Goal: Transaction & Acquisition: Obtain resource

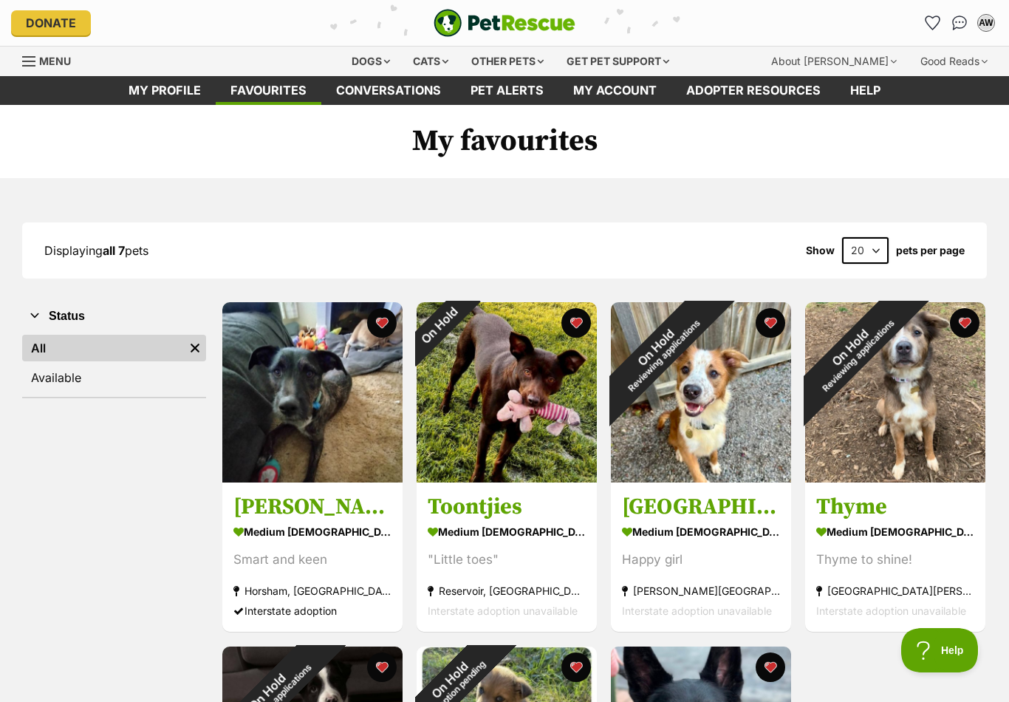
click at [368, 63] on div "Dogs" at bounding box center [370, 62] width 59 height 30
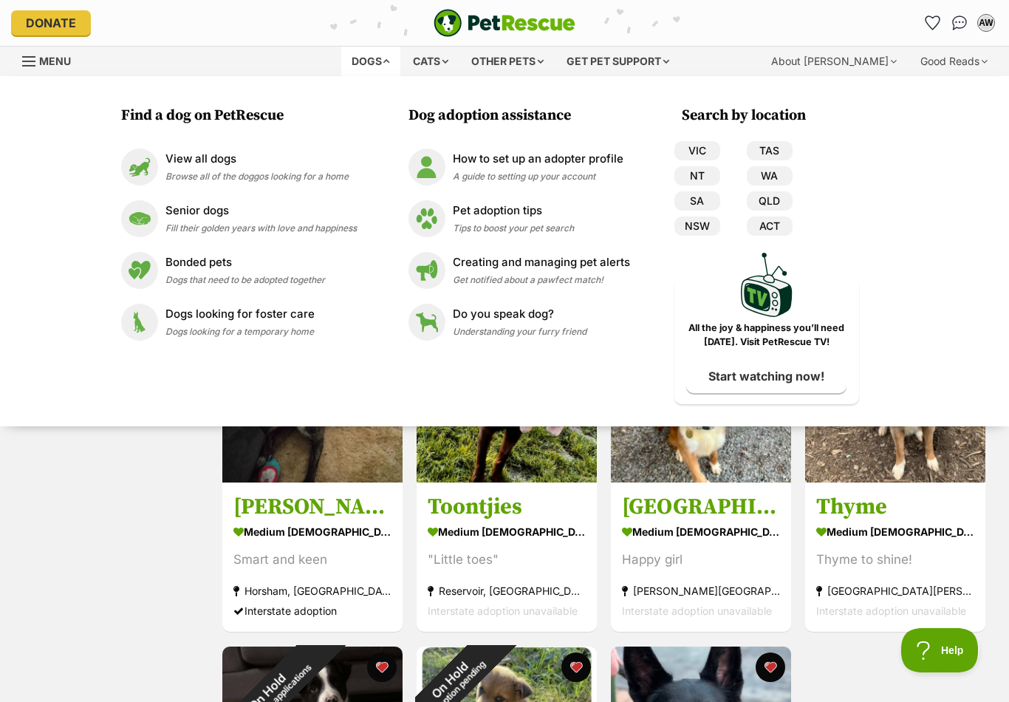
click at [177, 167] on div "View all dogs Browse all of the doggos looking for a home" at bounding box center [256, 167] width 183 height 32
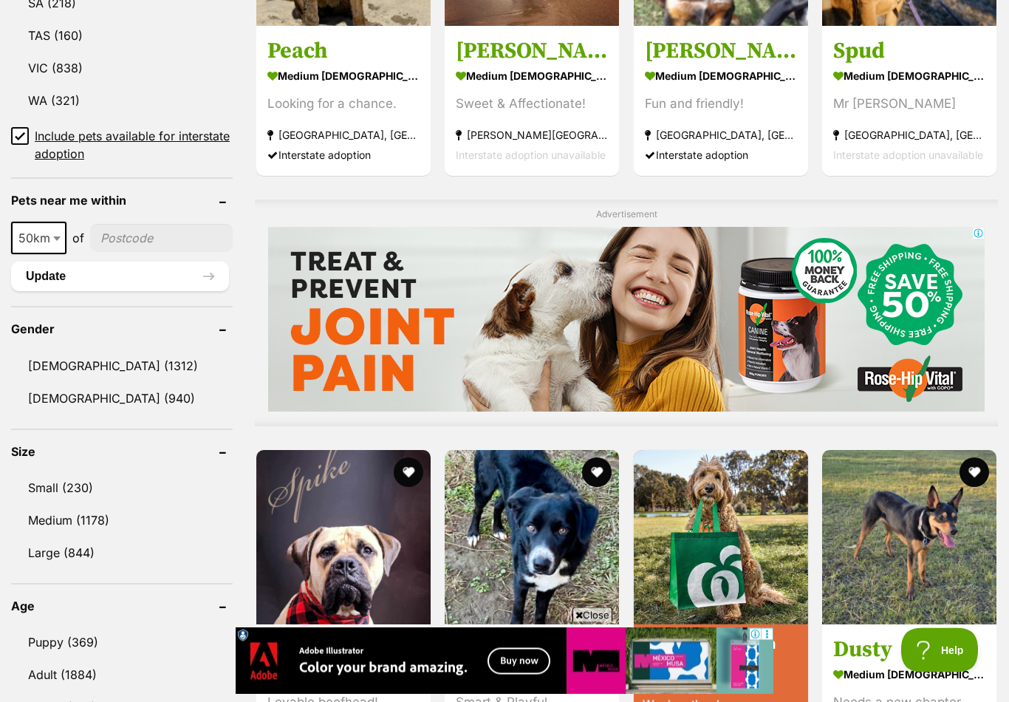
scroll to position [969, 0]
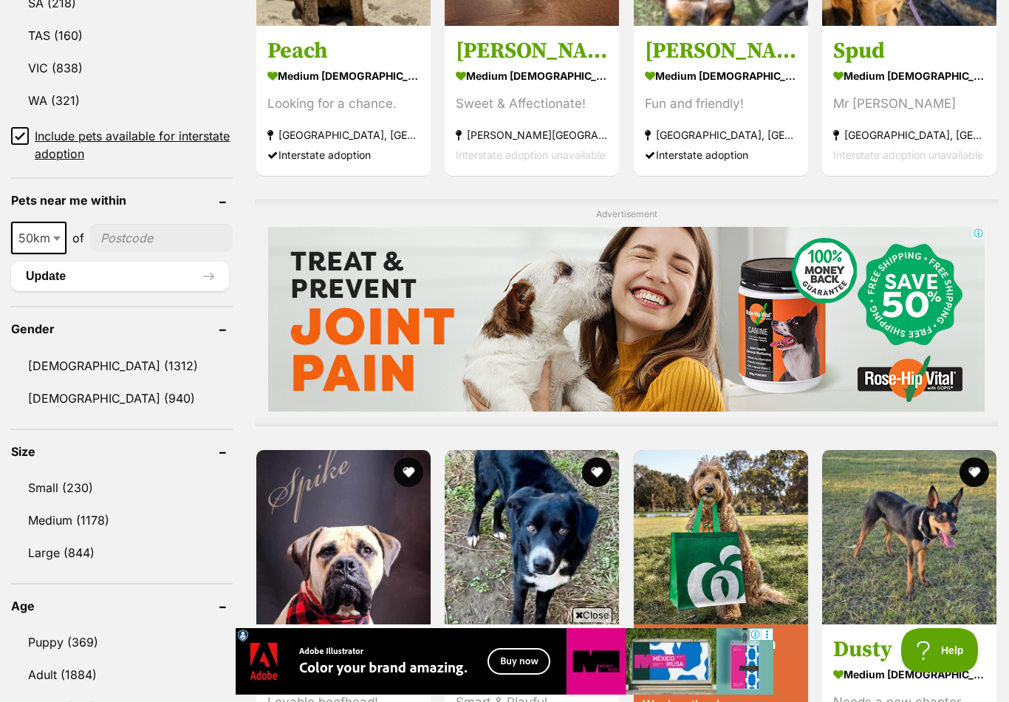
click at [91, 514] on link "Medium (1178)" at bounding box center [122, 519] width 222 height 31
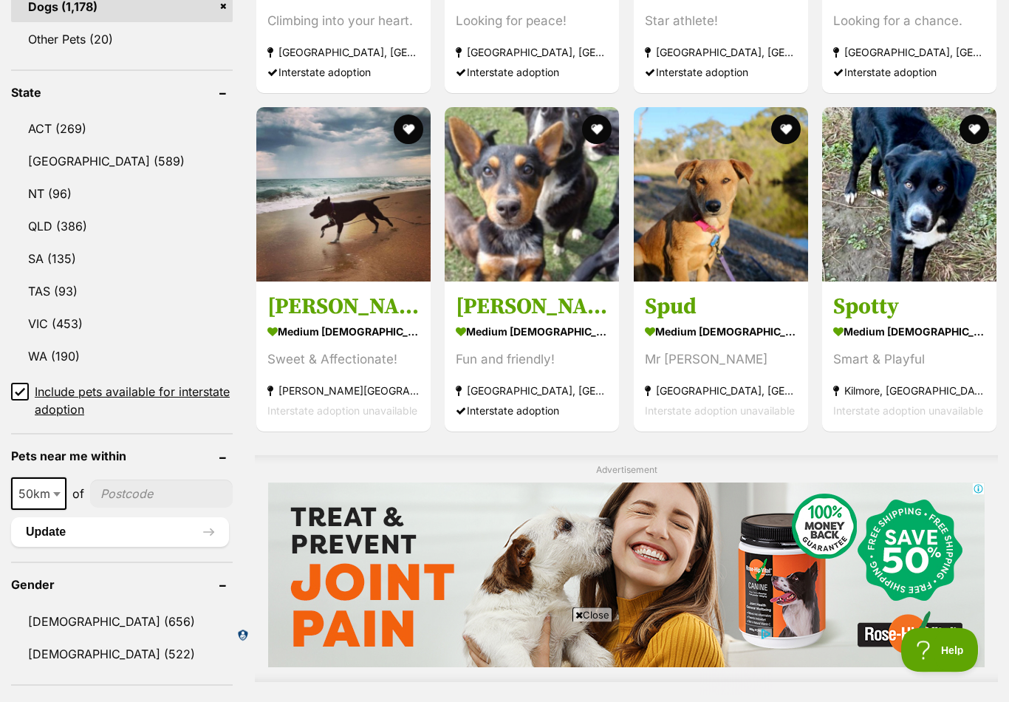
scroll to position [713, 0]
click at [50, 318] on link "VIC (453)" at bounding box center [122, 323] width 222 height 31
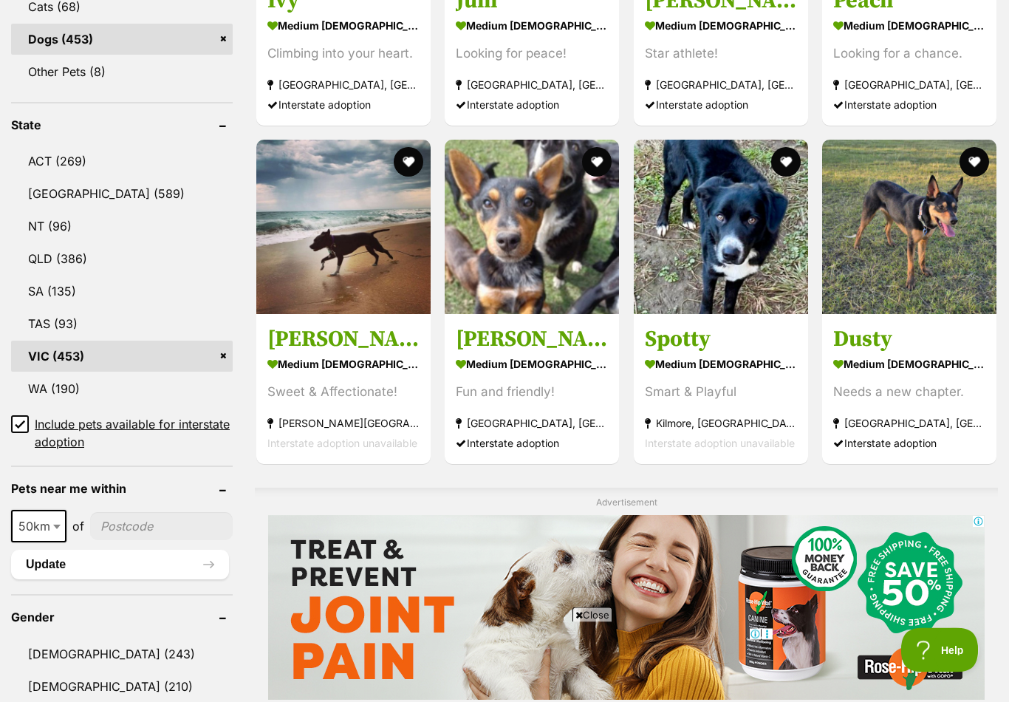
scroll to position [681, 0]
click at [755, 231] on img at bounding box center [721, 227] width 174 height 174
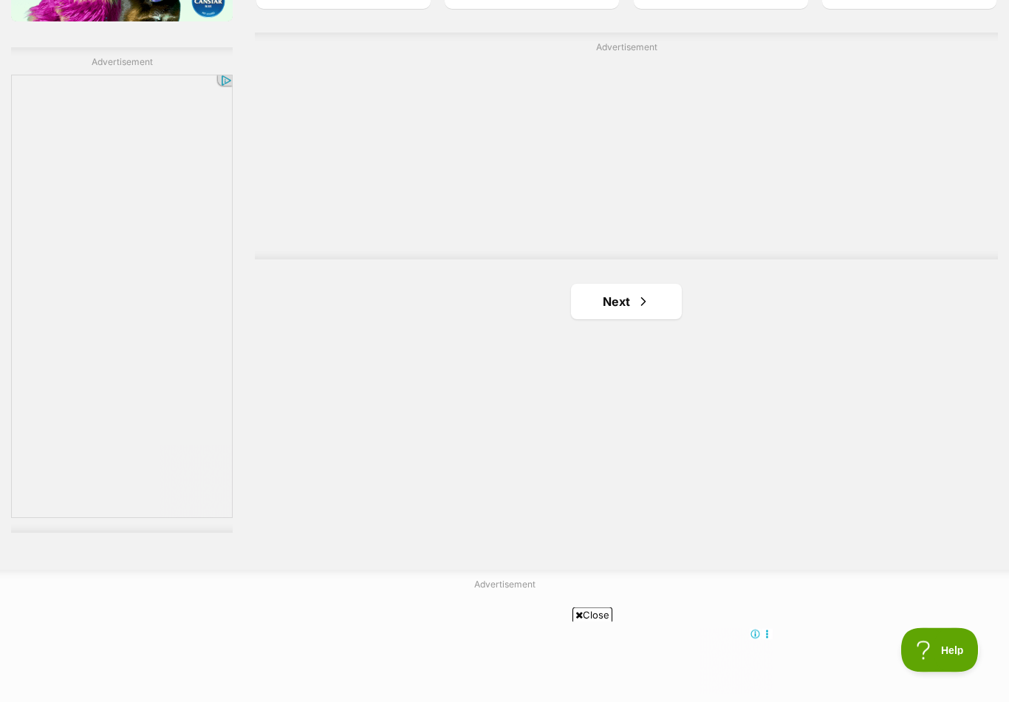
scroll to position [2591, 0]
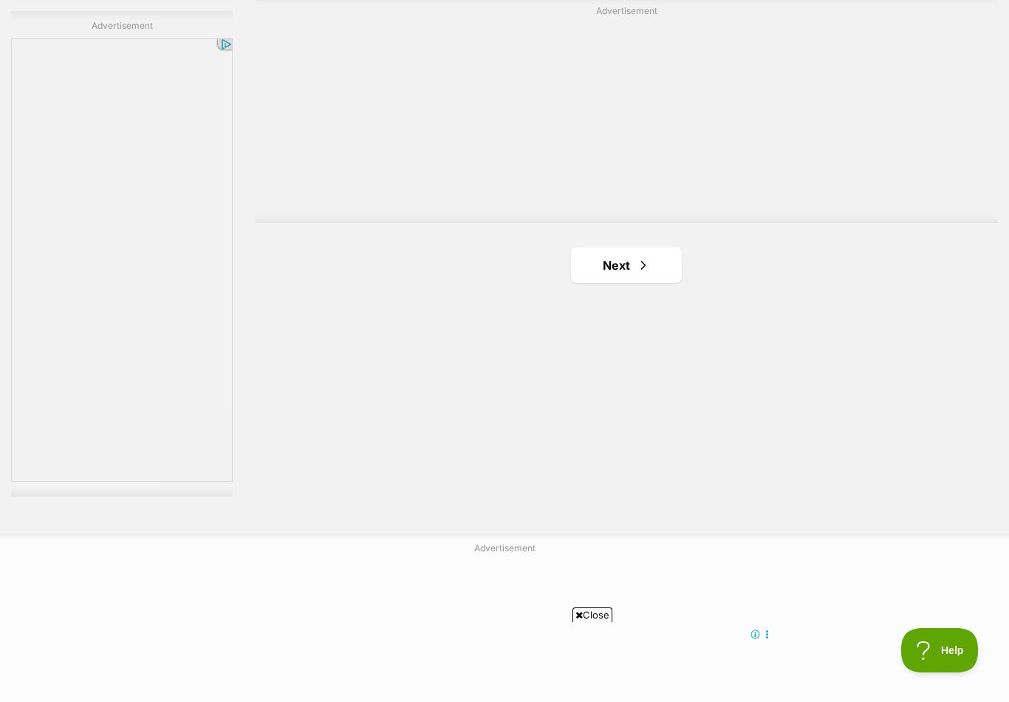
click at [631, 262] on link "Next" at bounding box center [626, 264] width 111 height 35
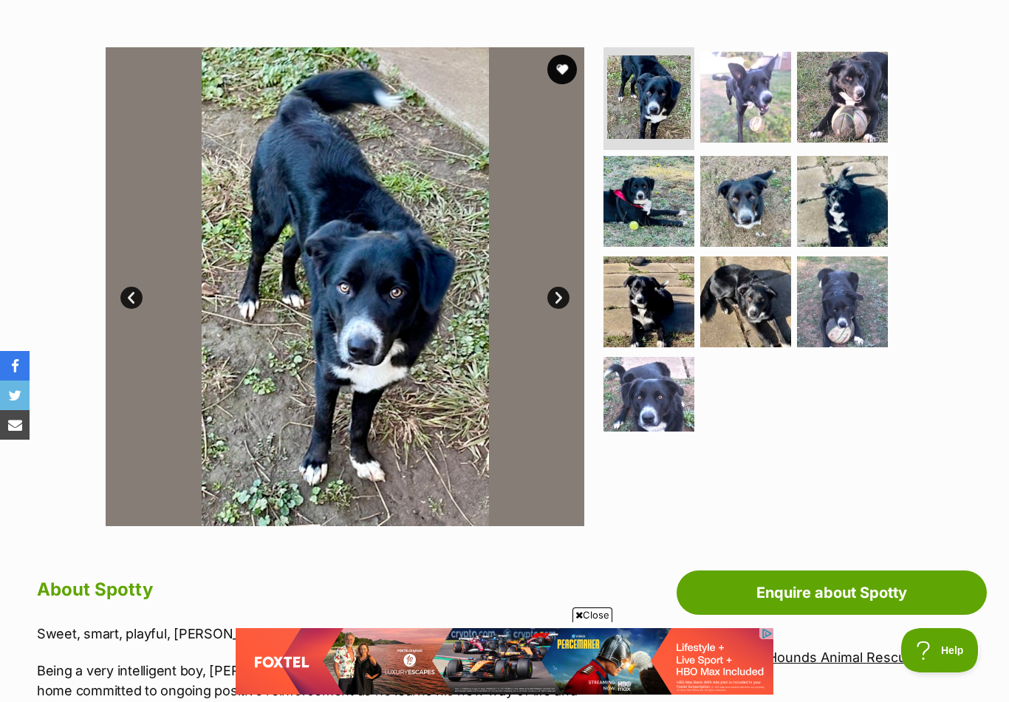
scroll to position [173, 0]
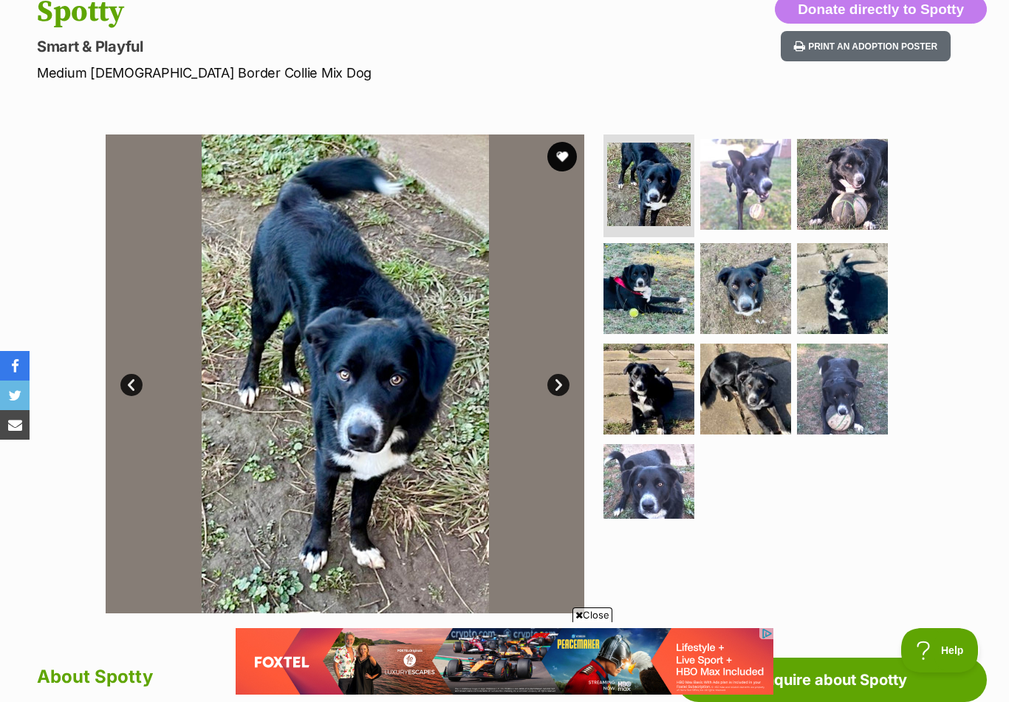
click at [563, 383] on link "Next" at bounding box center [558, 385] width 22 height 22
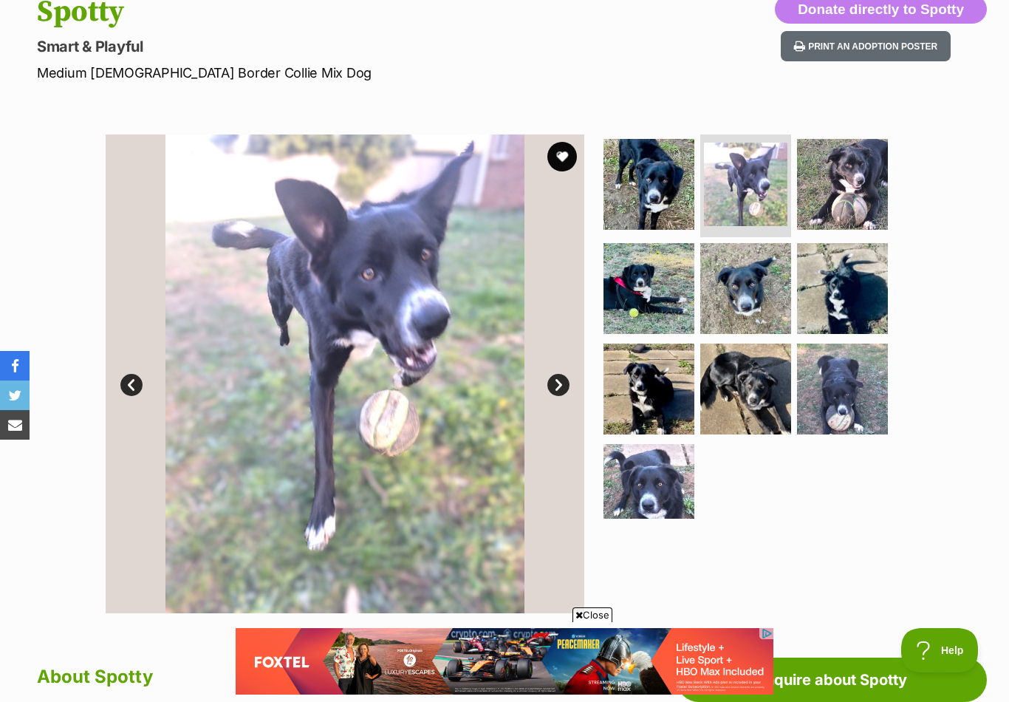
click at [558, 384] on link "Next" at bounding box center [558, 385] width 22 height 22
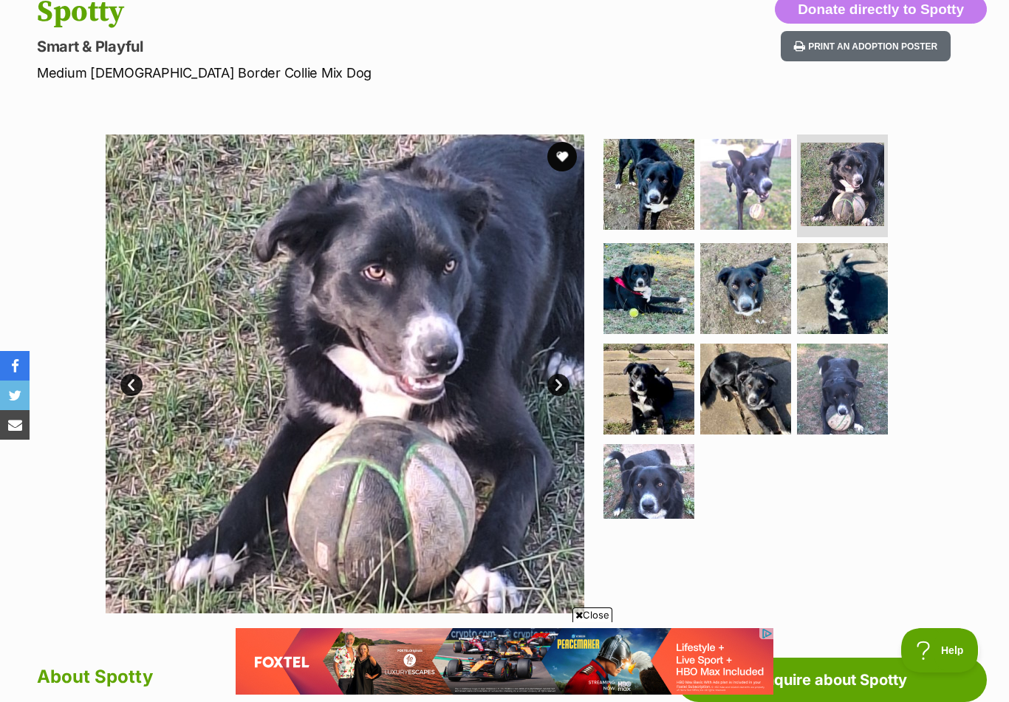
click at [558, 392] on link "Next" at bounding box center [558, 385] width 22 height 22
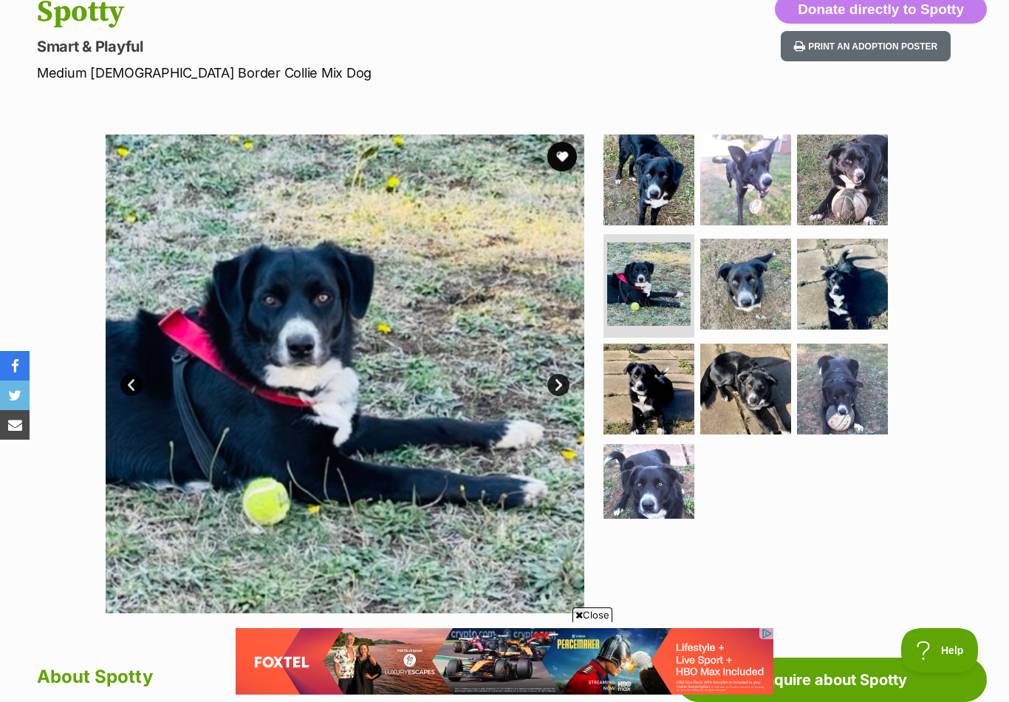
click at [551, 388] on link "Next" at bounding box center [558, 385] width 22 height 22
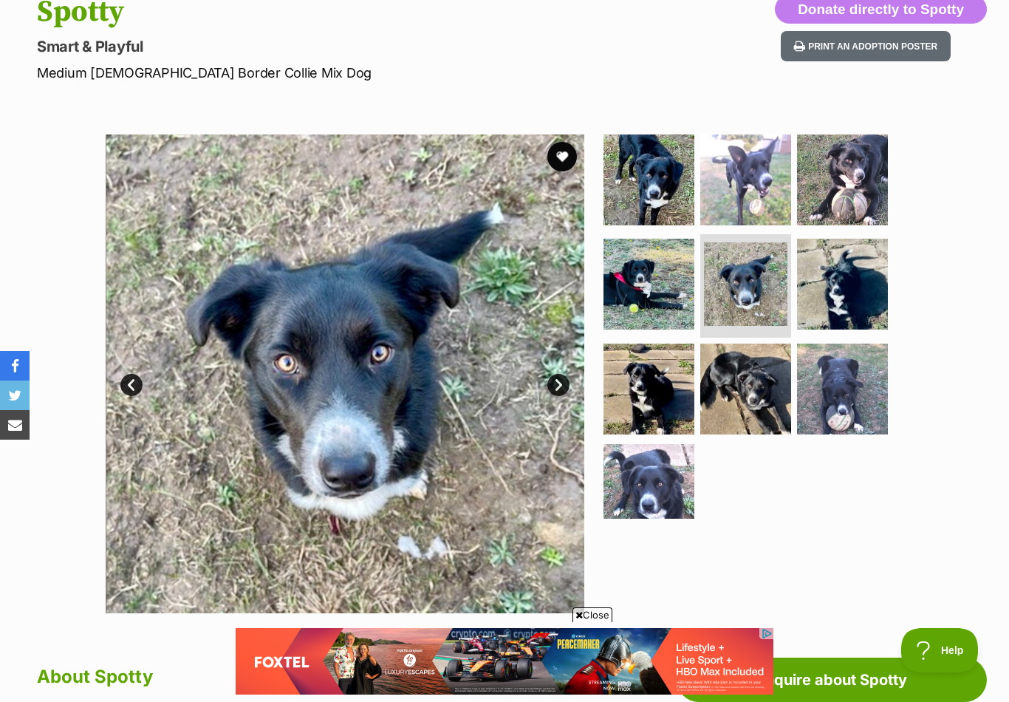
click at [554, 388] on link "Next" at bounding box center [558, 385] width 22 height 22
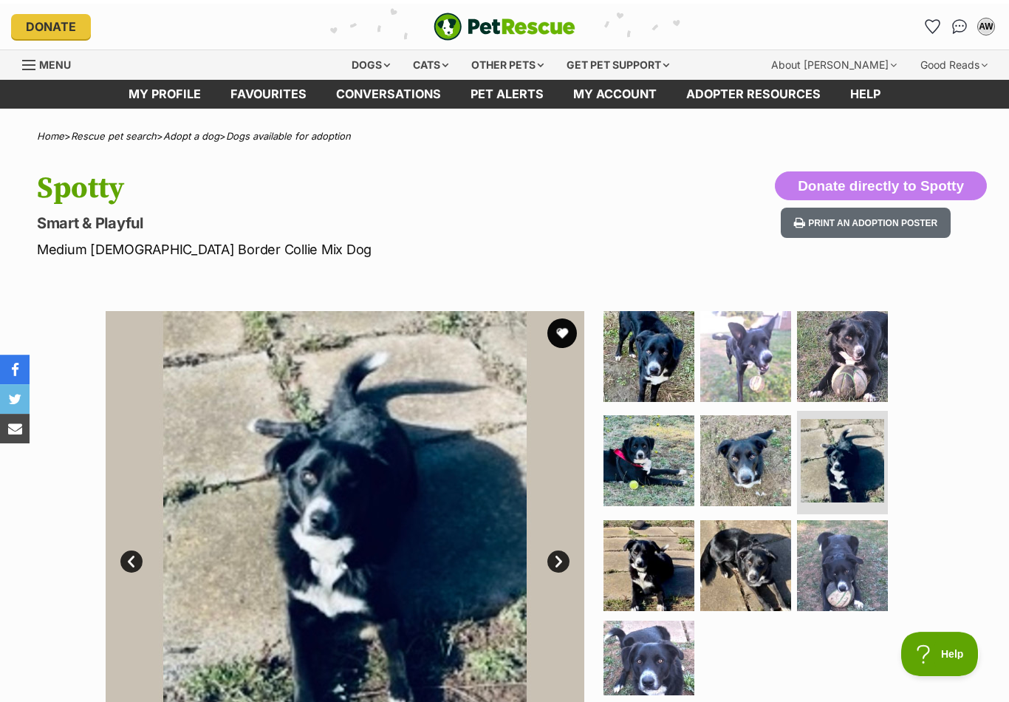
scroll to position [0, 0]
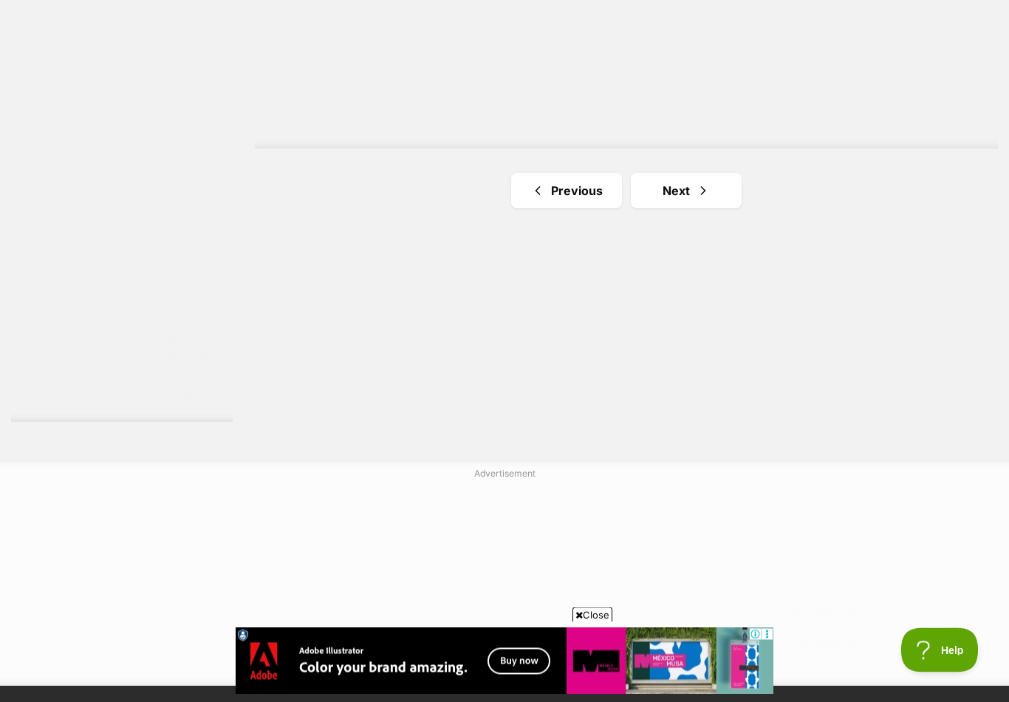
scroll to position [2666, 0]
click at [580, 198] on link "Previous" at bounding box center [566, 190] width 111 height 35
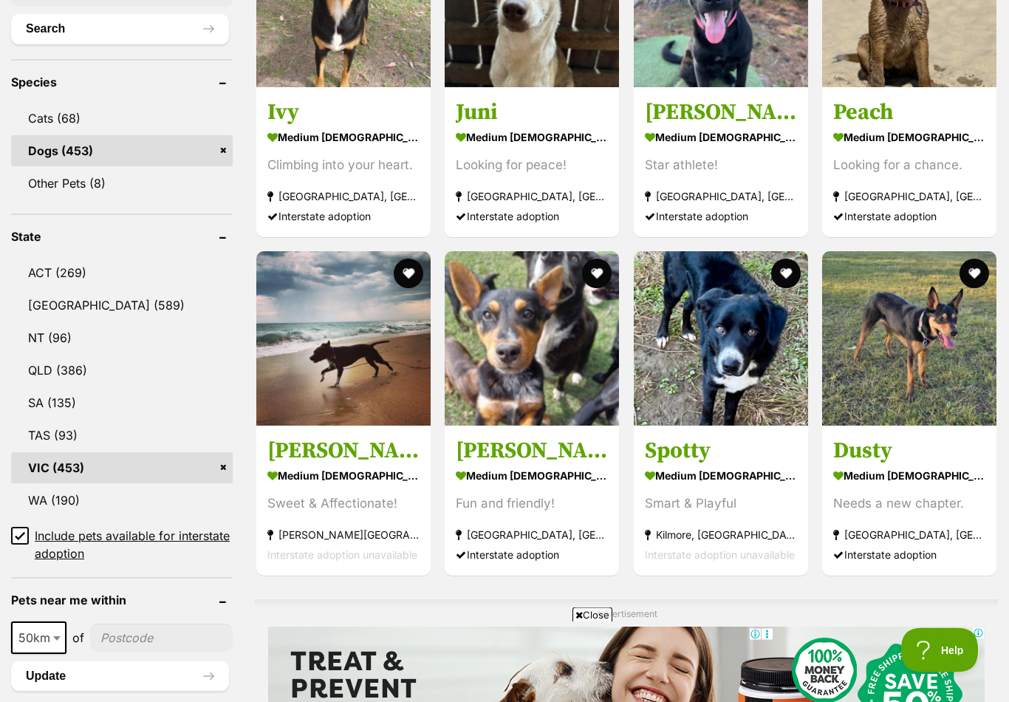
scroll to position [569, 0]
click at [741, 389] on img at bounding box center [721, 338] width 174 height 174
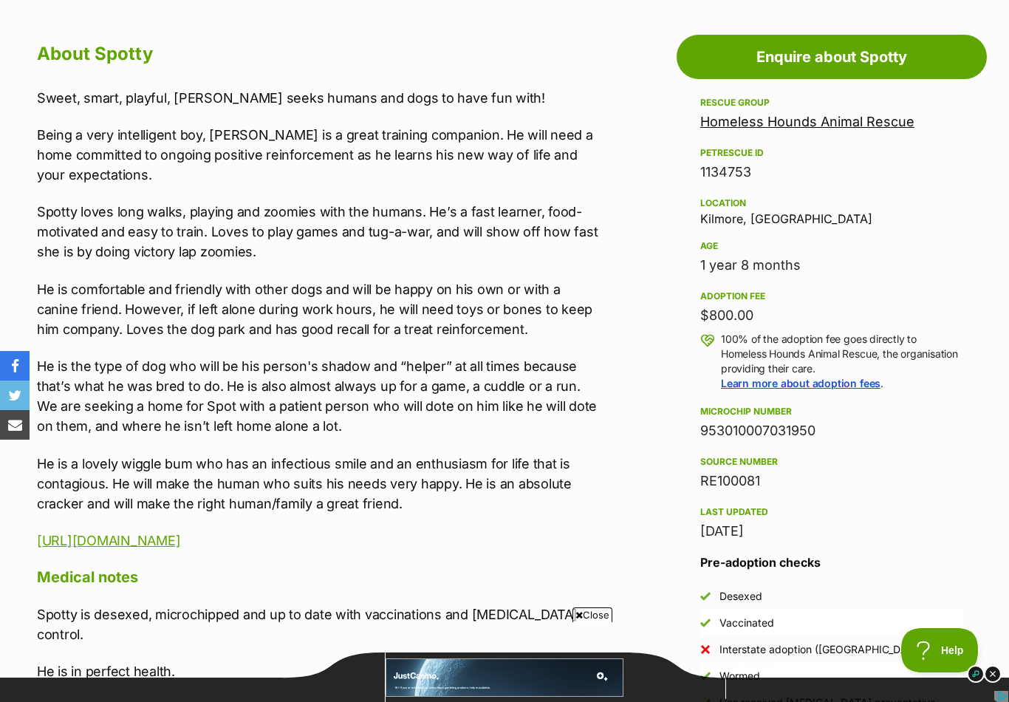
click at [38, 275] on div "Sweet, smart, playful, young guy seeks humans and dogs to have fun with! Being …" at bounding box center [319, 319] width 564 height 462
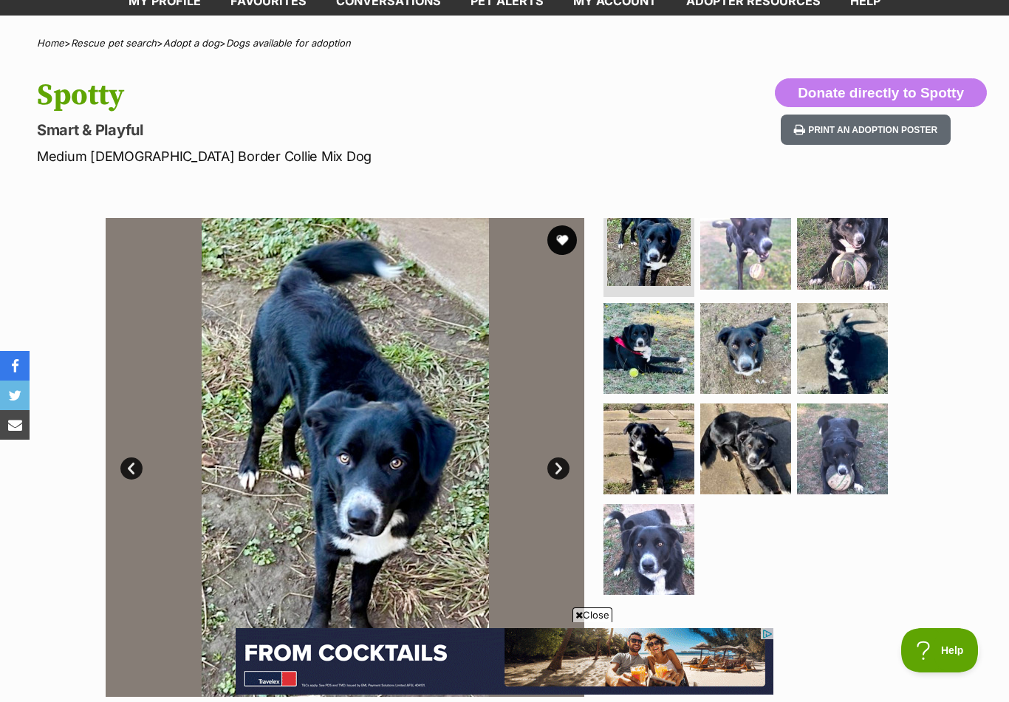
scroll to position [92, 0]
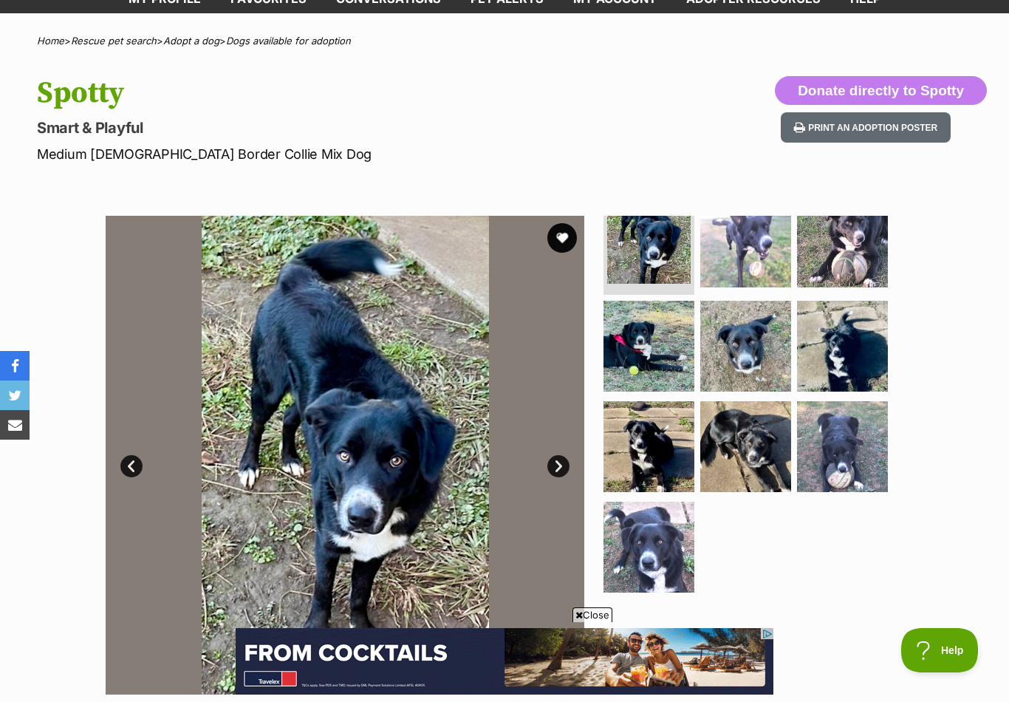
click at [869, 245] on img at bounding box center [842, 241] width 91 height 91
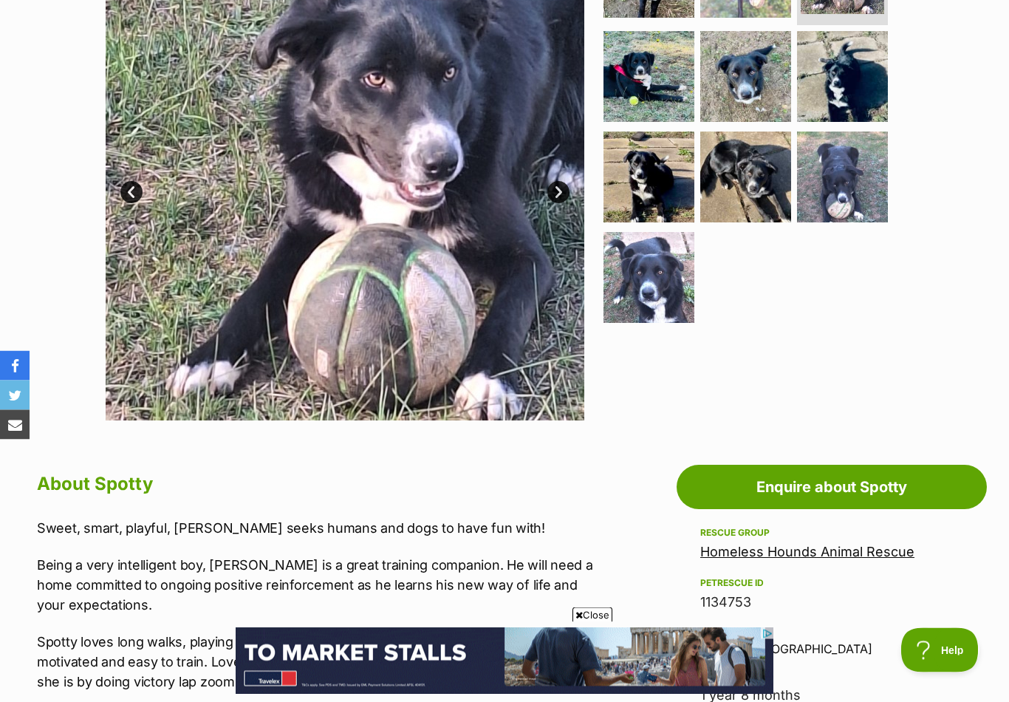
scroll to position [0, 0]
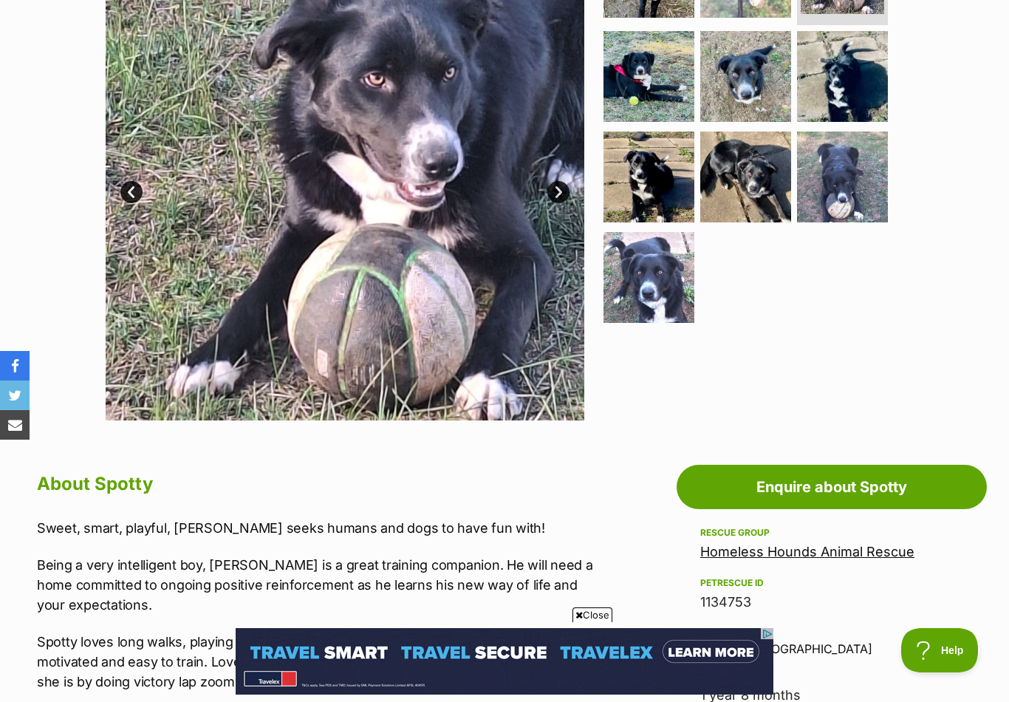
click at [840, 159] on img at bounding box center [842, 176] width 91 height 91
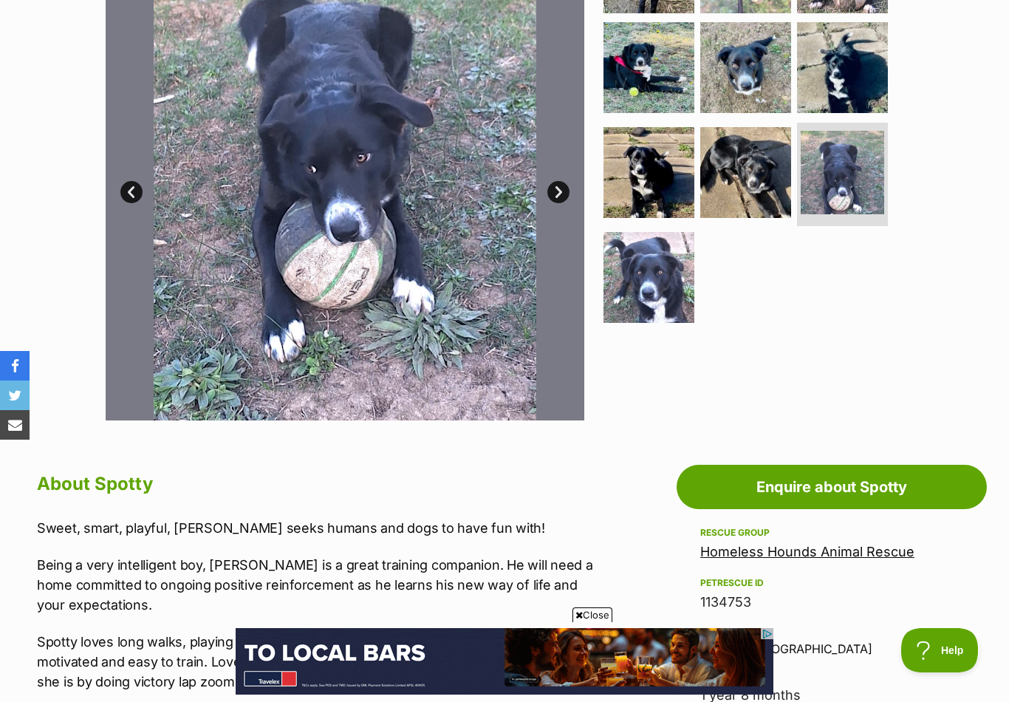
click at [748, 160] on img at bounding box center [745, 172] width 91 height 91
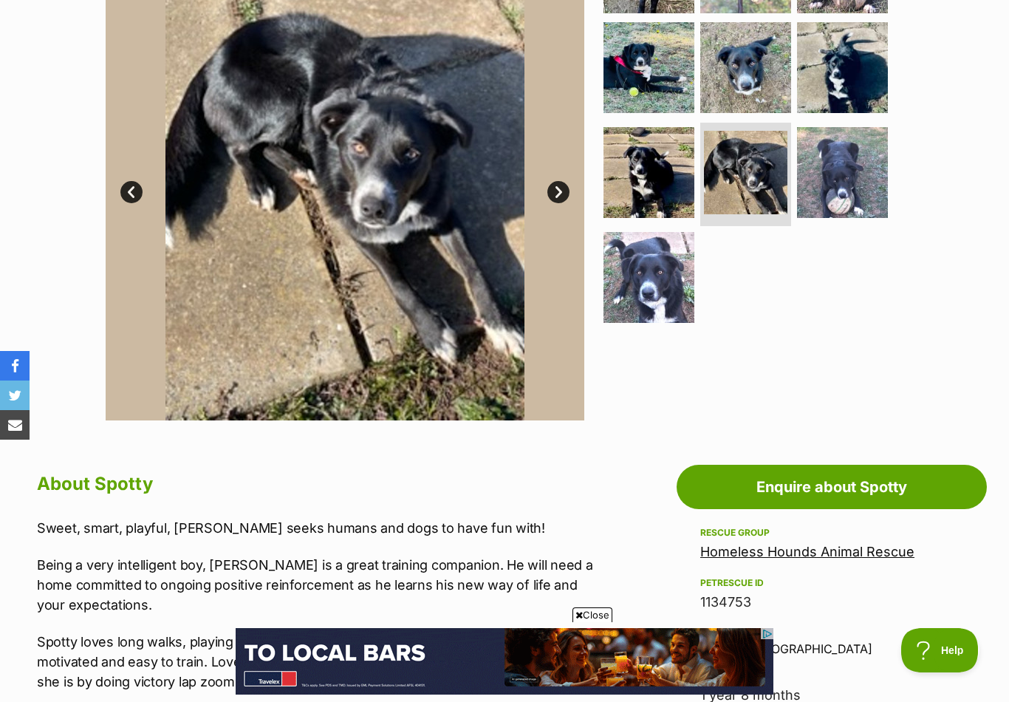
click at [653, 168] on img at bounding box center [648, 172] width 91 height 91
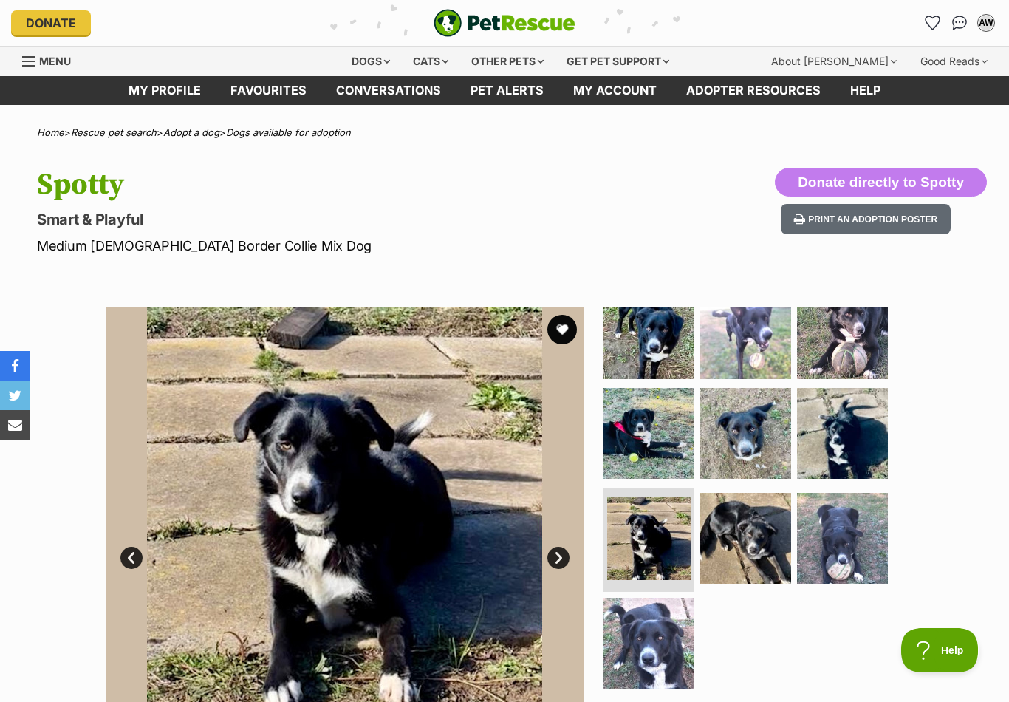
click at [566, 321] on button "favourite" at bounding box center [562, 330] width 30 height 30
click at [982, 25] on div "AW" at bounding box center [985, 23] width 15 height 15
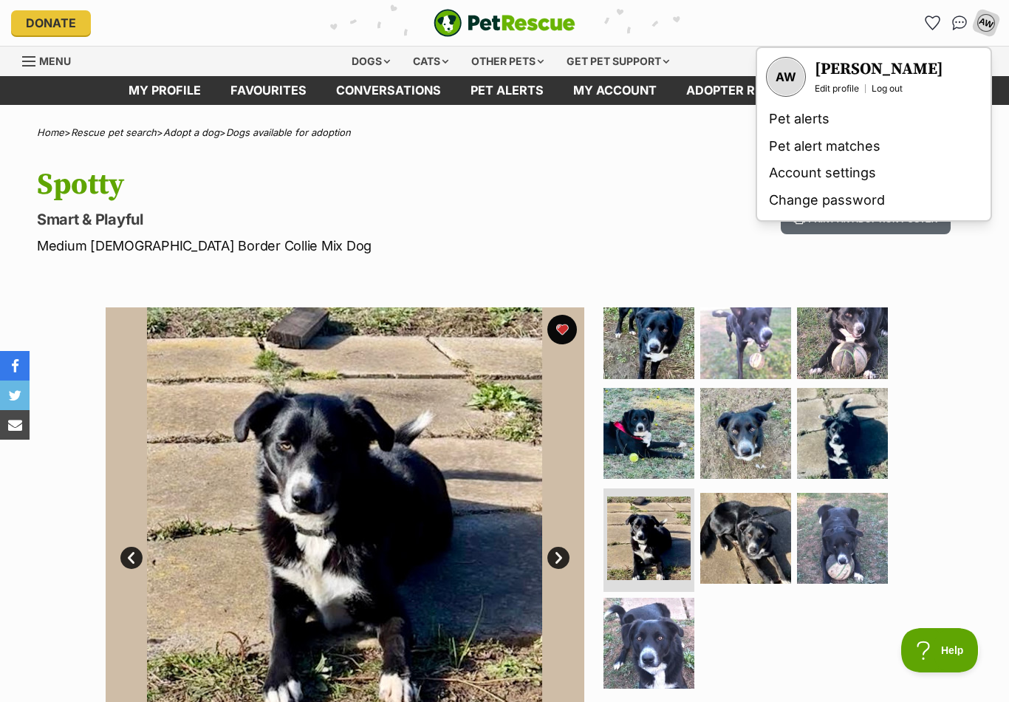
click at [843, 89] on link "Edit profile" at bounding box center [836, 89] width 44 height 12
click at [862, 171] on link "Account settings" at bounding box center [874, 172] width 222 height 27
click at [986, 326] on div "Available 7 of 10 images 7 of 10 images 7 of 10 images 7 of 10 images 7 of 10 i…" at bounding box center [504, 535] width 1009 height 501
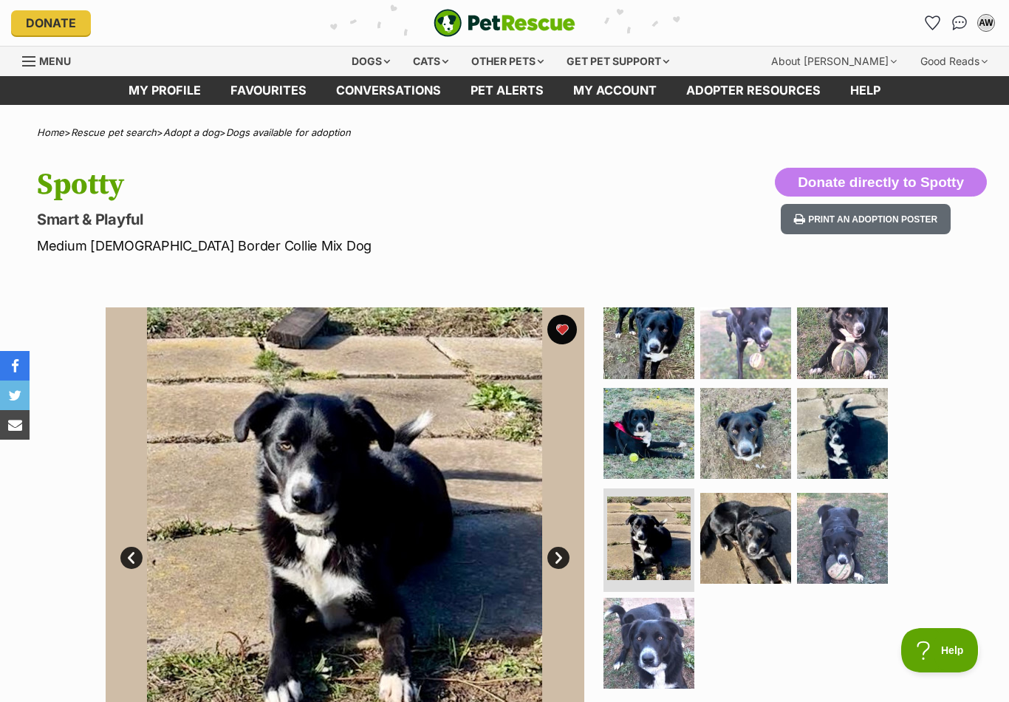
click at [986, 18] on div "AW" at bounding box center [985, 23] width 15 height 15
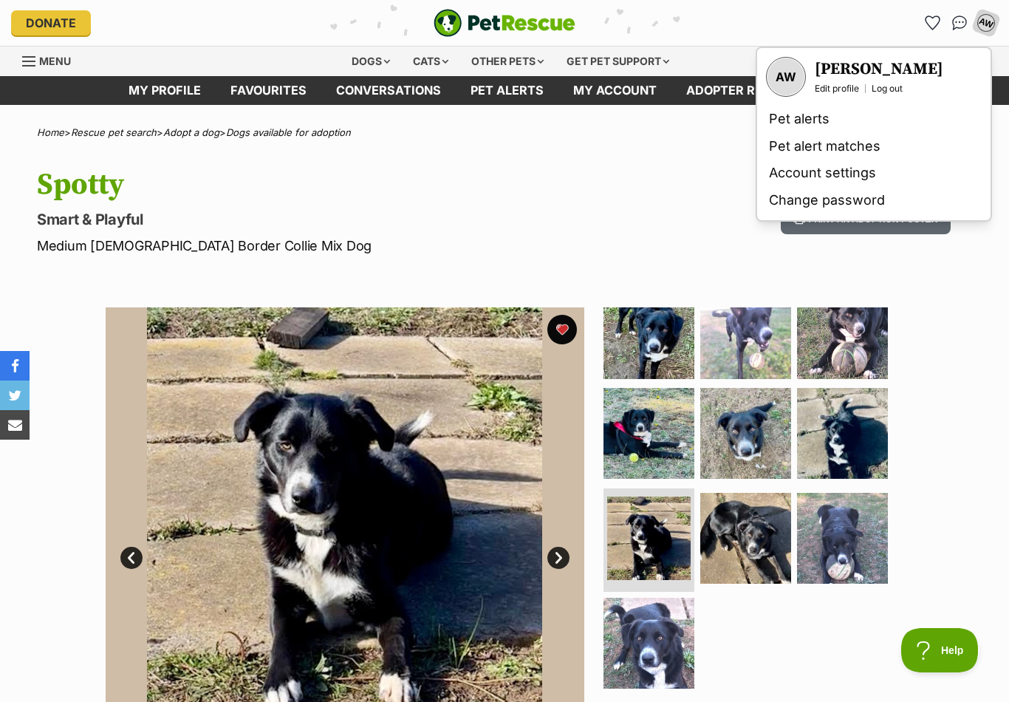
click at [871, 148] on link "Pet alert matches" at bounding box center [874, 146] width 222 height 27
click at [813, 112] on link "Pet alerts" at bounding box center [874, 119] width 222 height 27
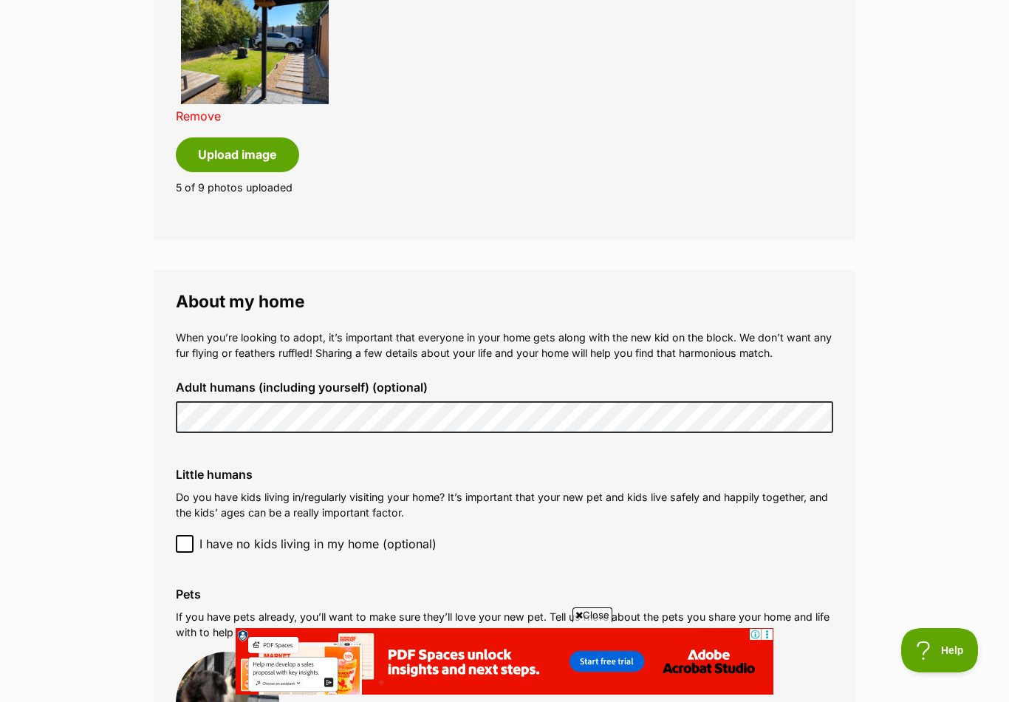
scroll to position [415, 0]
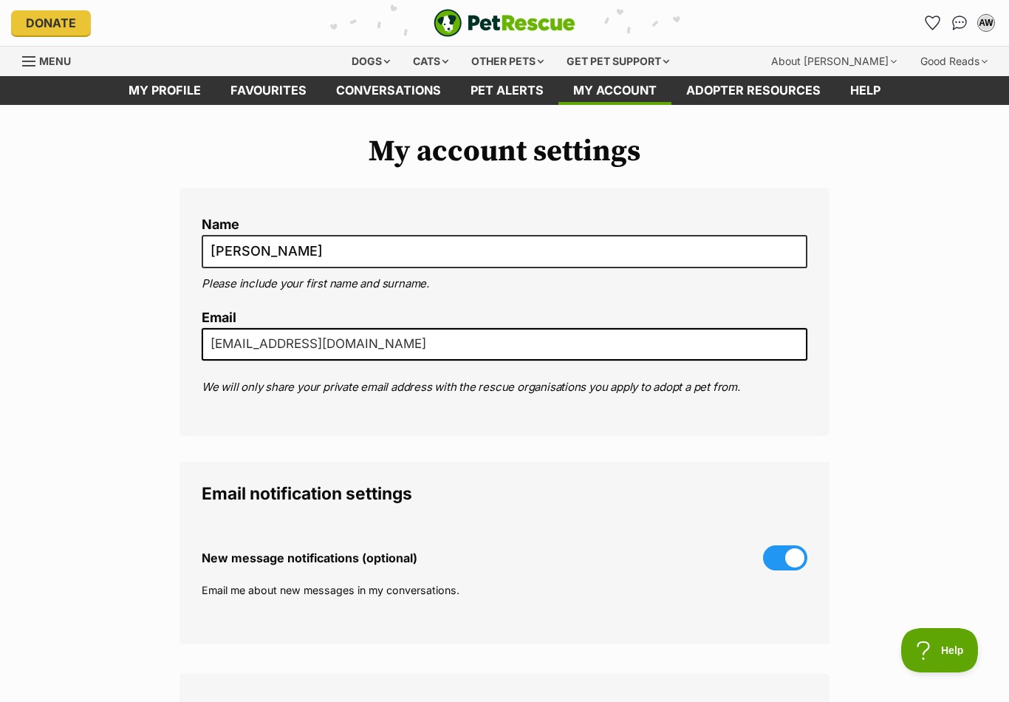
click at [436, 340] on input "[EMAIL_ADDRESS][DOMAIN_NAME]" at bounding box center [505, 344] width 606 height 32
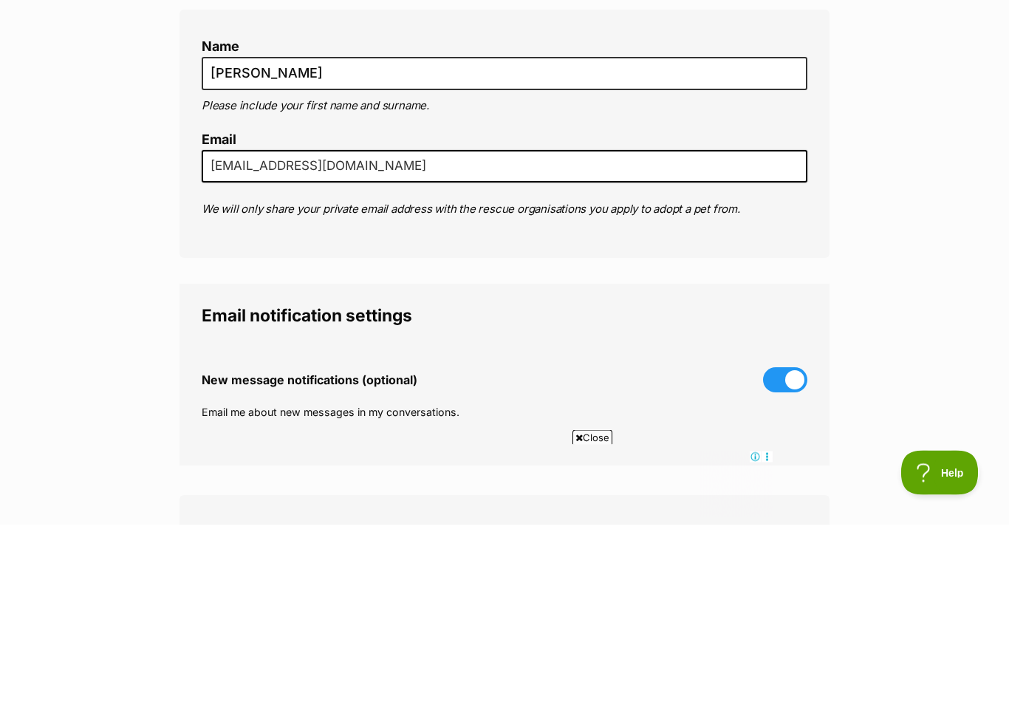
click at [327, 328] on input "[EMAIL_ADDRESS][DOMAIN_NAME]" at bounding box center [505, 344] width 606 height 32
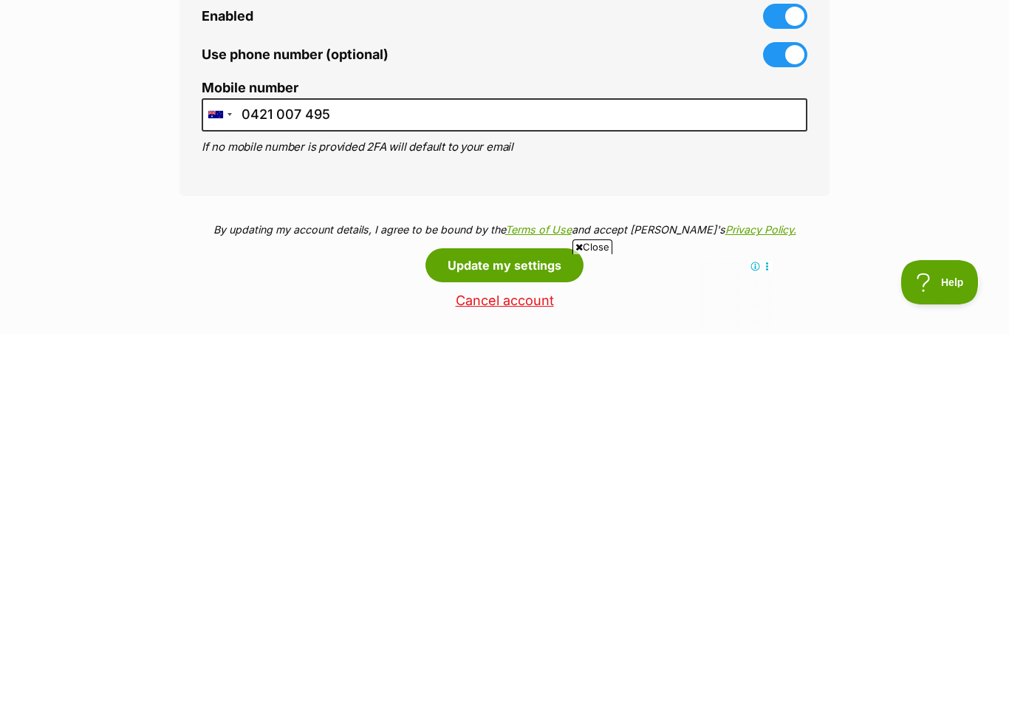
scroll to position [779, 0]
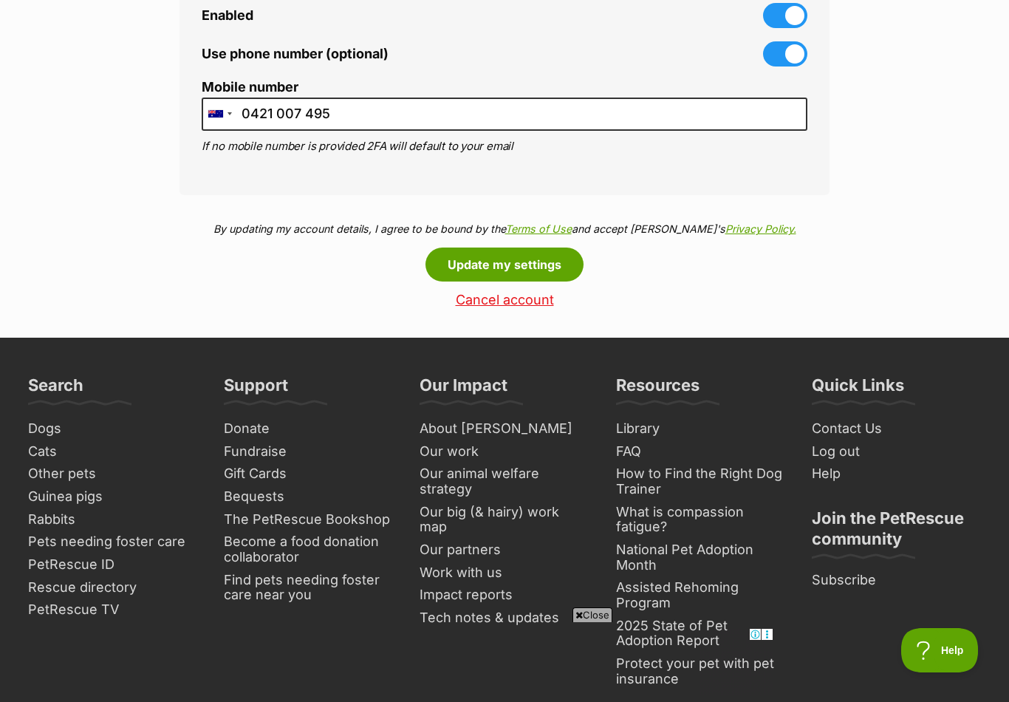
type input "warrenwilson14@gmail.com"
click at [568, 271] on button "Update my settings" at bounding box center [504, 264] width 158 height 34
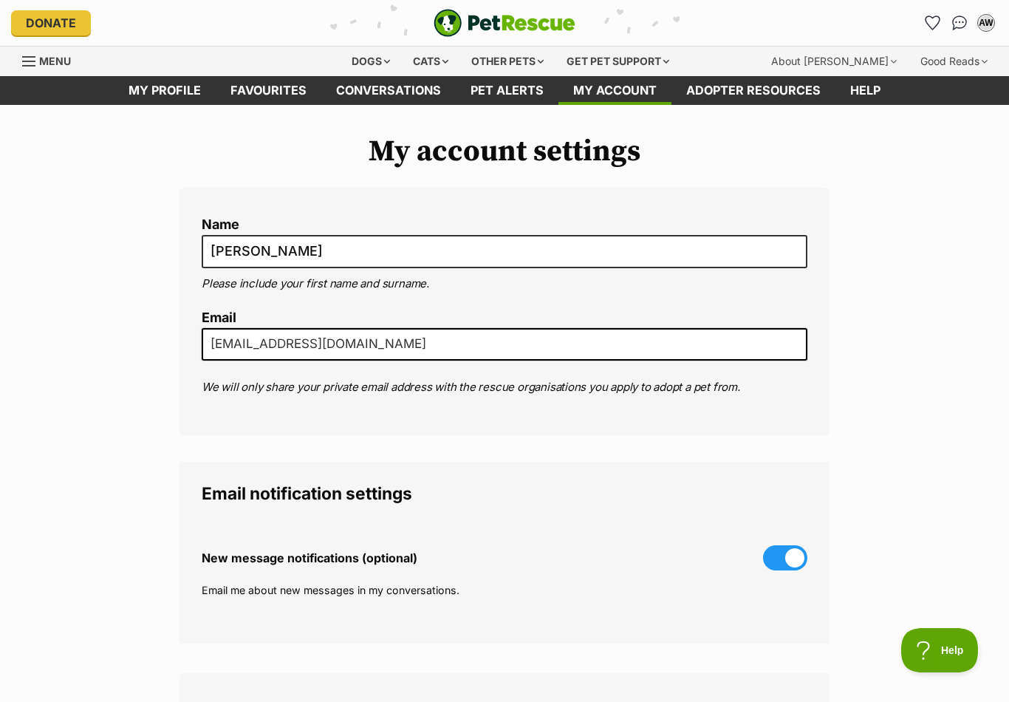
scroll to position [0, 0]
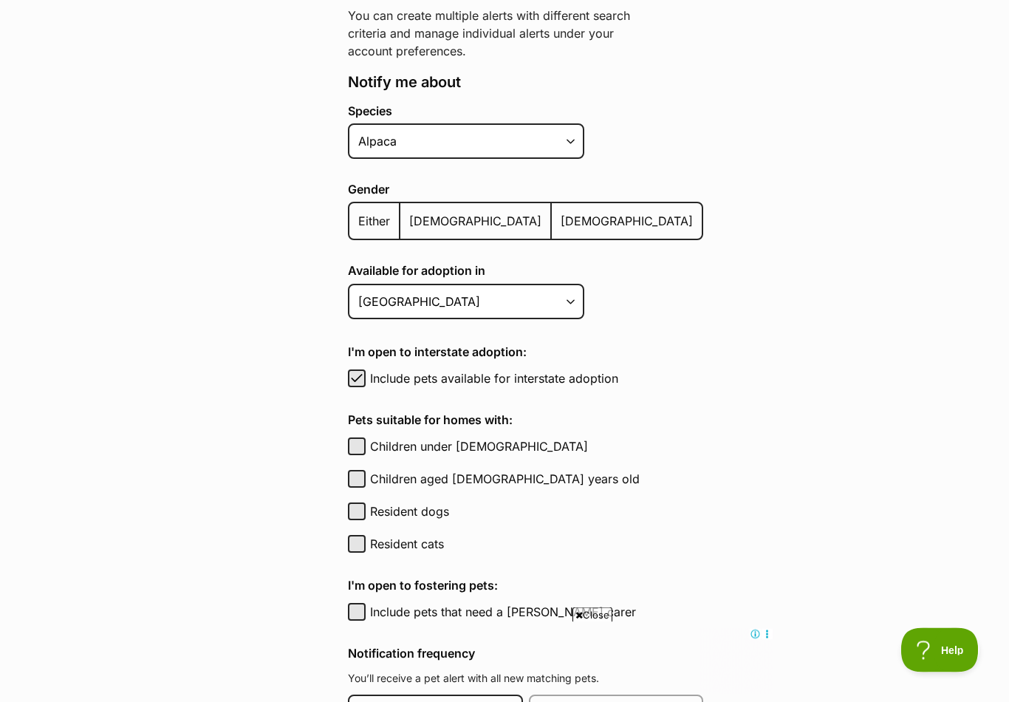
scroll to position [271, 0]
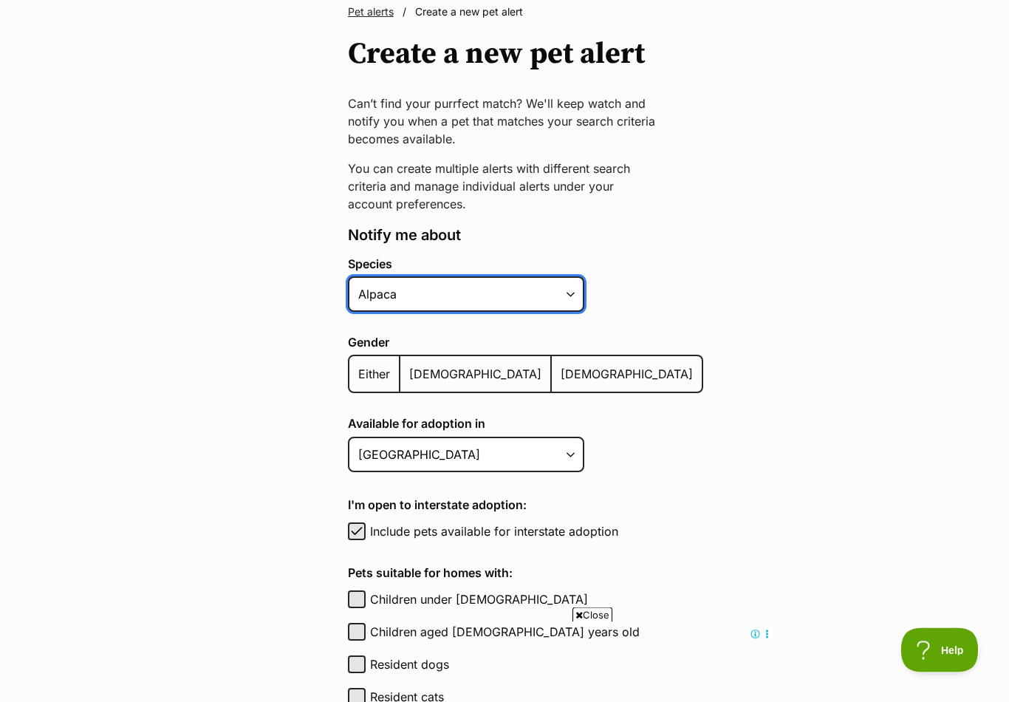
click at [569, 292] on select "Alpaca Bird Cat Chicken Cow Dog Donkey Duck Ferret Fish Goat Goose Guinea Fowl …" at bounding box center [466, 294] width 236 height 35
click at [572, 295] on select "Alpaca Bird Cat Chicken Cow Dog Donkey Duck Ferret Fish Goat Goose Guinea Fowl …" at bounding box center [466, 293] width 236 height 35
select select "1"
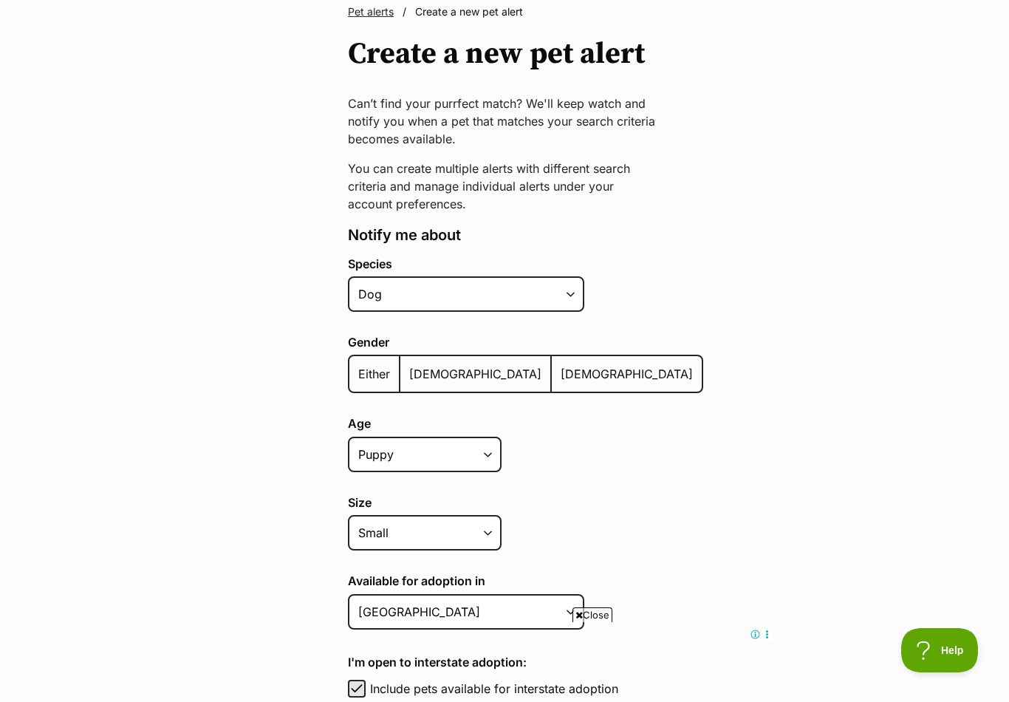
click at [364, 372] on span "Either" at bounding box center [374, 373] width 32 height 15
click at [357, 365] on input "Either" at bounding box center [357, 364] width 0 height 1
radio input "true"
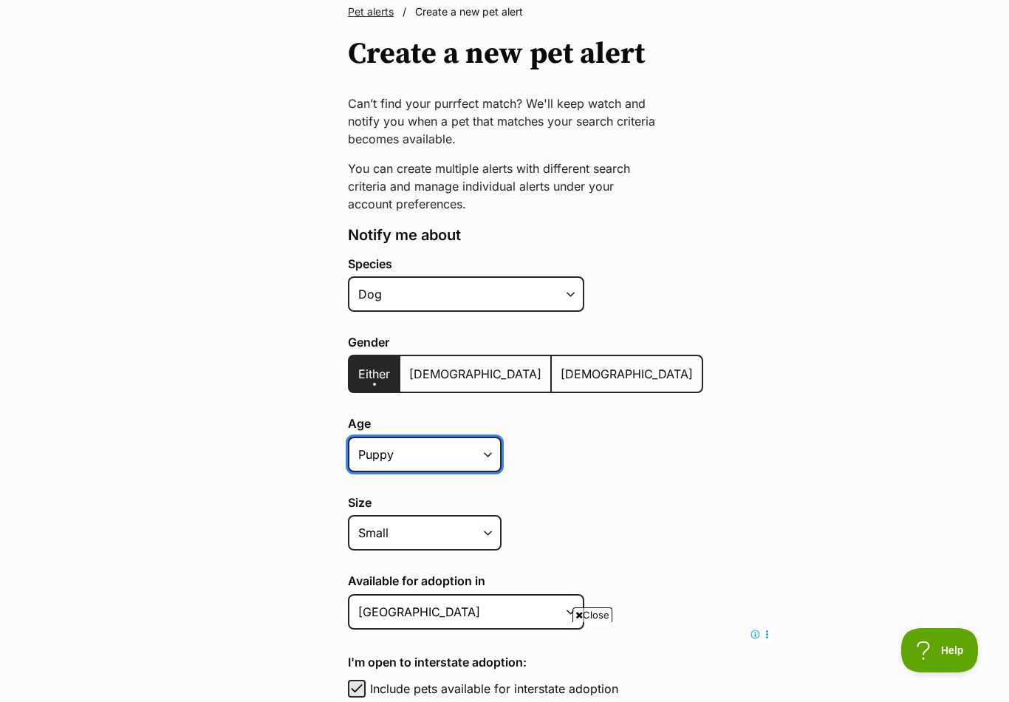
click at [496, 451] on select "Puppy Adult Senior All ages" at bounding box center [425, 453] width 154 height 35
select select "adult"
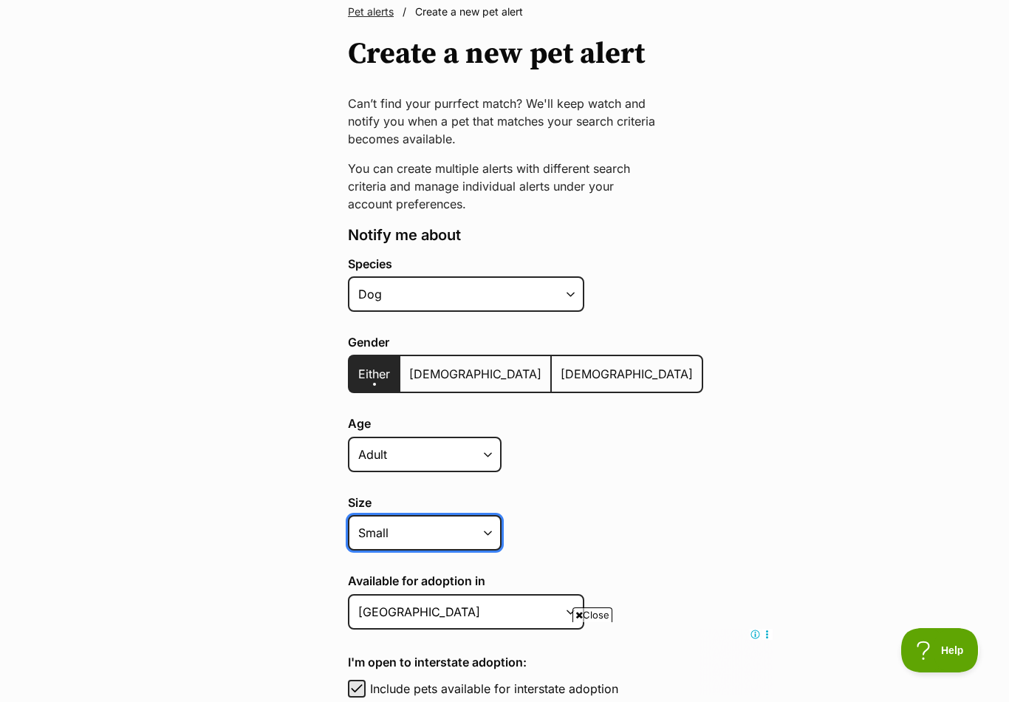
click at [495, 527] on select "Small Medium Large All sizes" at bounding box center [425, 532] width 154 height 35
select select "medium"
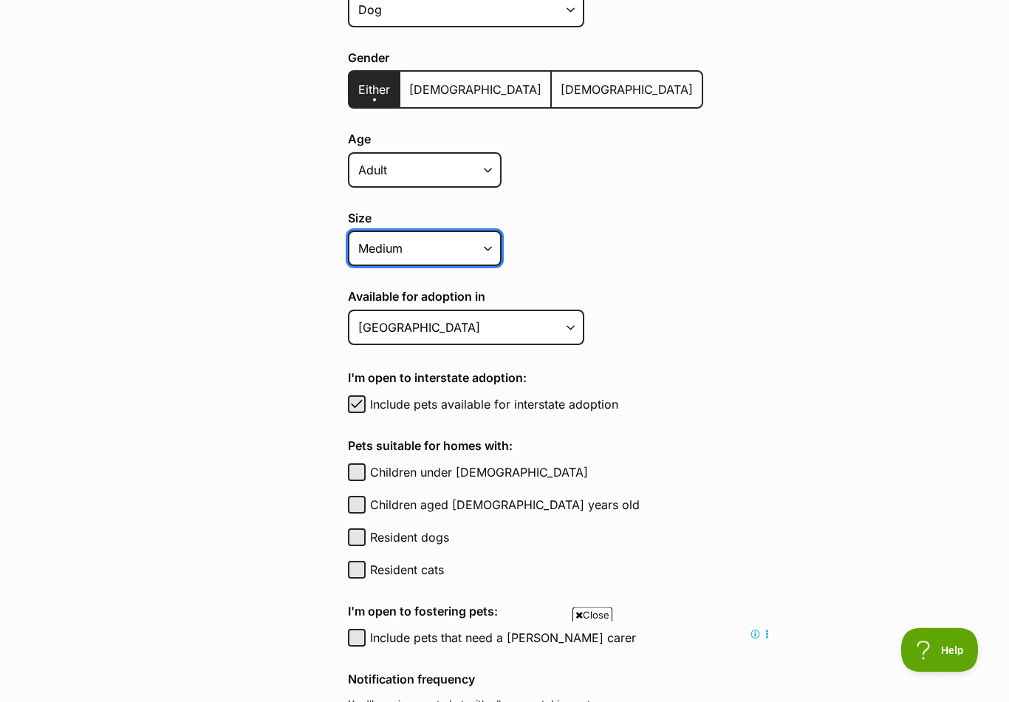
scroll to position [402, 0]
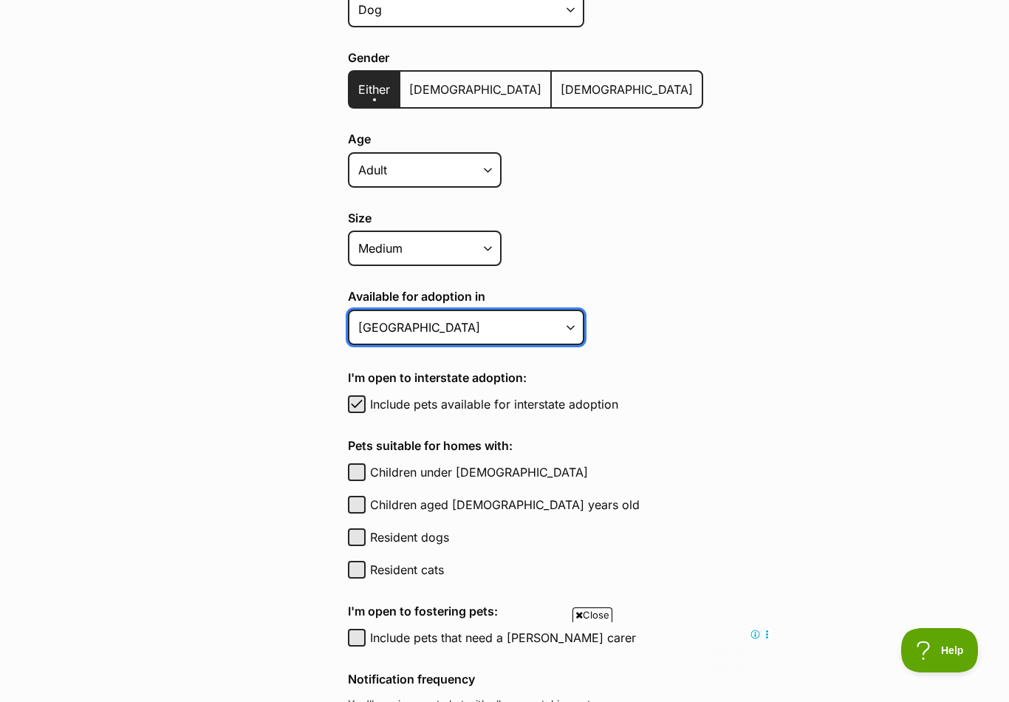
click at [571, 323] on select "Australian Capital Territory New South Wales Northern Territory Queensland Sout…" at bounding box center [466, 326] width 236 height 35
select select "2"
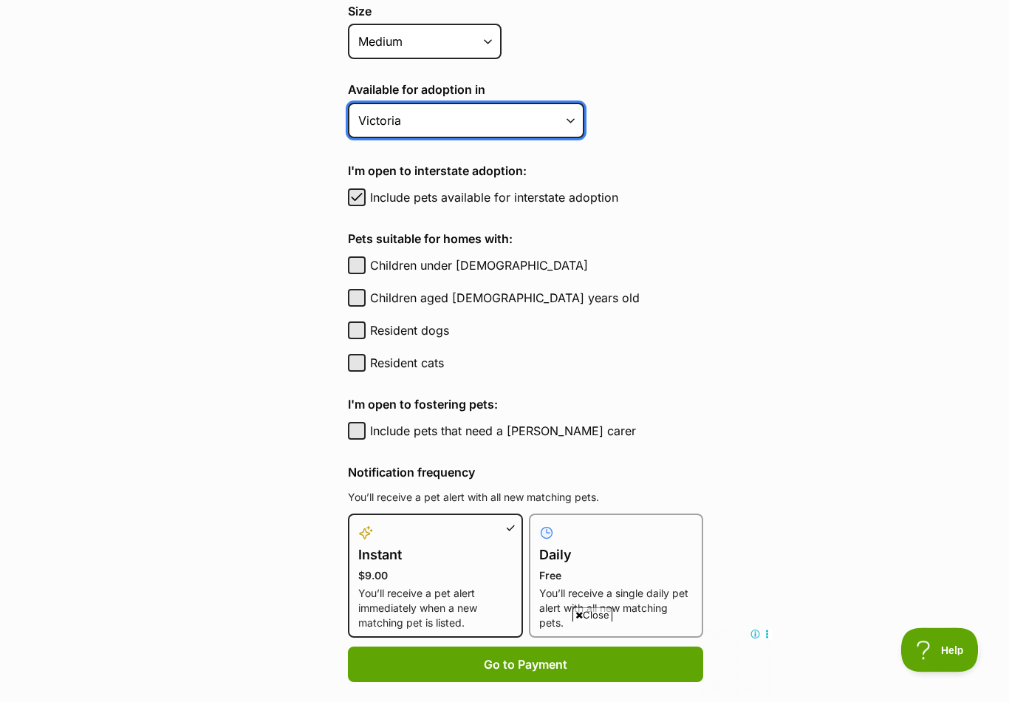
scroll to position [648, 0]
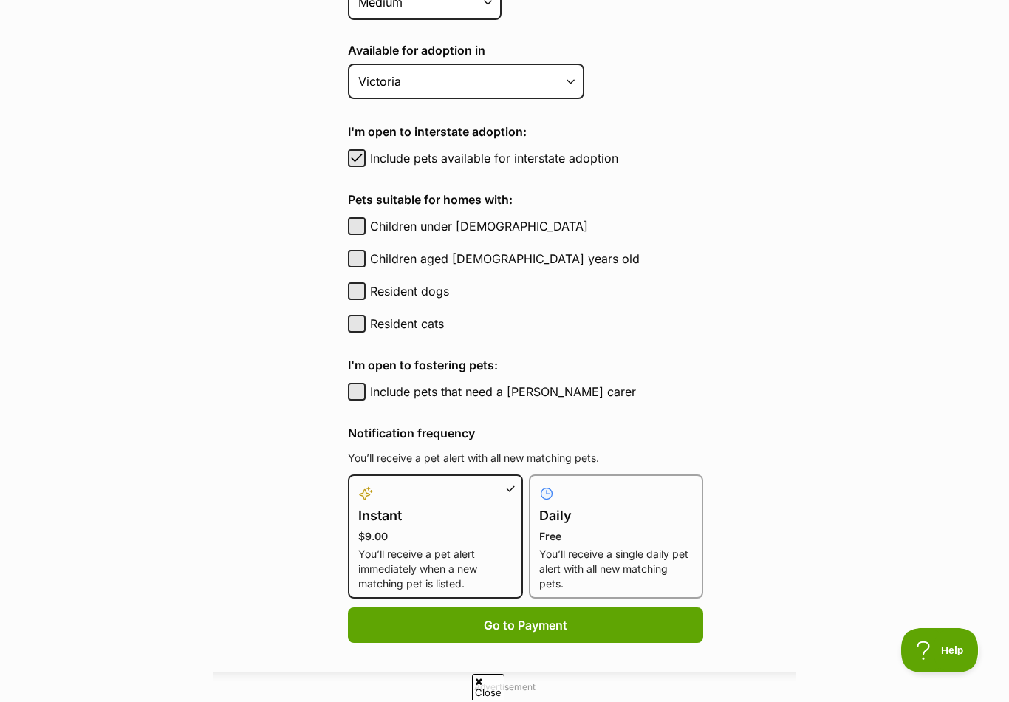
click at [358, 162] on span "button" at bounding box center [356, 158] width 15 height 18
checkbox input "false"
click at [363, 290] on button "Resident dogs" at bounding box center [357, 291] width 18 height 18
checkbox input "true"
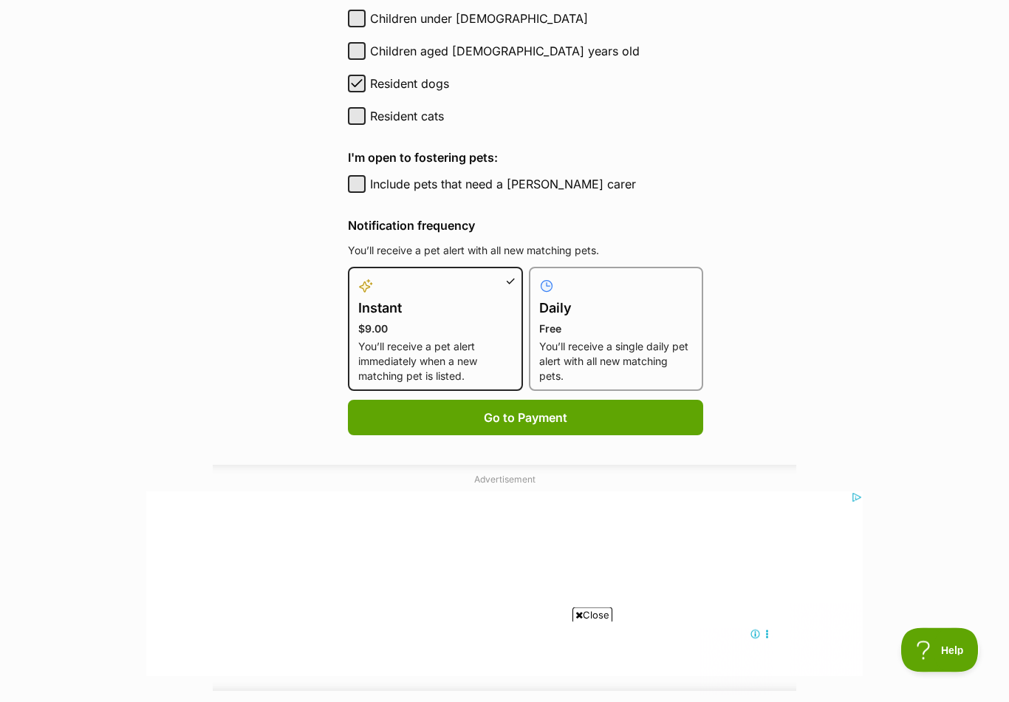
scroll to position [856, 0]
click at [578, 310] on h4 "Daily" at bounding box center [616, 308] width 154 height 21
click at [538, 276] on input "Daily Free You’ll receive a single daily pet alert with all new matching pets." at bounding box center [538, 275] width 1 height 1
radio input "true"
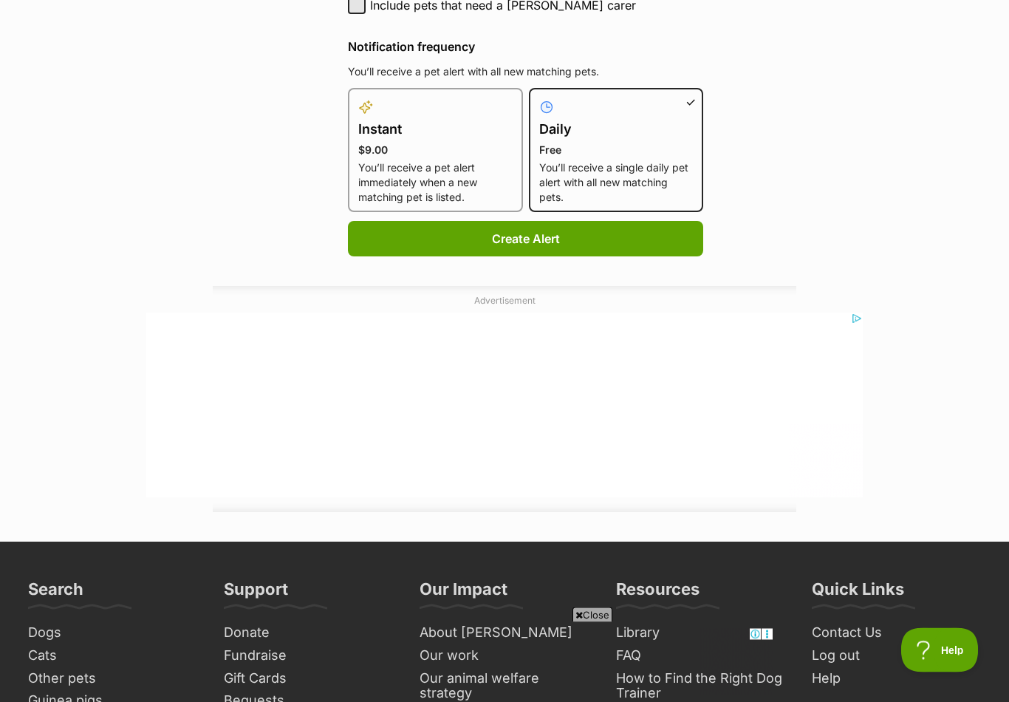
scroll to position [1035, 0]
click at [625, 232] on button "Create Alert" at bounding box center [525, 238] width 355 height 35
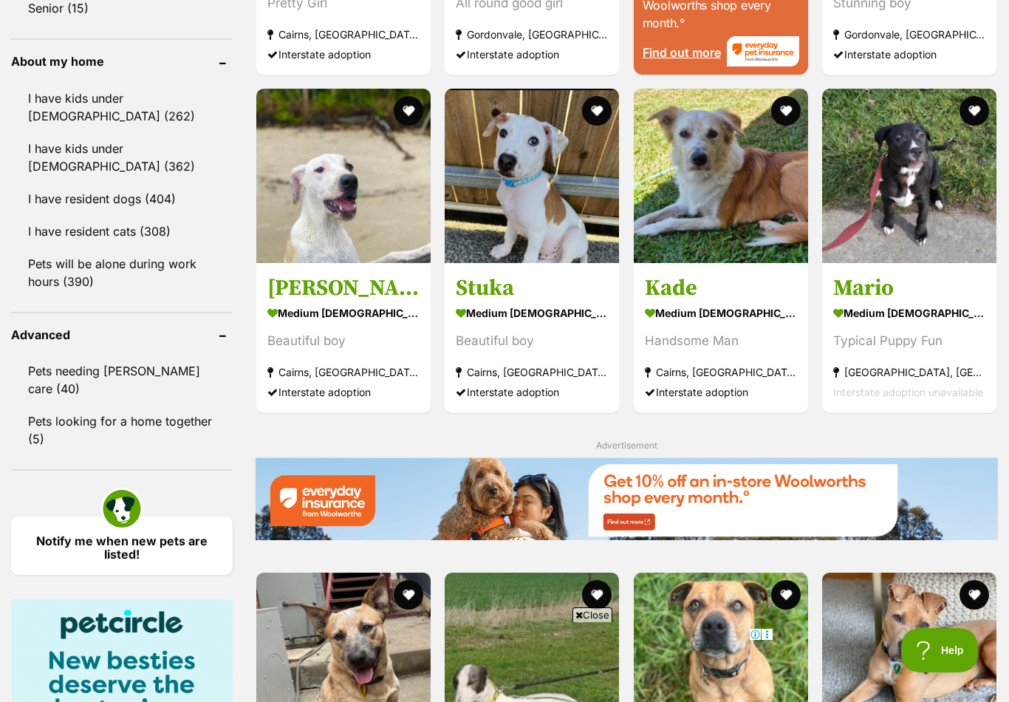
scroll to position [1651, 0]
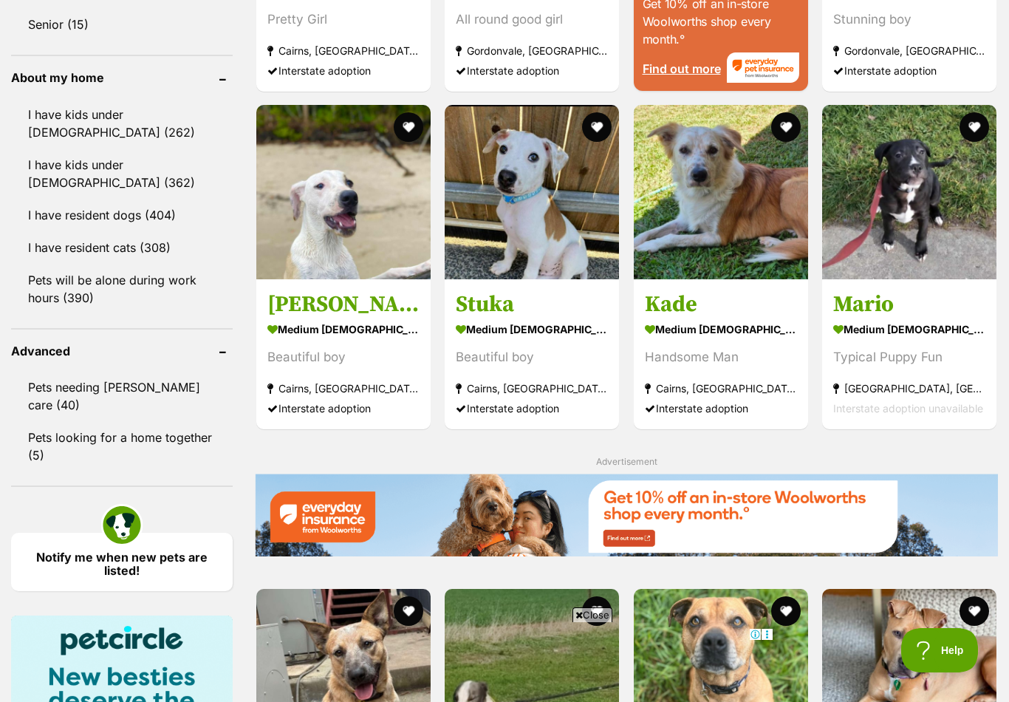
click at [730, 185] on img at bounding box center [721, 192] width 174 height 174
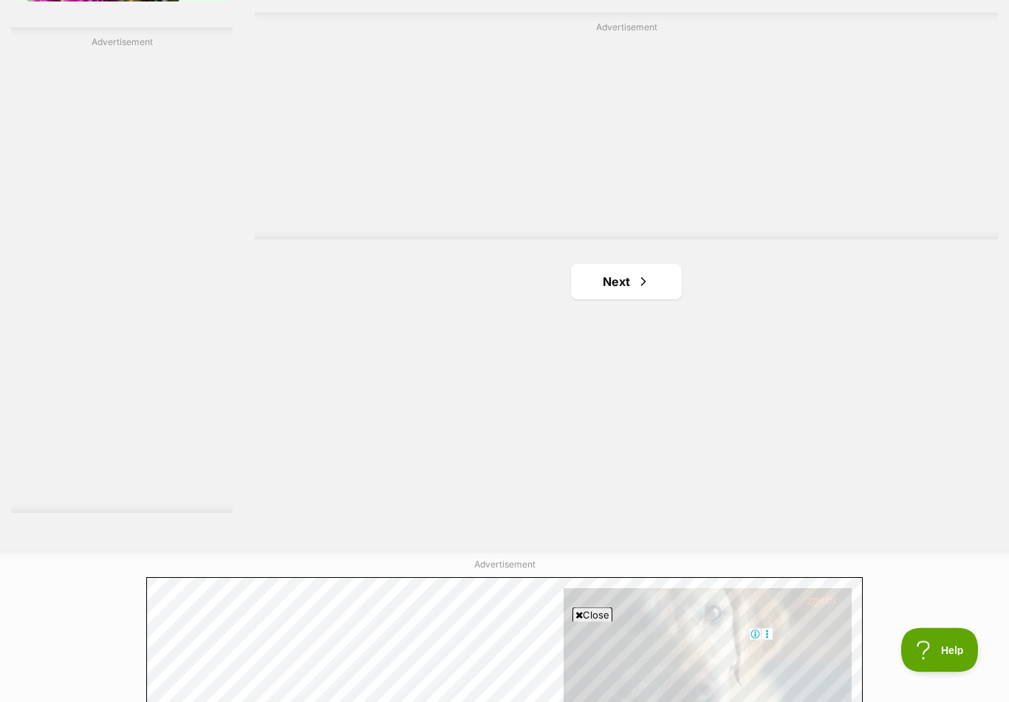
scroll to position [2575, 0]
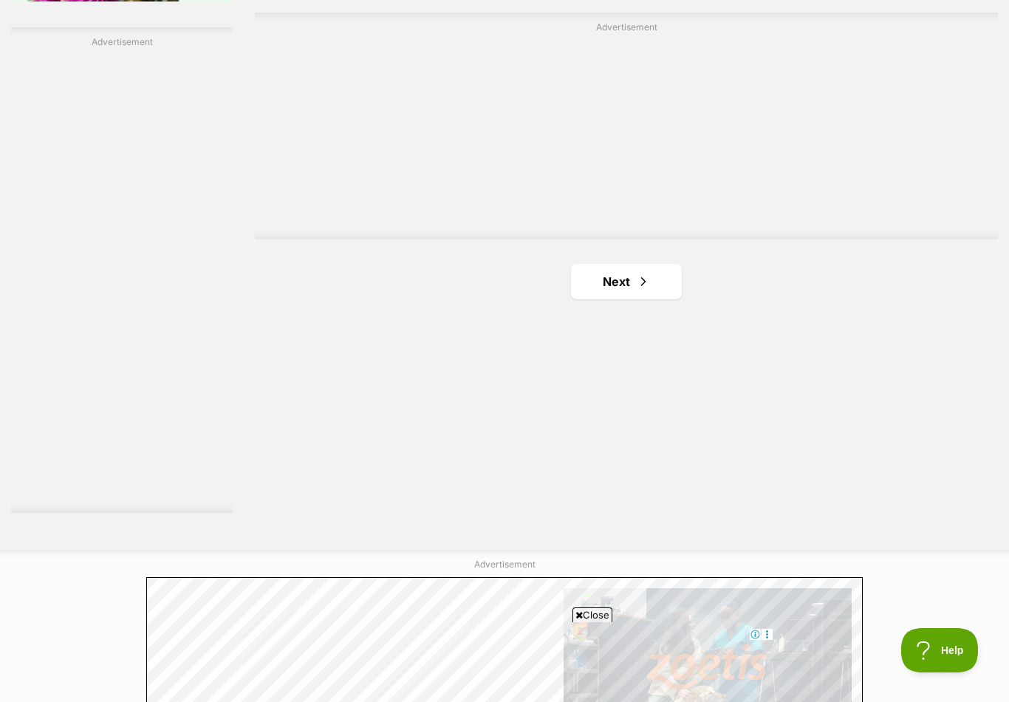
click at [657, 272] on link "Next" at bounding box center [626, 281] width 111 height 35
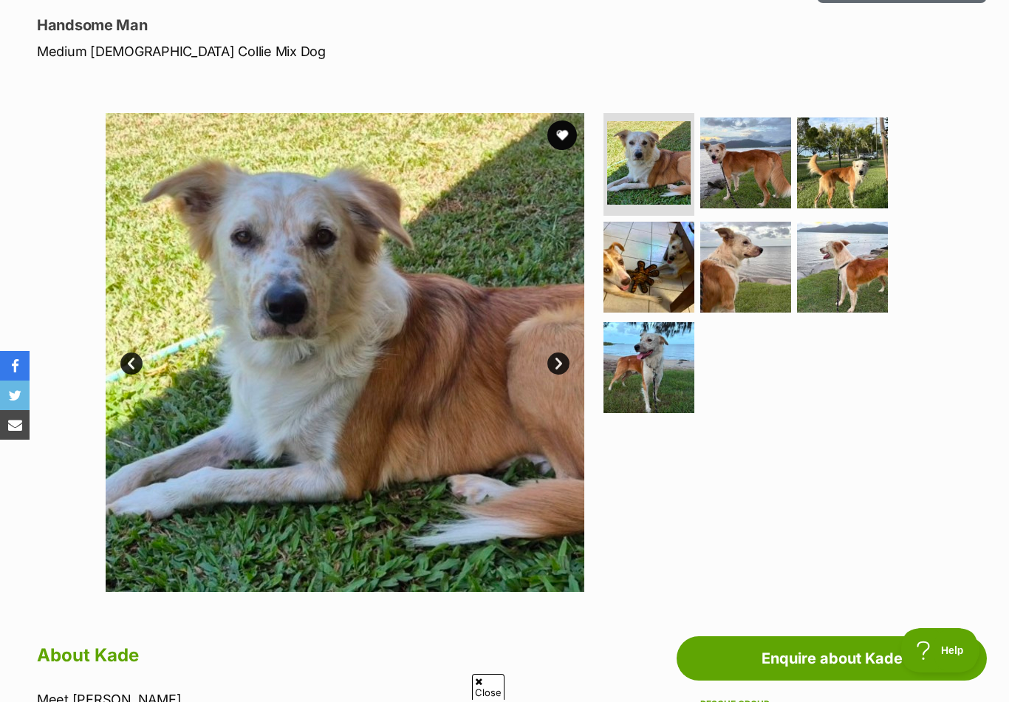
click at [856, 150] on img at bounding box center [842, 162] width 91 height 91
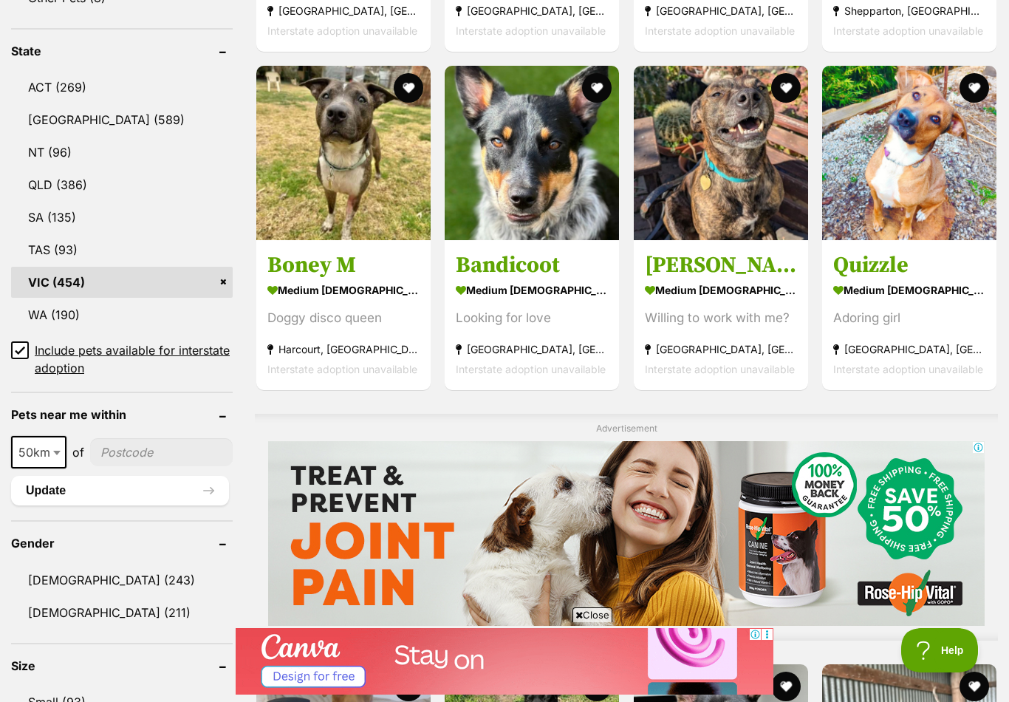
scroll to position [754, 0]
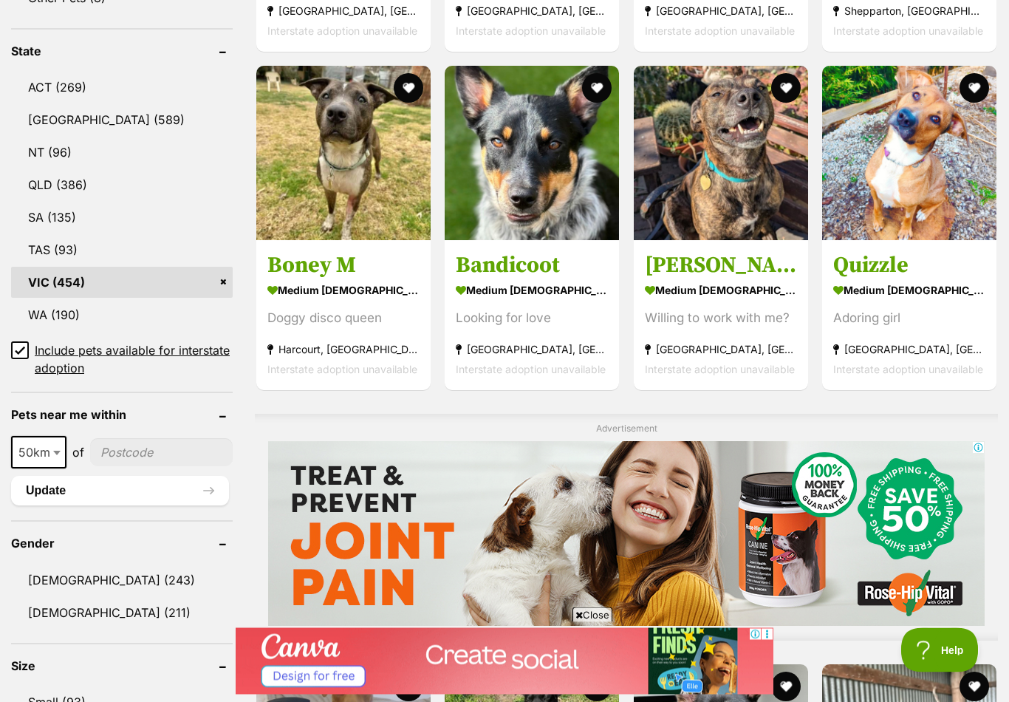
click at [16, 344] on input "Include pets available for interstate adoption" at bounding box center [20, 351] width 18 height 18
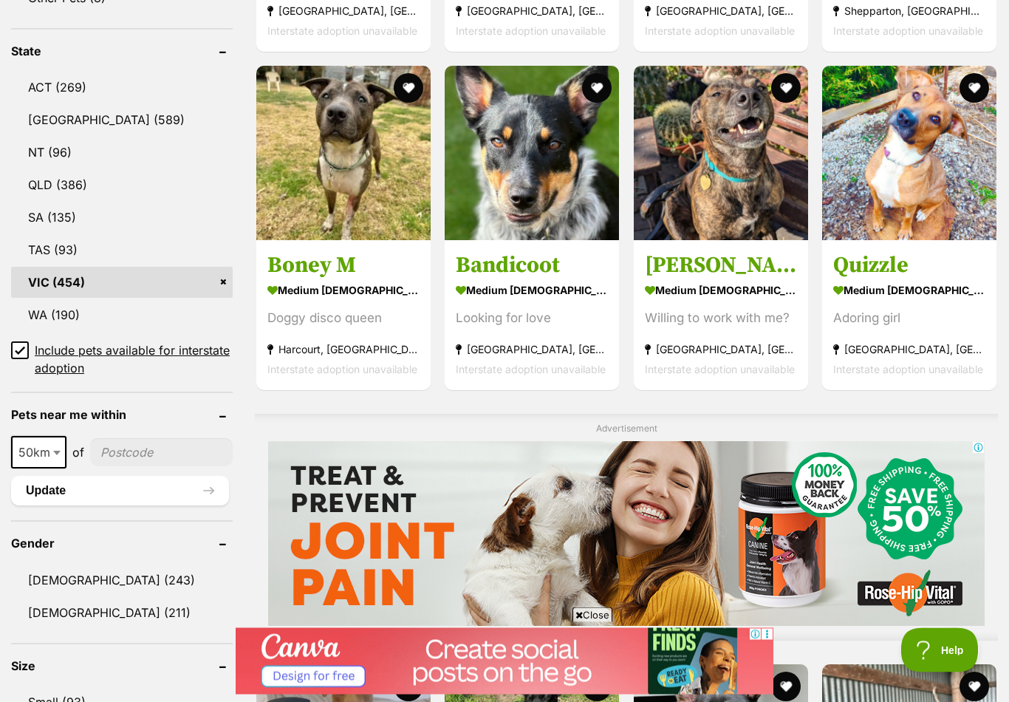
scroll to position [755, 0]
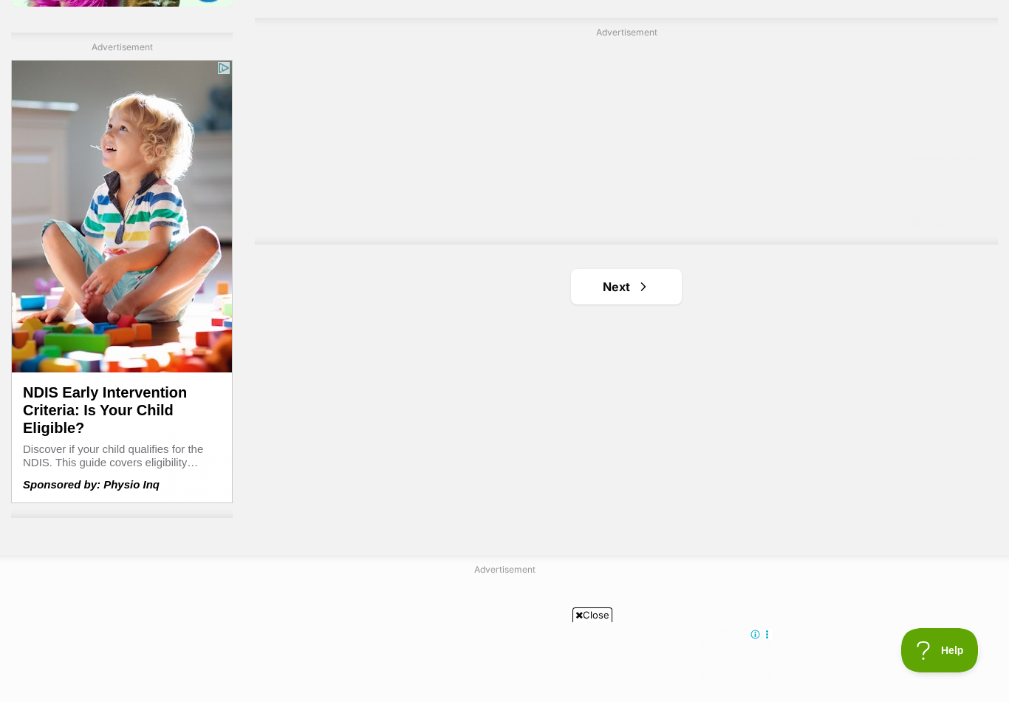
scroll to position [2621, 0]
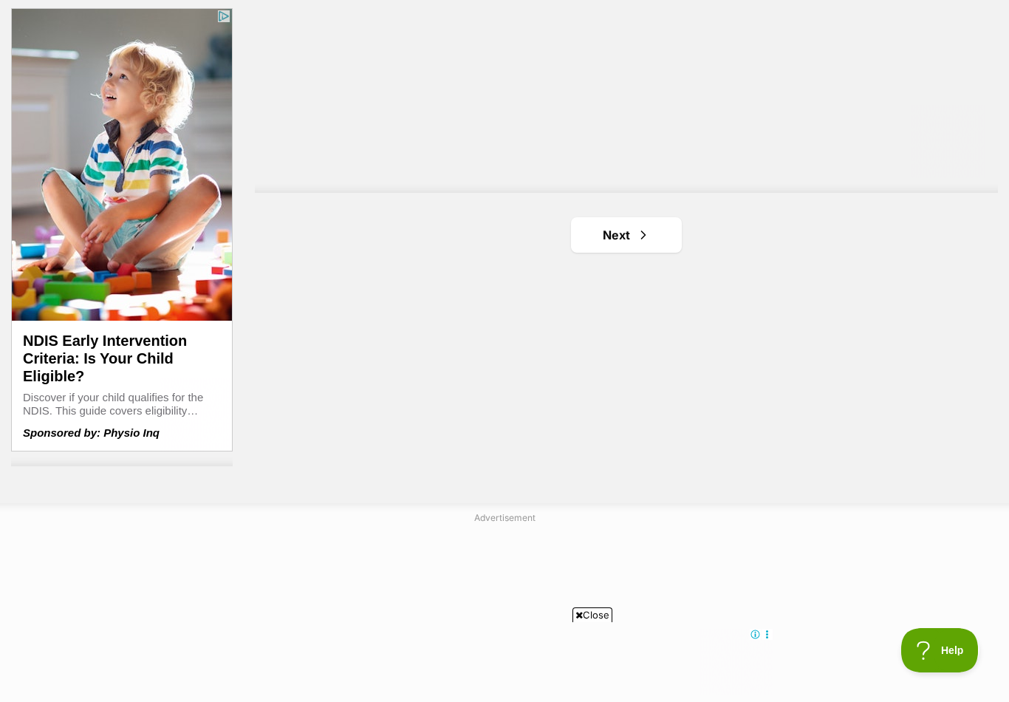
click at [659, 238] on link "Next" at bounding box center [626, 234] width 111 height 35
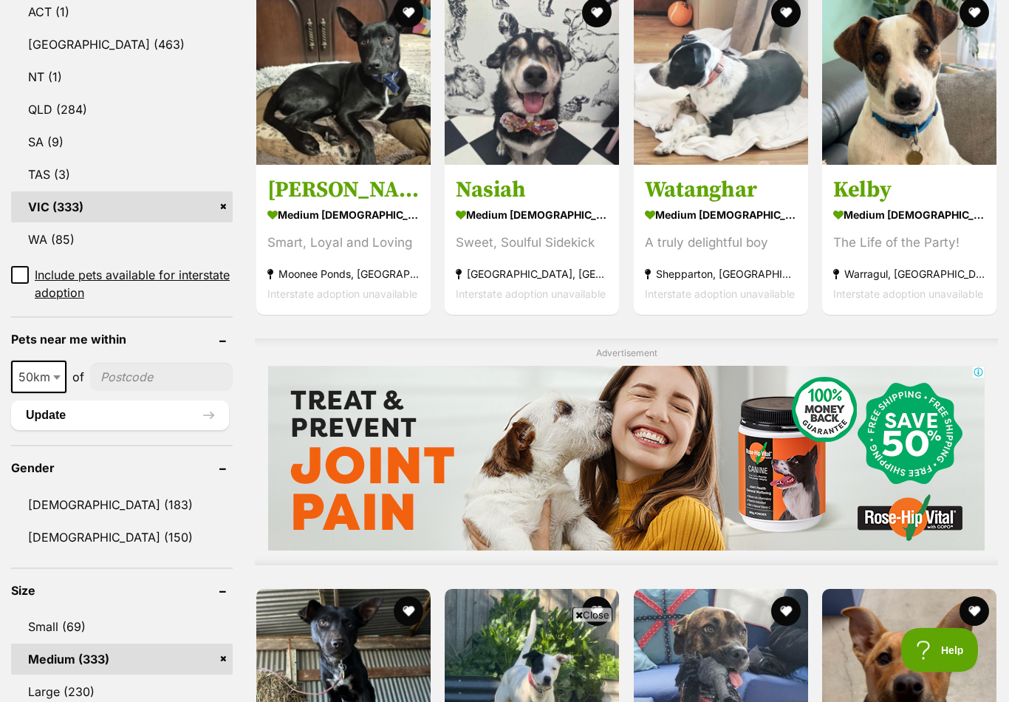
scroll to position [830, 0]
click at [565, 107] on img at bounding box center [532, 77] width 174 height 174
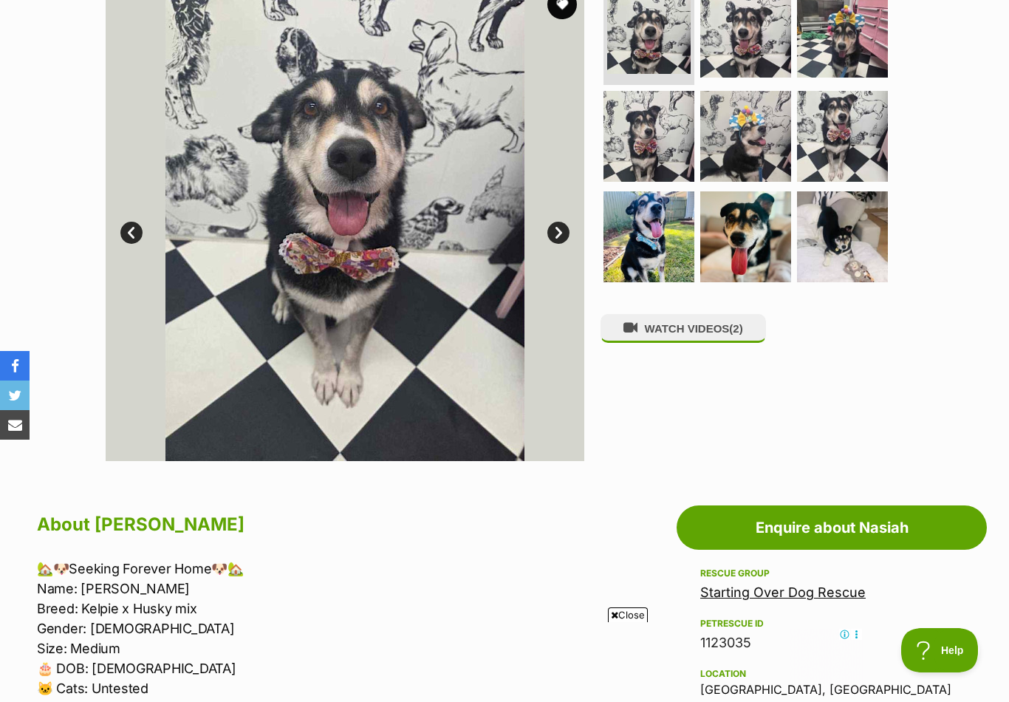
scroll to position [323, 0]
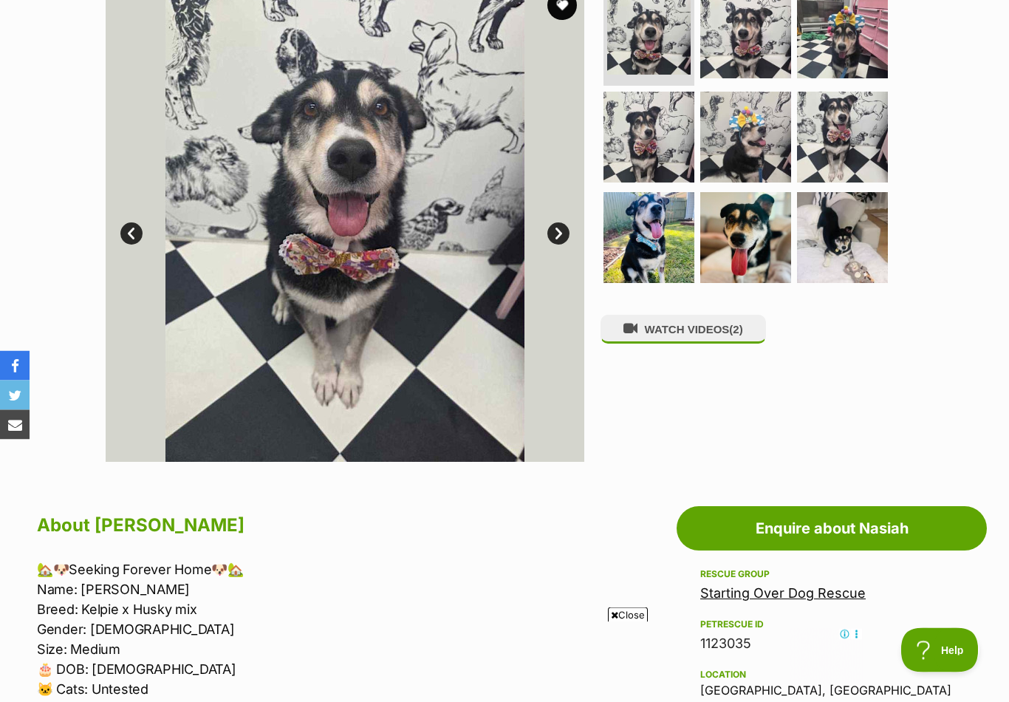
click at [563, 227] on link "Next" at bounding box center [558, 234] width 22 height 22
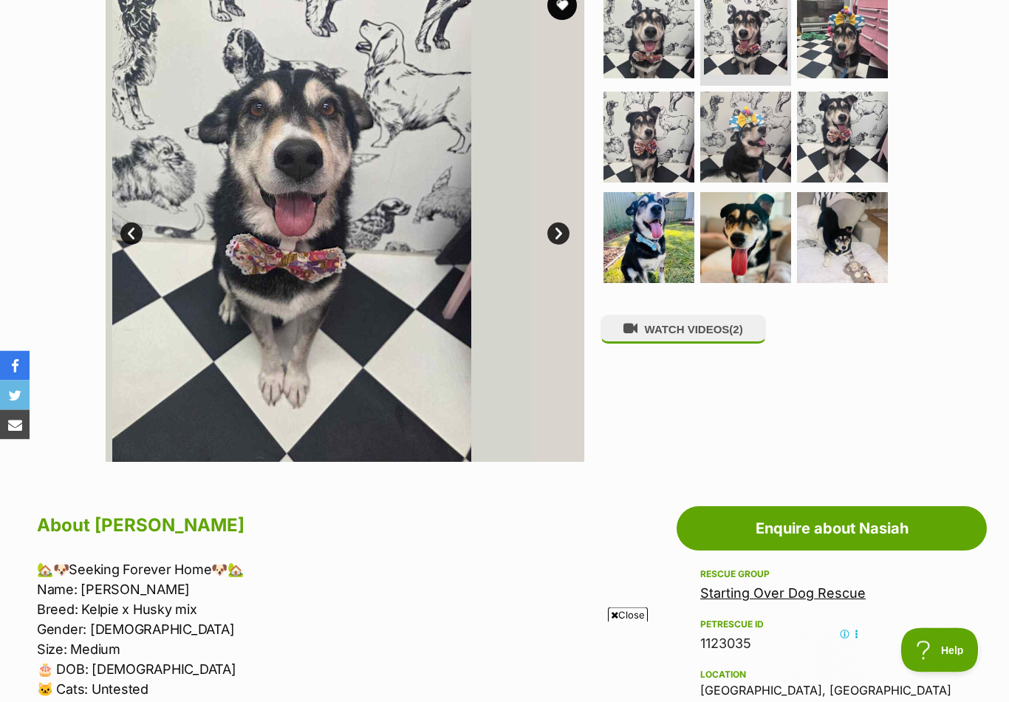
scroll to position [324, 0]
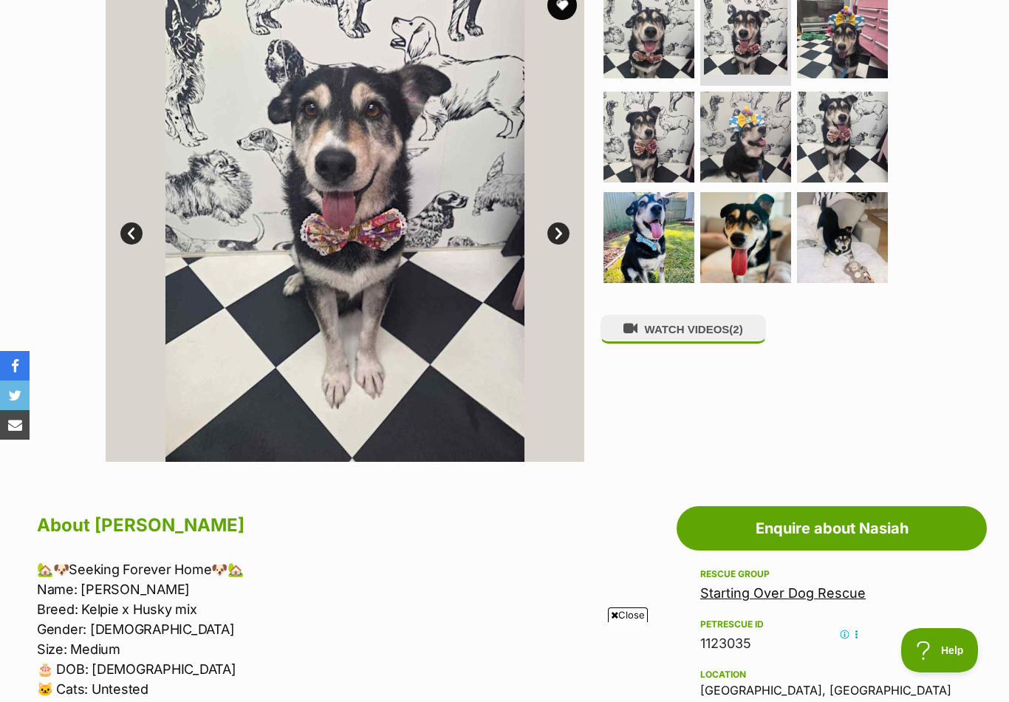
click at [566, 233] on link "Next" at bounding box center [558, 233] width 22 height 22
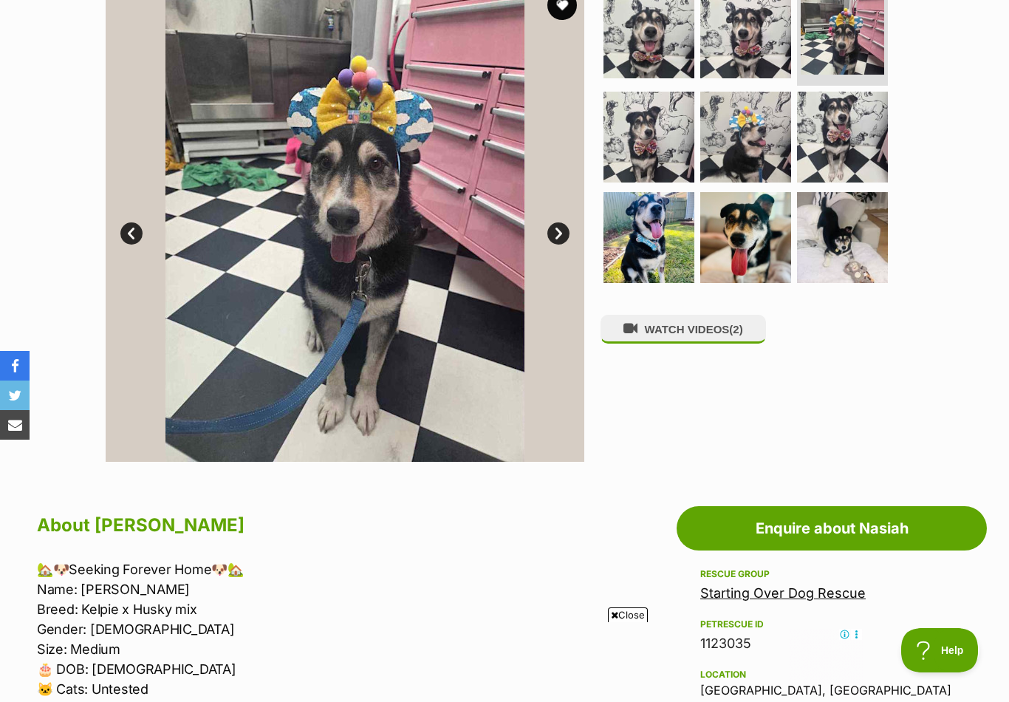
click at [565, 239] on link "Next" at bounding box center [558, 233] width 22 height 22
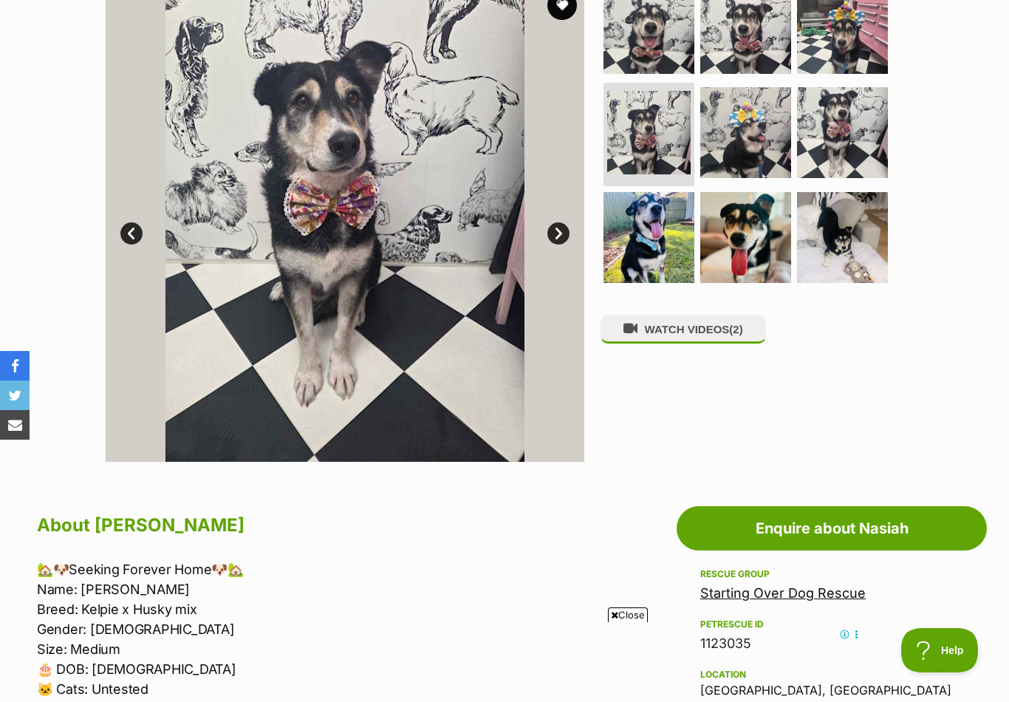
click at [560, 241] on link "Next" at bounding box center [558, 233] width 22 height 22
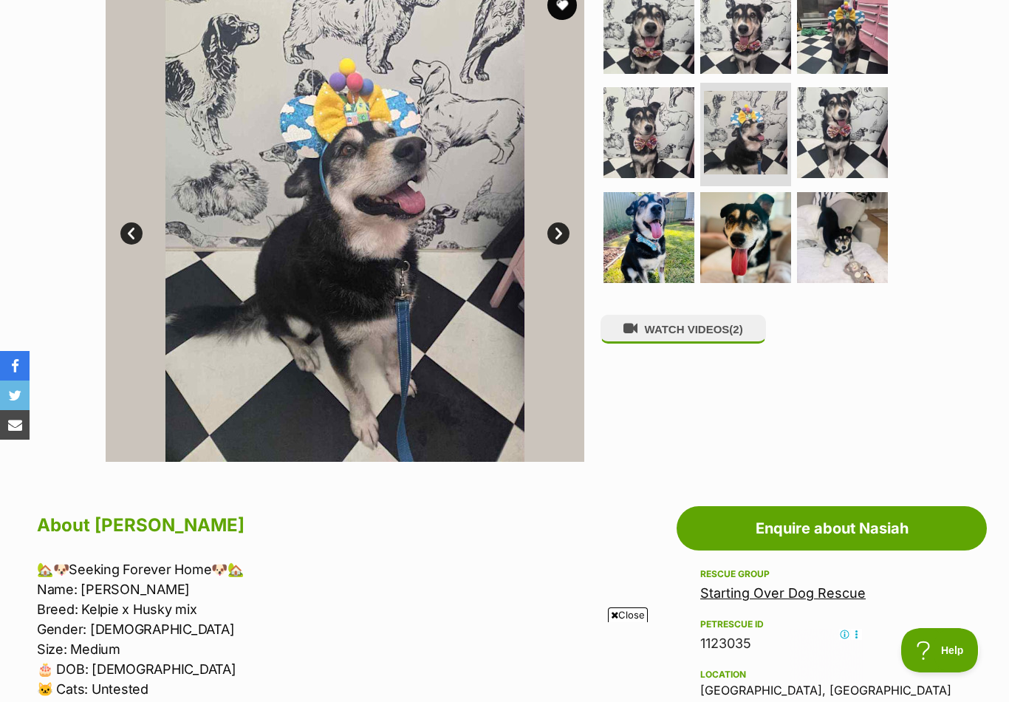
click at [555, 241] on link "Next" at bounding box center [558, 233] width 22 height 22
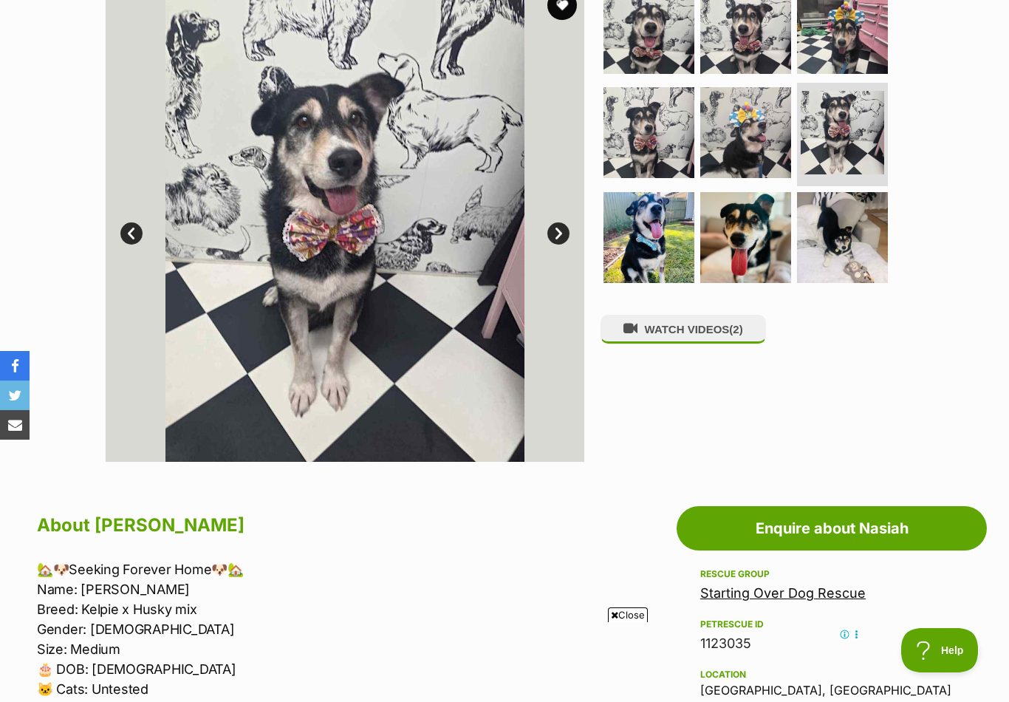
click at [553, 241] on link "Next" at bounding box center [558, 233] width 22 height 22
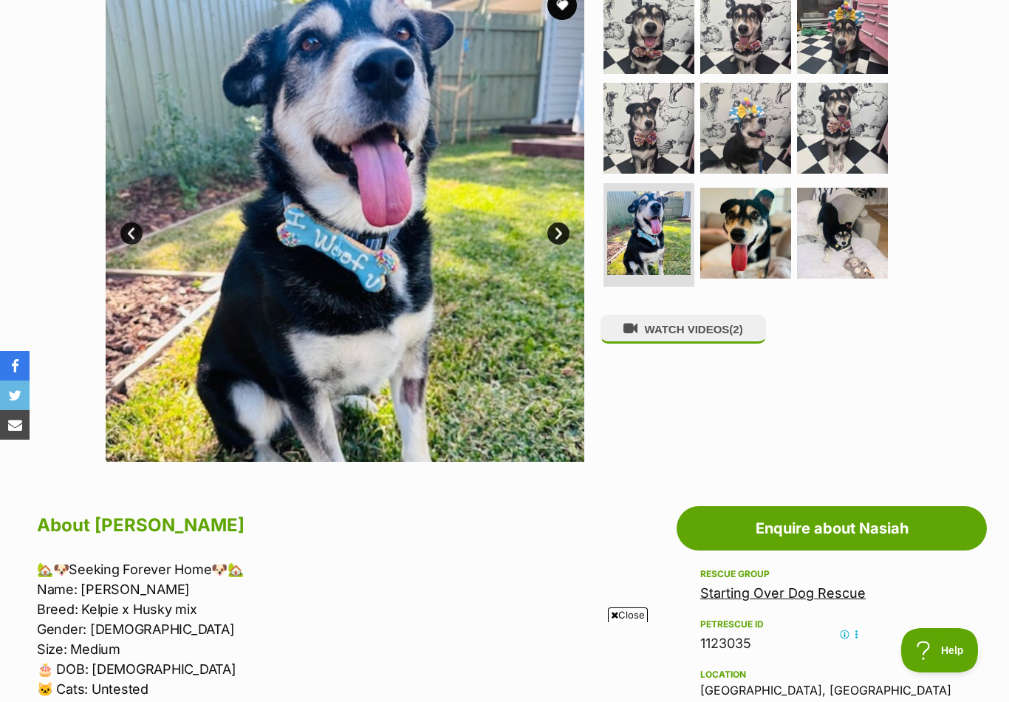
scroll to position [0, 0]
click at [563, 241] on link "Next" at bounding box center [558, 233] width 22 height 22
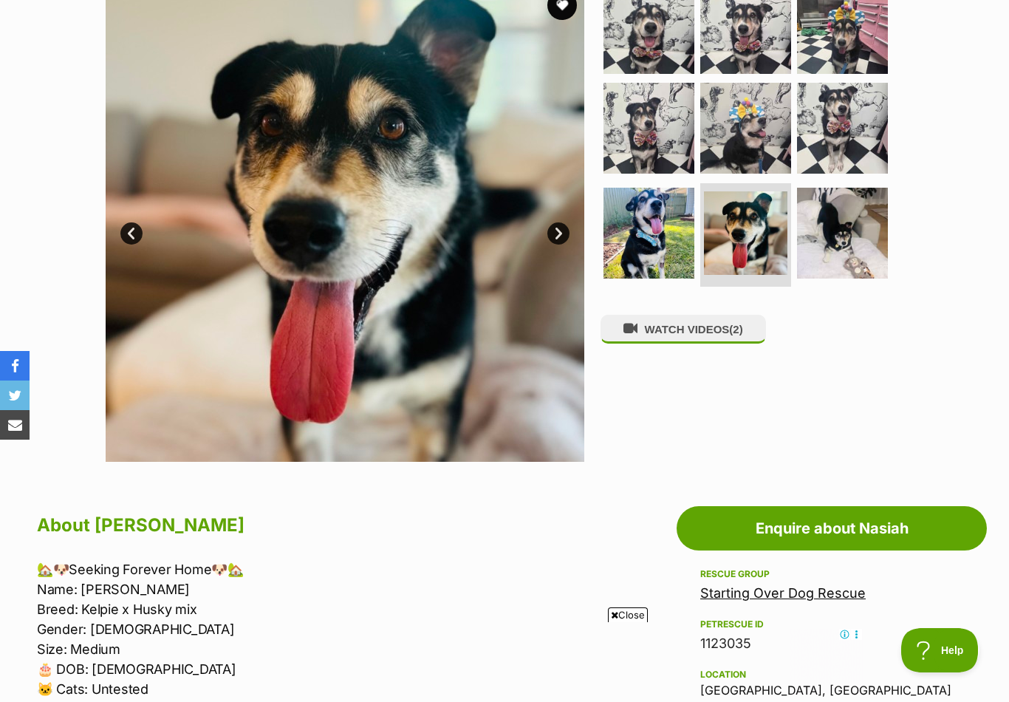
click at [559, 231] on link "Next" at bounding box center [558, 233] width 22 height 22
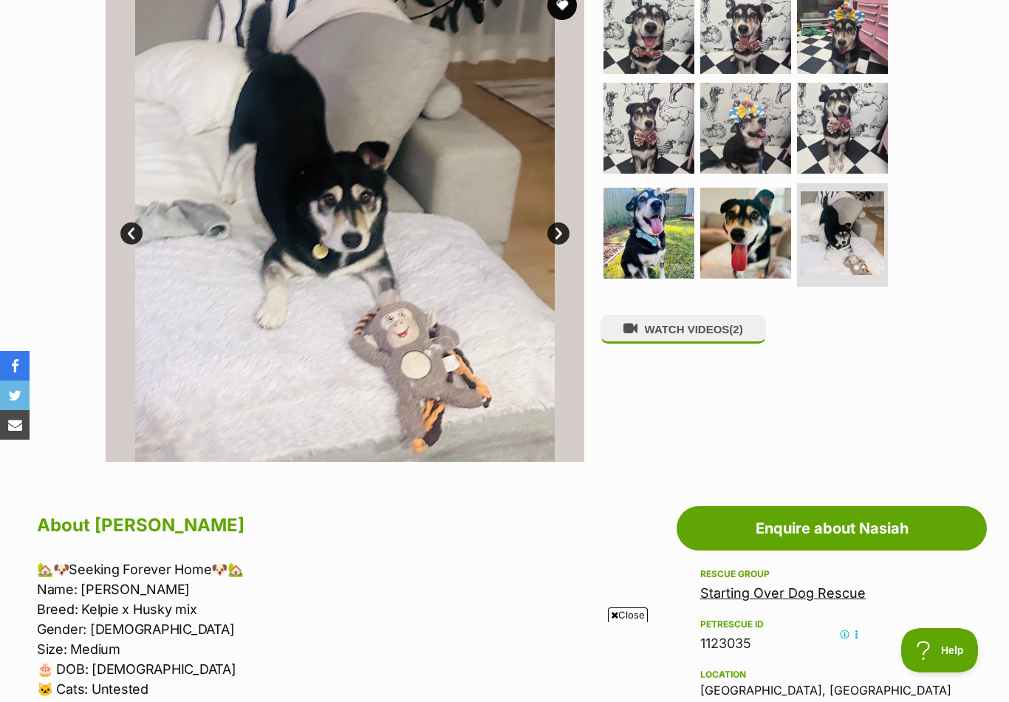
click at [567, 235] on link "Next" at bounding box center [558, 233] width 22 height 22
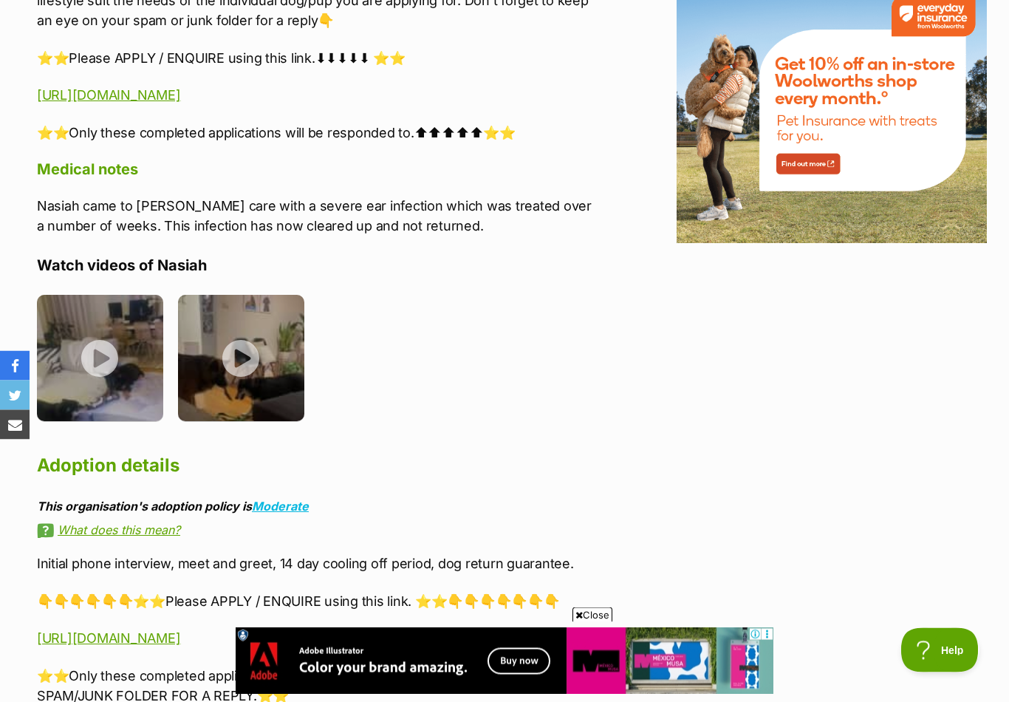
scroll to position [1922, 0]
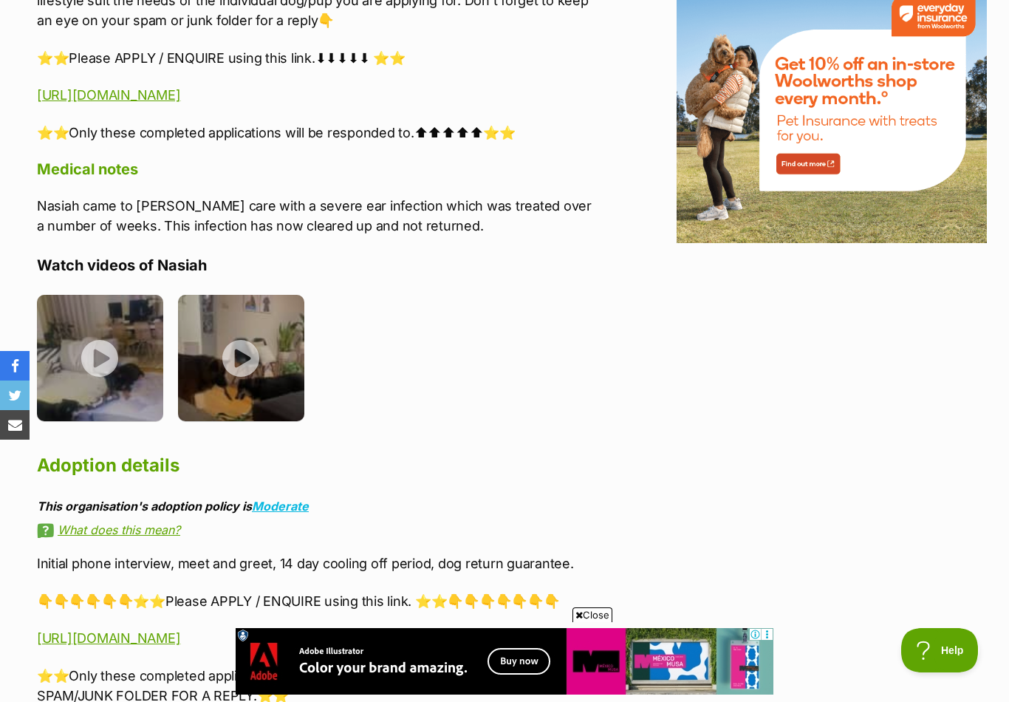
click at [106, 352] on img at bounding box center [100, 358] width 126 height 126
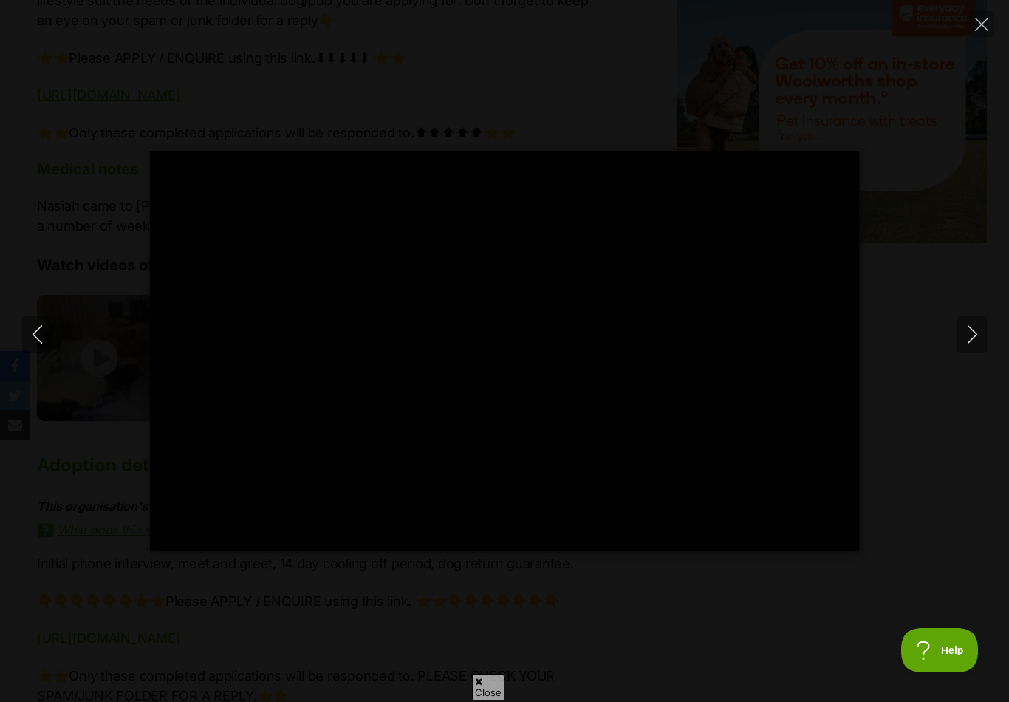
scroll to position [0, 0]
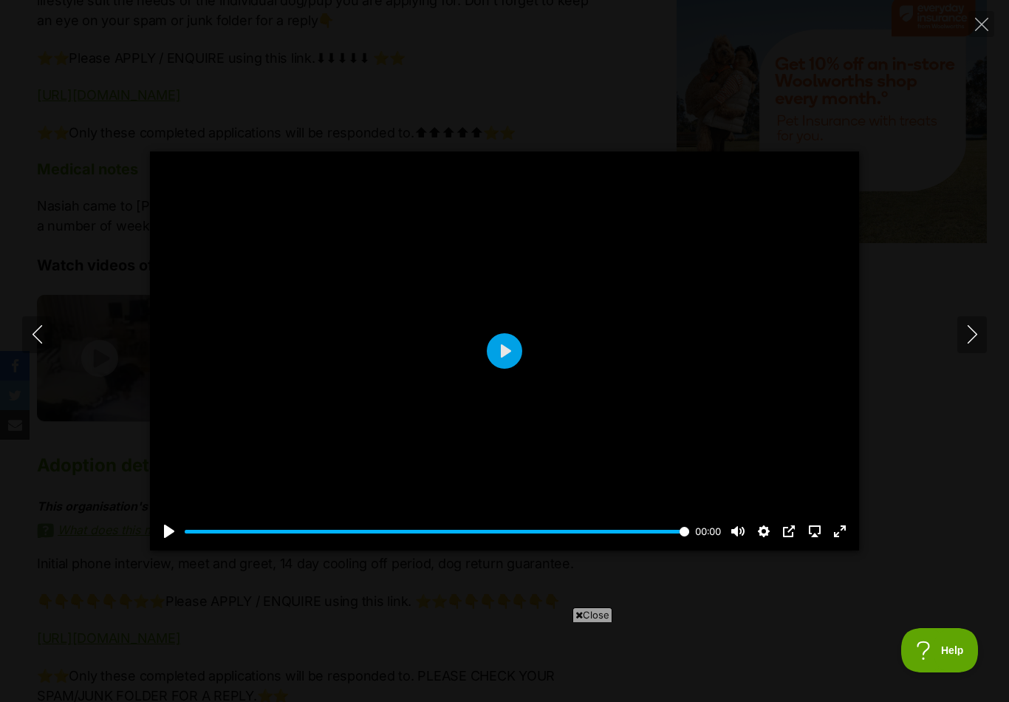
click at [505, 363] on button "Play" at bounding box center [504, 350] width 35 height 35
click at [848, 539] on button "Exit fullscreen Enter fullscreen" at bounding box center [840, 531] width 24 height 24
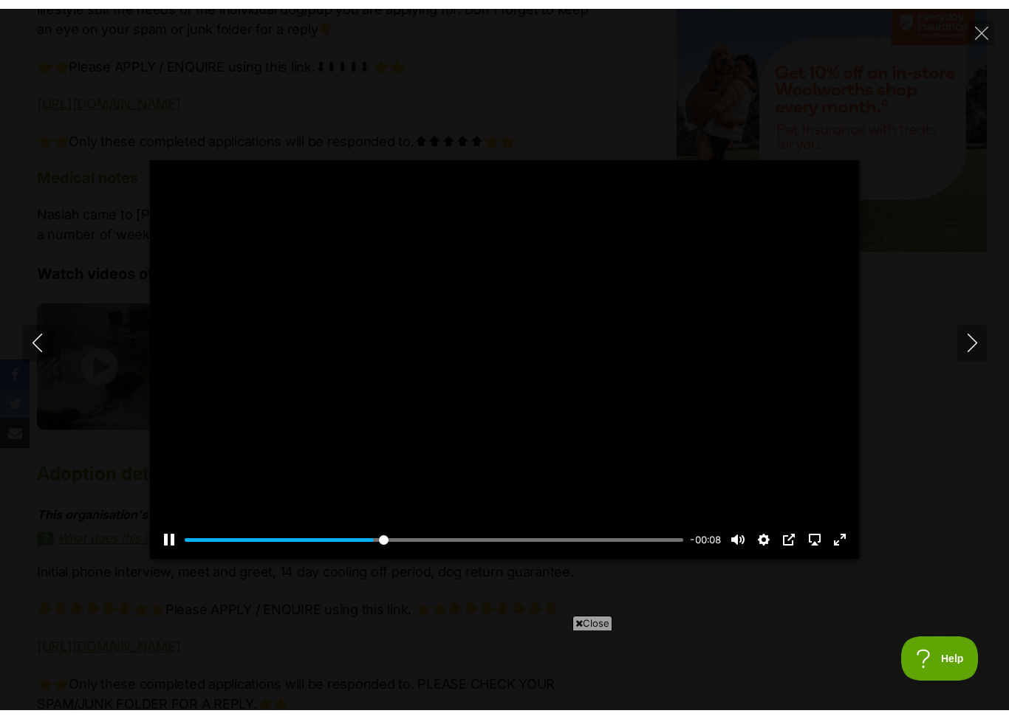
scroll to position [1904, 0]
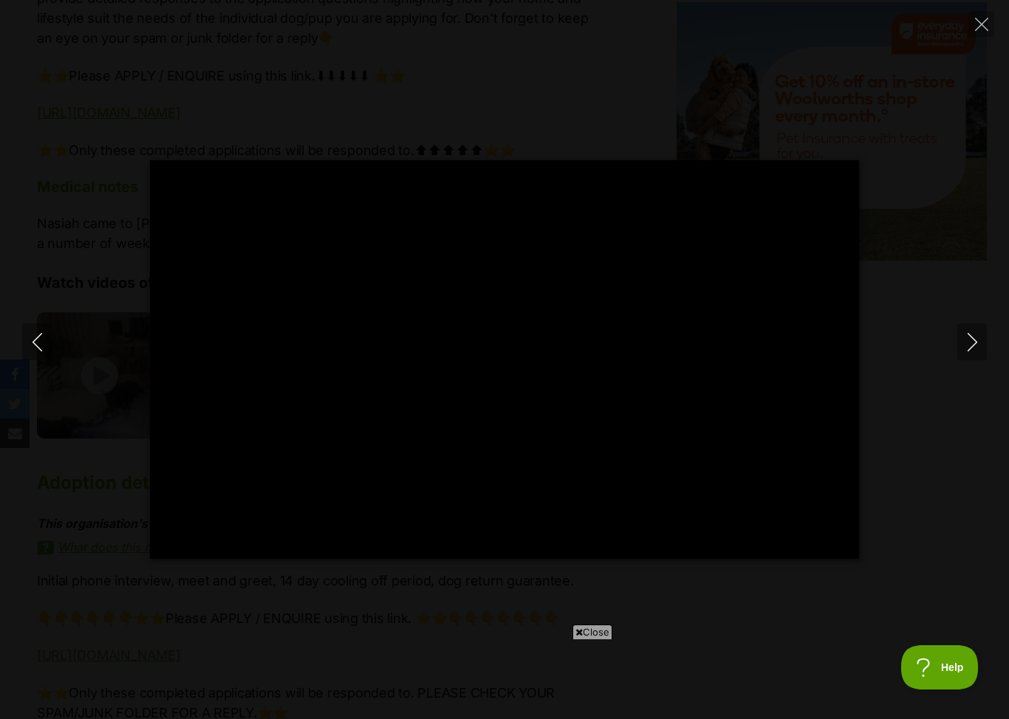
type input "100"
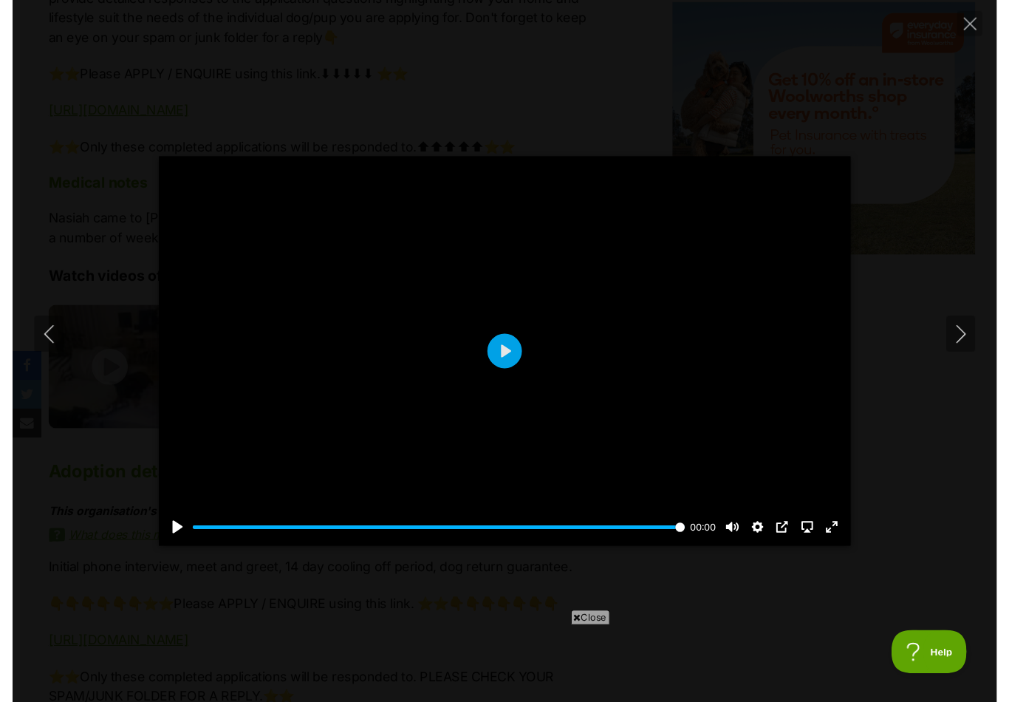
scroll to position [1922, 0]
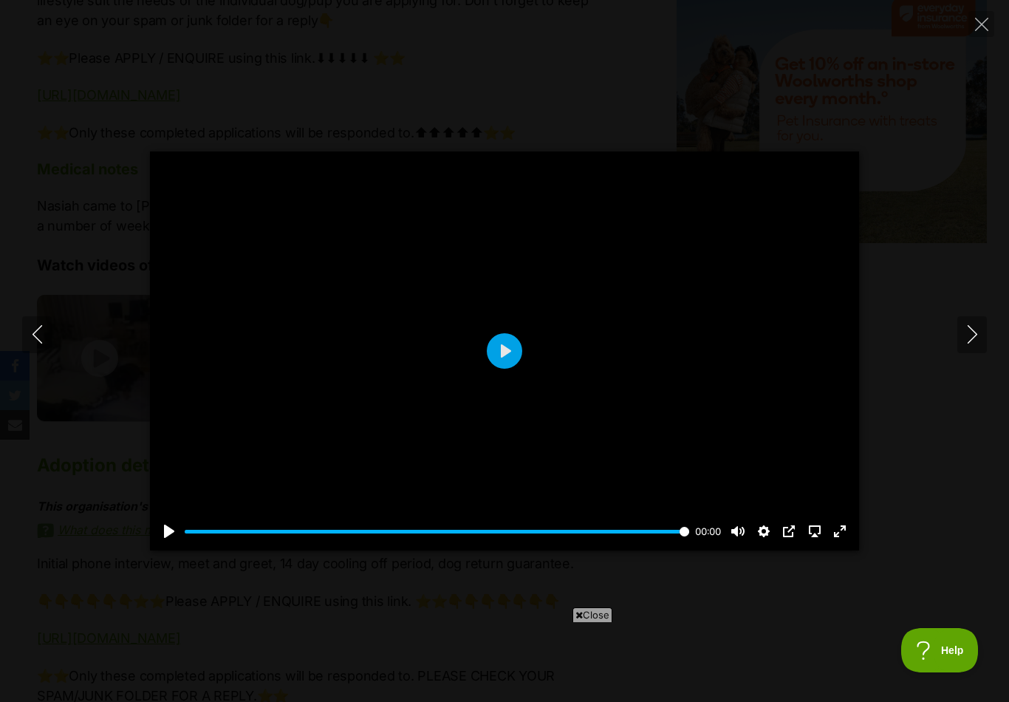
click at [976, 343] on icon "Next" at bounding box center [972, 334] width 18 height 18
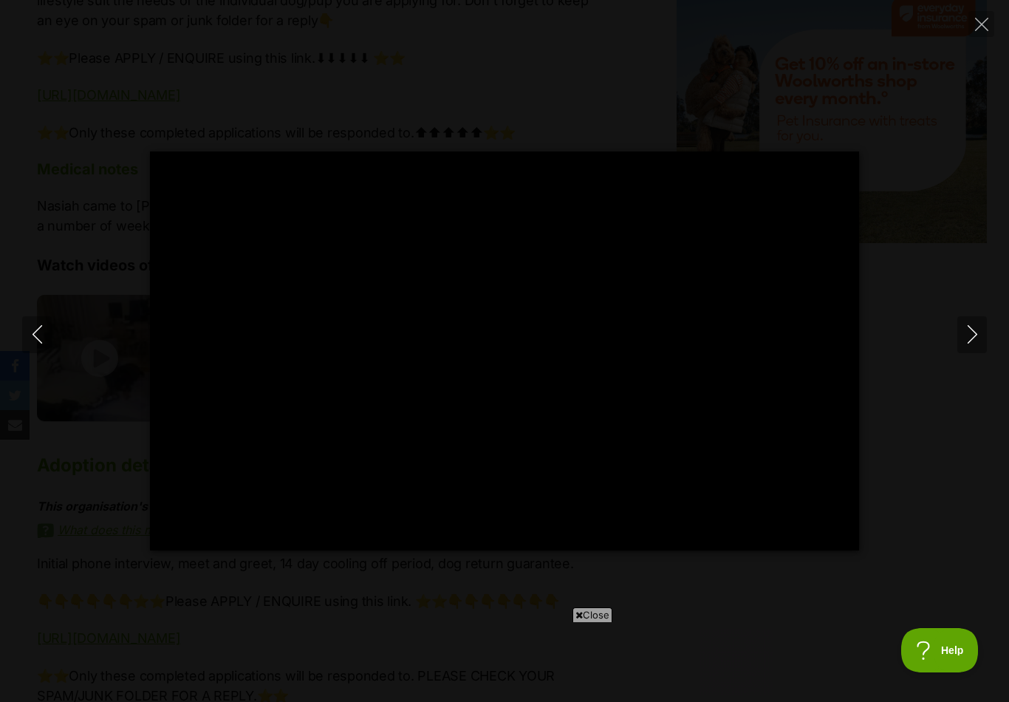
scroll to position [0, 0]
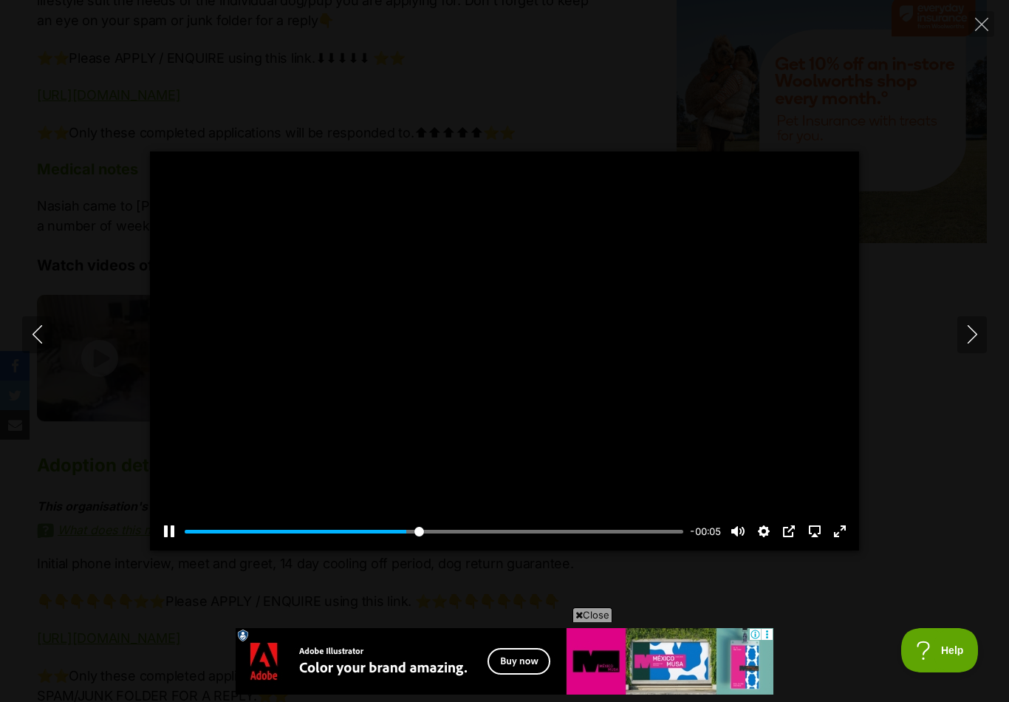
click at [847, 543] on button "Exit fullscreen Enter fullscreen" at bounding box center [840, 531] width 24 height 24
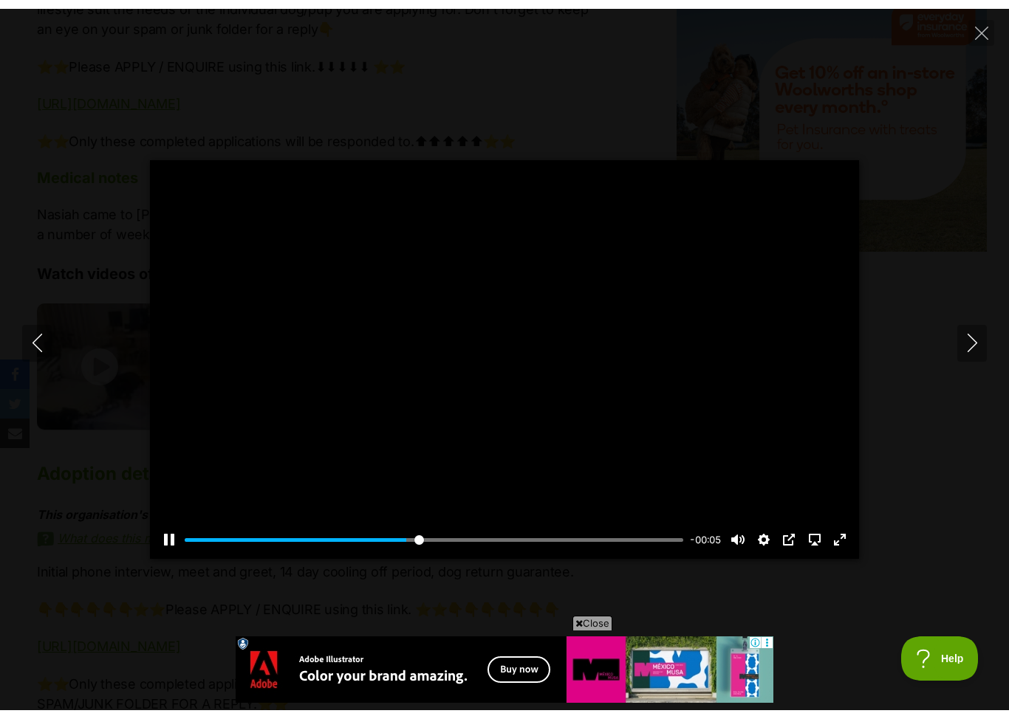
scroll to position [1904, 0]
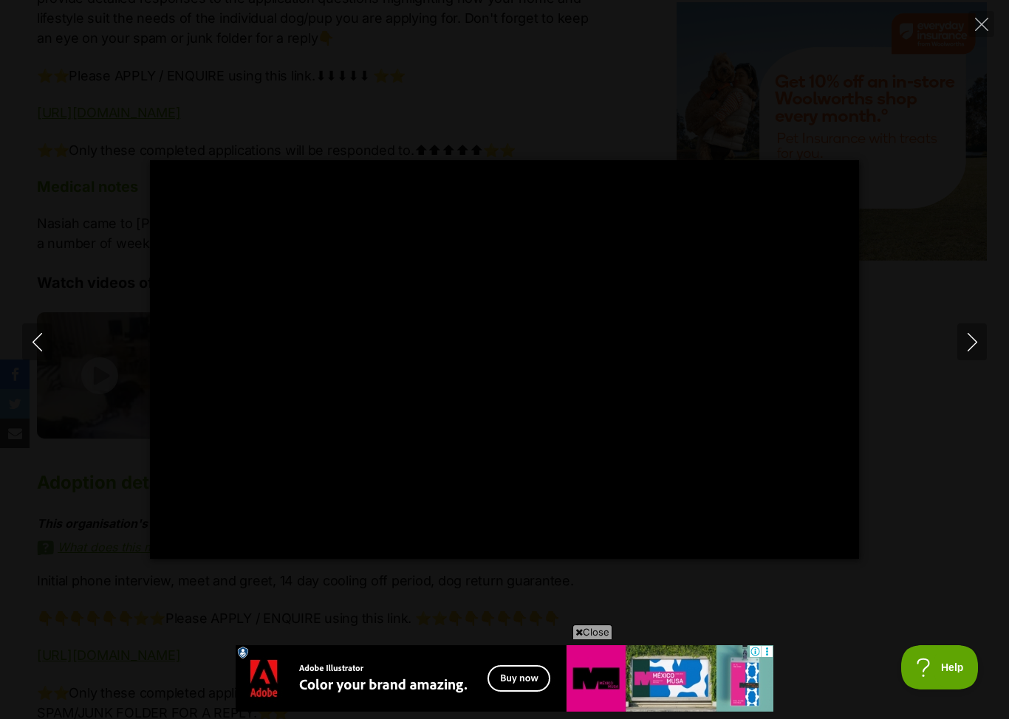
type input "100"
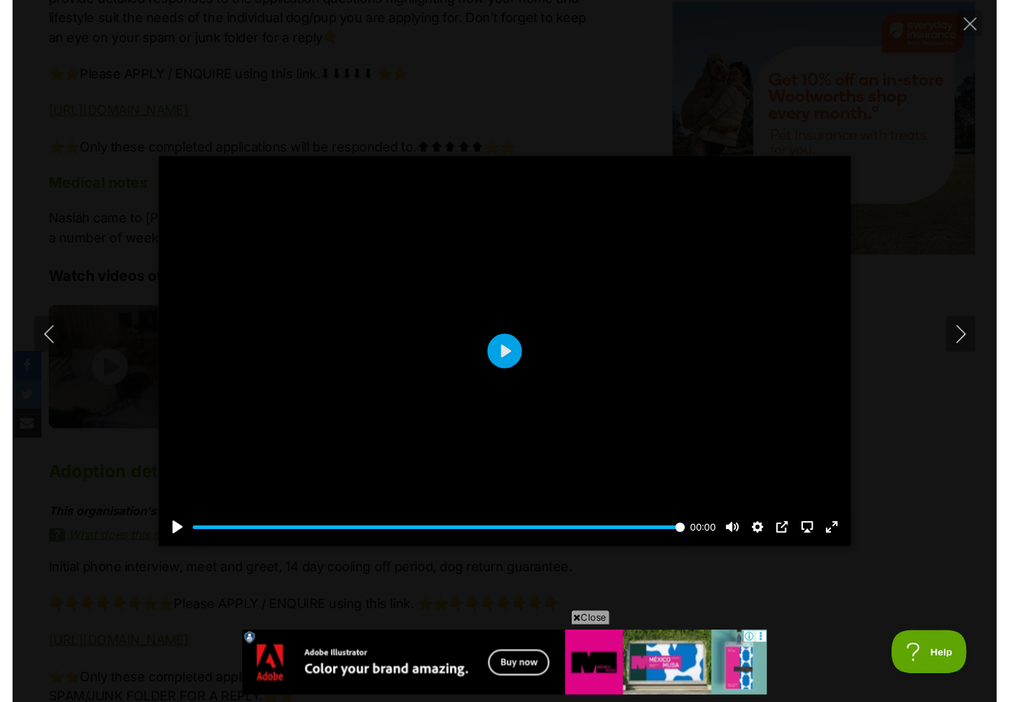
scroll to position [1922, 0]
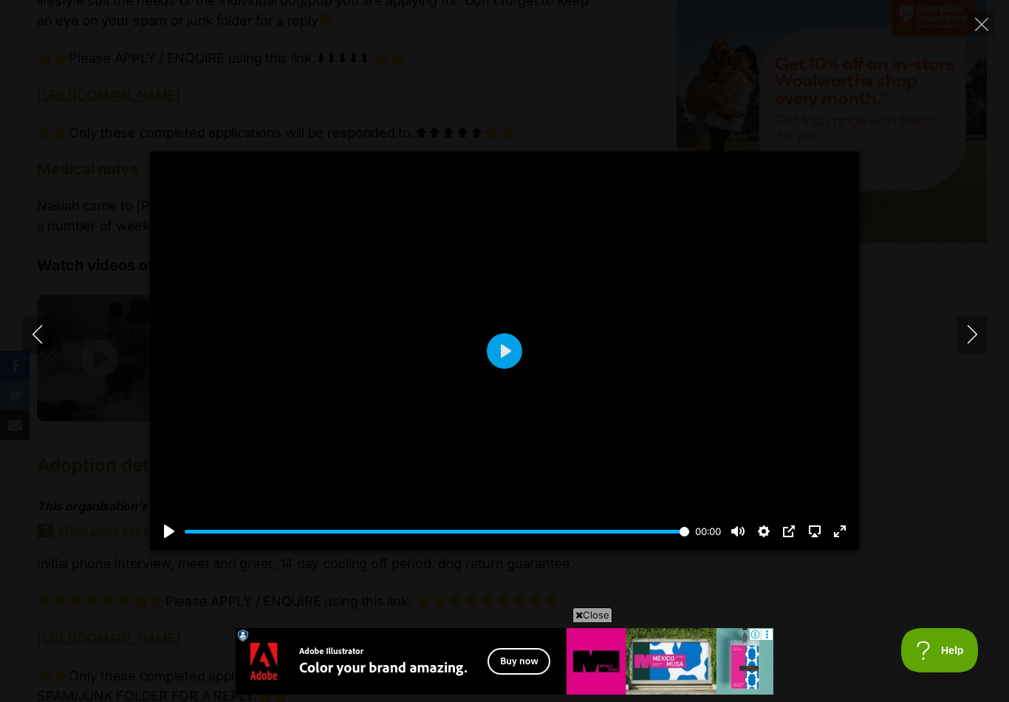
click at [987, 18] on icon "Close" at bounding box center [981, 24] width 13 height 13
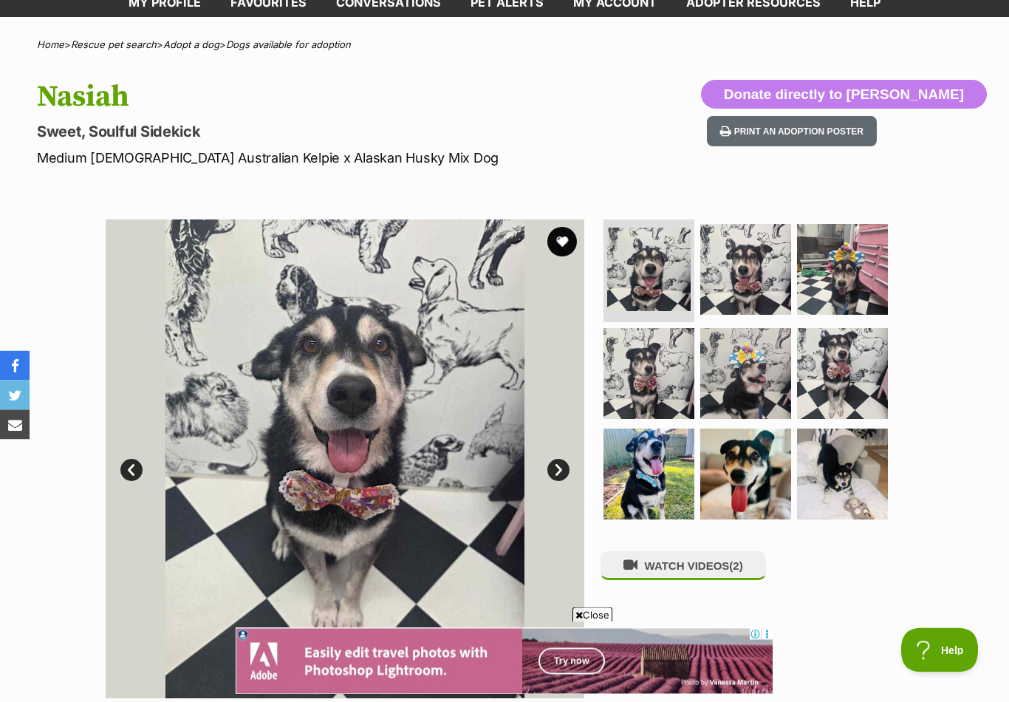
scroll to position [88, 0]
click at [657, 258] on img at bounding box center [648, 268] width 83 height 83
click at [565, 473] on link "Next" at bounding box center [558, 470] width 22 height 22
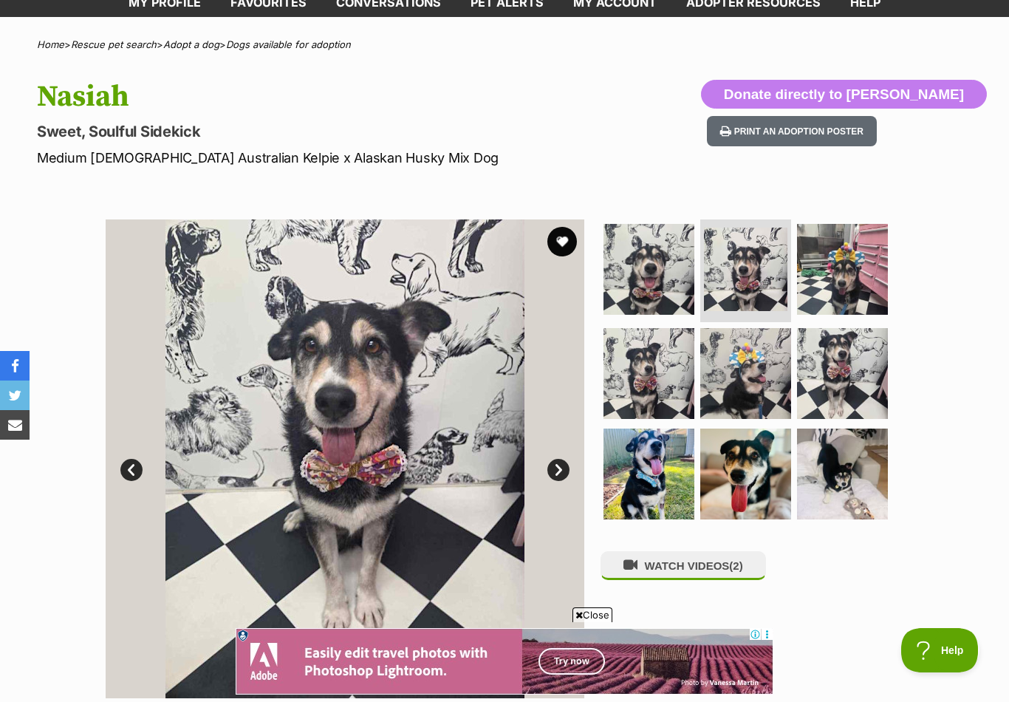
click at [559, 467] on link "Next" at bounding box center [558, 470] width 22 height 22
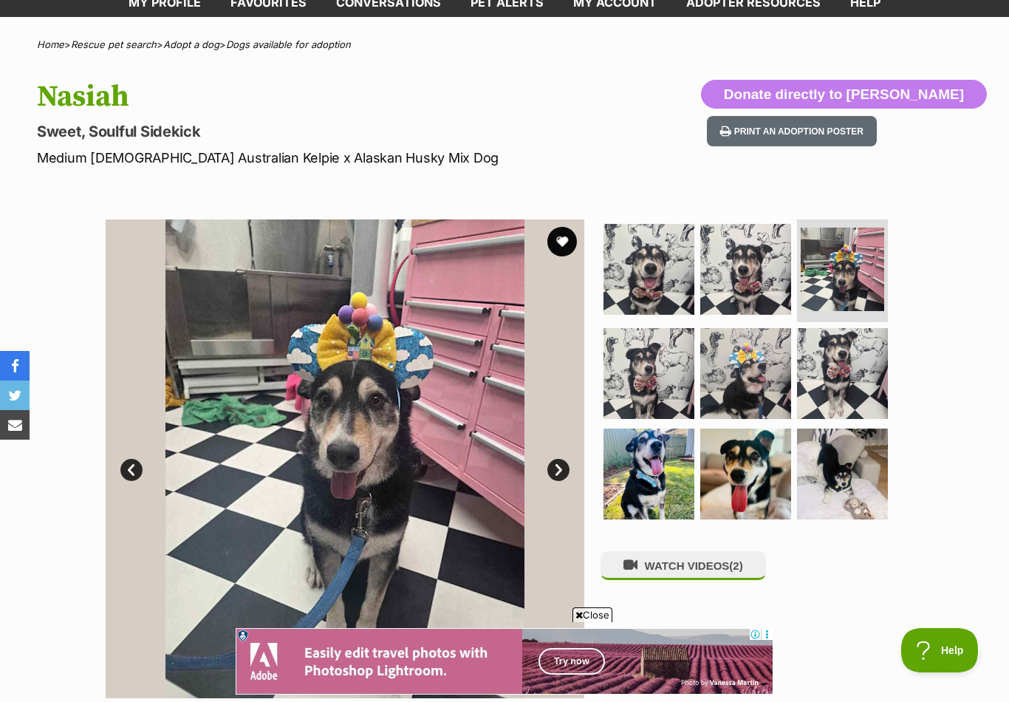
click at [563, 473] on link "Next" at bounding box center [558, 470] width 22 height 22
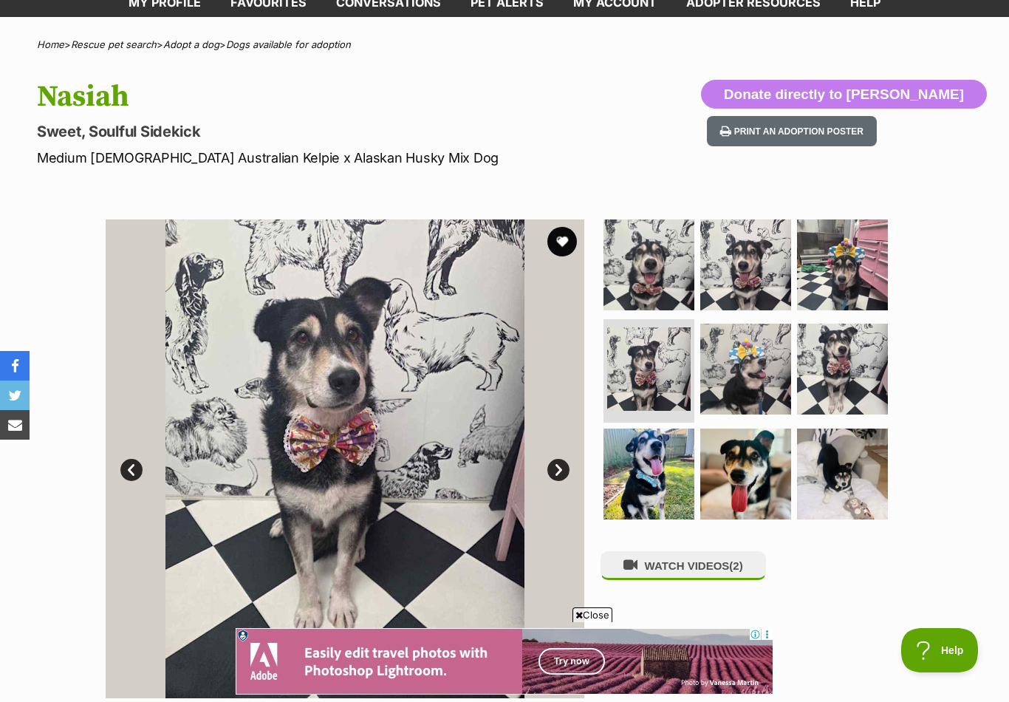
click at [558, 475] on link "Next" at bounding box center [558, 470] width 22 height 22
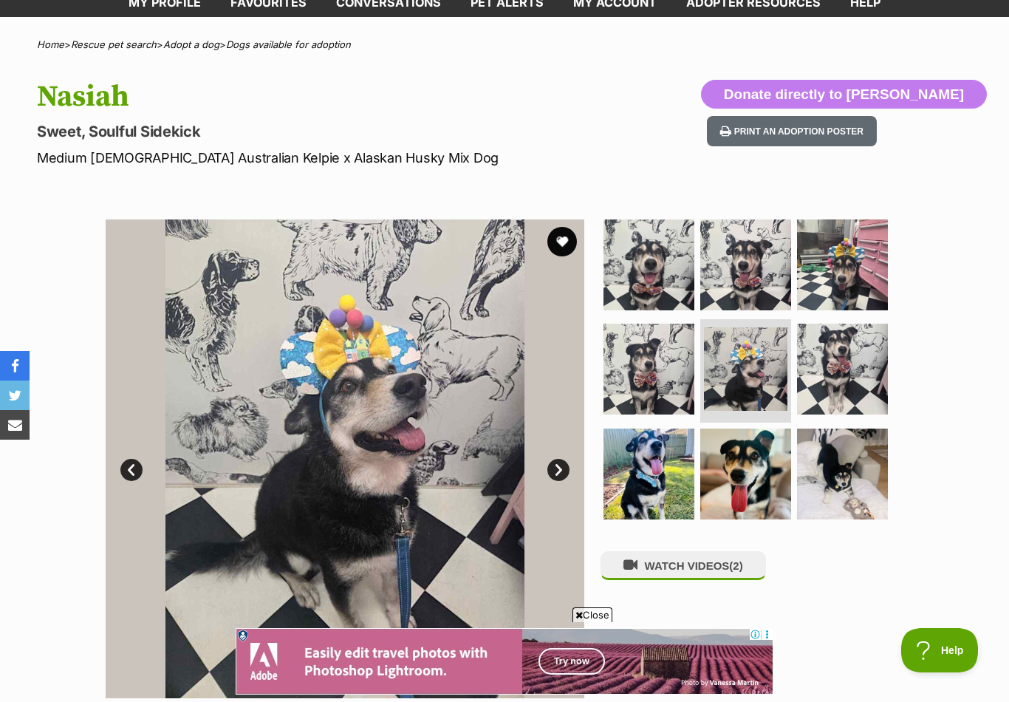
click at [558, 476] on link "Next" at bounding box center [558, 470] width 22 height 22
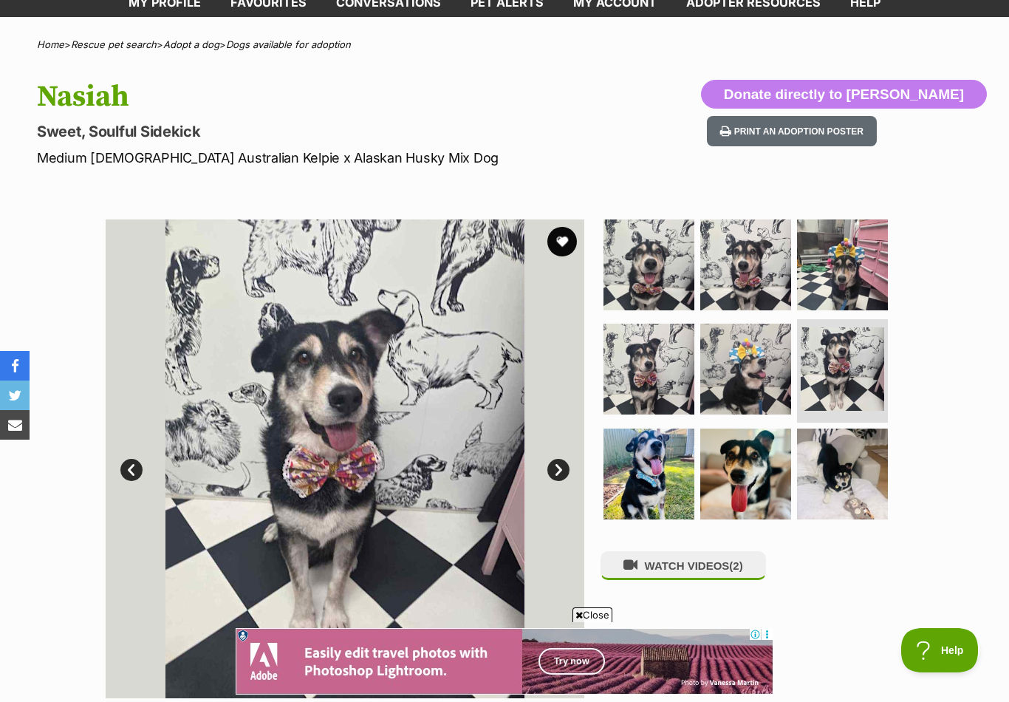
click at [560, 467] on link "Next" at bounding box center [558, 470] width 22 height 22
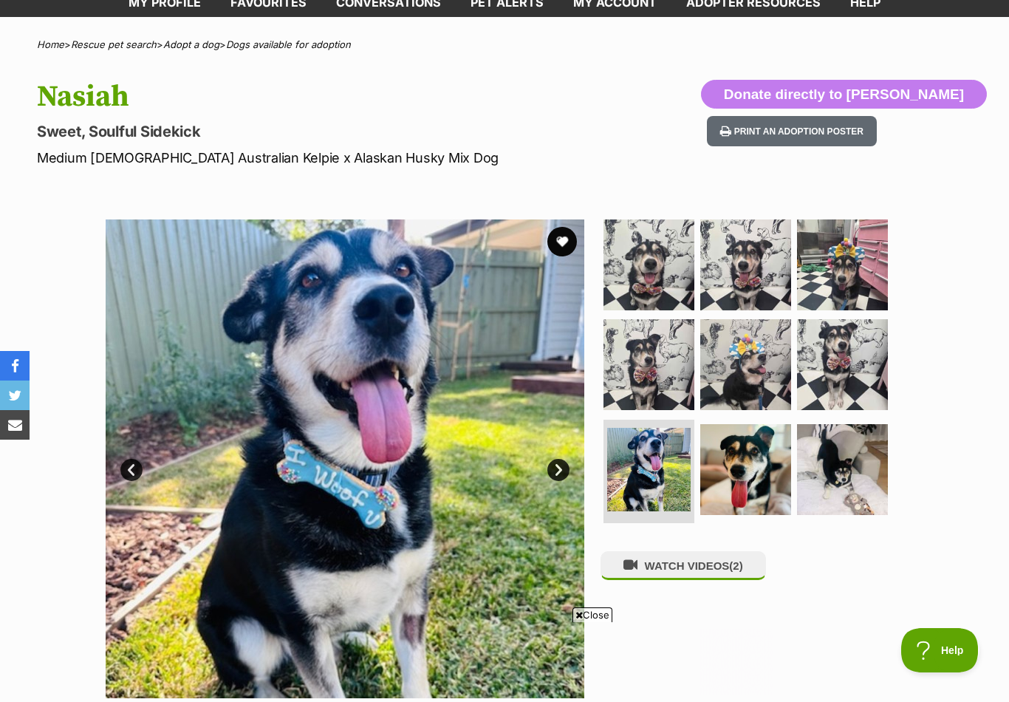
scroll to position [0, 0]
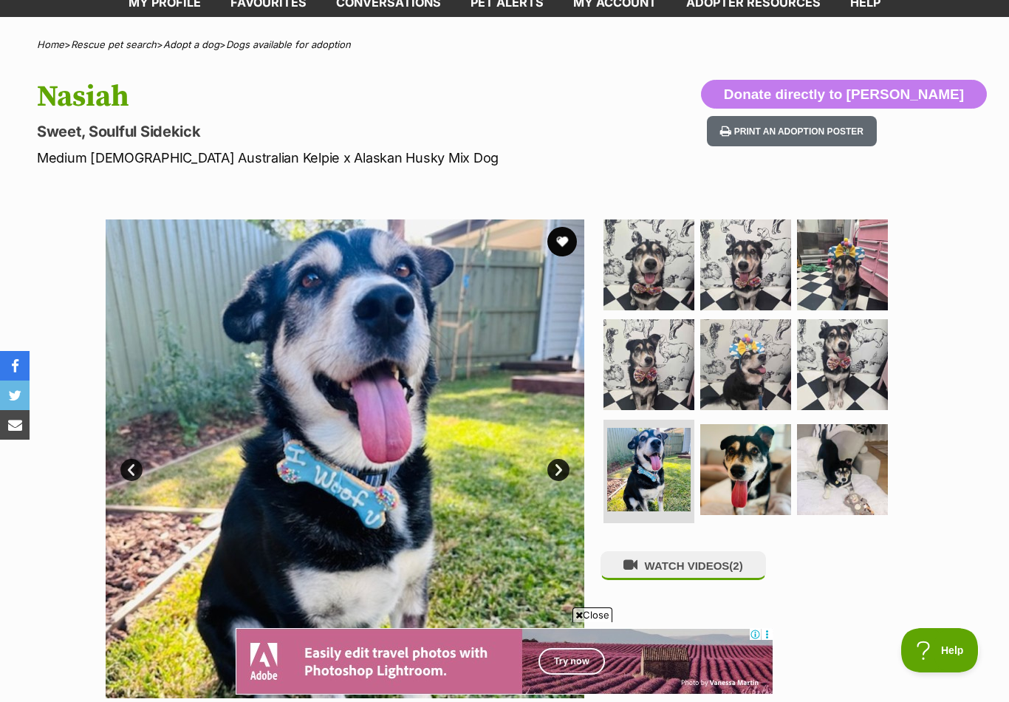
click at [563, 473] on link "Next" at bounding box center [558, 470] width 22 height 22
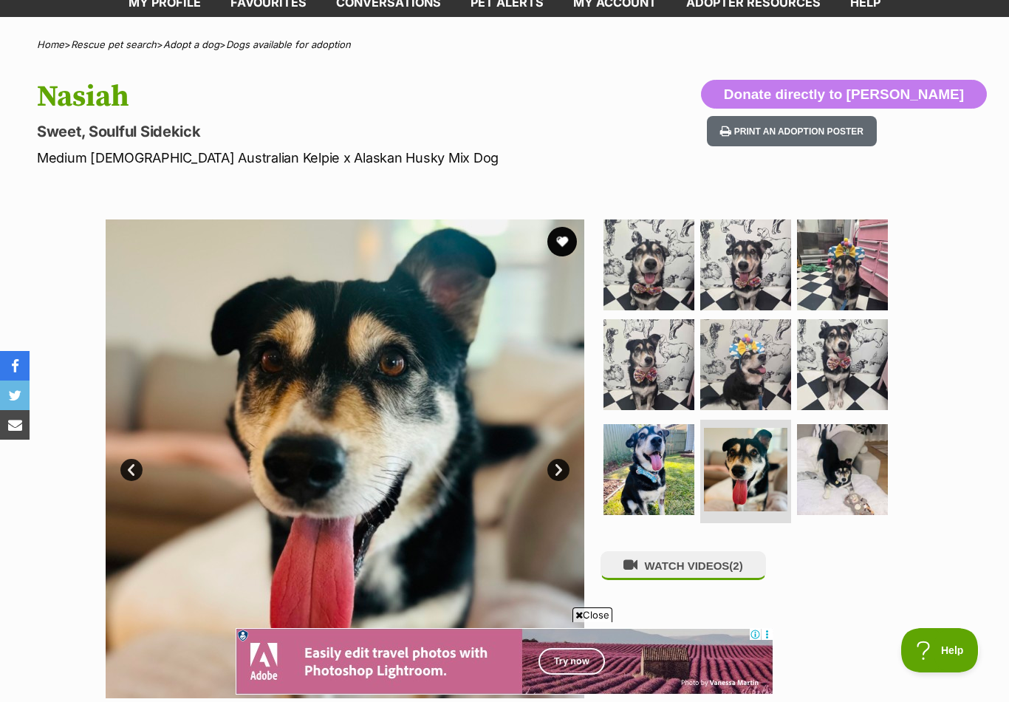
click at [138, 468] on link "Prev" at bounding box center [131, 470] width 22 height 22
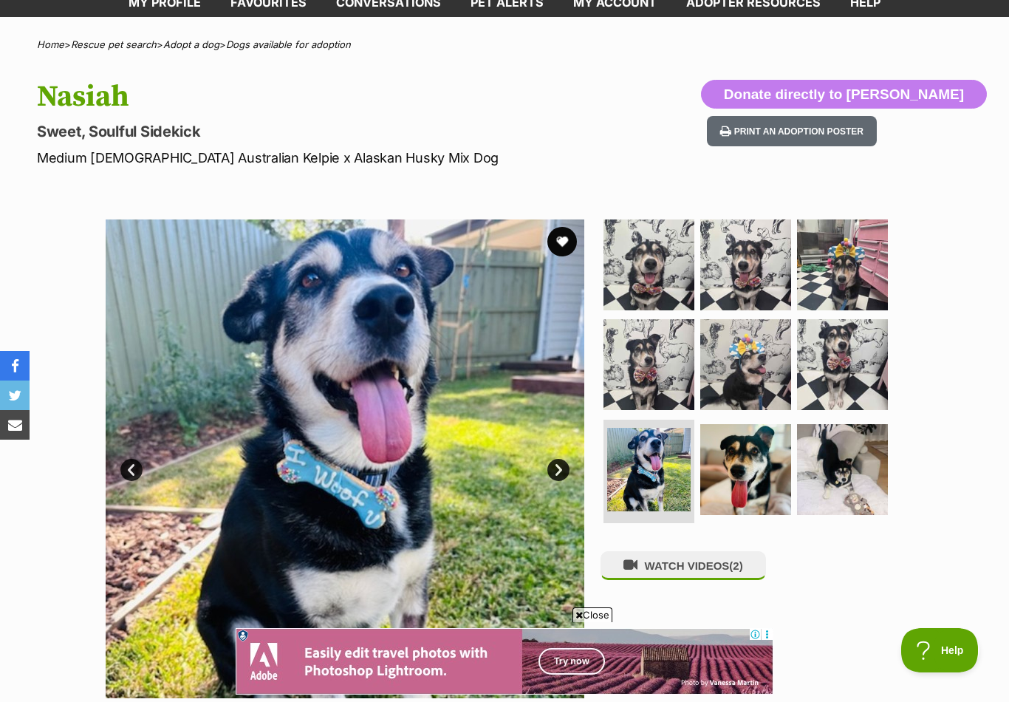
click at [561, 467] on link "Next" at bounding box center [558, 470] width 22 height 22
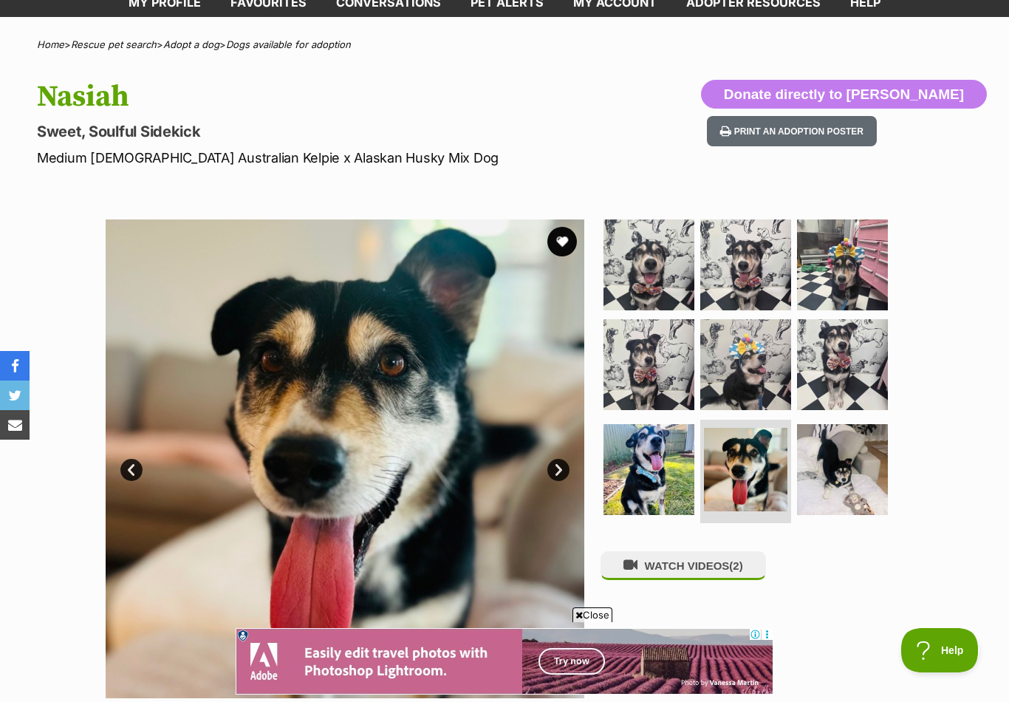
click at [561, 470] on link "Next" at bounding box center [558, 470] width 22 height 22
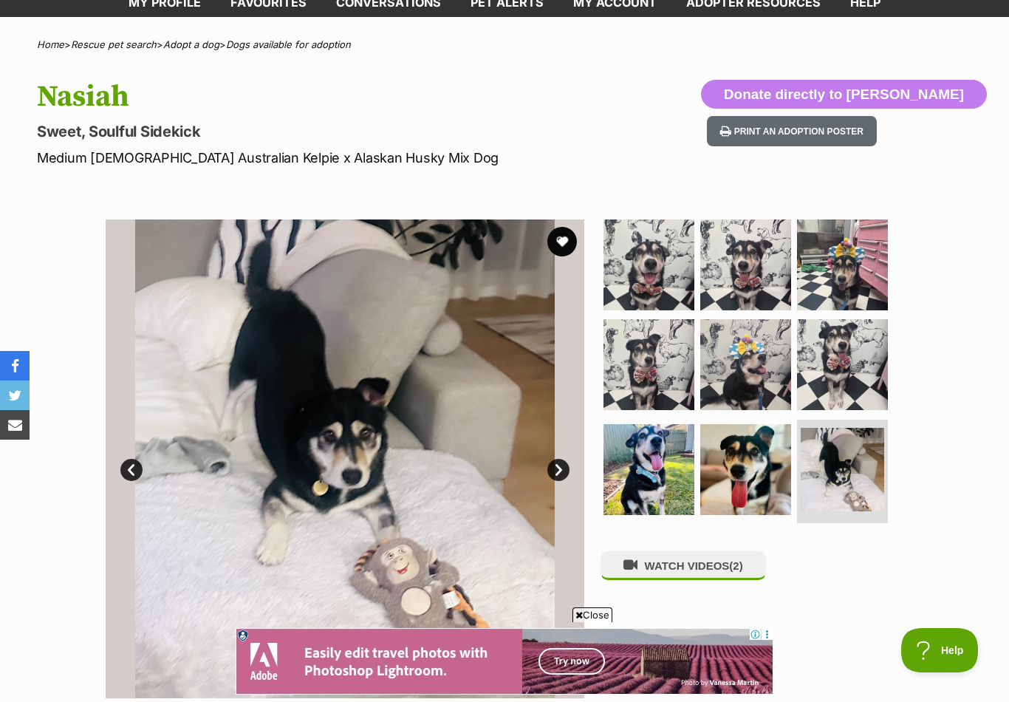
click at [566, 469] on link "Next" at bounding box center [558, 470] width 22 height 22
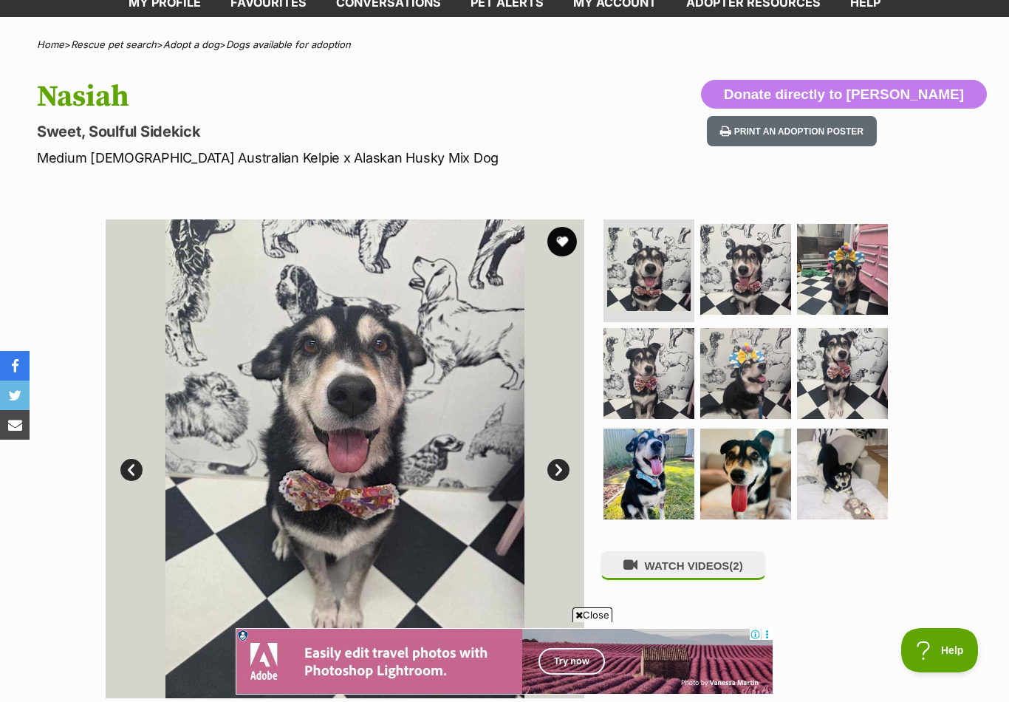
click at [747, 255] on img at bounding box center [745, 269] width 91 height 91
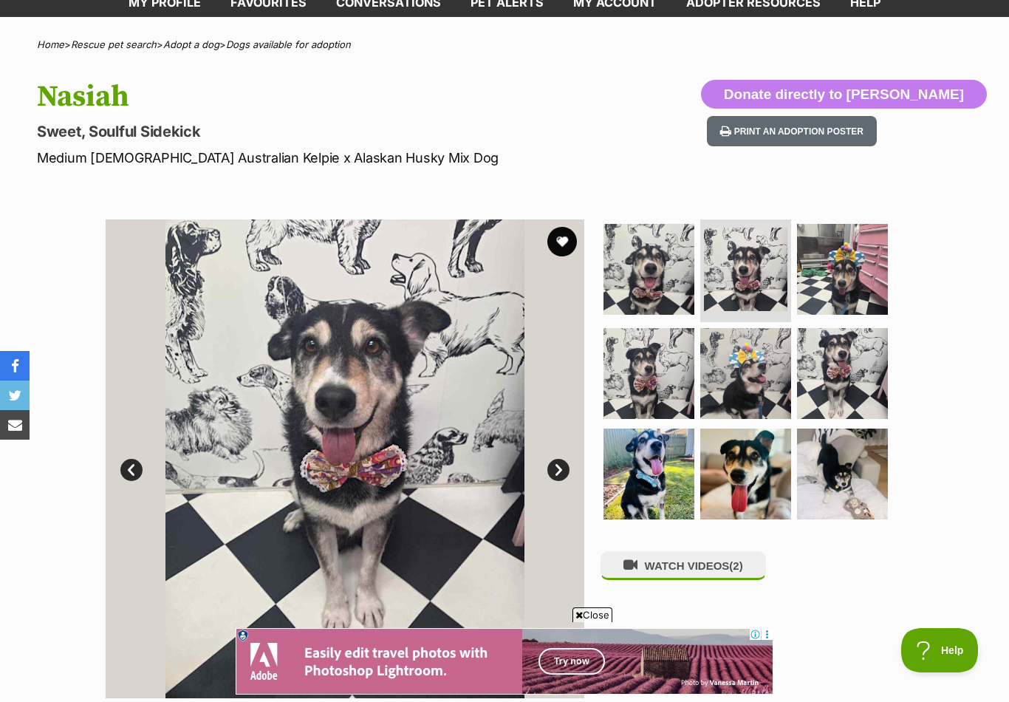
click at [840, 453] on img at bounding box center [842, 473] width 91 height 91
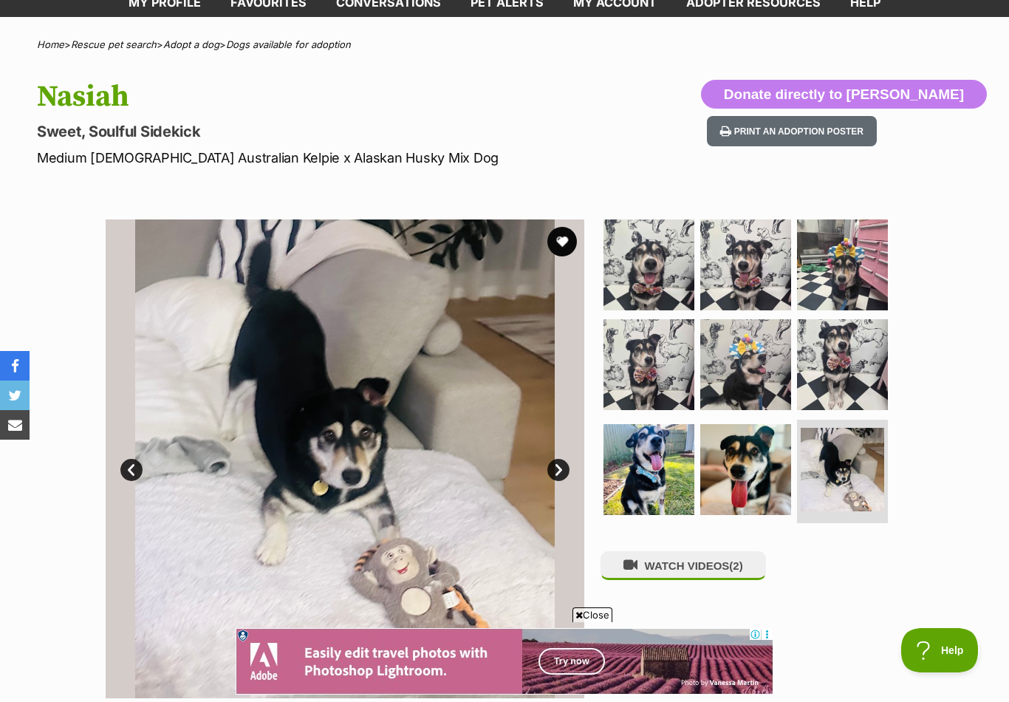
click at [559, 238] on button "favourite" at bounding box center [562, 242] width 30 height 30
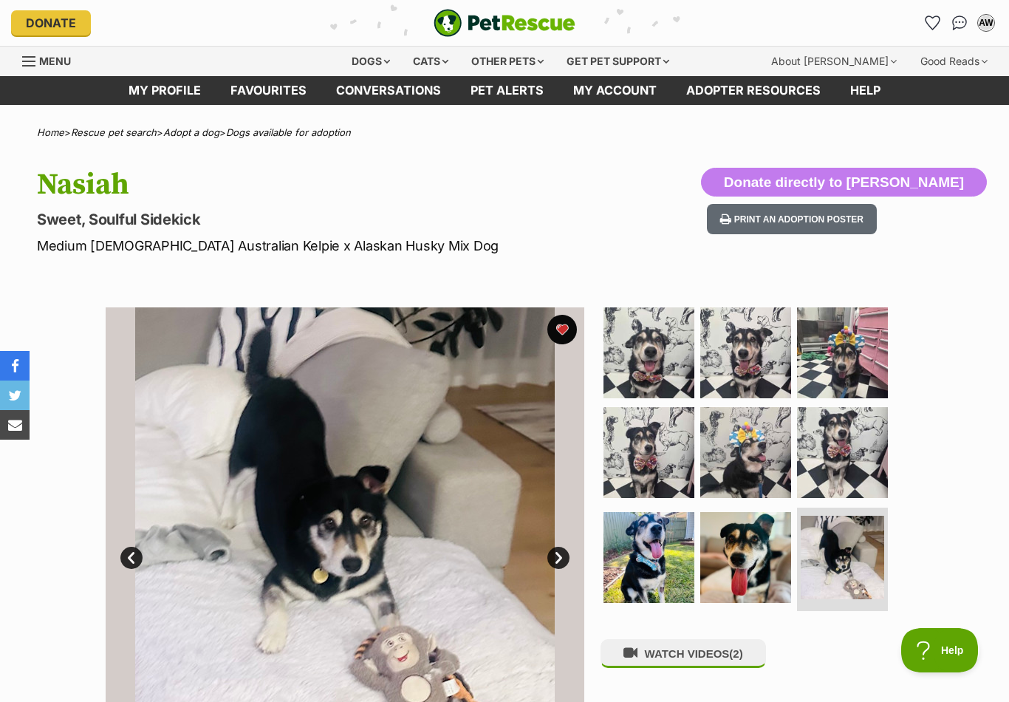
click at [270, 88] on link "Favourites" at bounding box center [269, 90] width 106 height 29
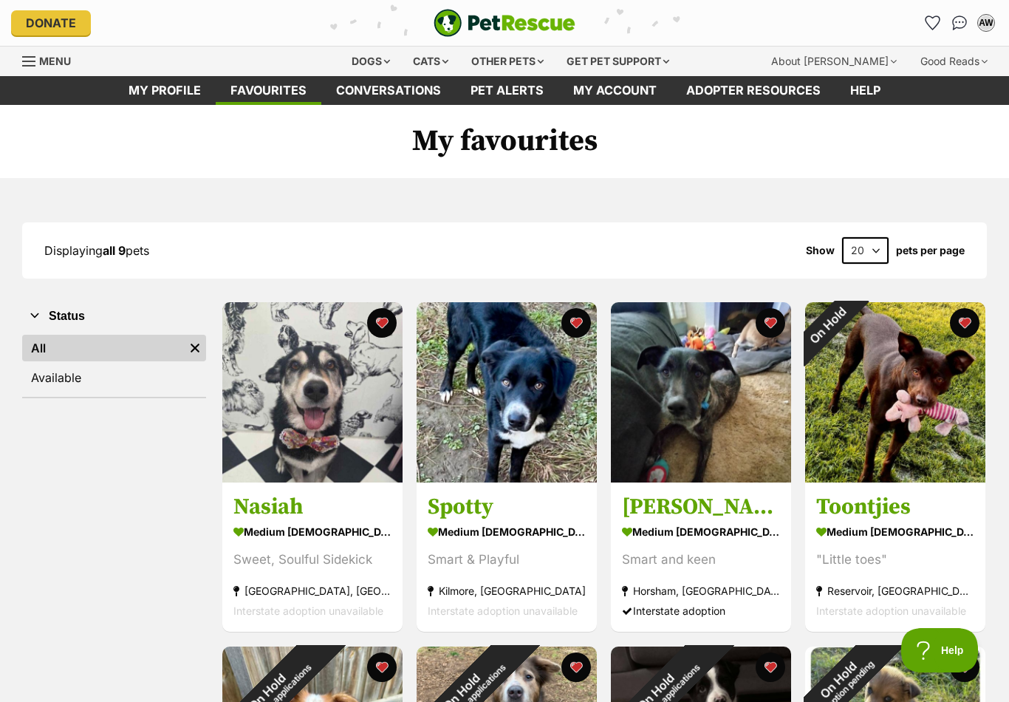
click at [851, 319] on div "On Hold" at bounding box center [828, 325] width 46 height 46
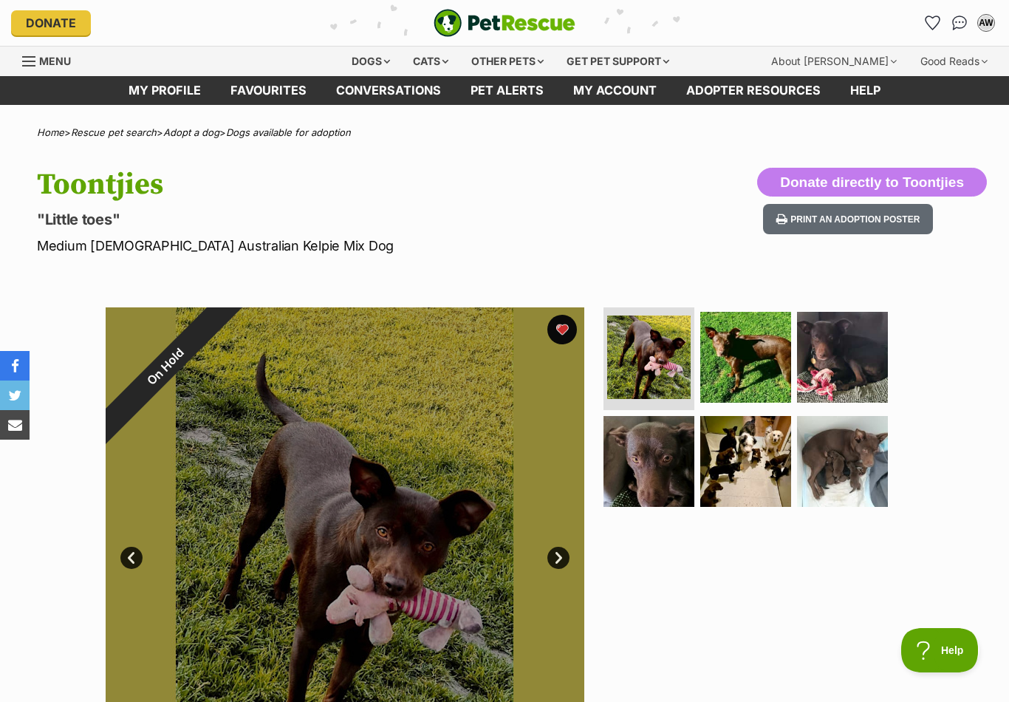
click at [563, 332] on button "favourite" at bounding box center [562, 330] width 30 height 30
click at [264, 93] on link "Favourites" at bounding box center [269, 90] width 106 height 29
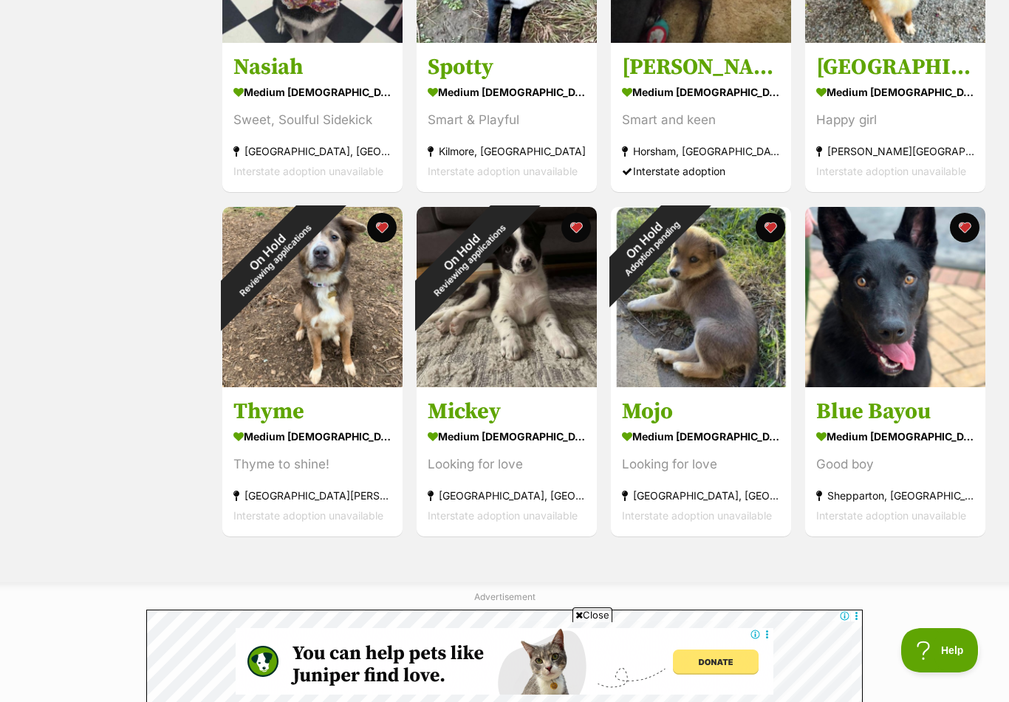
click at [685, 223] on div "On Hold Adoption pending" at bounding box center [648, 244] width 74 height 74
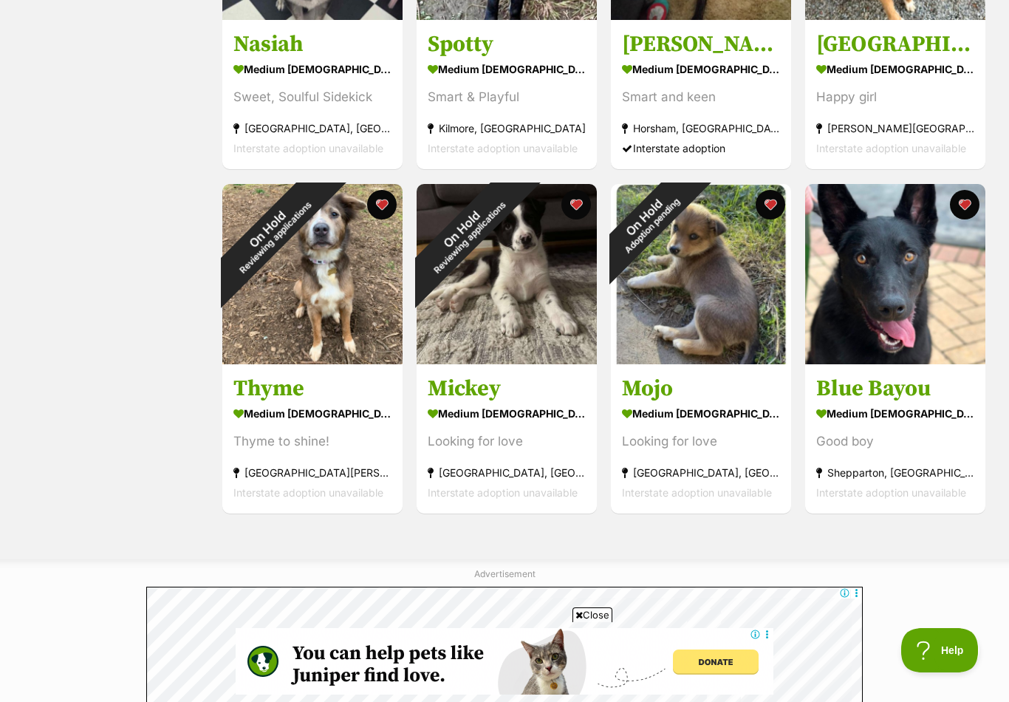
click at [380, 205] on button "favourite" at bounding box center [382, 205] width 30 height 30
click at [580, 205] on button "favourite" at bounding box center [576, 205] width 30 height 30
click at [772, 196] on button "favourite" at bounding box center [770, 205] width 30 height 30
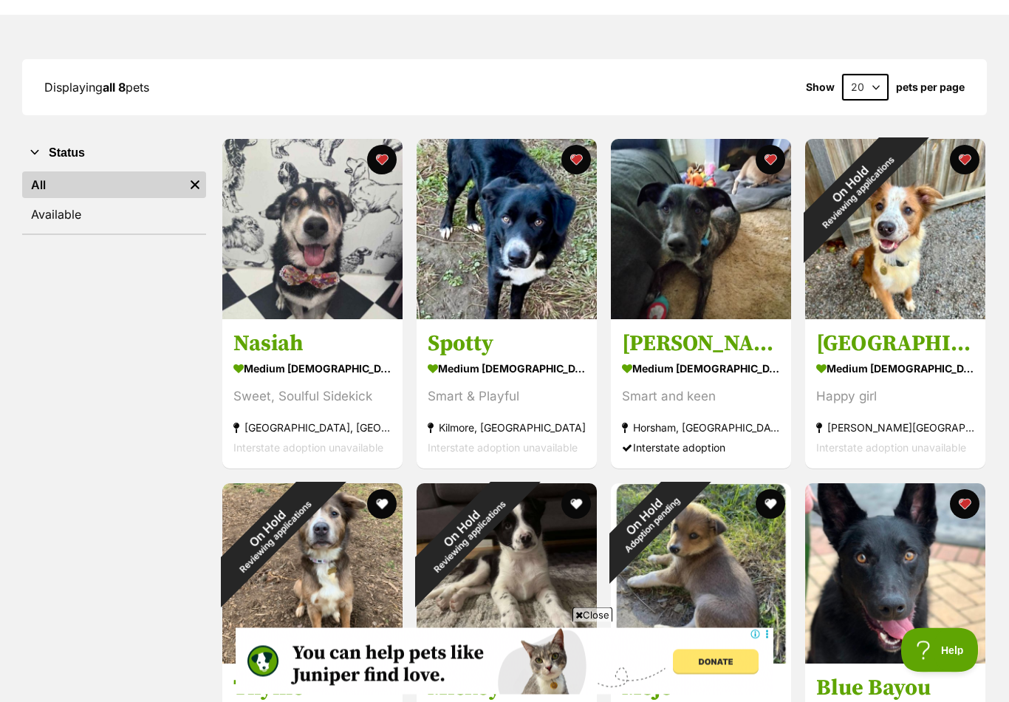
click at [965, 156] on button "favourite" at bounding box center [965, 160] width 30 height 30
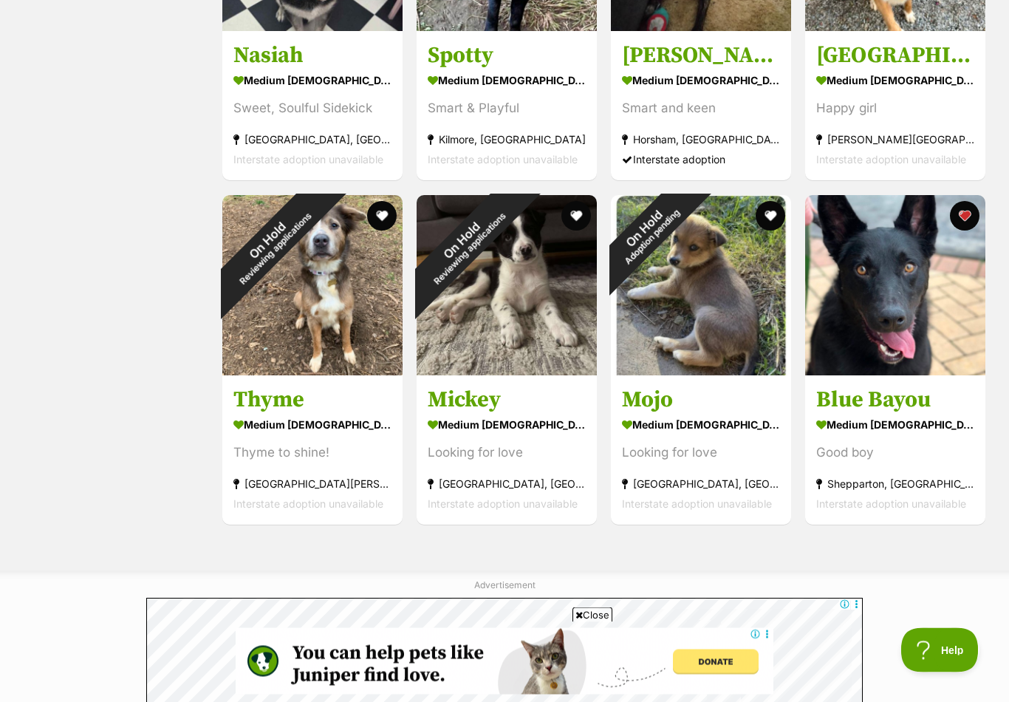
scroll to position [451, 0]
click at [965, 211] on button "favourite" at bounding box center [965, 216] width 30 height 30
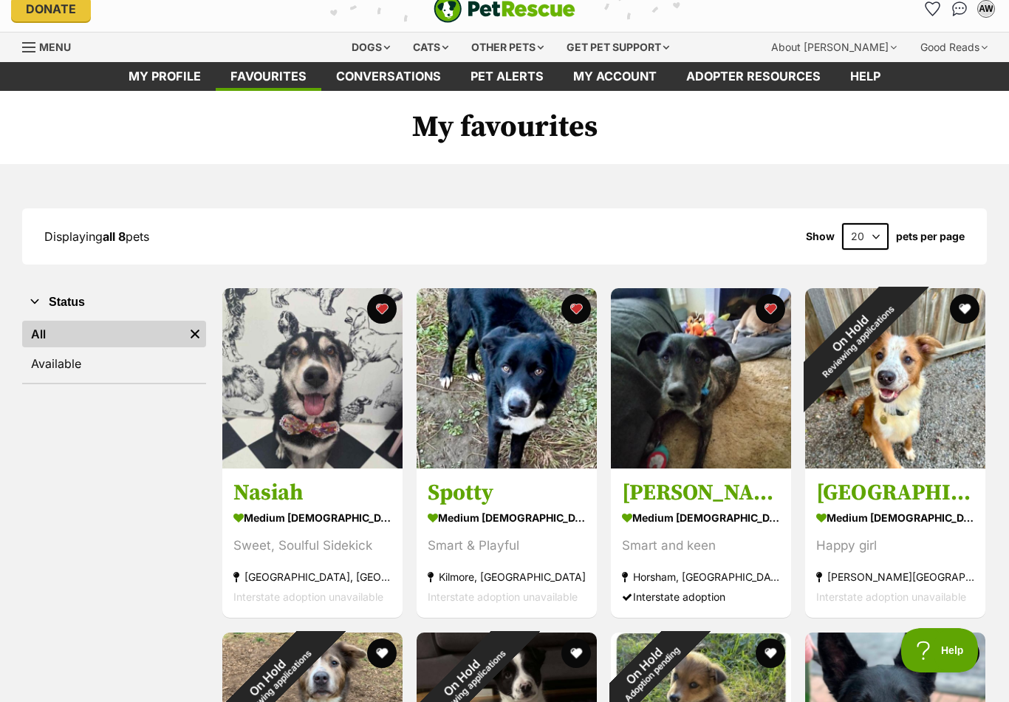
scroll to position [0, 0]
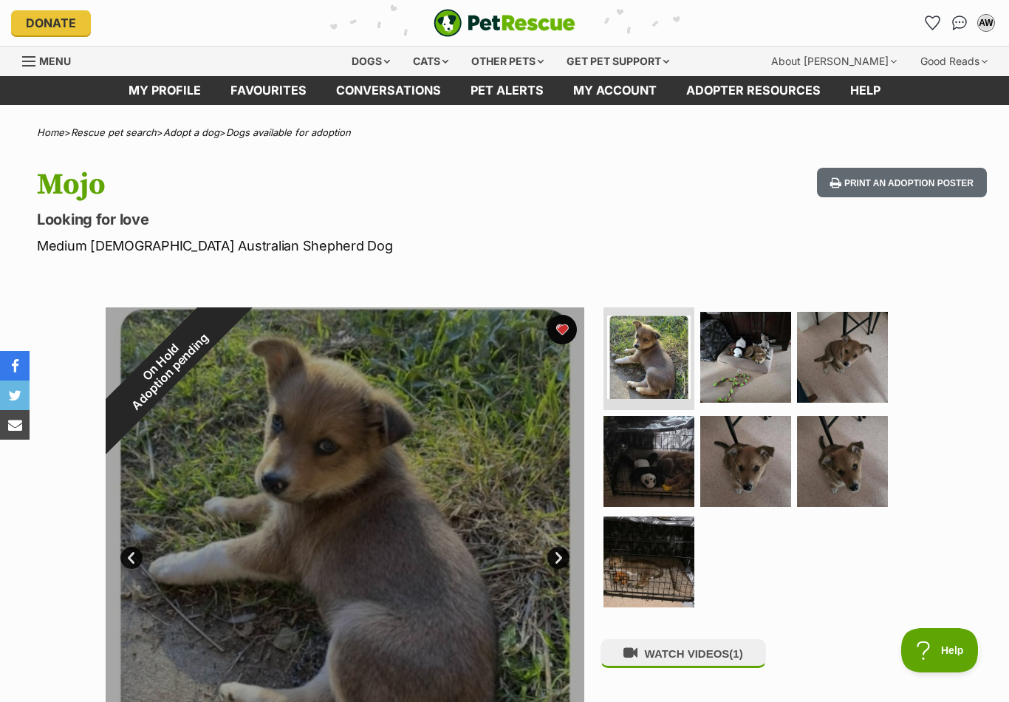
click at [225, 326] on div "On Hold Adoption pending" at bounding box center [166, 367] width 120 height 120
click at [225, 332] on div "On Hold Adoption pending" at bounding box center [166, 367] width 120 height 120
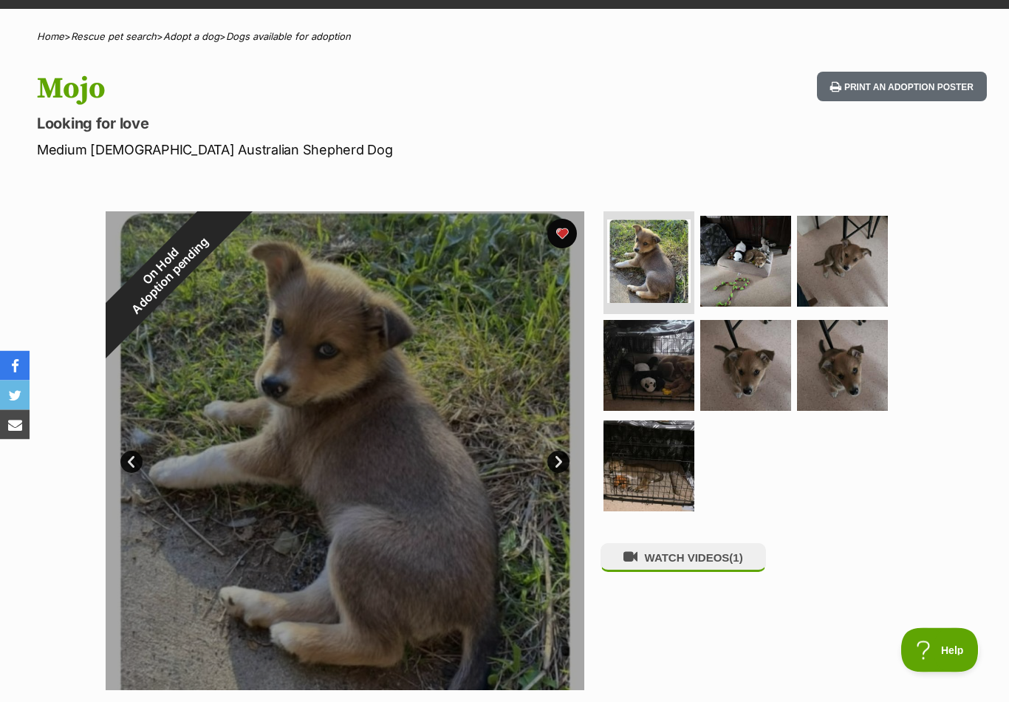
scroll to position [175, 0]
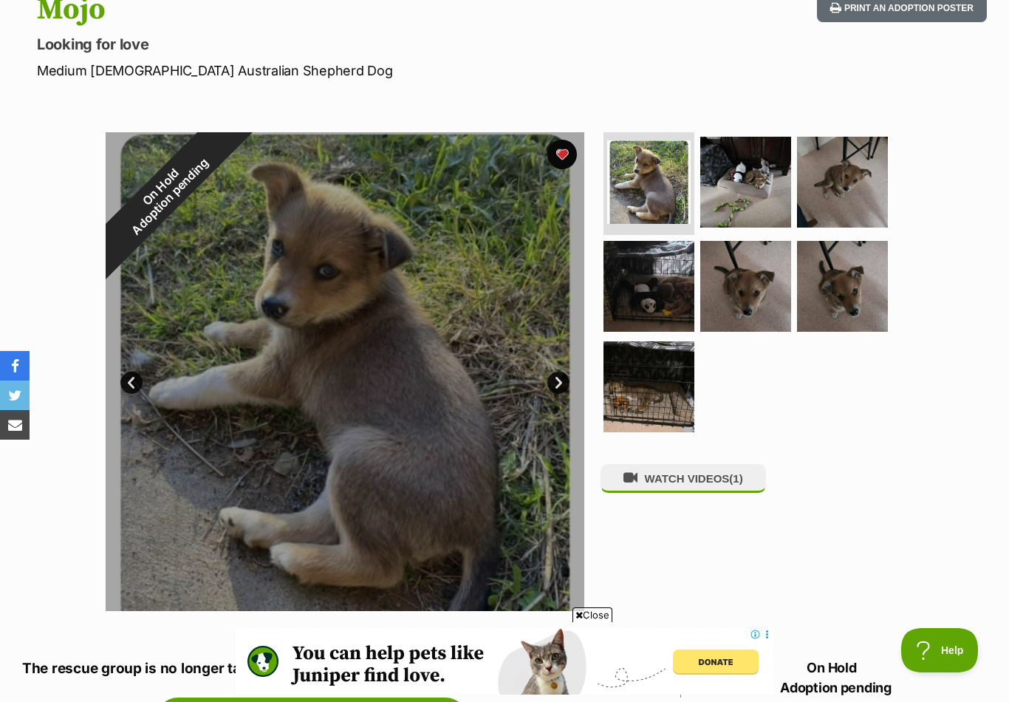
click at [225, 156] on div "On Hold Adoption pending" at bounding box center [166, 192] width 120 height 120
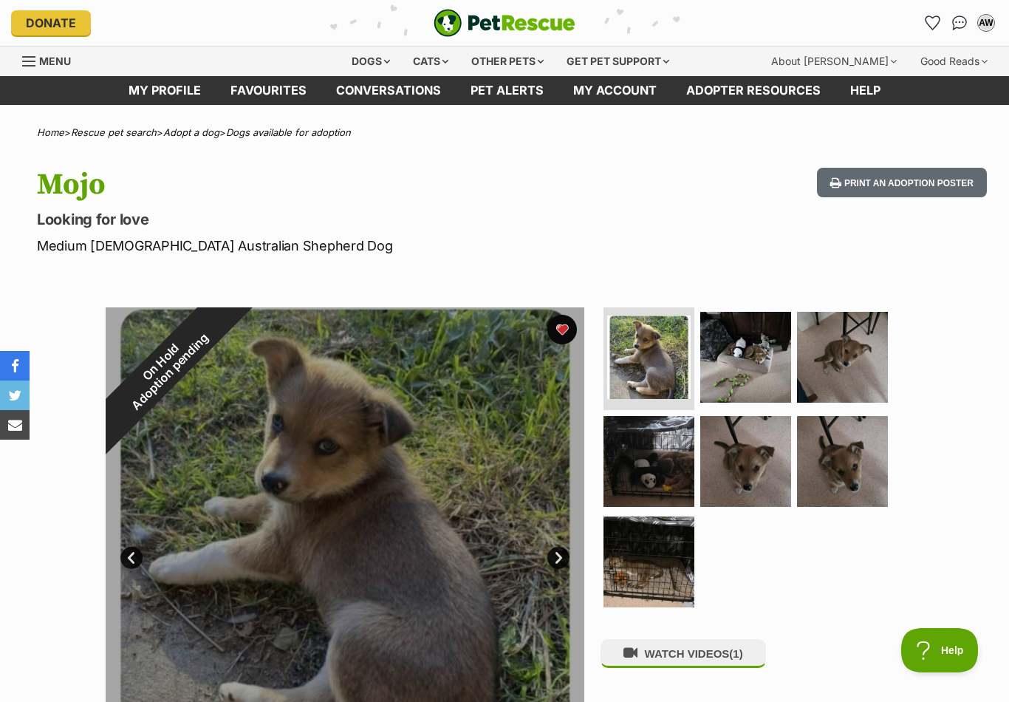
scroll to position [1, 0]
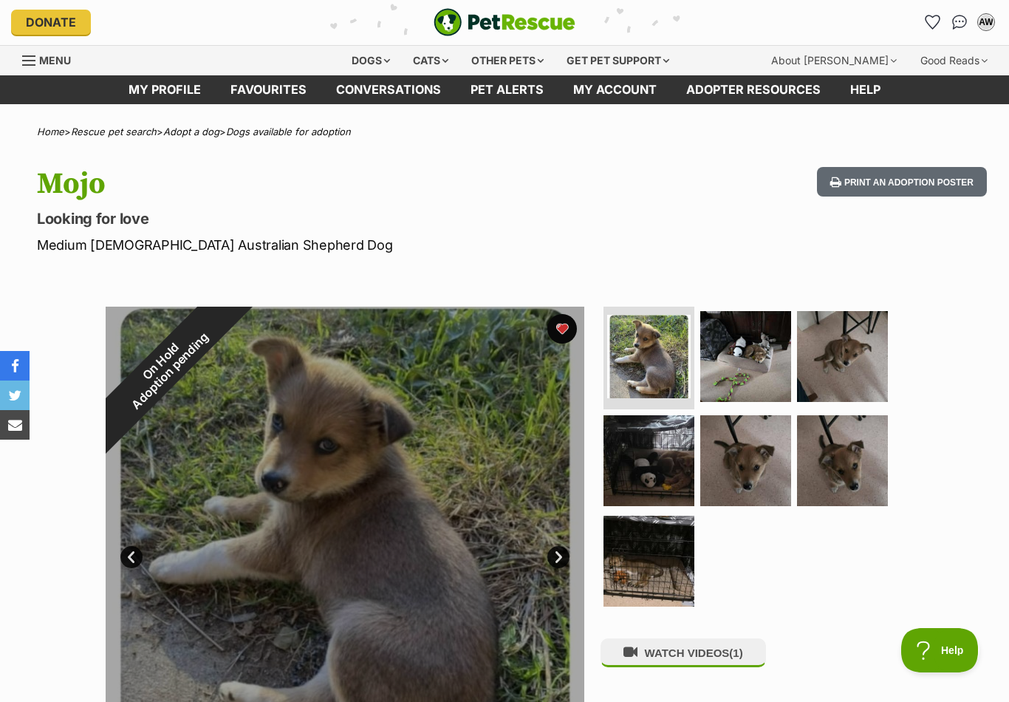
click at [225, 319] on div "On Hold Adoption pending" at bounding box center [166, 366] width 120 height 120
click at [225, 326] on div "On Hold Adoption pending" at bounding box center [166, 366] width 120 height 120
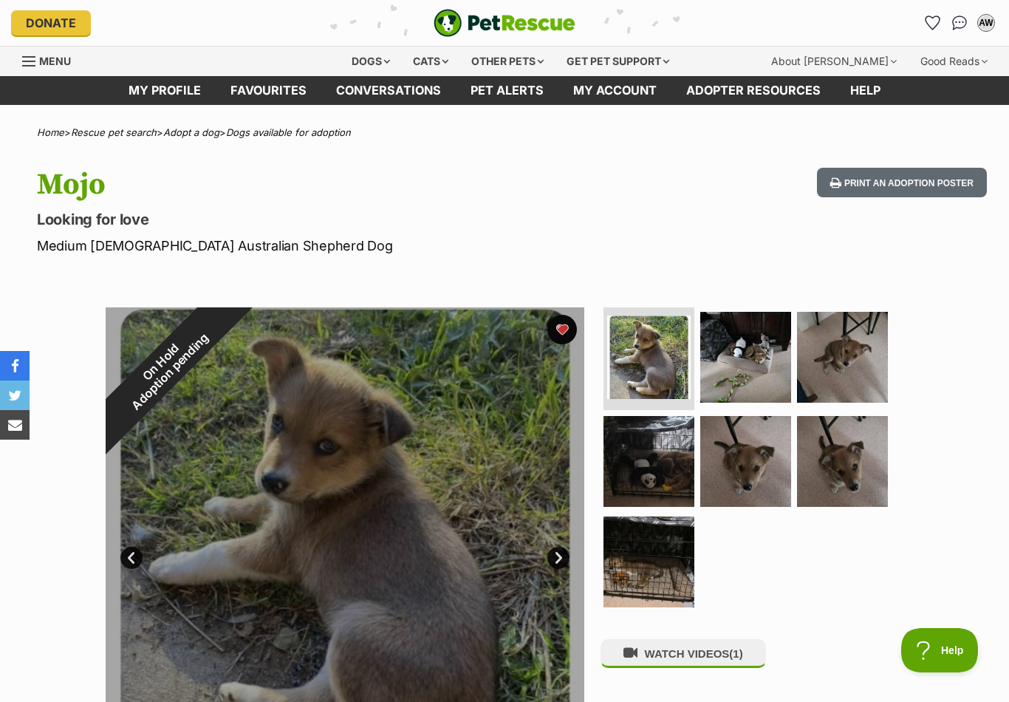
click at [225, 332] on div "On Hold Adoption pending" at bounding box center [166, 367] width 120 height 120
click at [225, 323] on div "On Hold Adoption pending" at bounding box center [166, 367] width 120 height 120
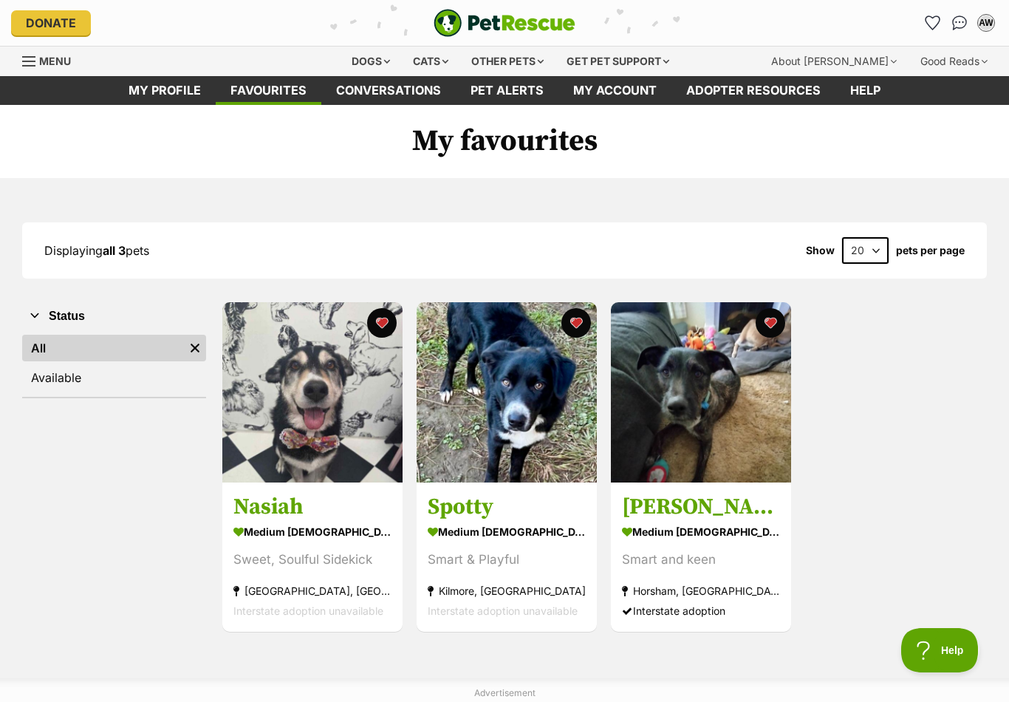
click at [361, 54] on div "Dogs" at bounding box center [370, 62] width 59 height 30
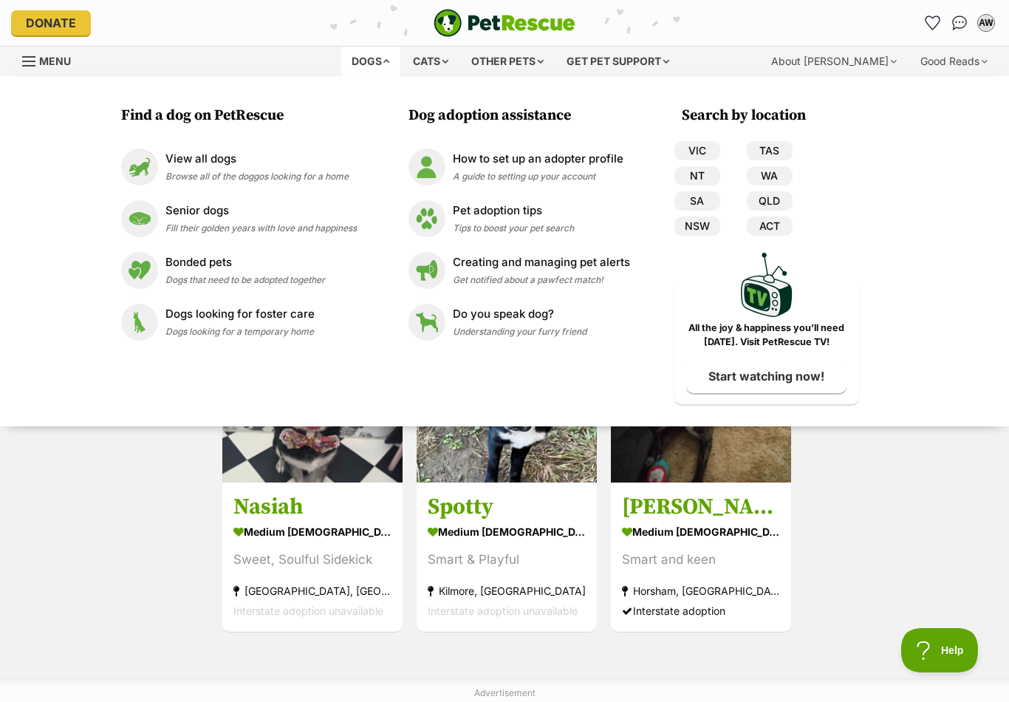
click at [175, 162] on p "View all dogs" at bounding box center [256, 159] width 183 height 17
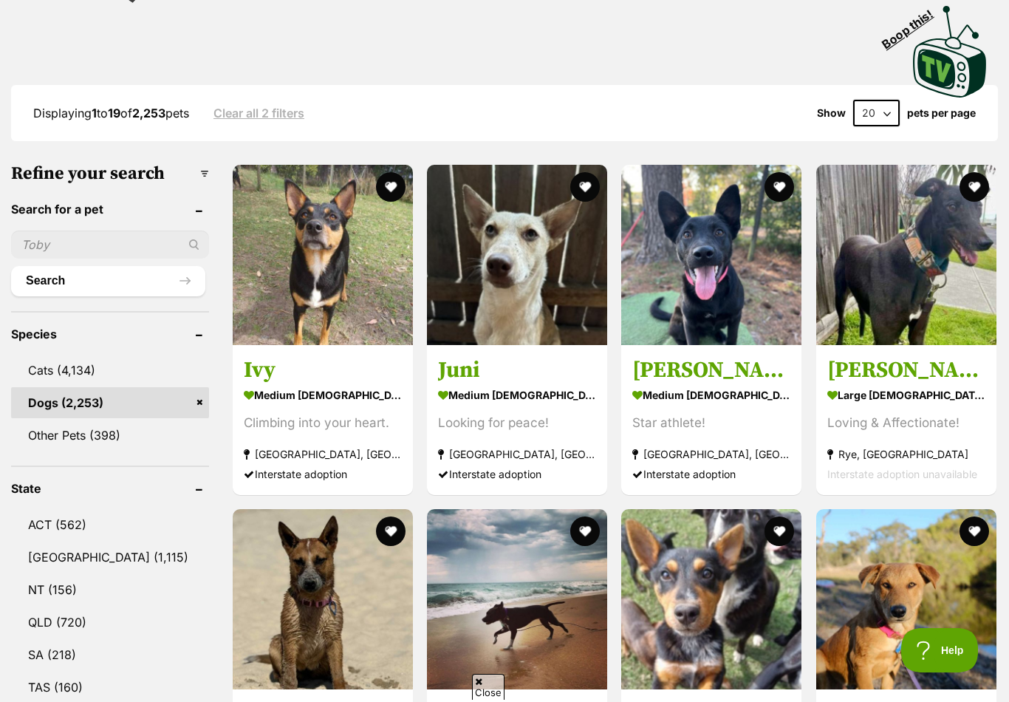
scroll to position [326, 0]
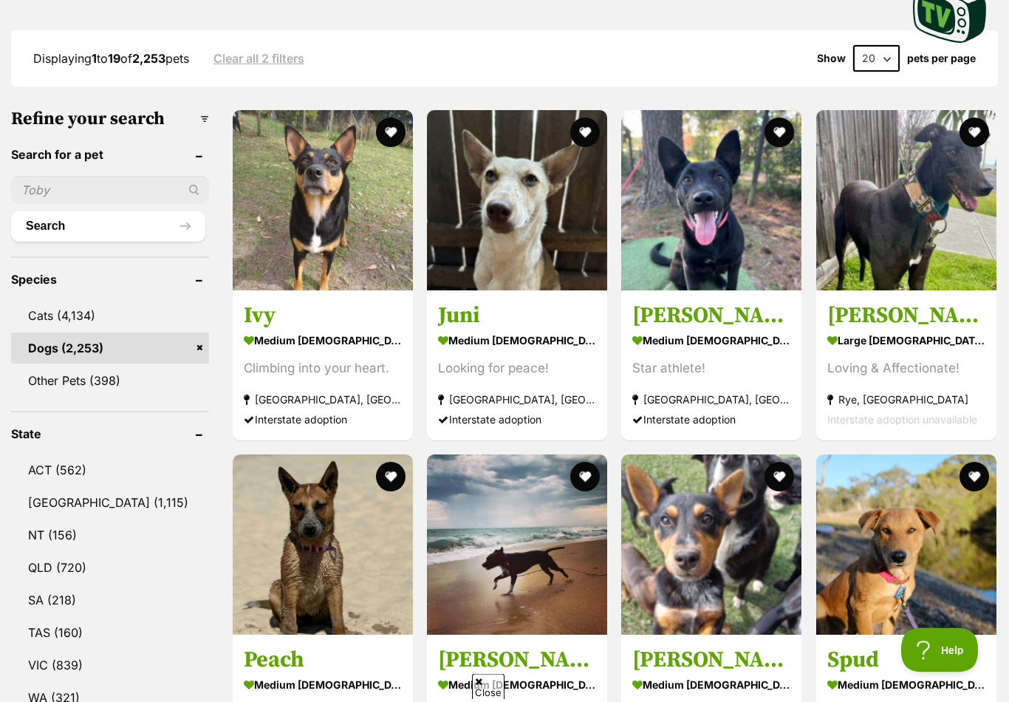
click at [56, 287] on header "Species" at bounding box center [110, 279] width 198 height 13
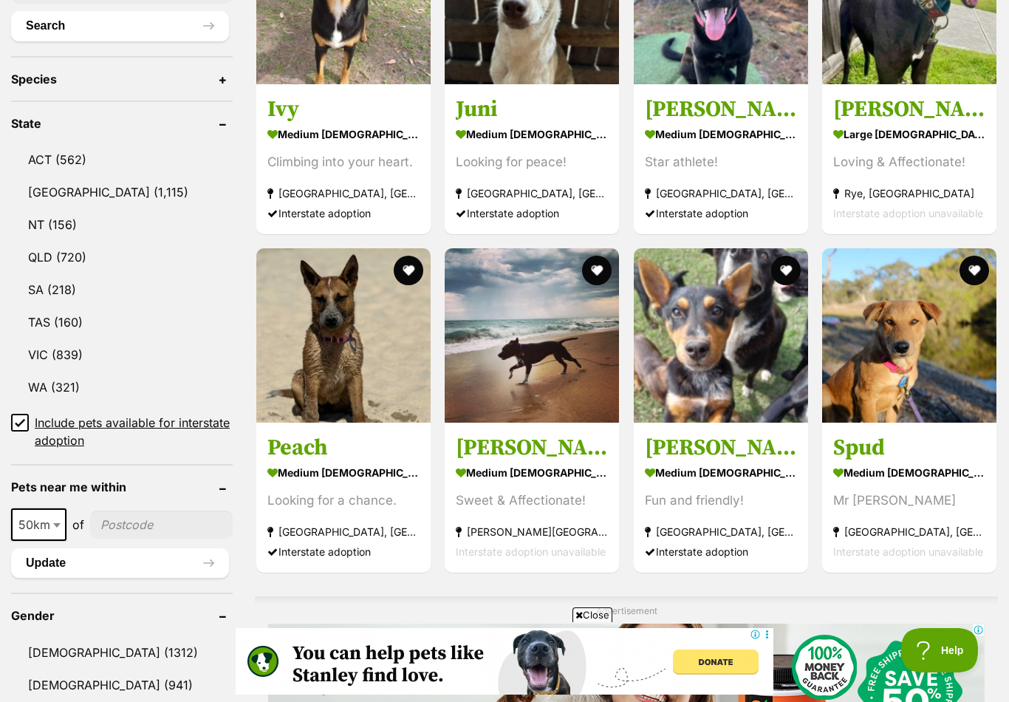
scroll to position [0, 0]
click at [44, 356] on link "VIC (839)" at bounding box center [122, 354] width 222 height 31
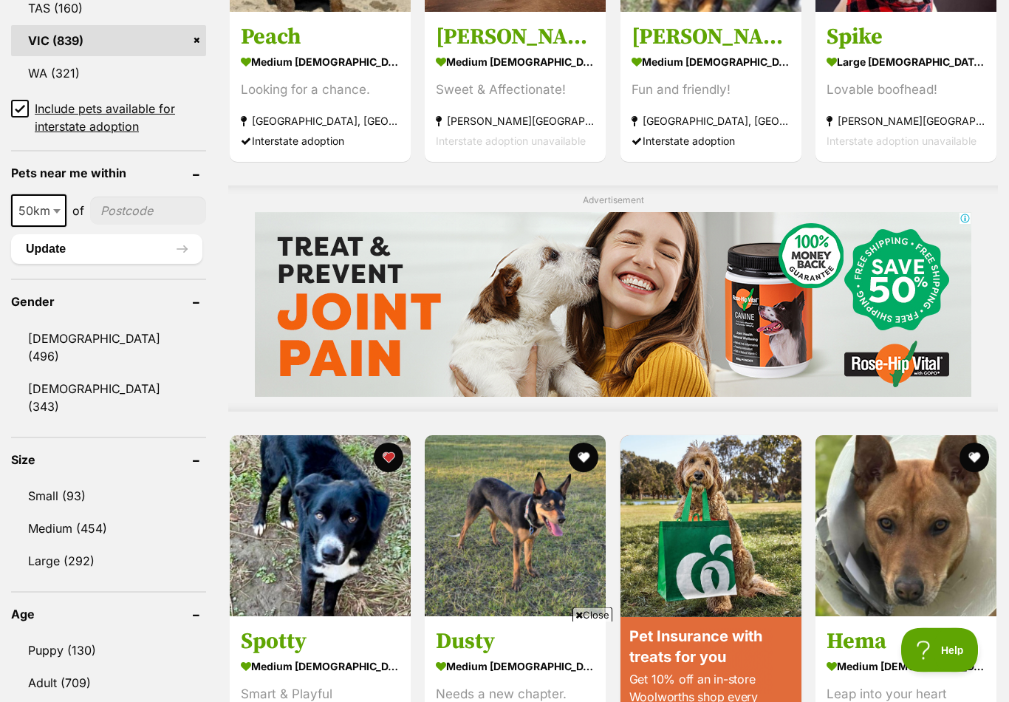
scroll to position [996, 0]
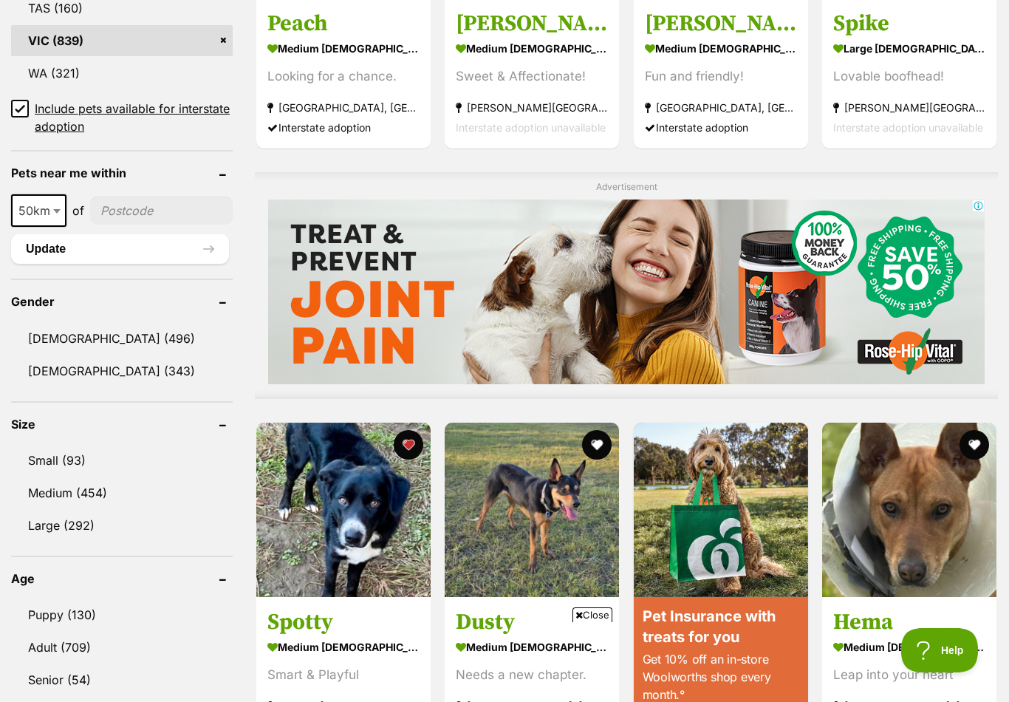
click at [27, 103] on input "Include pets available for interstate adoption" at bounding box center [20, 109] width 18 height 18
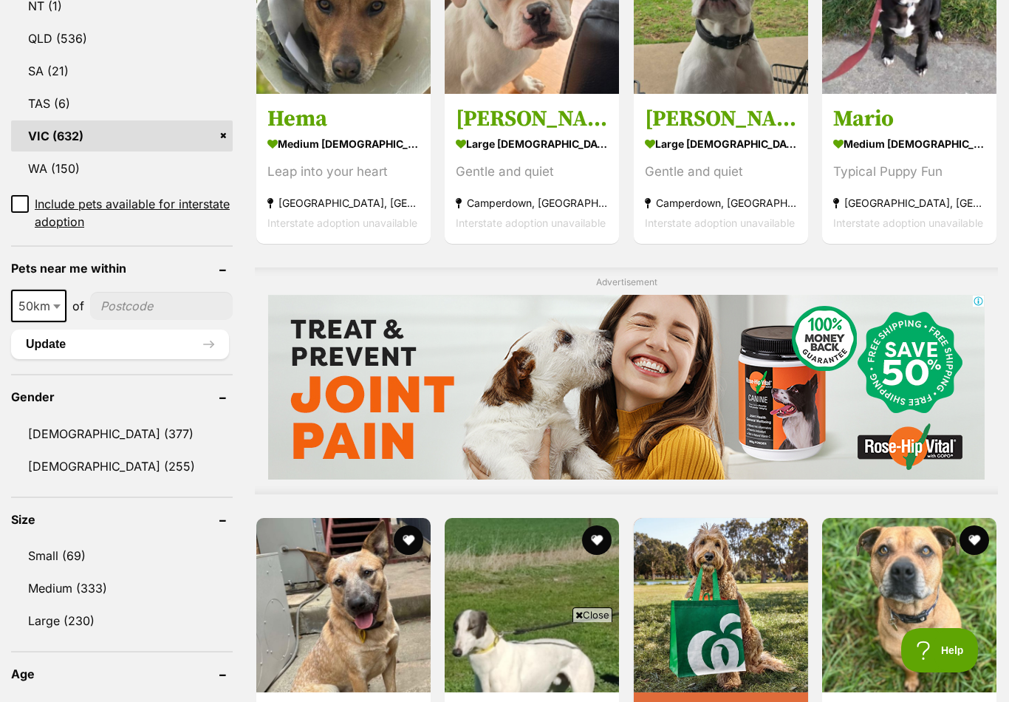
click at [210, 585] on link "Medium (333)" at bounding box center [122, 587] width 222 height 31
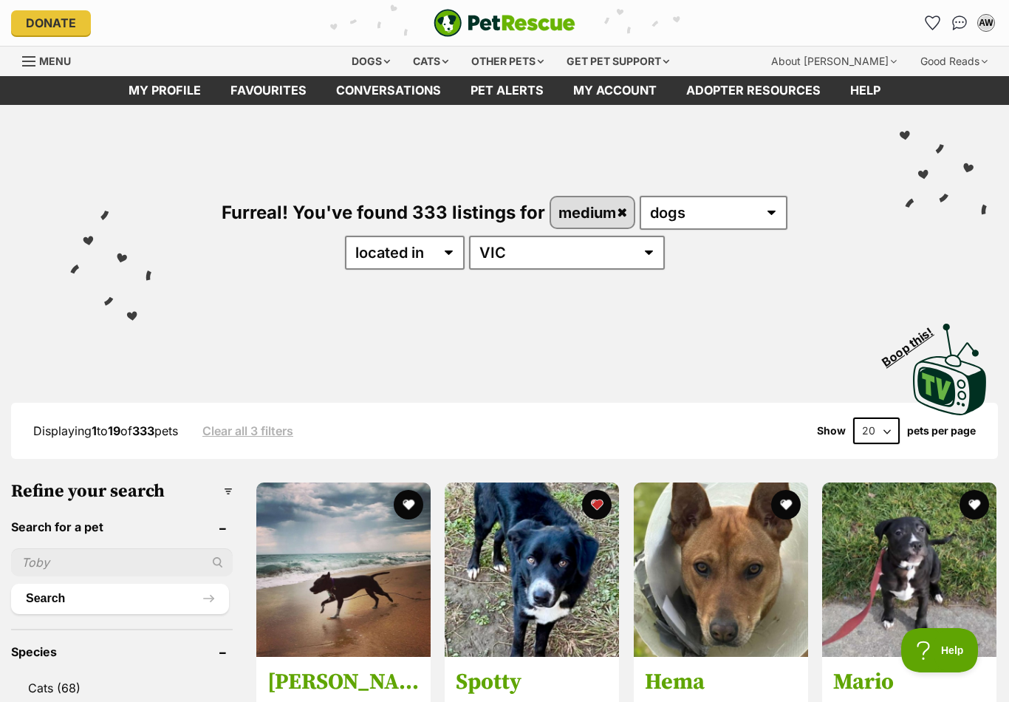
click at [890, 428] on select "20 40 60" at bounding box center [876, 430] width 47 height 27
select select "60"
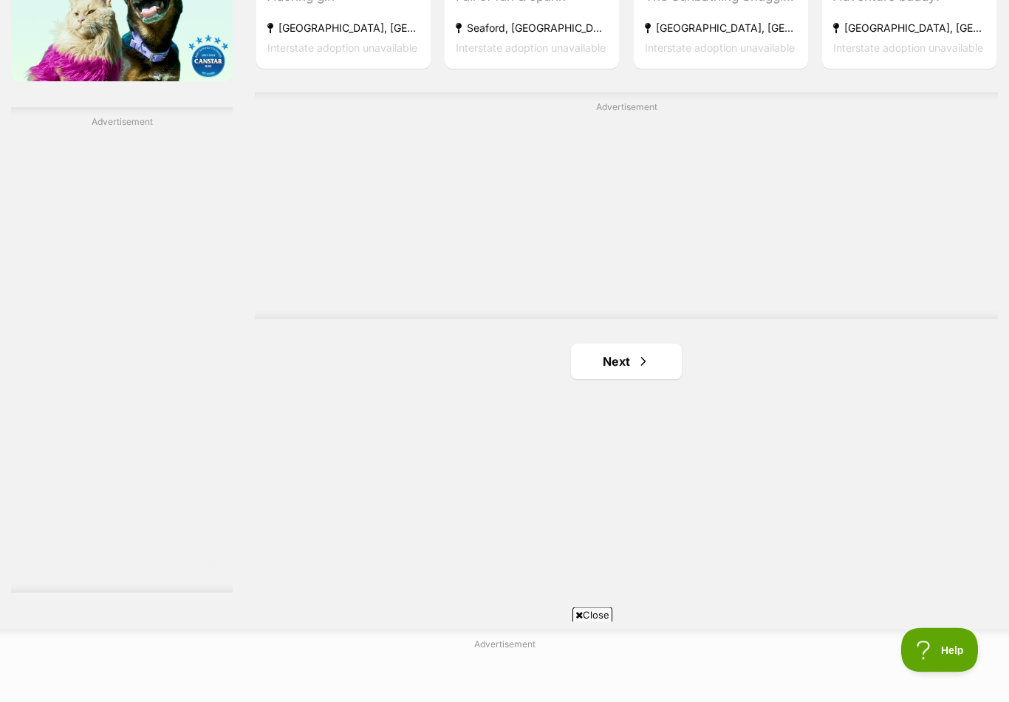
scroll to position [2495, 0]
click at [660, 355] on link "Next" at bounding box center [626, 360] width 111 height 35
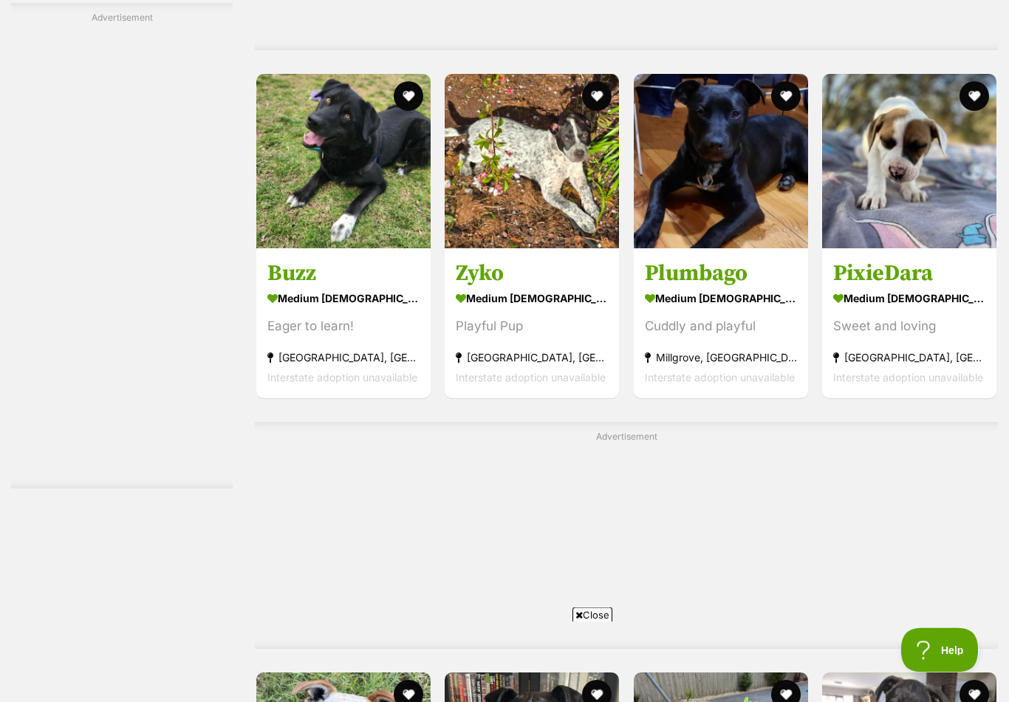
scroll to position [5232, 0]
click at [376, 164] on img at bounding box center [343, 161] width 174 height 174
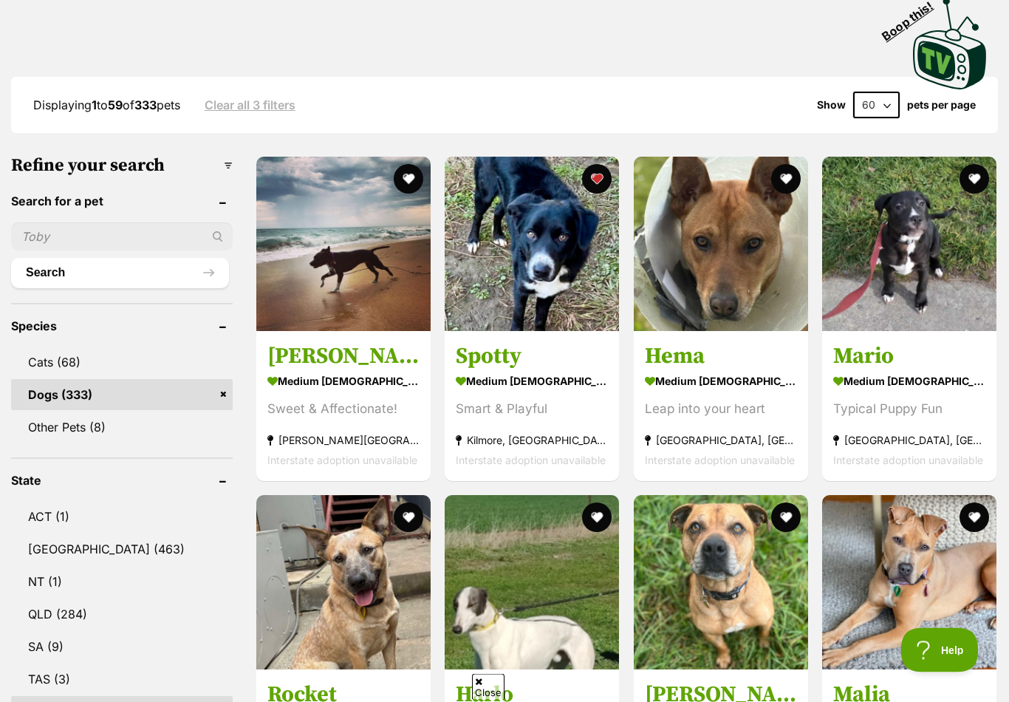
scroll to position [0, 0]
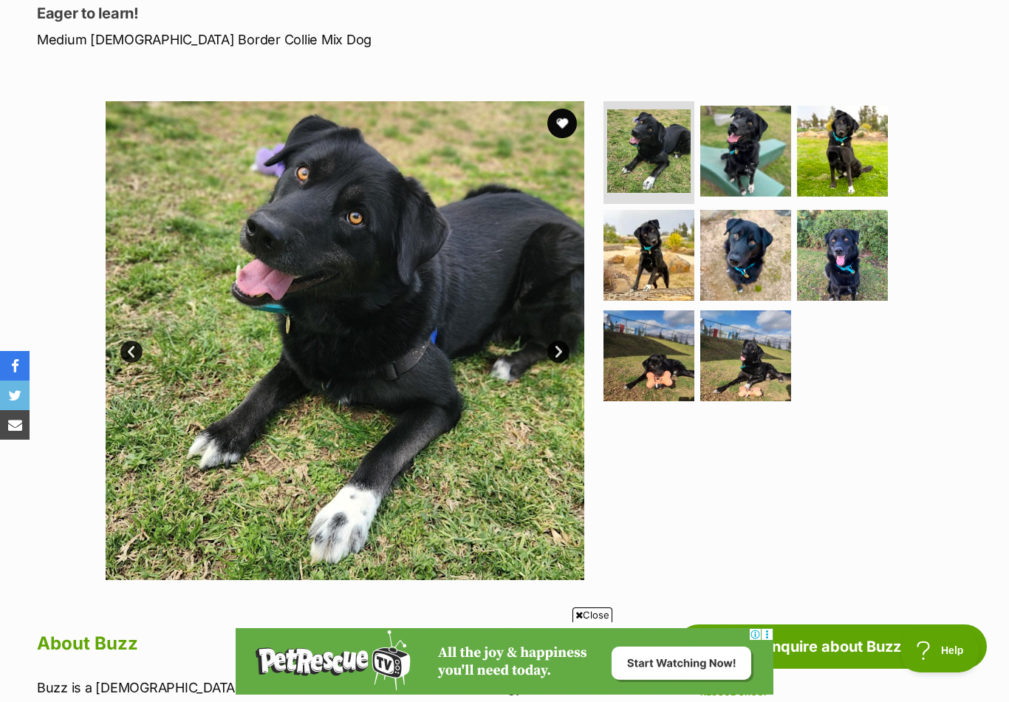
click at [756, 360] on img at bounding box center [745, 355] width 91 height 91
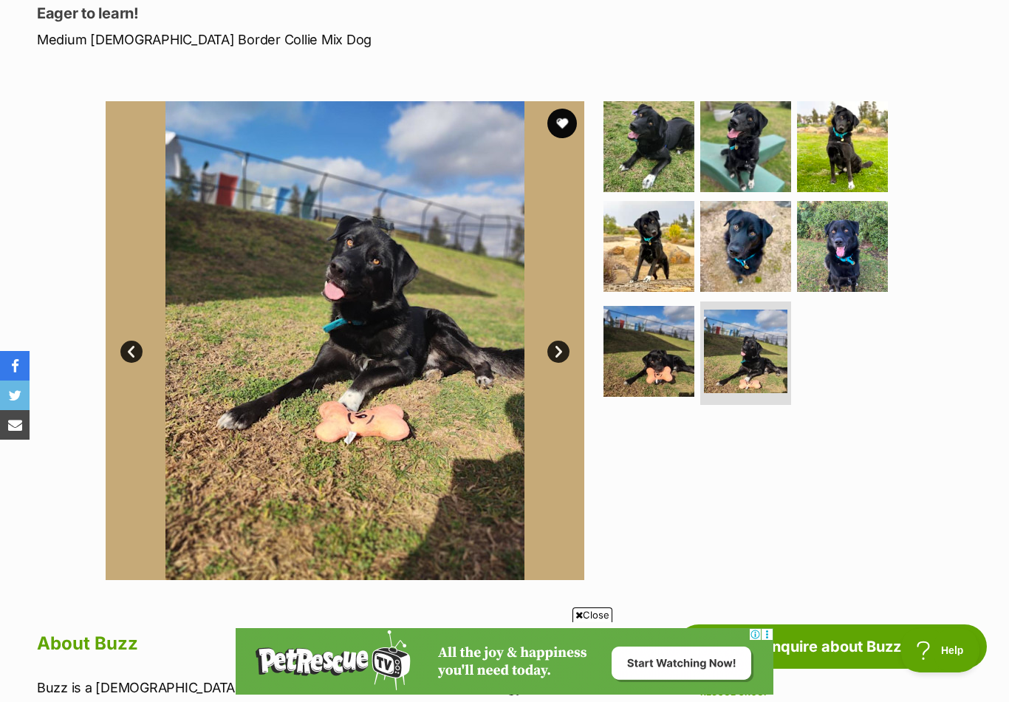
click at [837, 280] on img at bounding box center [842, 246] width 91 height 91
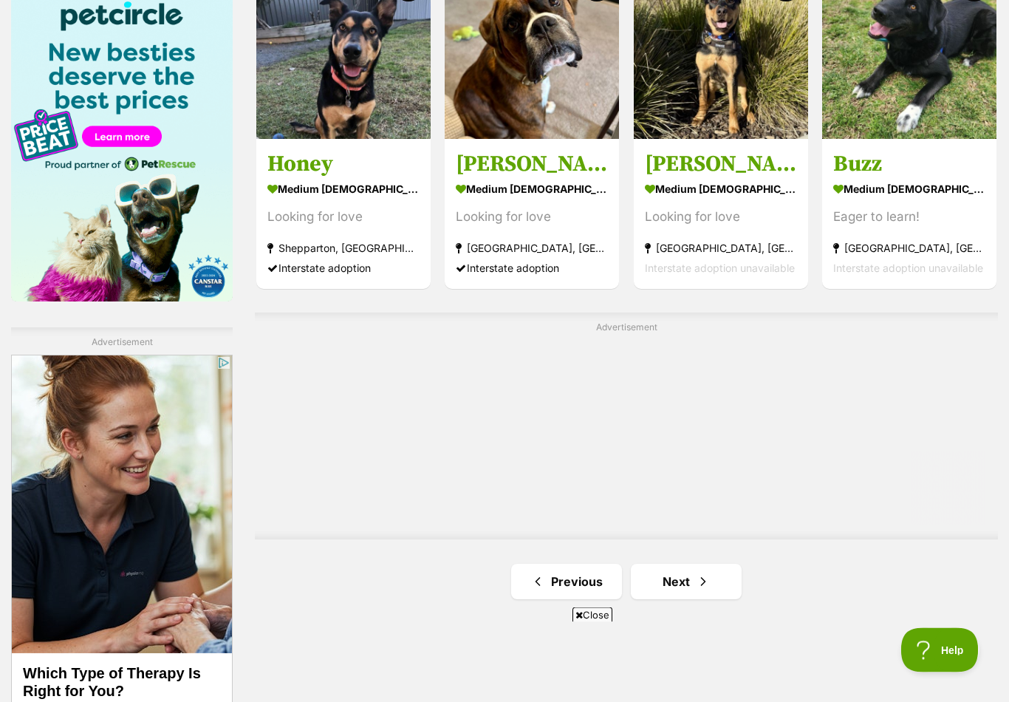
scroll to position [2275, 0]
click at [718, 573] on link "Next" at bounding box center [686, 580] width 111 height 35
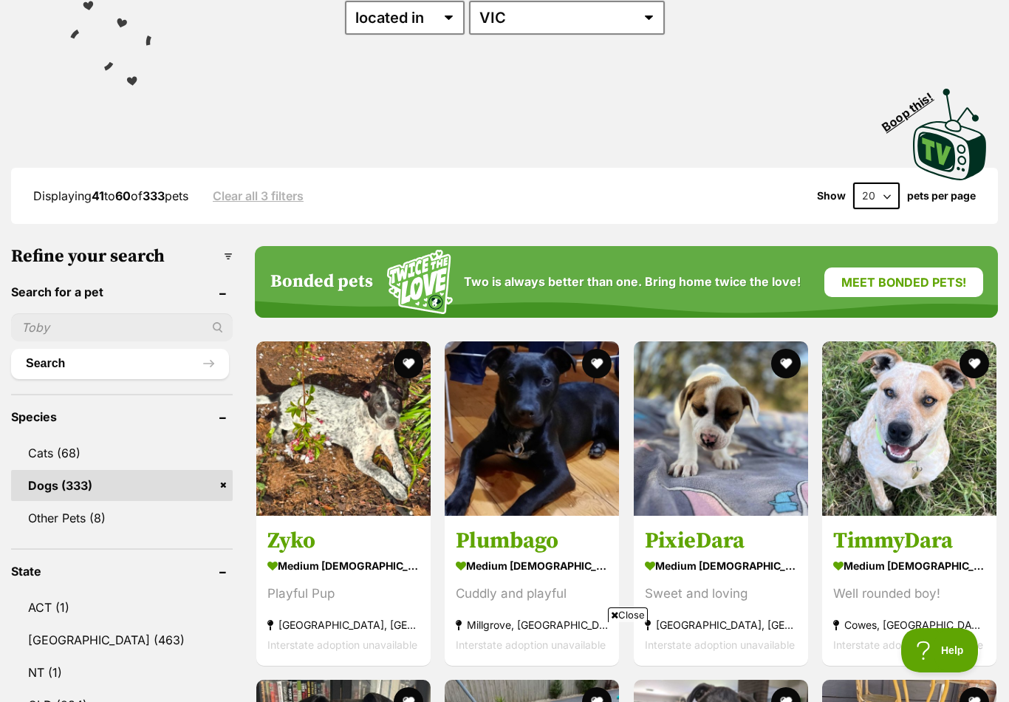
scroll to position [236, 0]
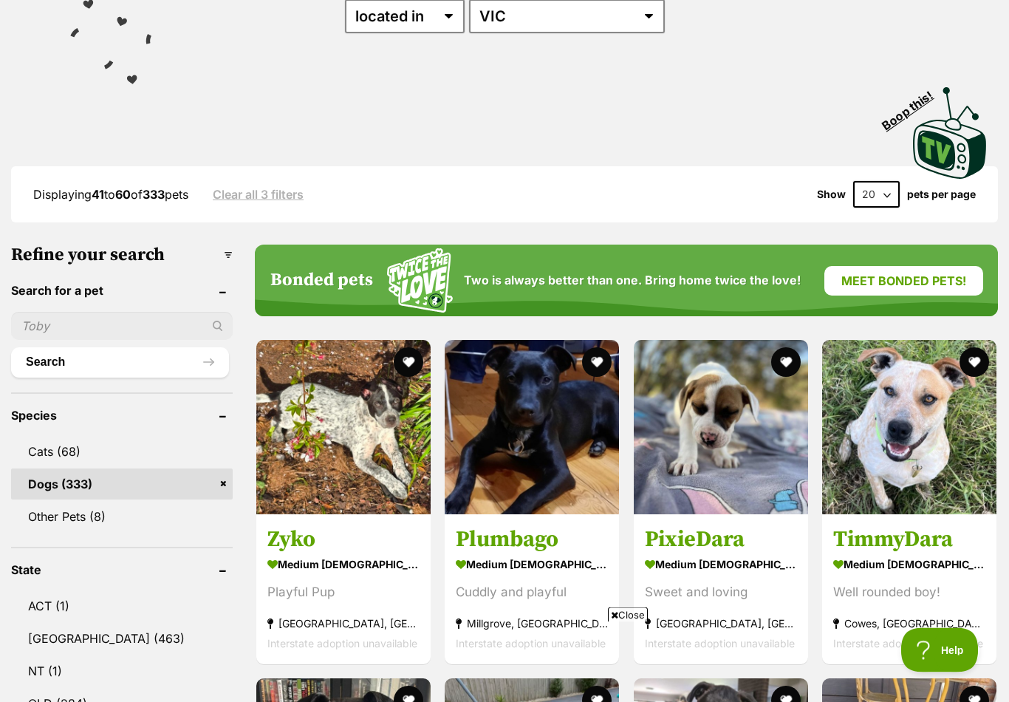
click at [888, 192] on select "20 40 60" at bounding box center [876, 195] width 47 height 27
select select "60"
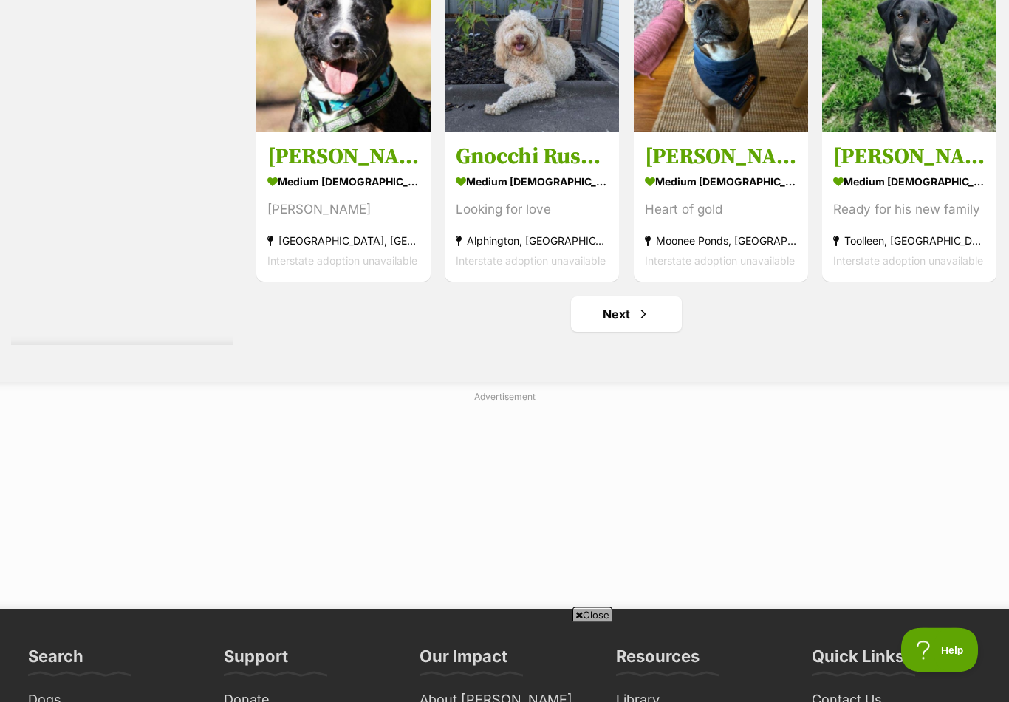
scroll to position [7480, 0]
click at [662, 307] on link "Next" at bounding box center [626, 313] width 111 height 35
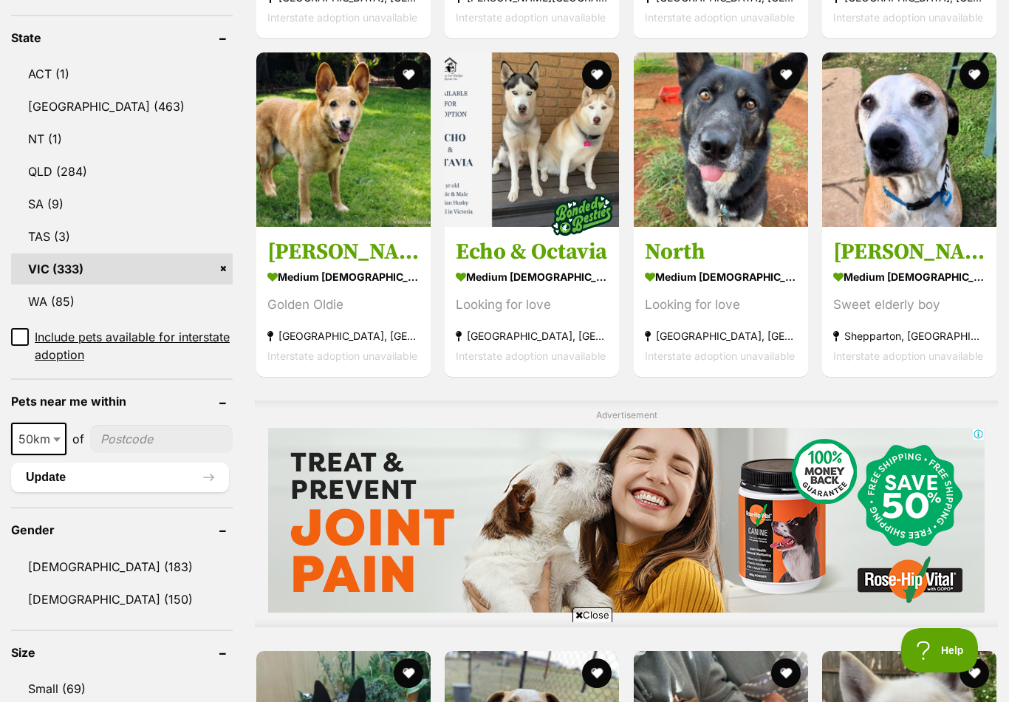
click at [745, 184] on img at bounding box center [721, 139] width 174 height 174
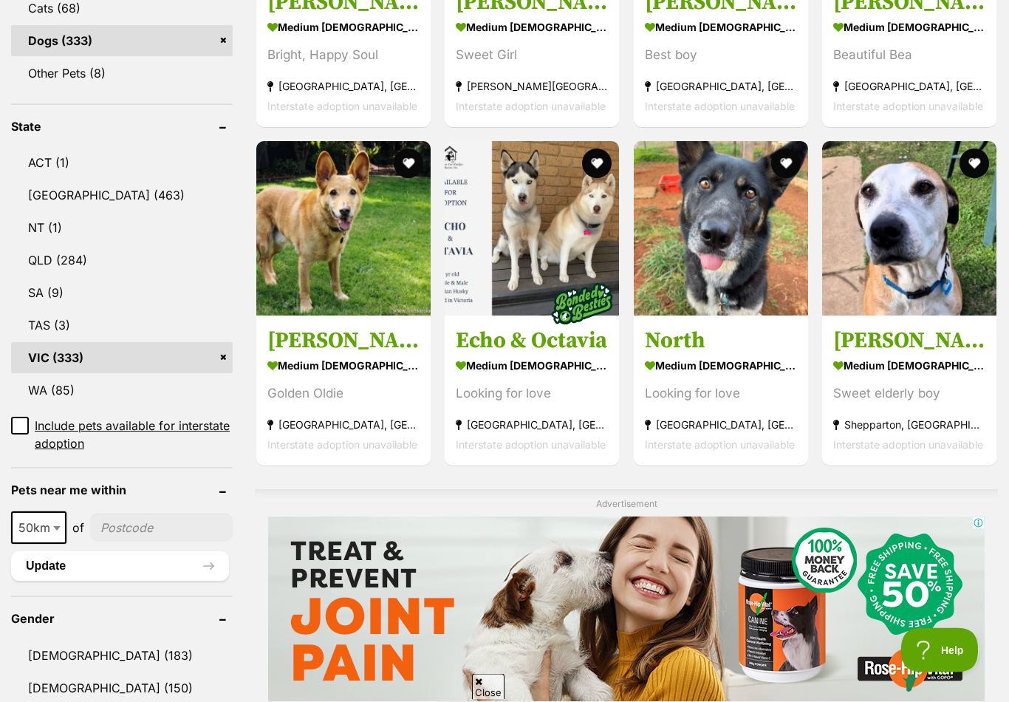
scroll to position [679, 0]
click at [366, 253] on img at bounding box center [343, 228] width 174 height 174
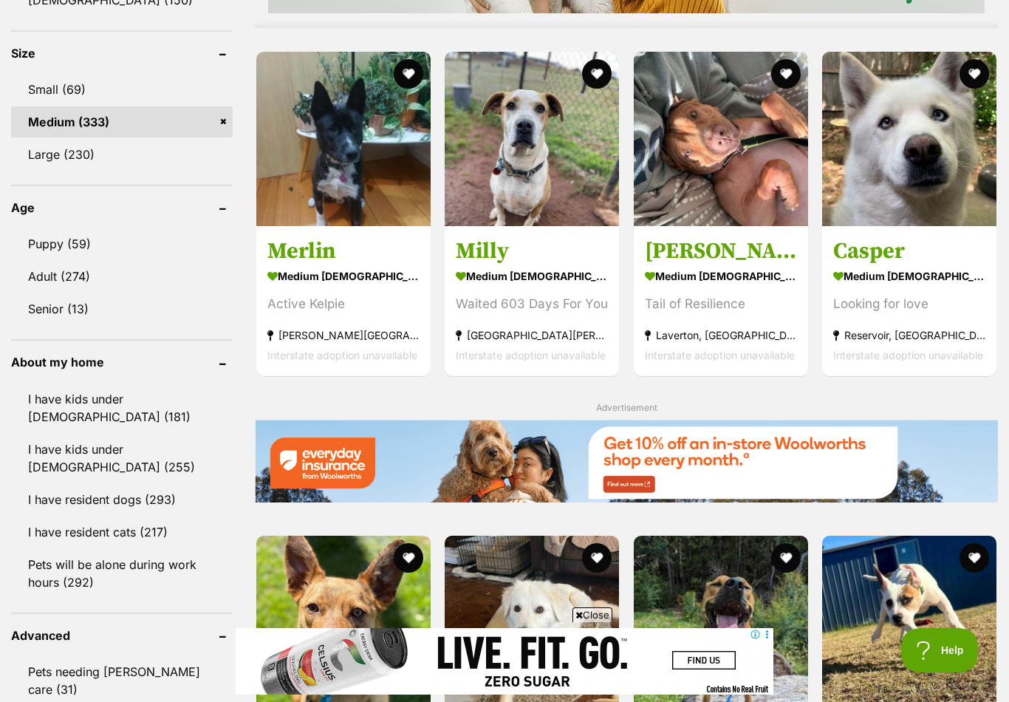
scroll to position [1366, 0]
click at [52, 273] on link "Adult (274)" at bounding box center [122, 276] width 222 height 31
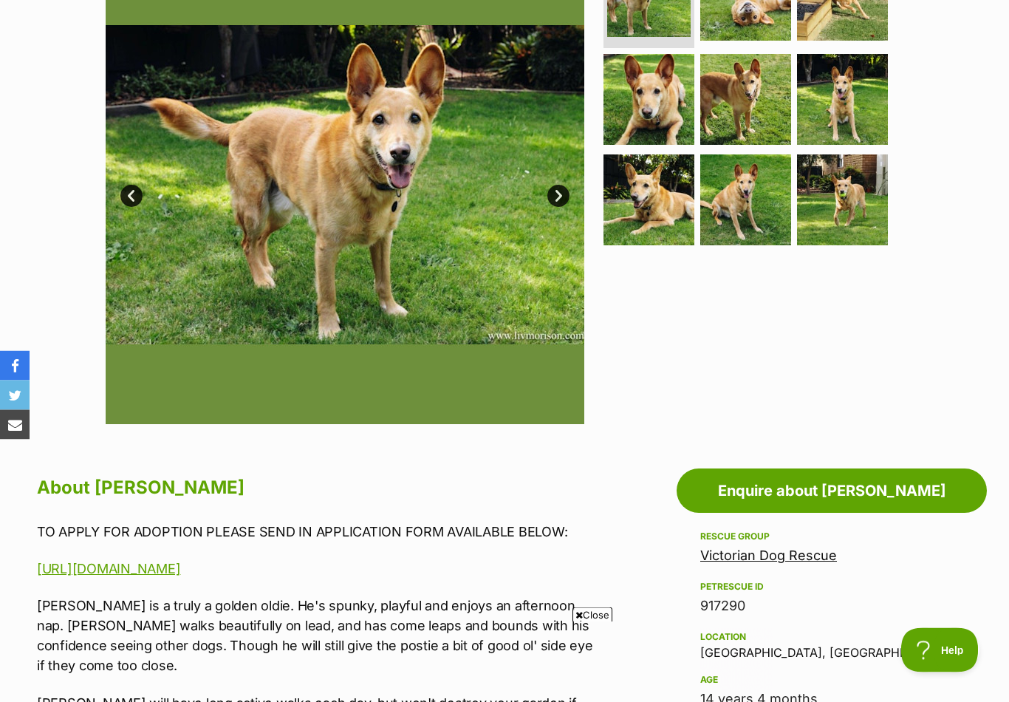
scroll to position [309, 0]
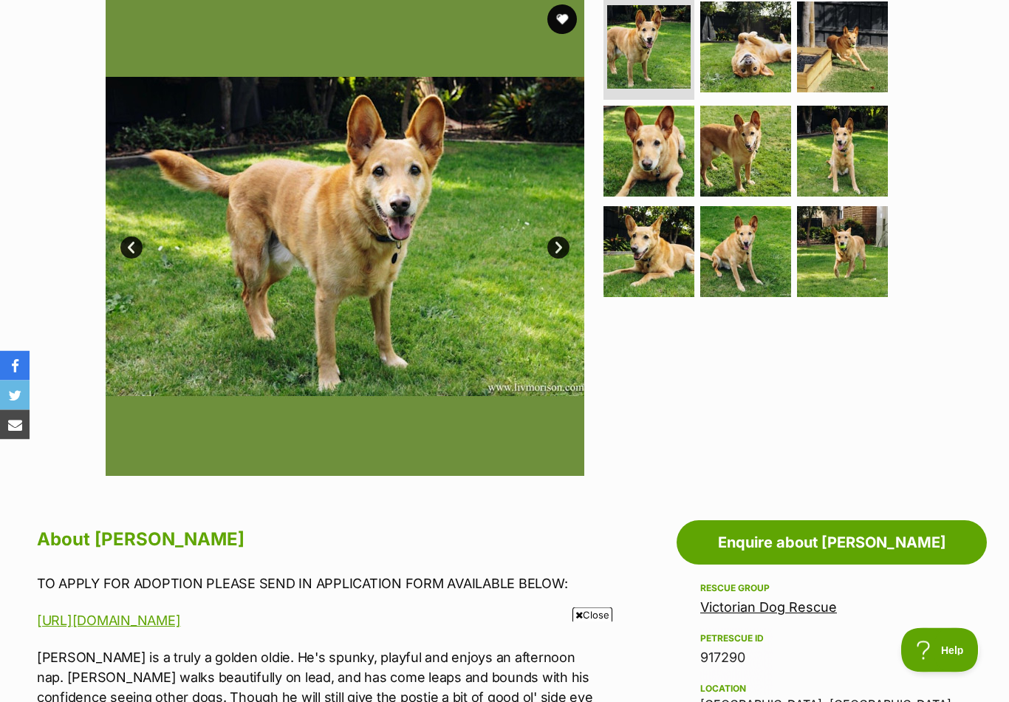
click at [558, 244] on link "Next" at bounding box center [558, 248] width 22 height 22
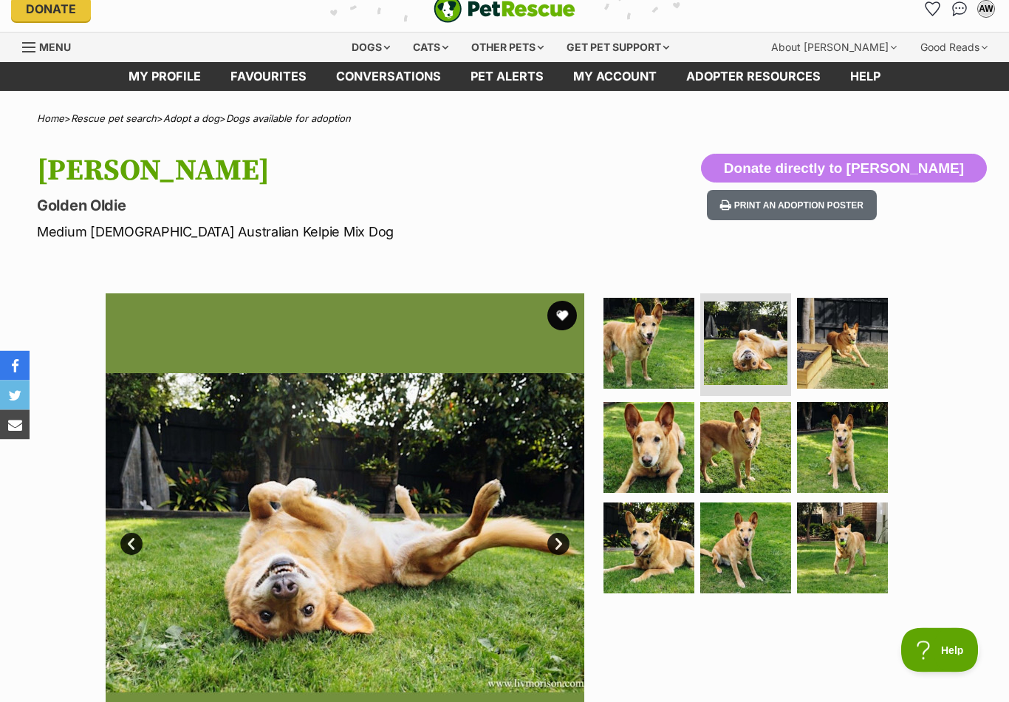
scroll to position [0, 0]
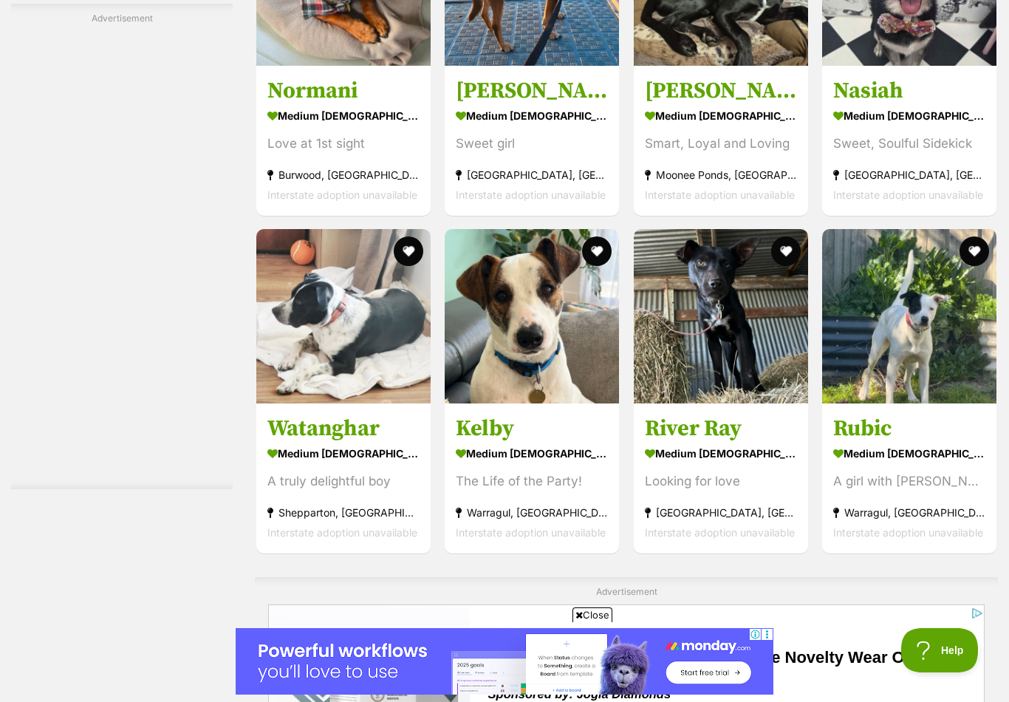
click at [734, 326] on img at bounding box center [721, 316] width 174 height 174
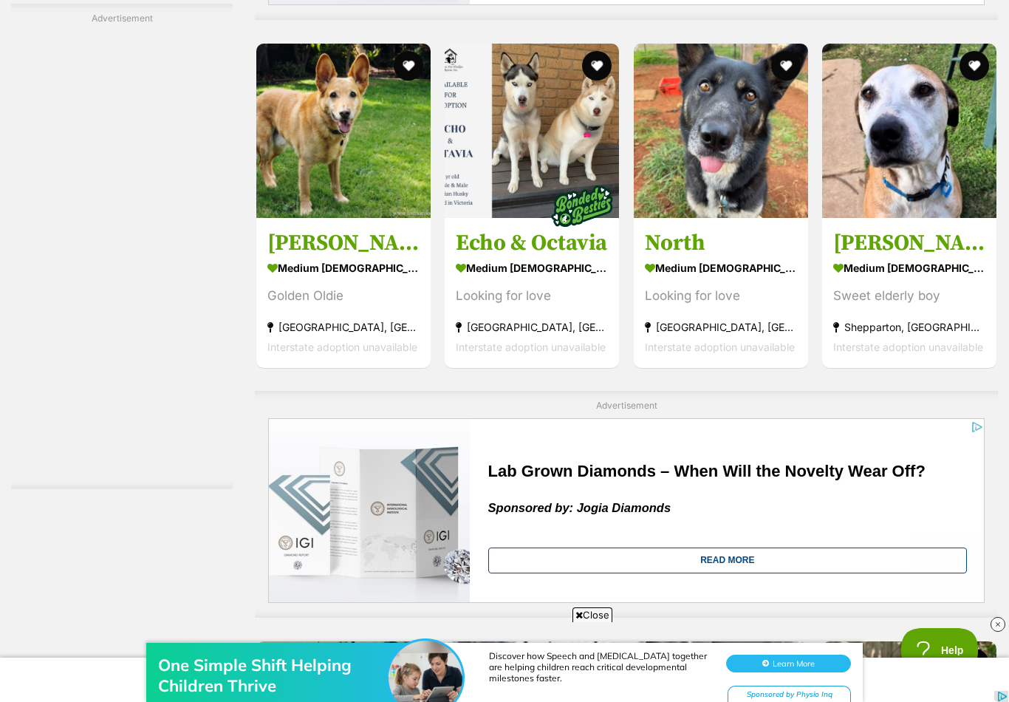
click at [309, 184] on img at bounding box center [343, 131] width 174 height 174
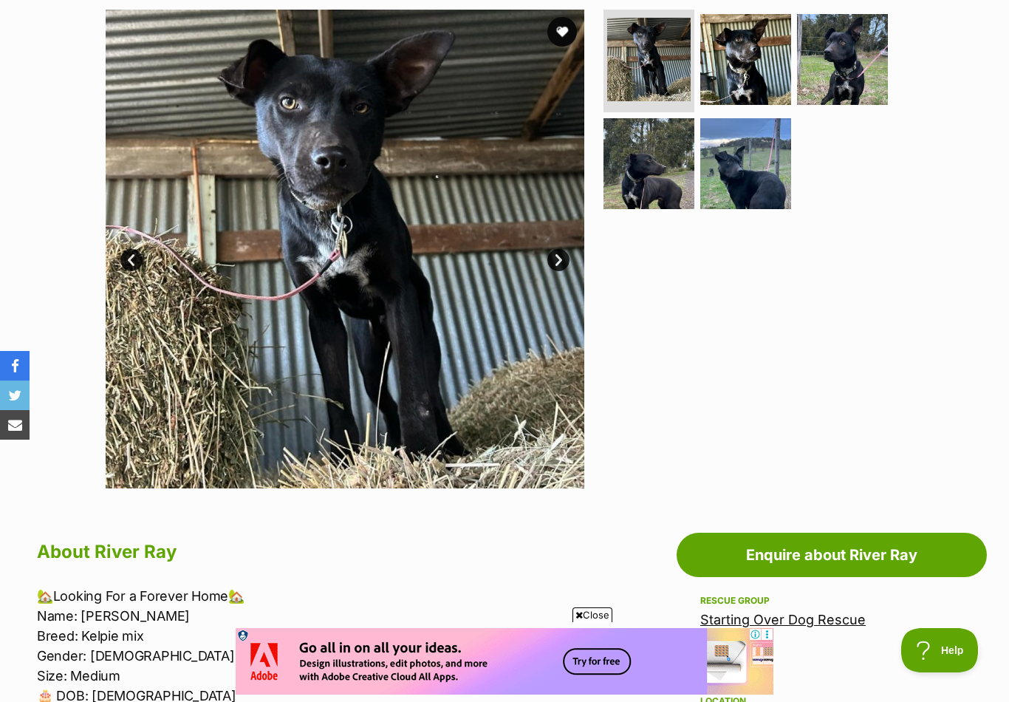
click at [648, 57] on img at bounding box center [648, 59] width 83 height 83
click at [562, 251] on link "Next" at bounding box center [558, 260] width 22 height 22
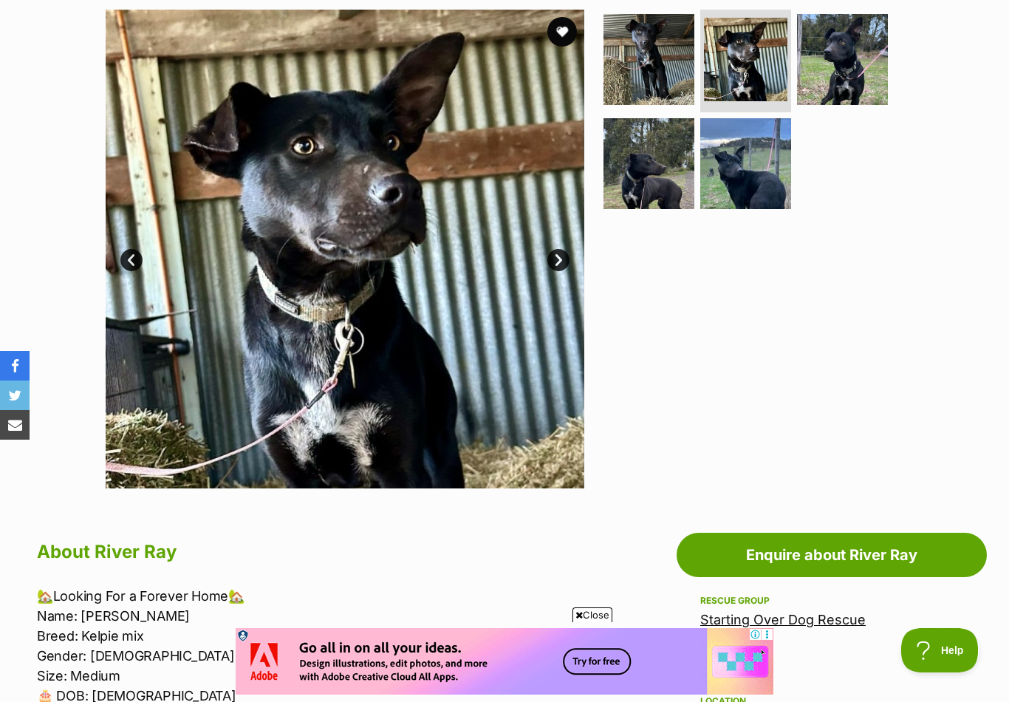
click at [559, 250] on link "Next" at bounding box center [558, 260] width 22 height 22
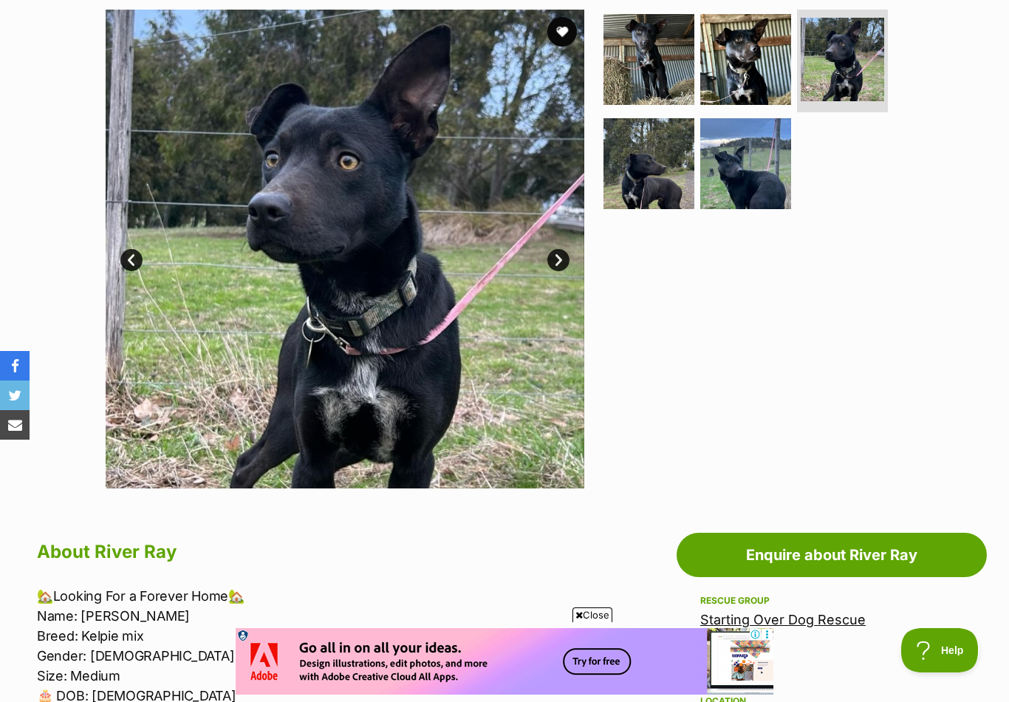
click at [558, 256] on link "Next" at bounding box center [558, 260] width 22 height 22
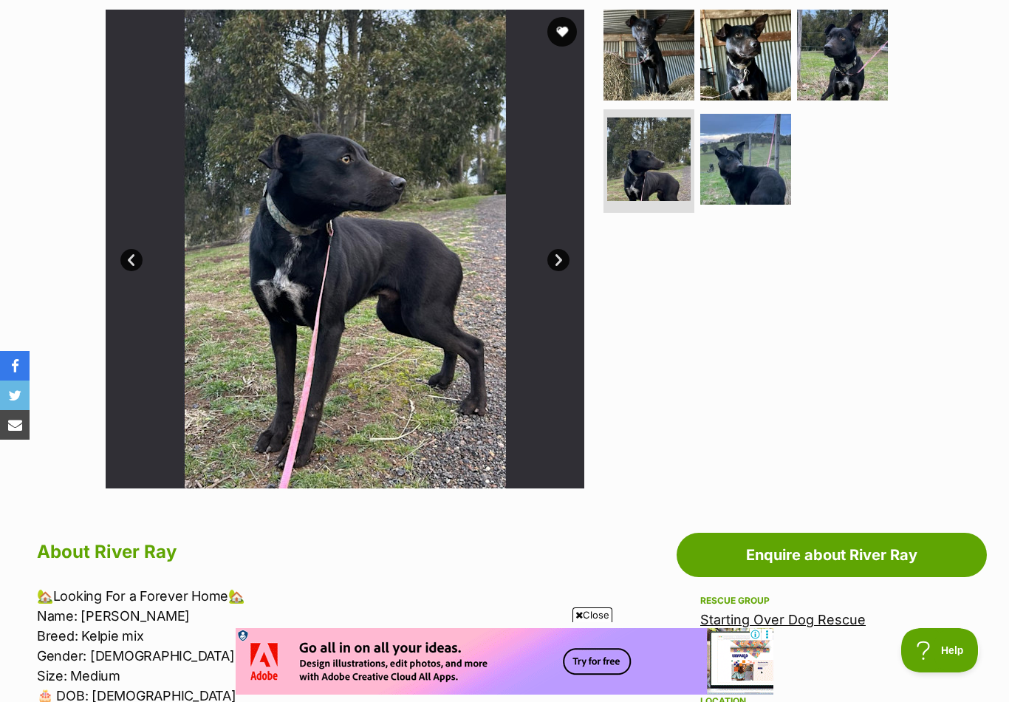
click at [555, 258] on link "Next" at bounding box center [558, 260] width 22 height 22
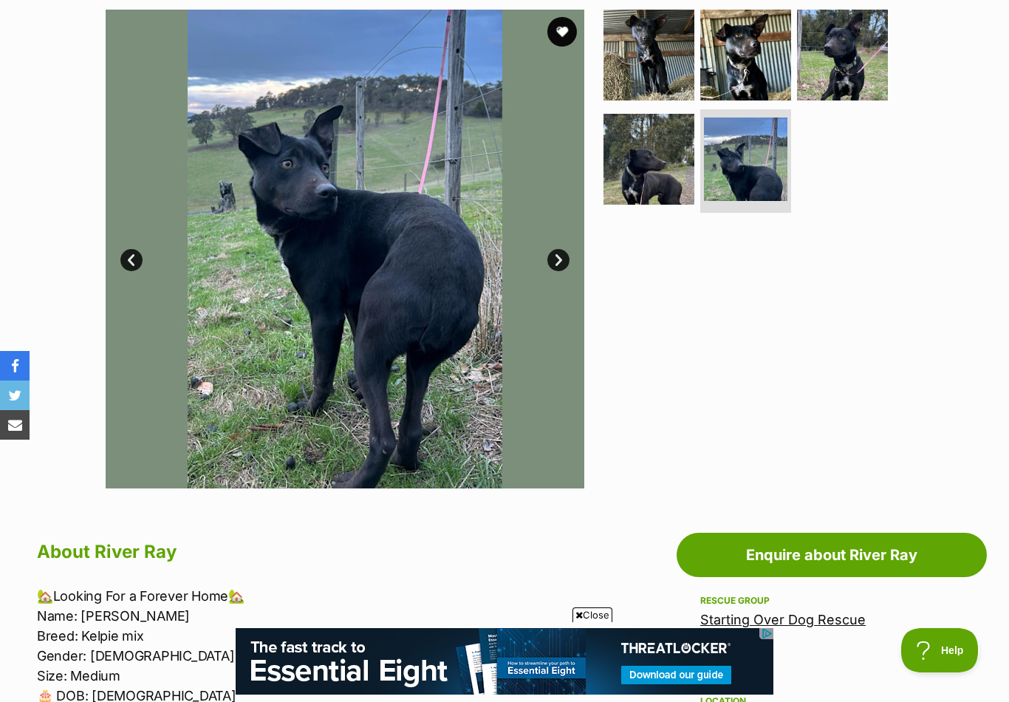
click at [555, 262] on link "Next" at bounding box center [558, 260] width 22 height 22
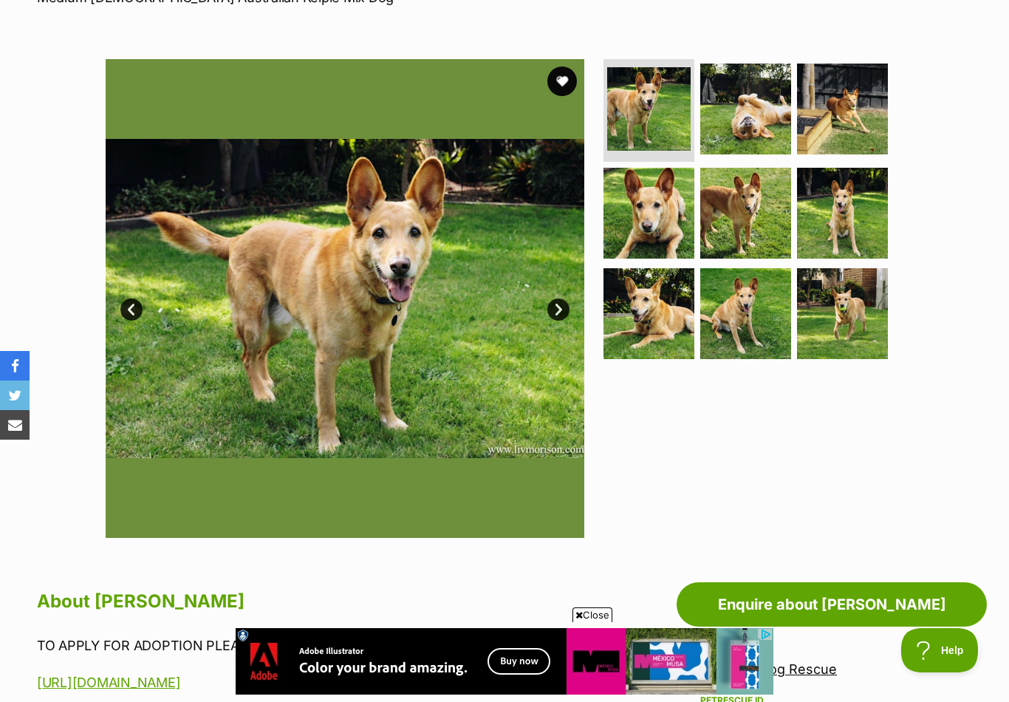
scroll to position [216, 0]
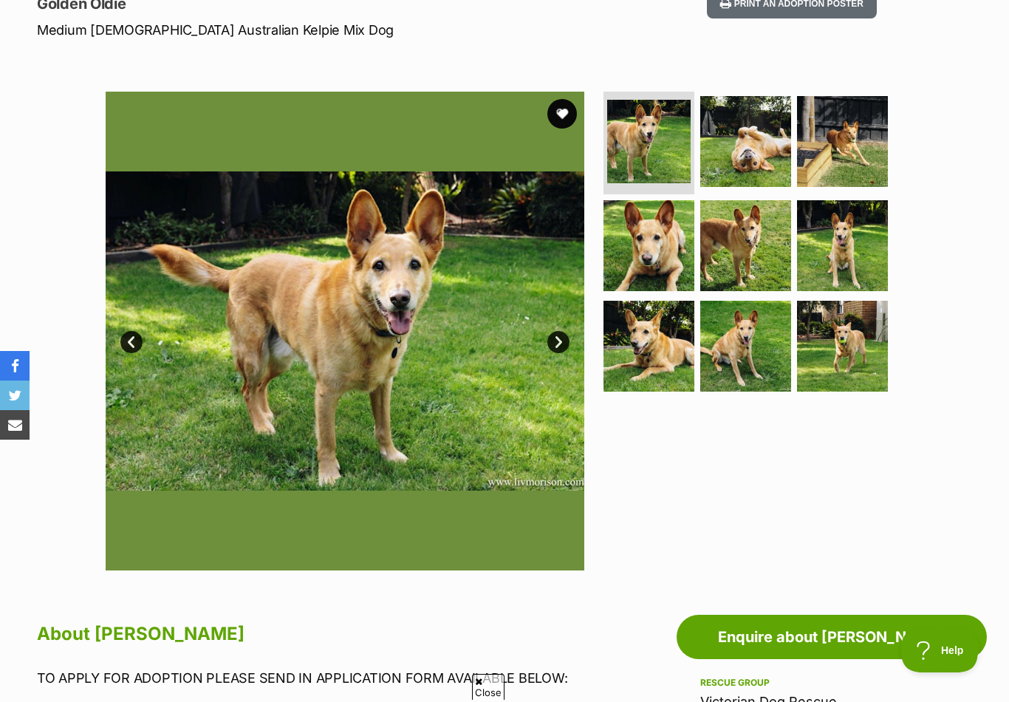
click at [563, 339] on link "Next" at bounding box center [558, 342] width 22 height 22
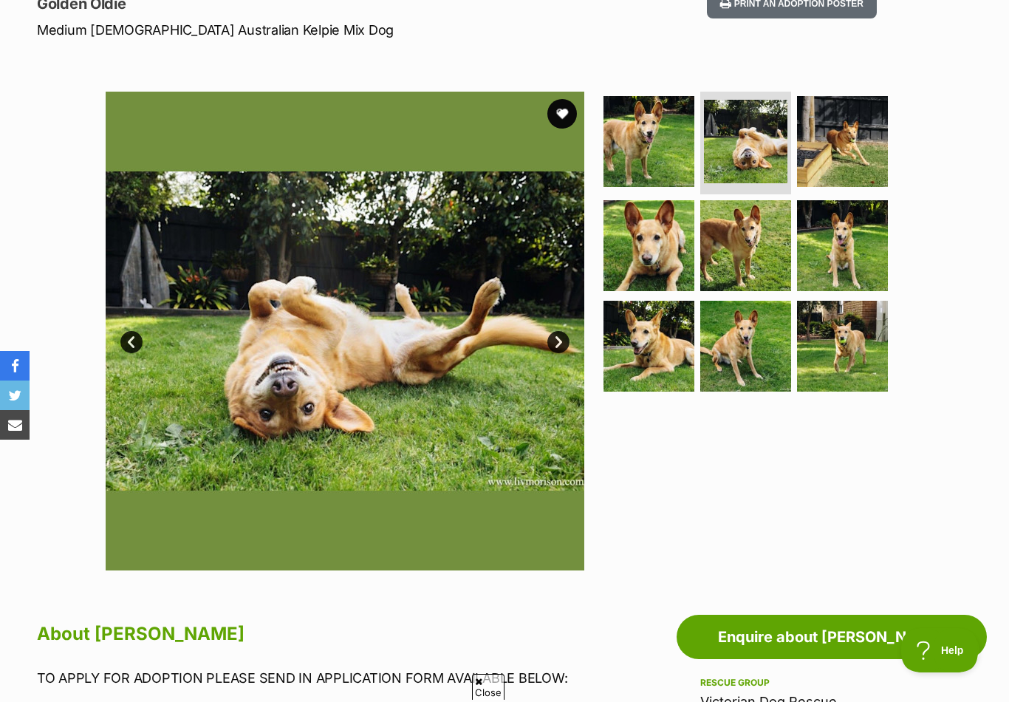
scroll to position [0, 0]
click at [560, 340] on link "Next" at bounding box center [558, 342] width 22 height 22
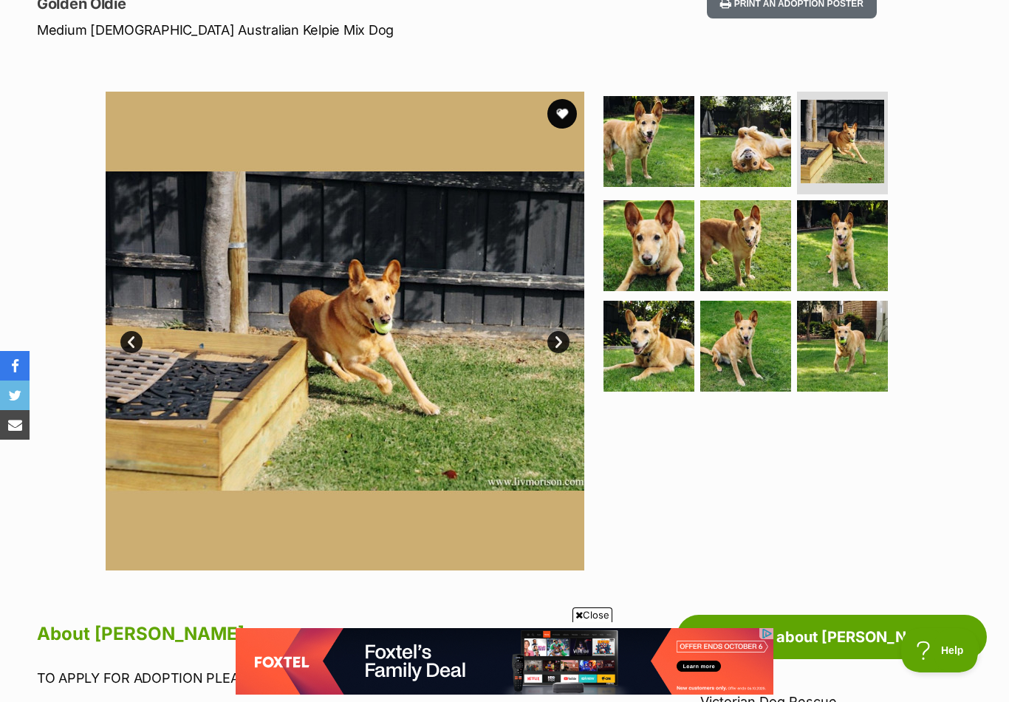
click at [560, 339] on link "Next" at bounding box center [558, 342] width 22 height 22
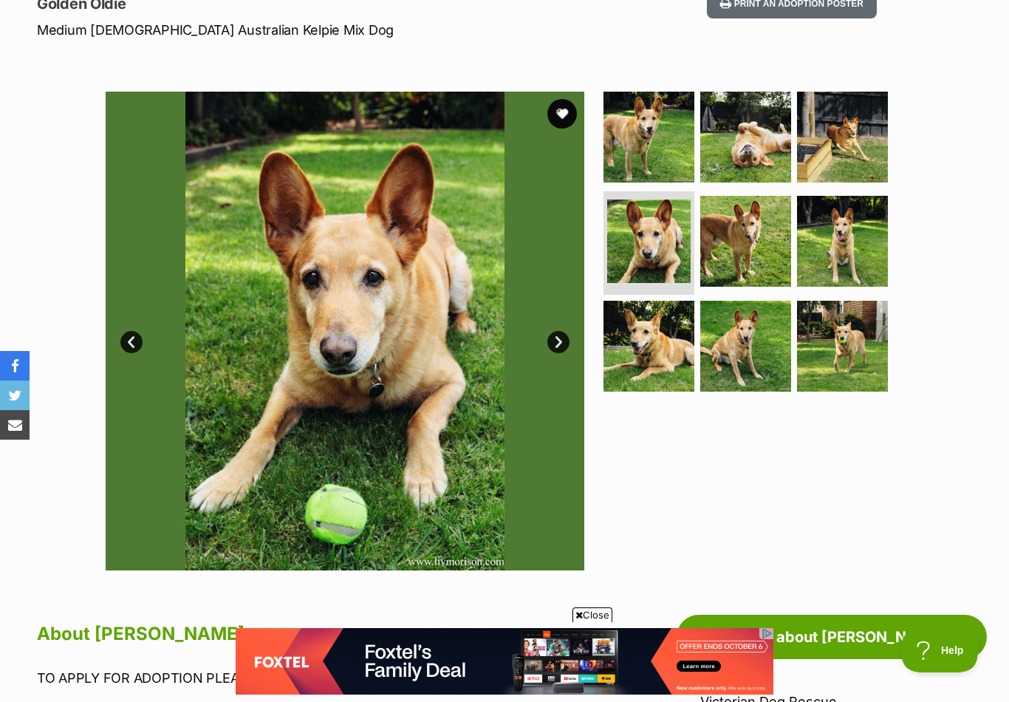
click at [558, 343] on link "Next" at bounding box center [558, 342] width 22 height 22
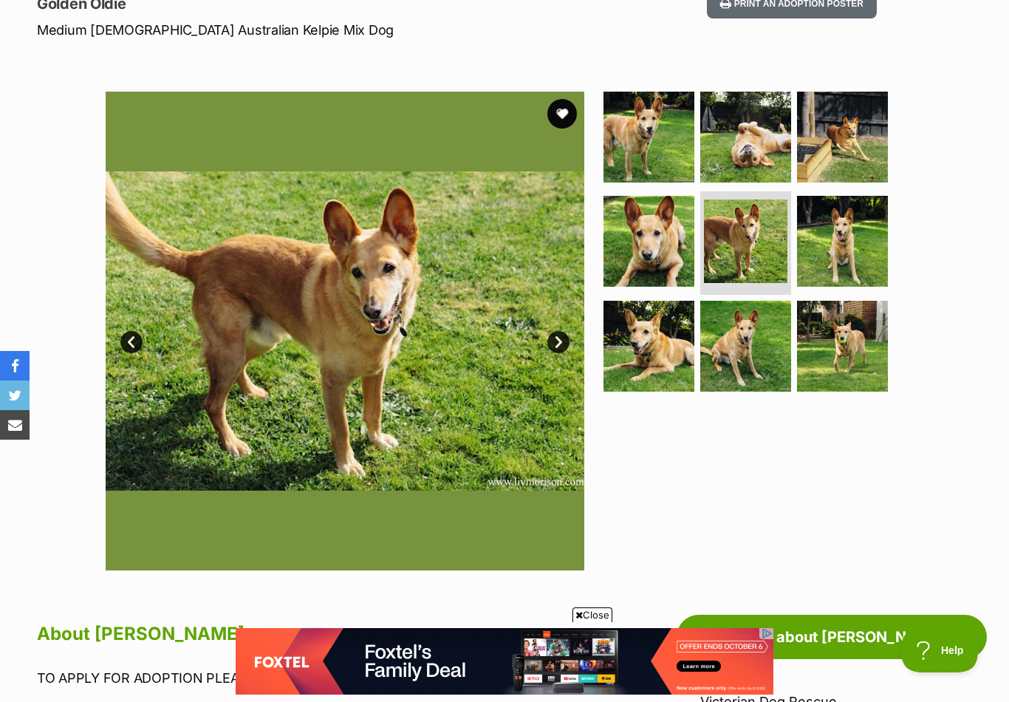
click at [560, 338] on link "Next" at bounding box center [558, 342] width 22 height 22
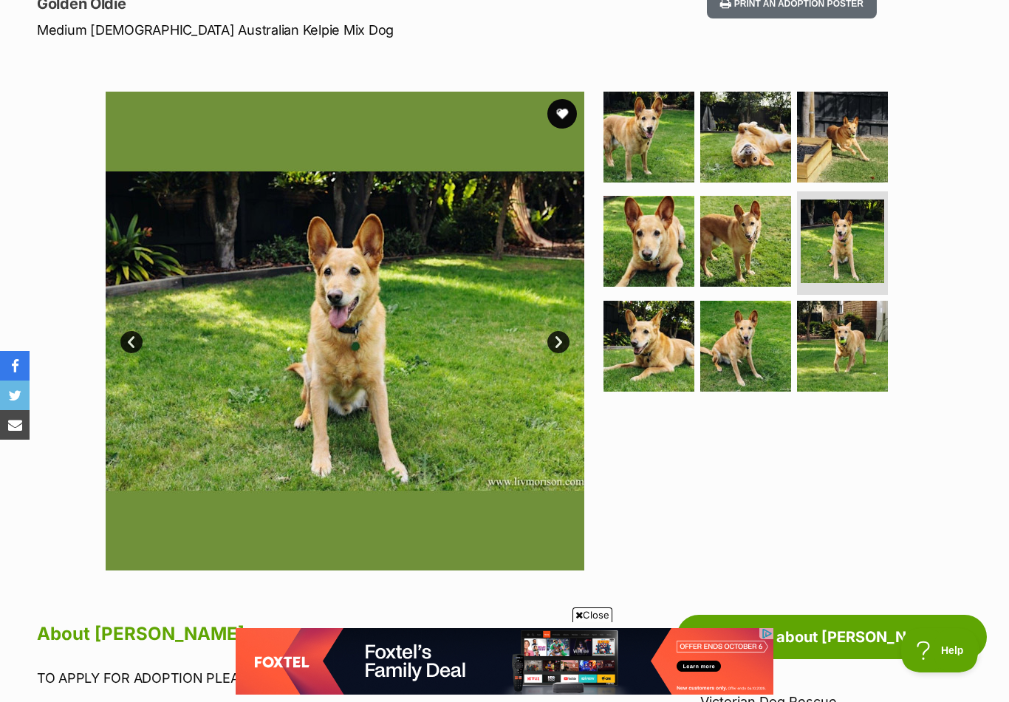
click at [556, 339] on link "Next" at bounding box center [558, 342] width 22 height 22
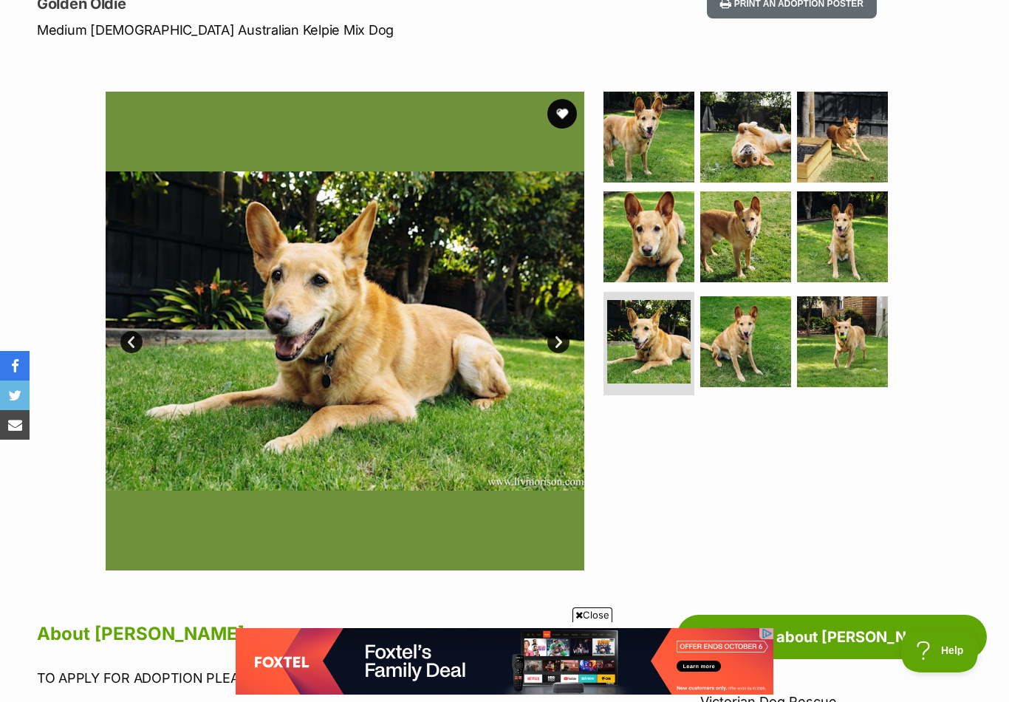
click at [560, 341] on link "Next" at bounding box center [558, 342] width 22 height 22
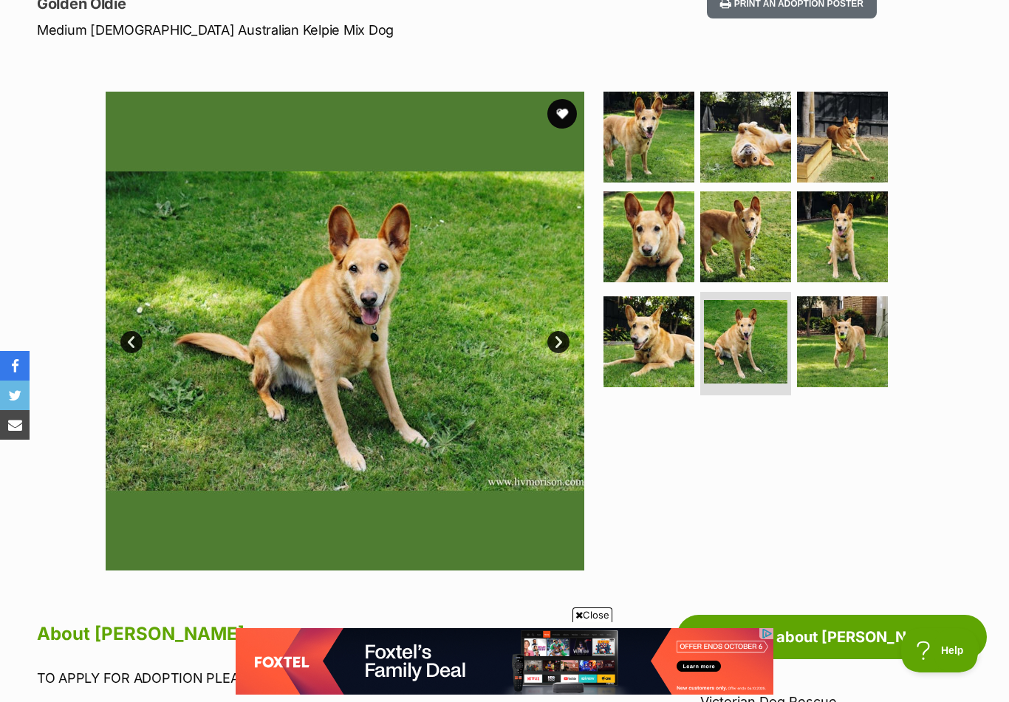
click at [561, 333] on link "Next" at bounding box center [558, 342] width 22 height 22
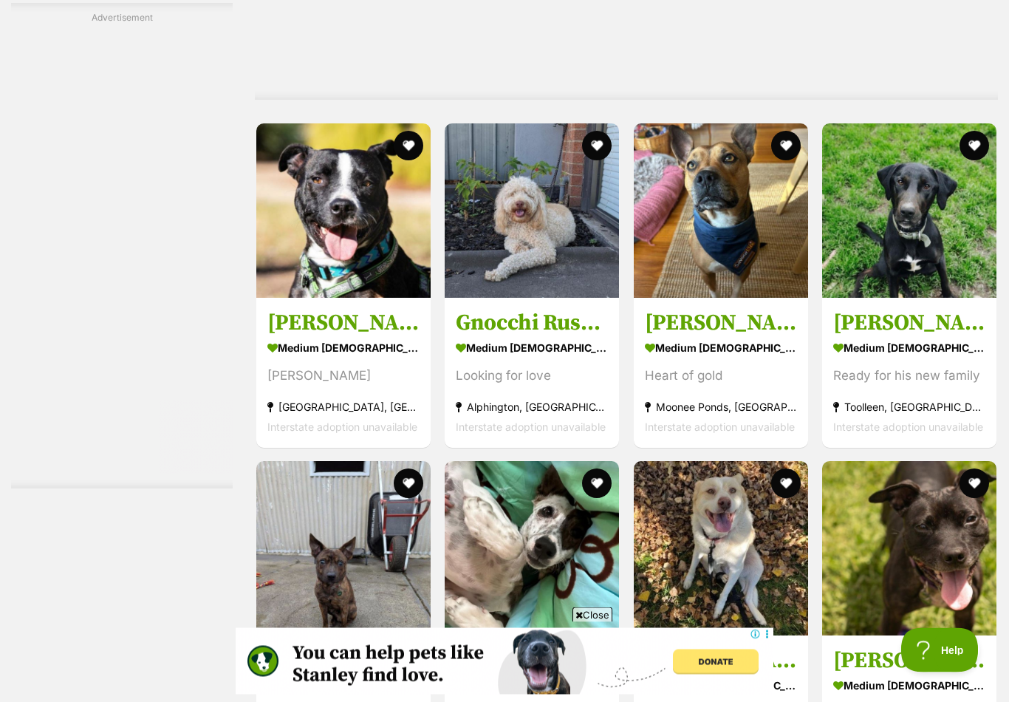
scroll to position [5781, 0]
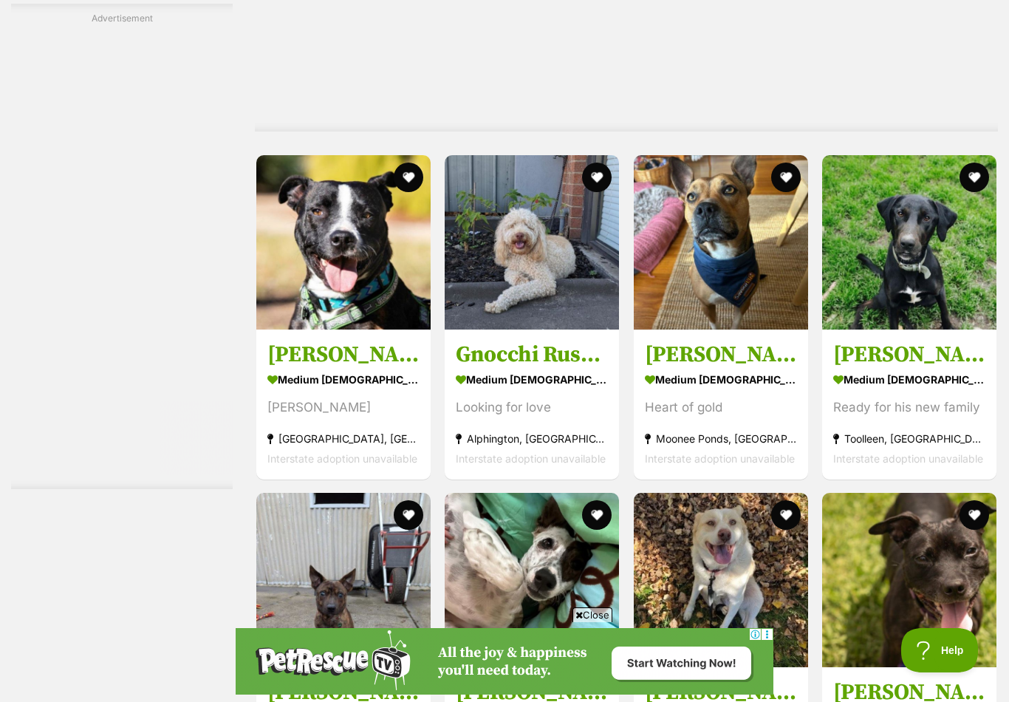
scroll to position [0, 0]
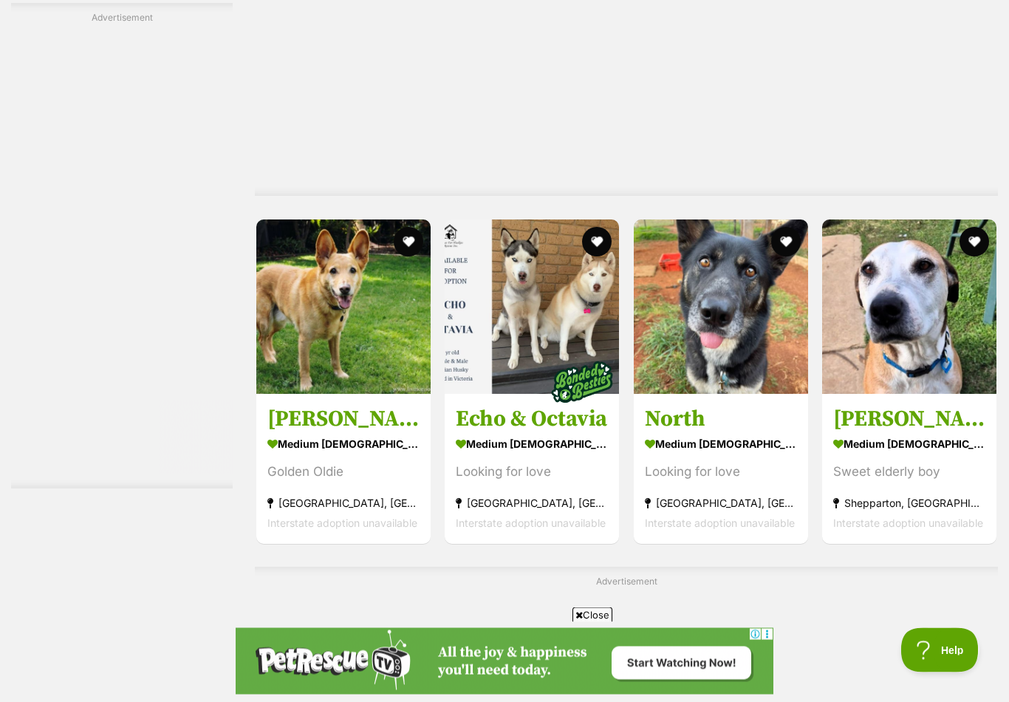
scroll to position [6621, 0]
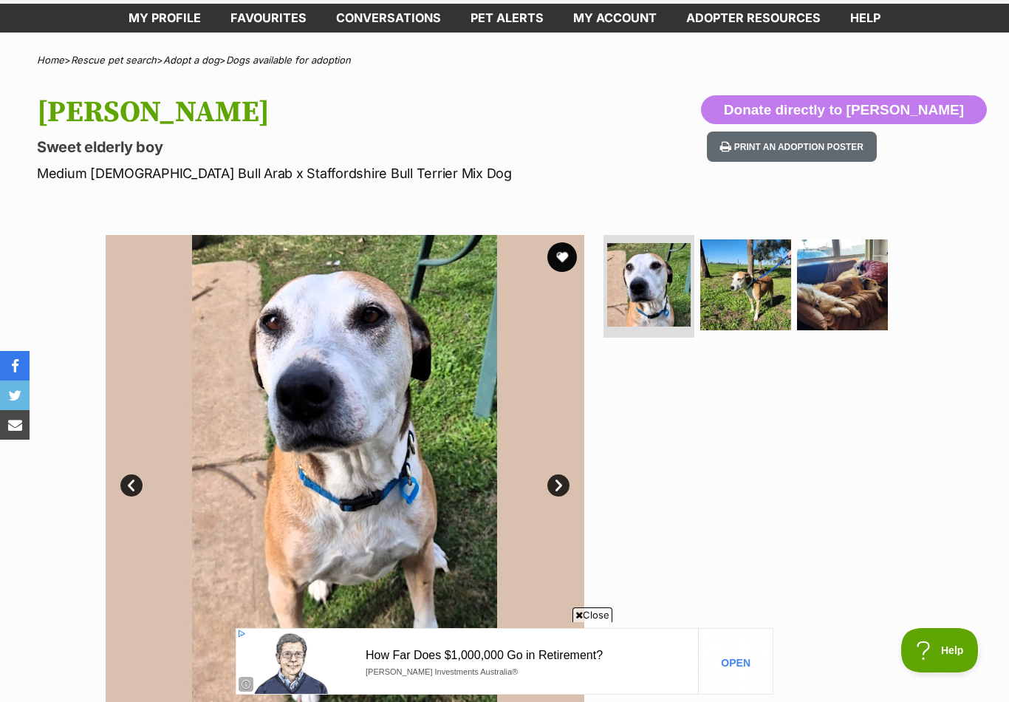
click at [836, 287] on img at bounding box center [842, 284] width 91 height 91
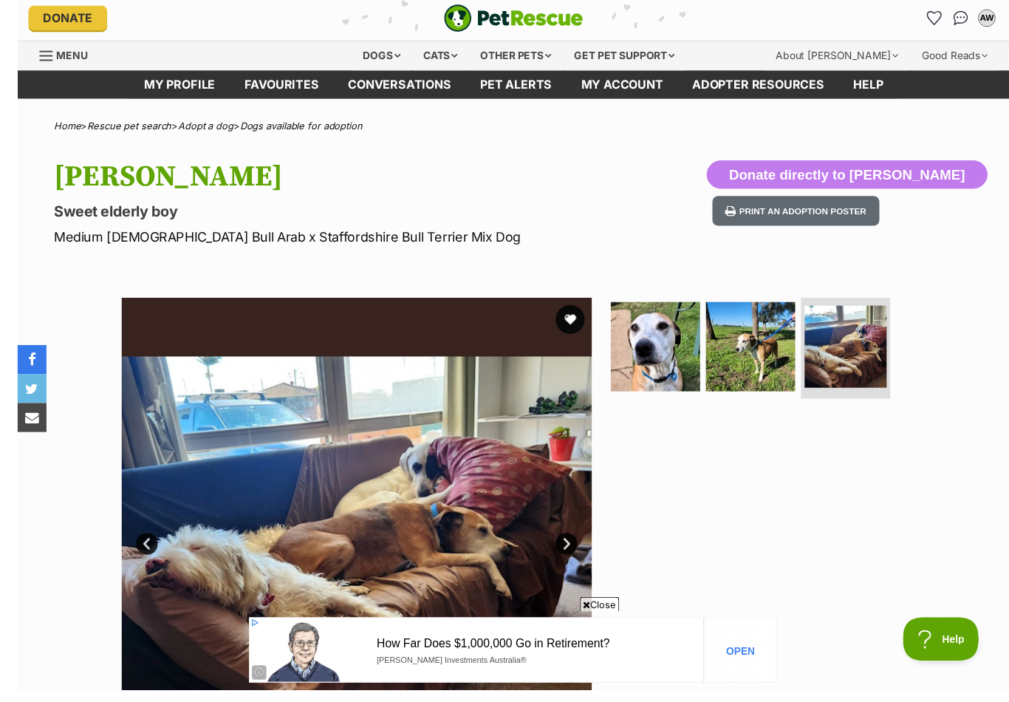
scroll to position [89, 0]
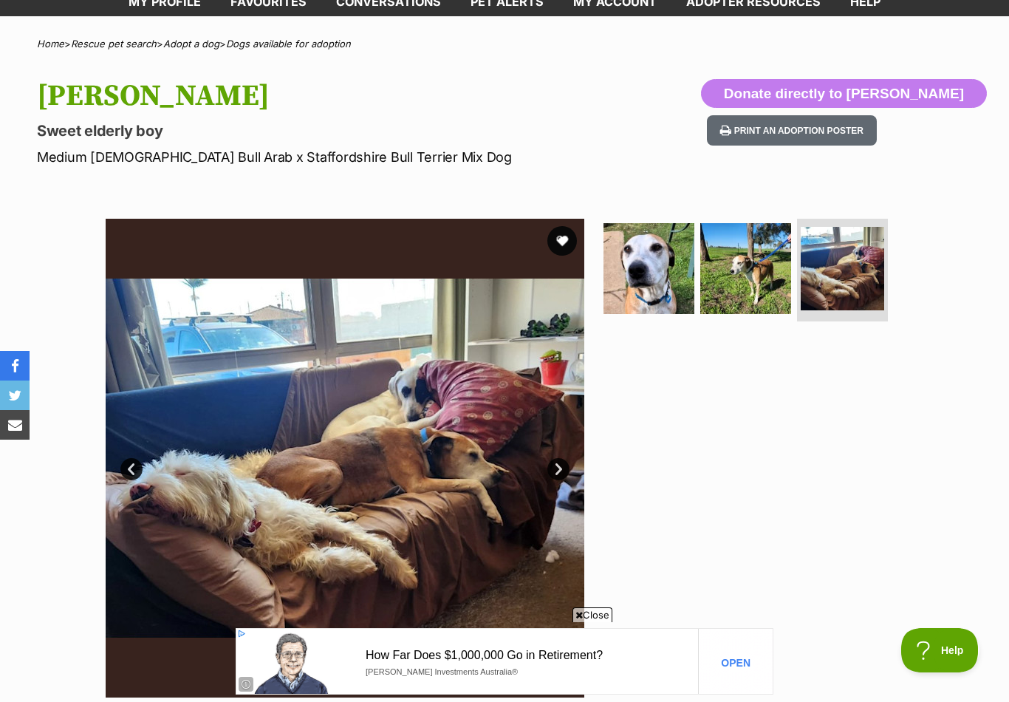
click at [739, 261] on img at bounding box center [745, 268] width 91 height 91
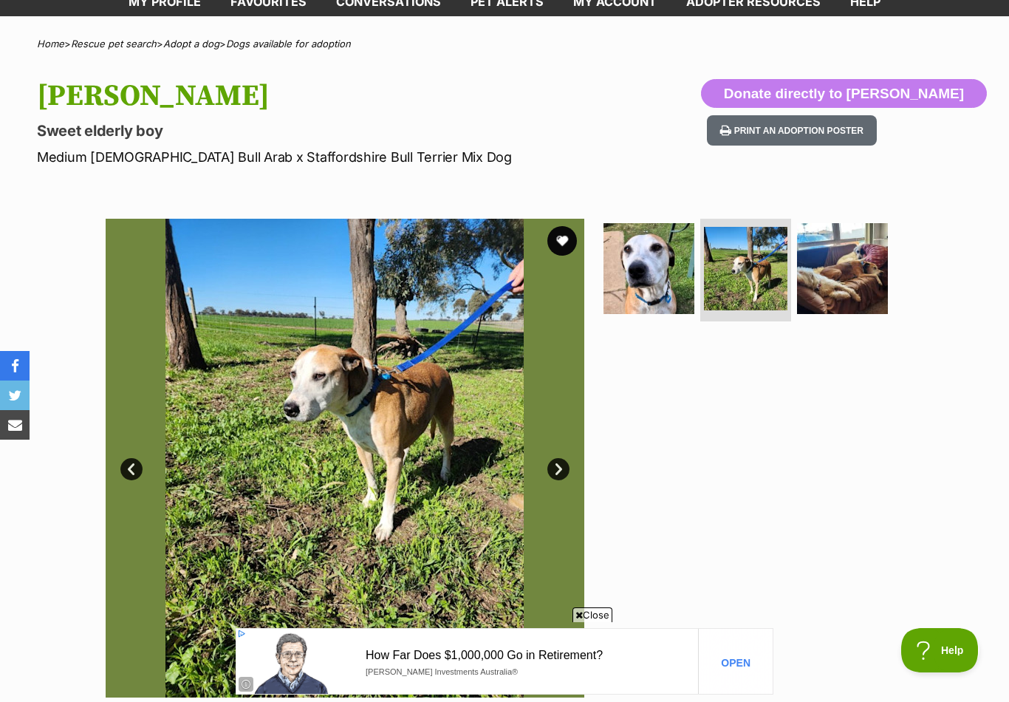
scroll to position [0, 0]
click at [675, 269] on img at bounding box center [648, 268] width 91 height 91
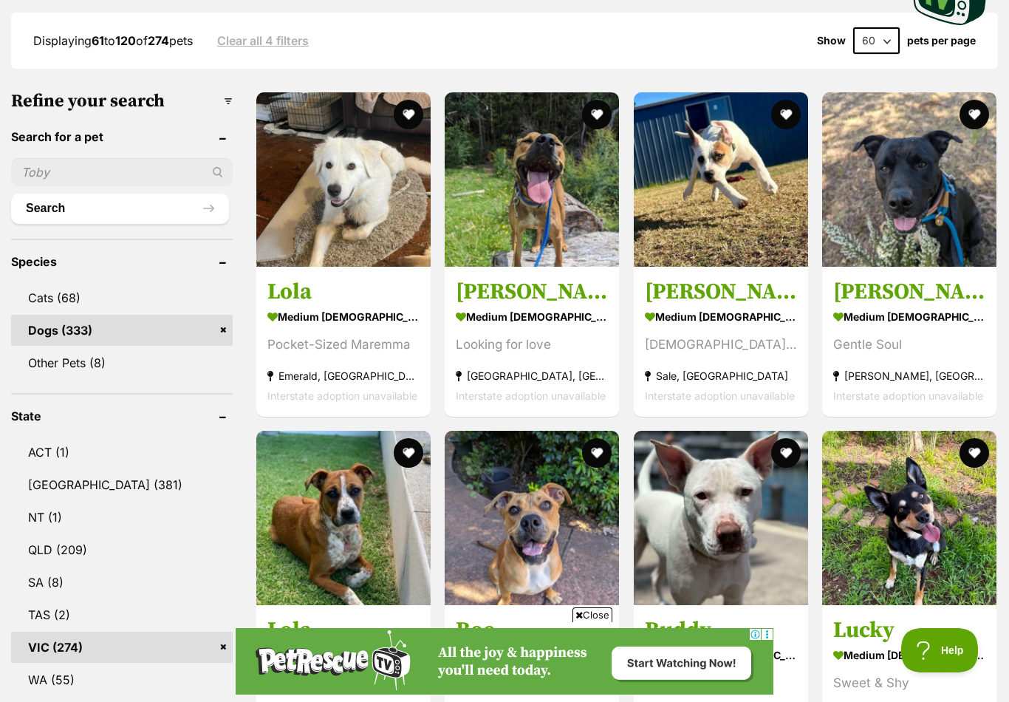
click at [332, 217] on img at bounding box center [343, 179] width 174 height 174
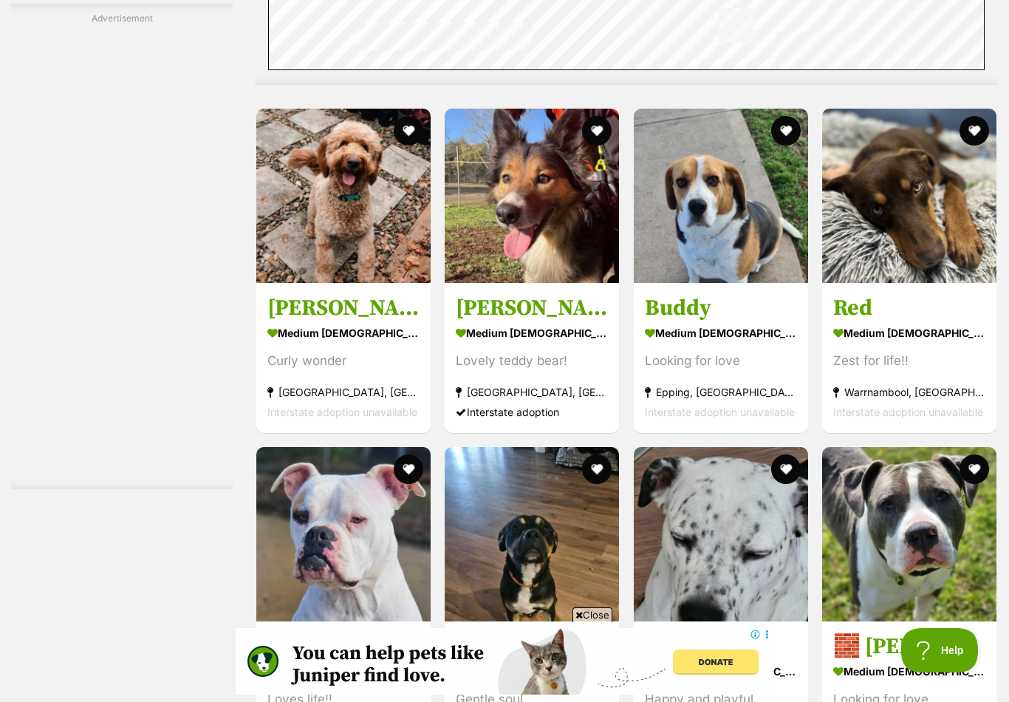
click at [332, 231] on img at bounding box center [343, 196] width 174 height 174
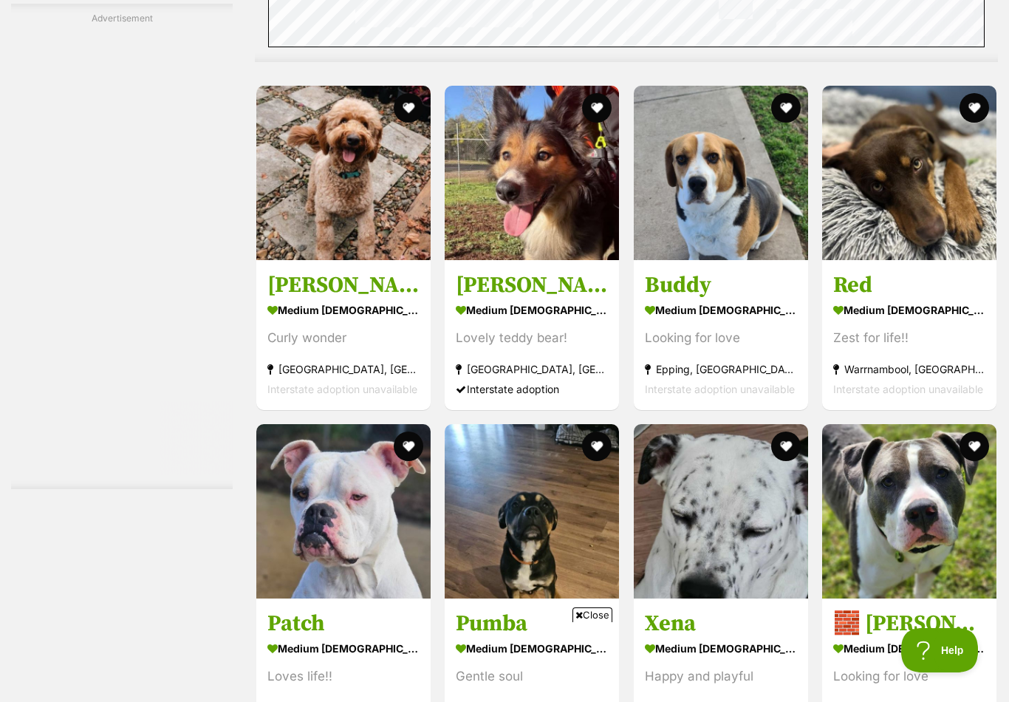
click at [558, 213] on img at bounding box center [532, 173] width 174 height 174
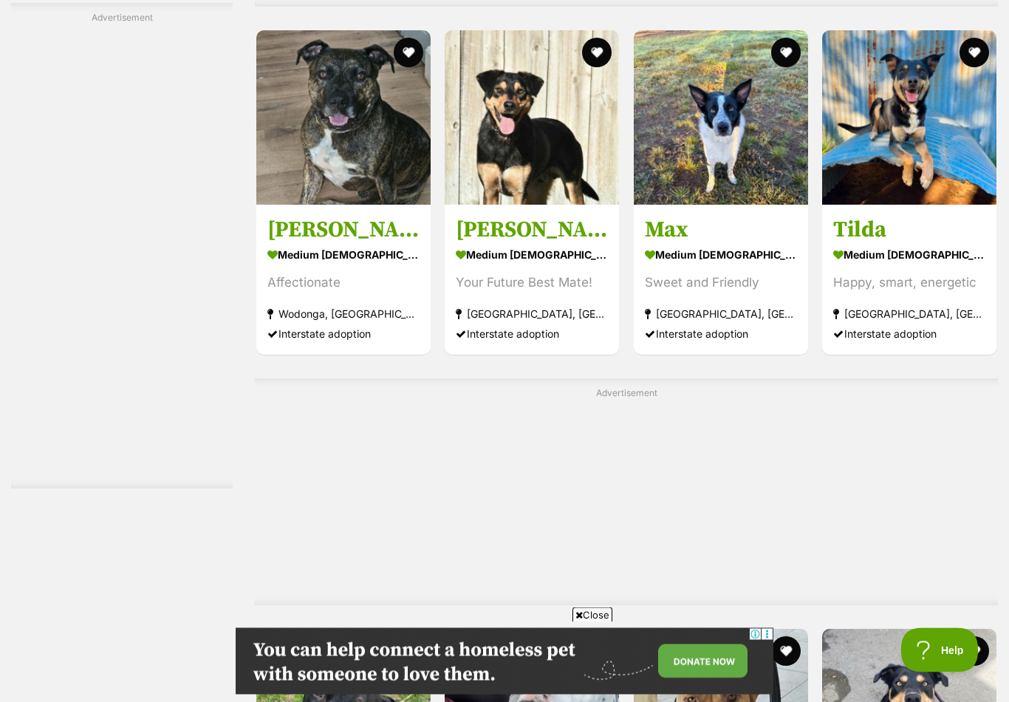
scroll to position [4340, 0]
click at [754, 123] on img at bounding box center [721, 118] width 174 height 174
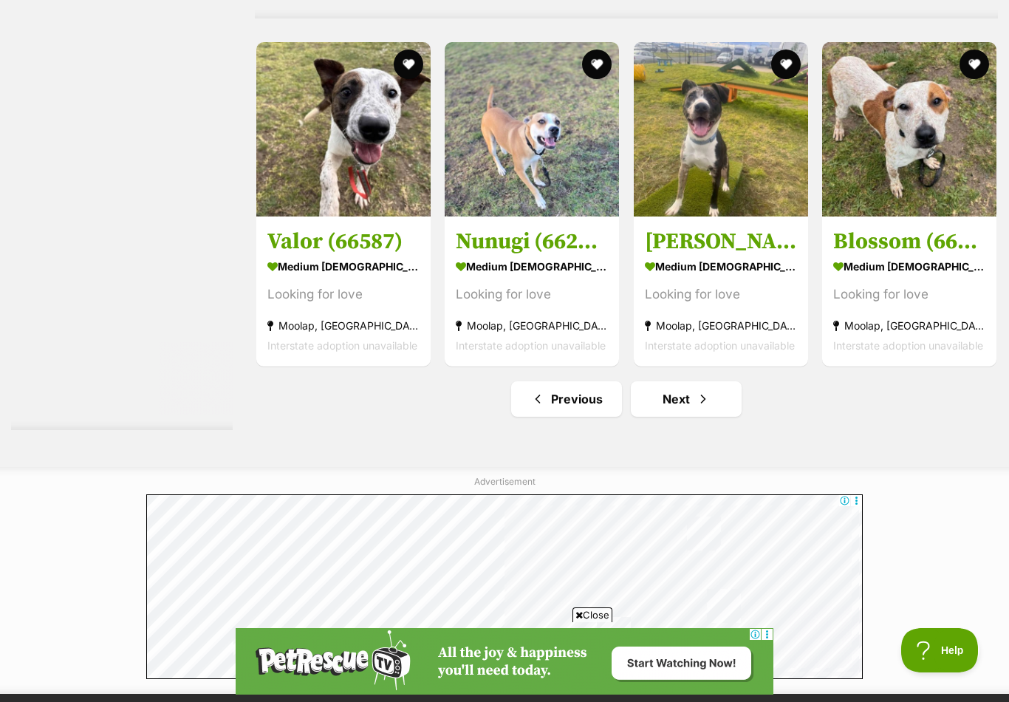
scroll to position [0, 0]
click at [685, 400] on link "Next" at bounding box center [686, 398] width 111 height 35
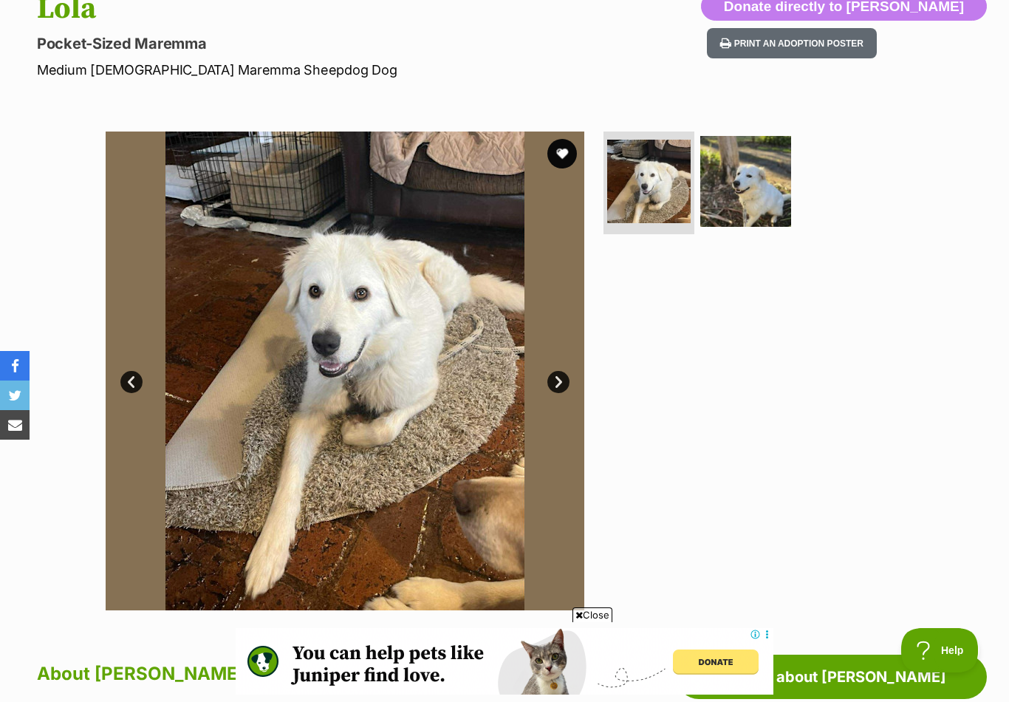
click at [760, 185] on img at bounding box center [745, 181] width 91 height 91
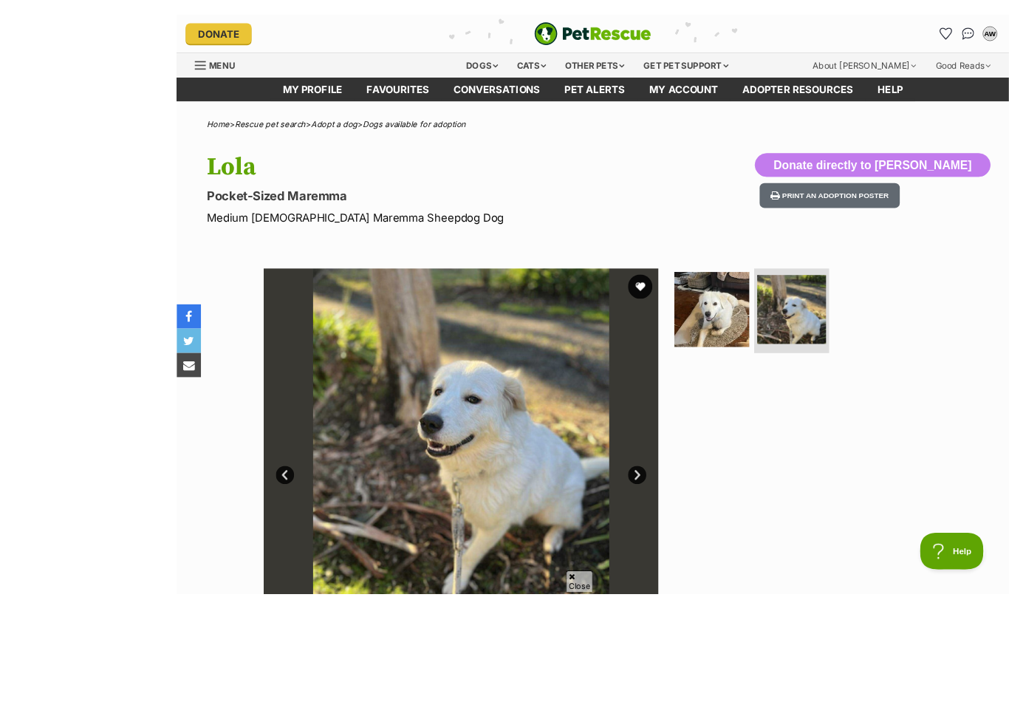
scroll to position [106, 0]
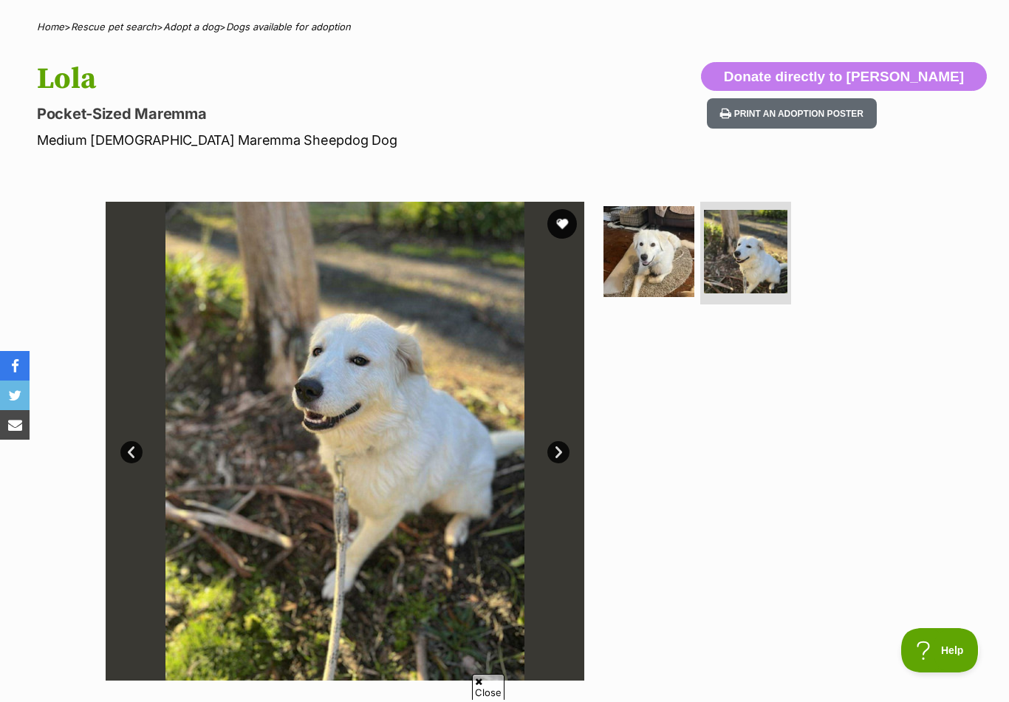
click at [565, 222] on button "favourite" at bounding box center [562, 224] width 30 height 30
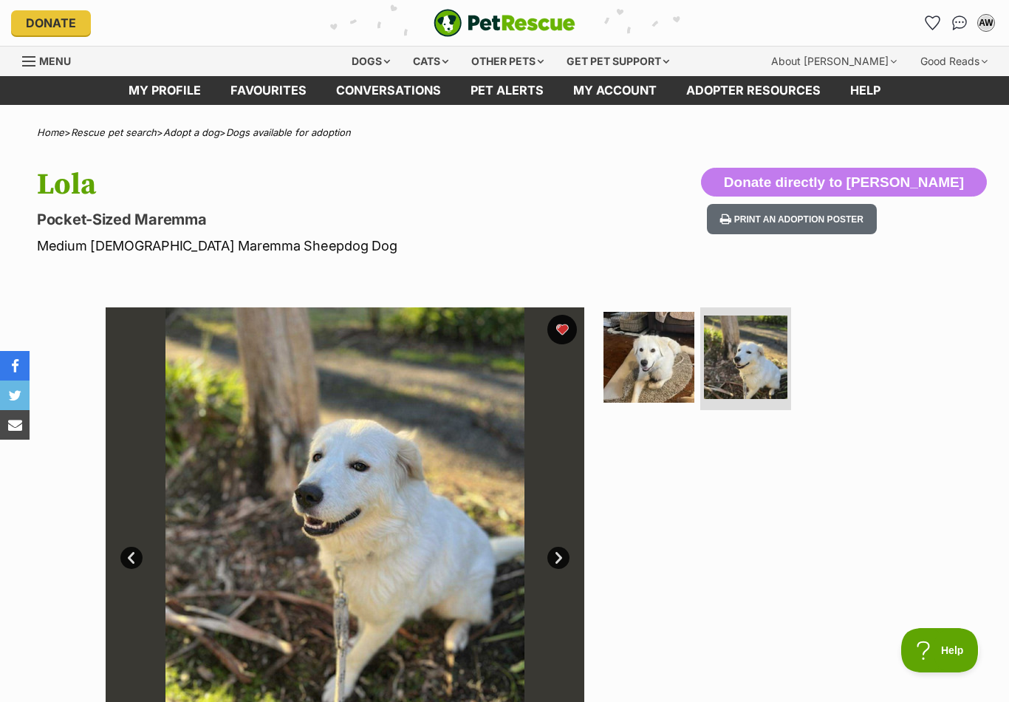
scroll to position [0, 0]
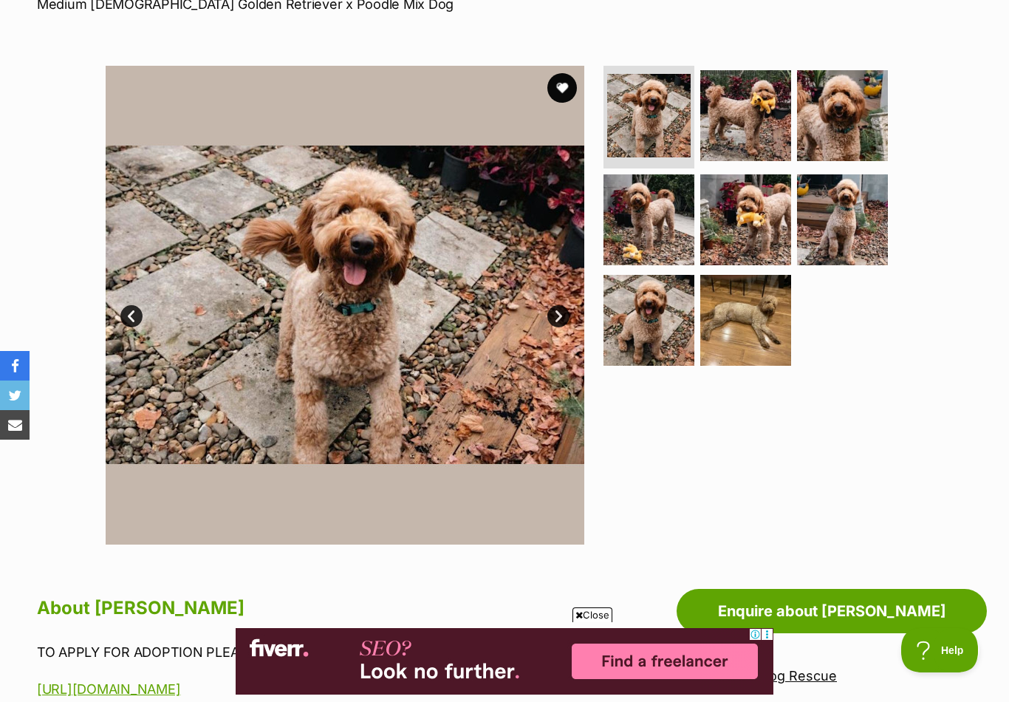
click at [561, 312] on link "Next" at bounding box center [558, 316] width 22 height 22
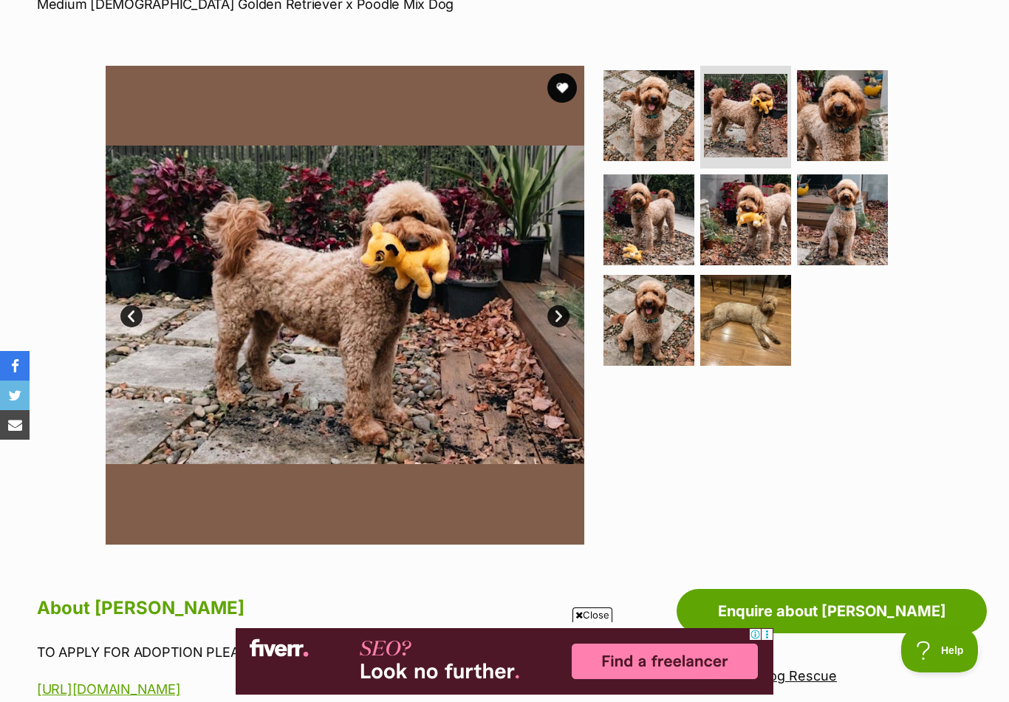
click at [552, 319] on link "Next" at bounding box center [558, 316] width 22 height 22
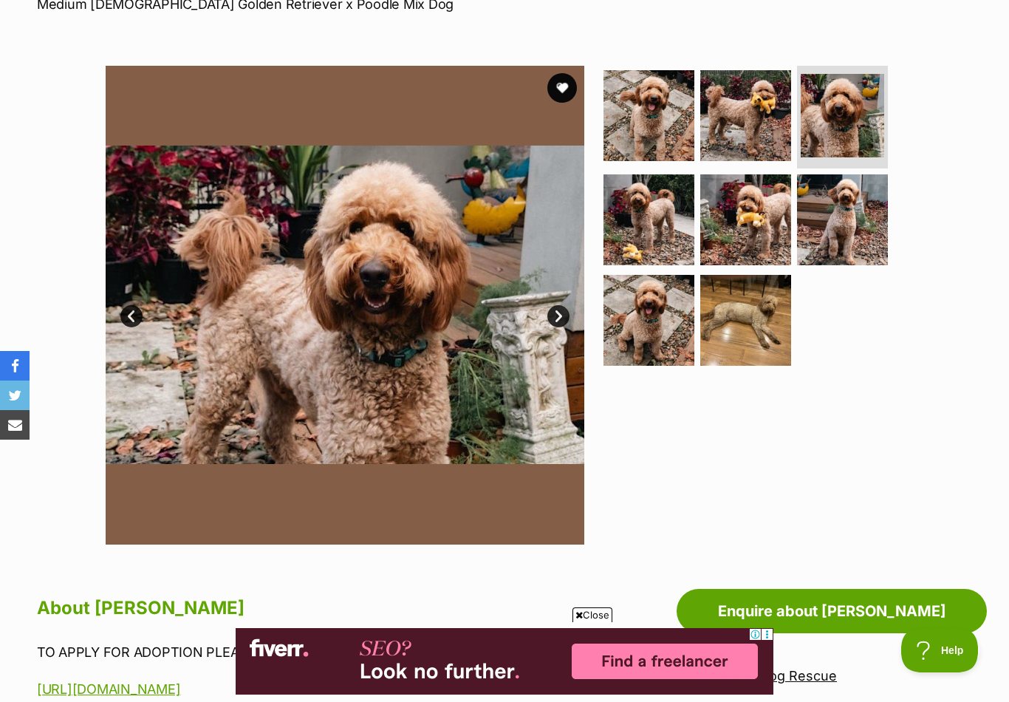
click at [562, 320] on link "Next" at bounding box center [558, 316] width 22 height 22
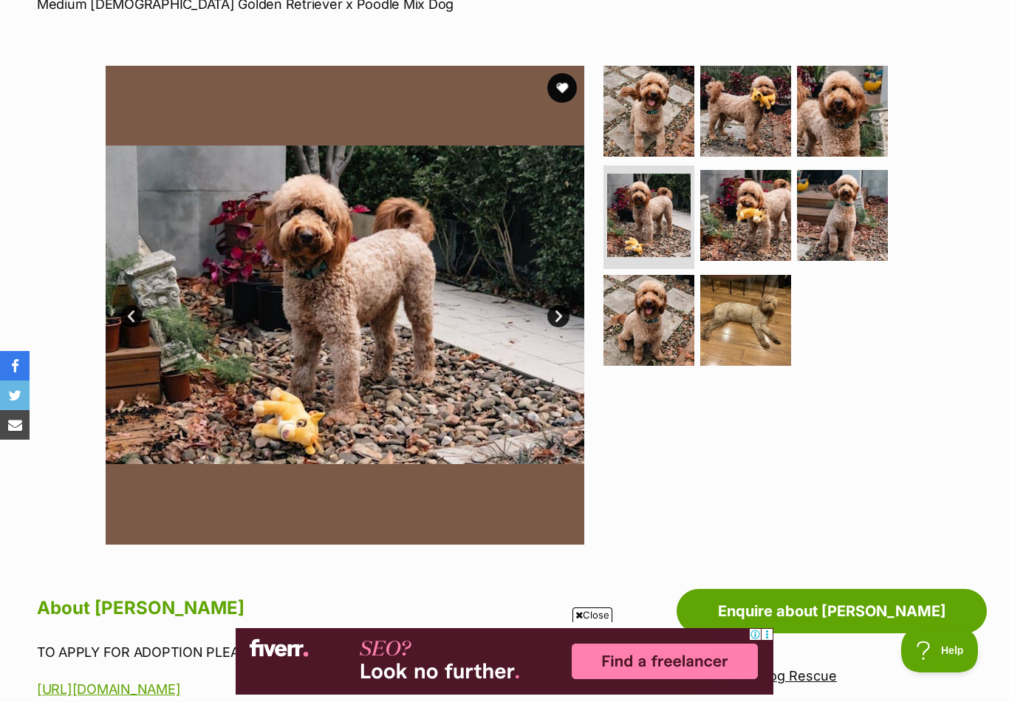
click at [560, 318] on link "Next" at bounding box center [558, 316] width 22 height 22
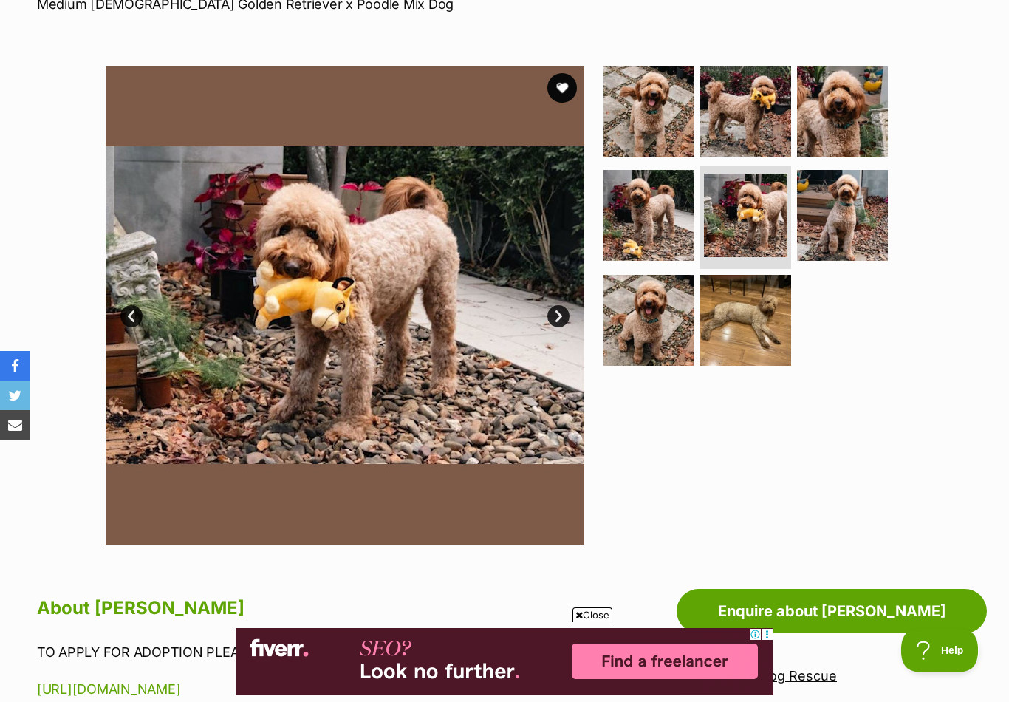
click at [559, 321] on link "Next" at bounding box center [558, 316] width 22 height 22
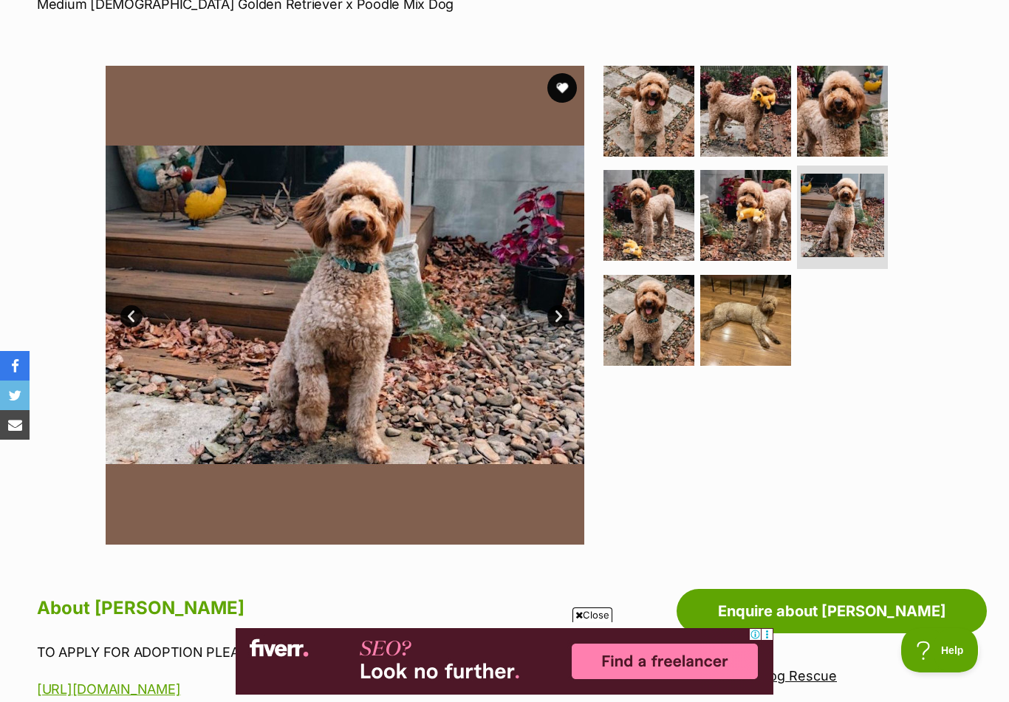
click at [564, 323] on link "Next" at bounding box center [558, 316] width 22 height 22
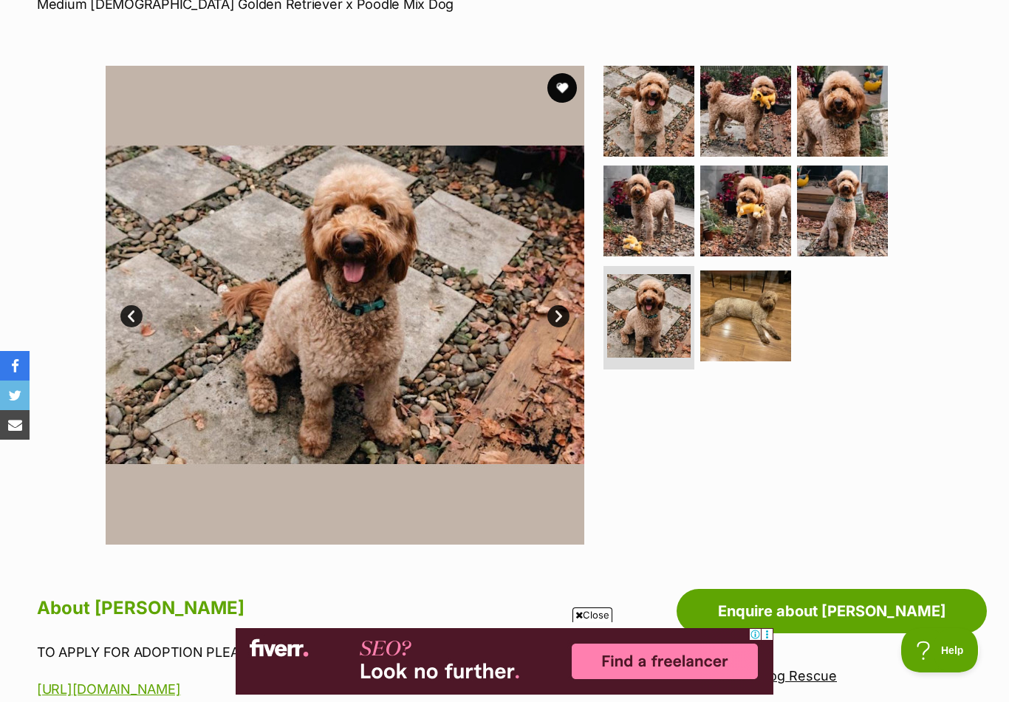
click at [561, 323] on link "Next" at bounding box center [558, 316] width 22 height 22
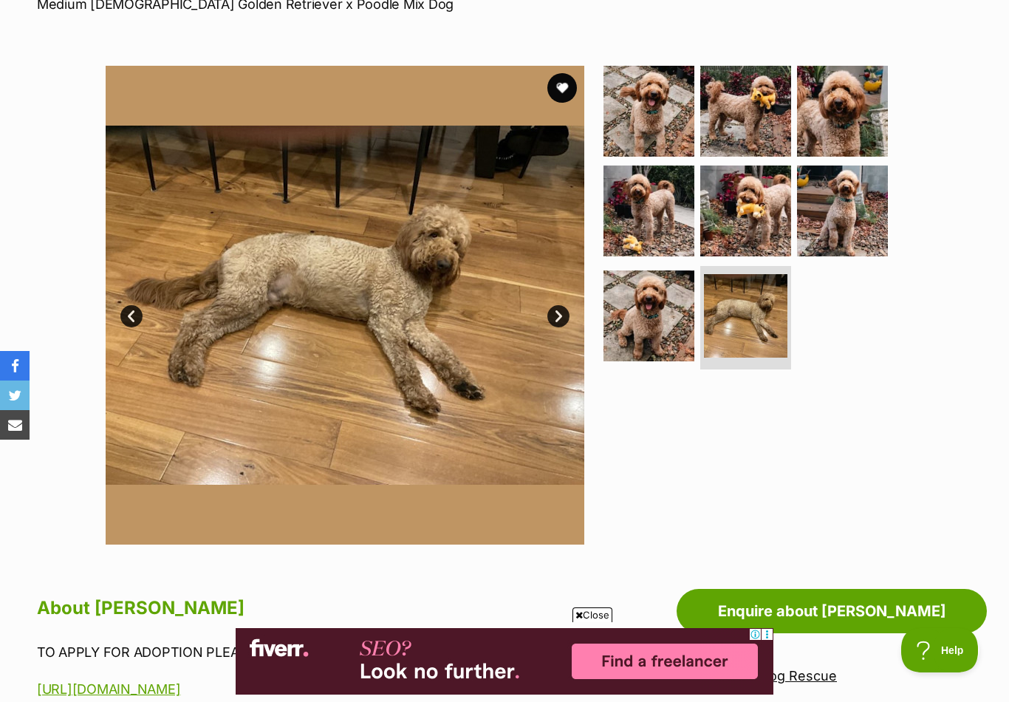
click at [566, 319] on link "Next" at bounding box center [558, 316] width 22 height 22
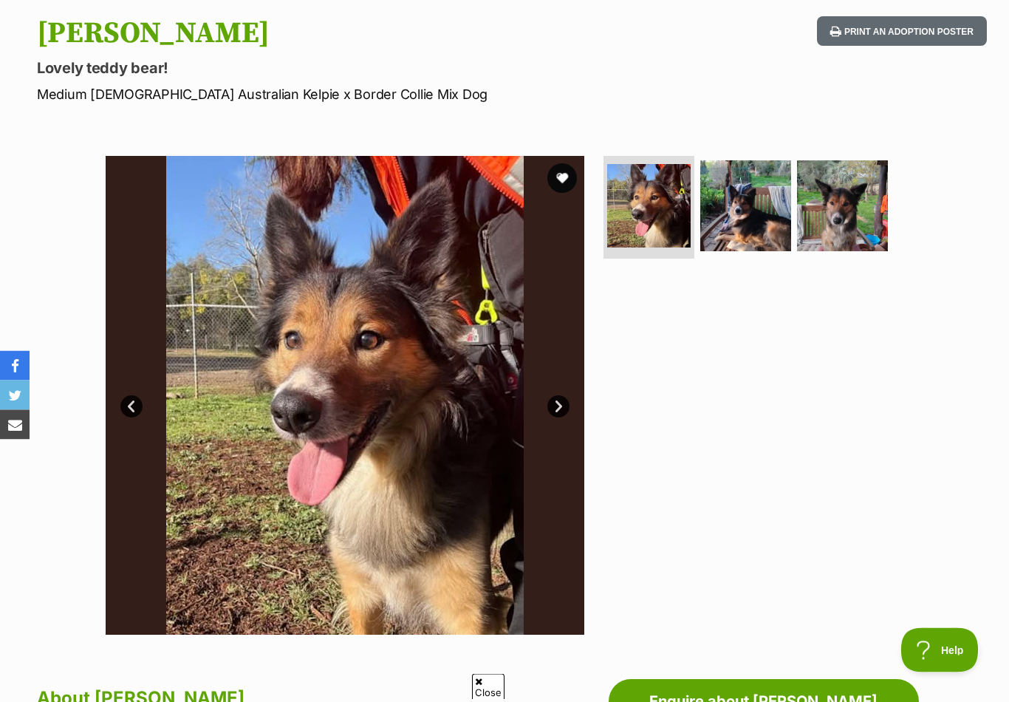
scroll to position [172, 0]
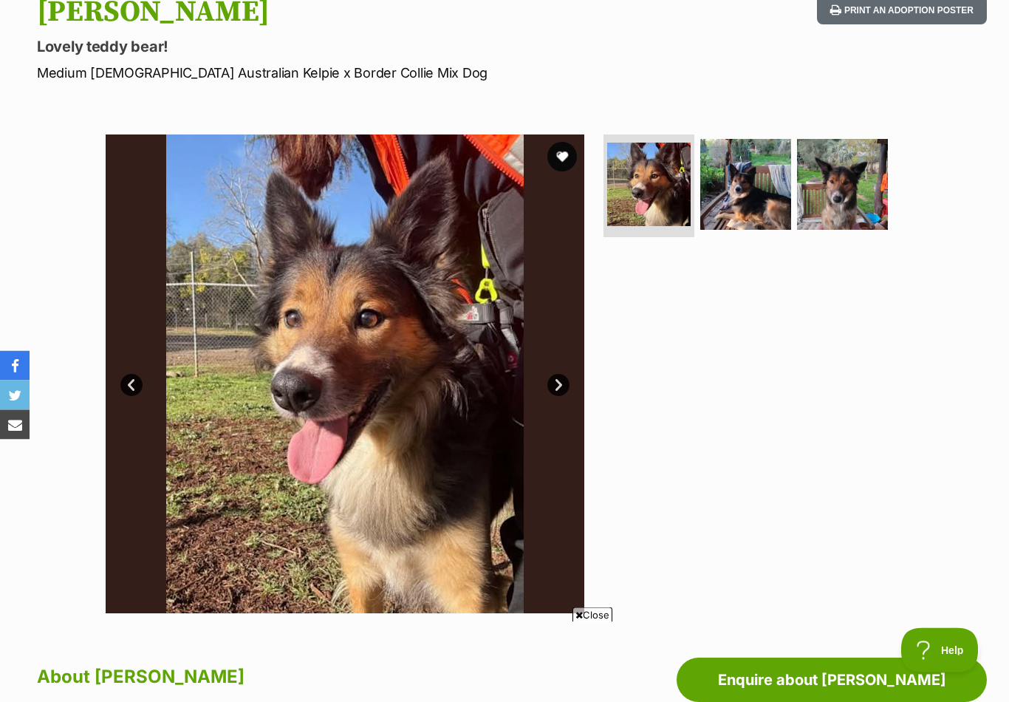
click at [558, 388] on link "Next" at bounding box center [558, 385] width 22 height 22
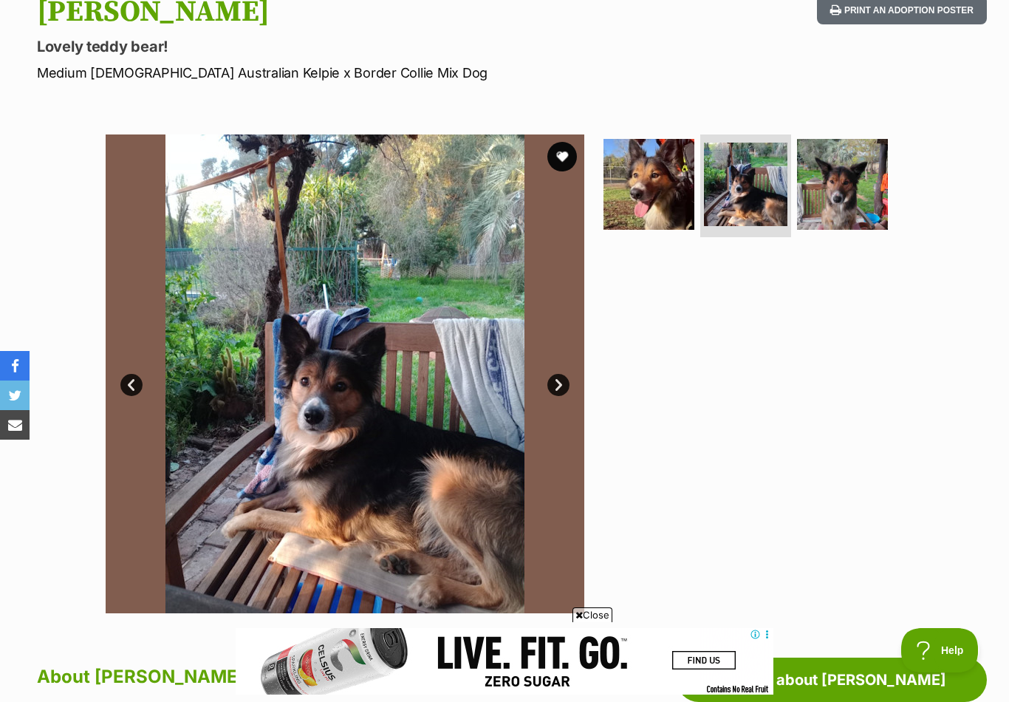
scroll to position [0, 0]
click at [559, 390] on link "Next" at bounding box center [558, 385] width 22 height 22
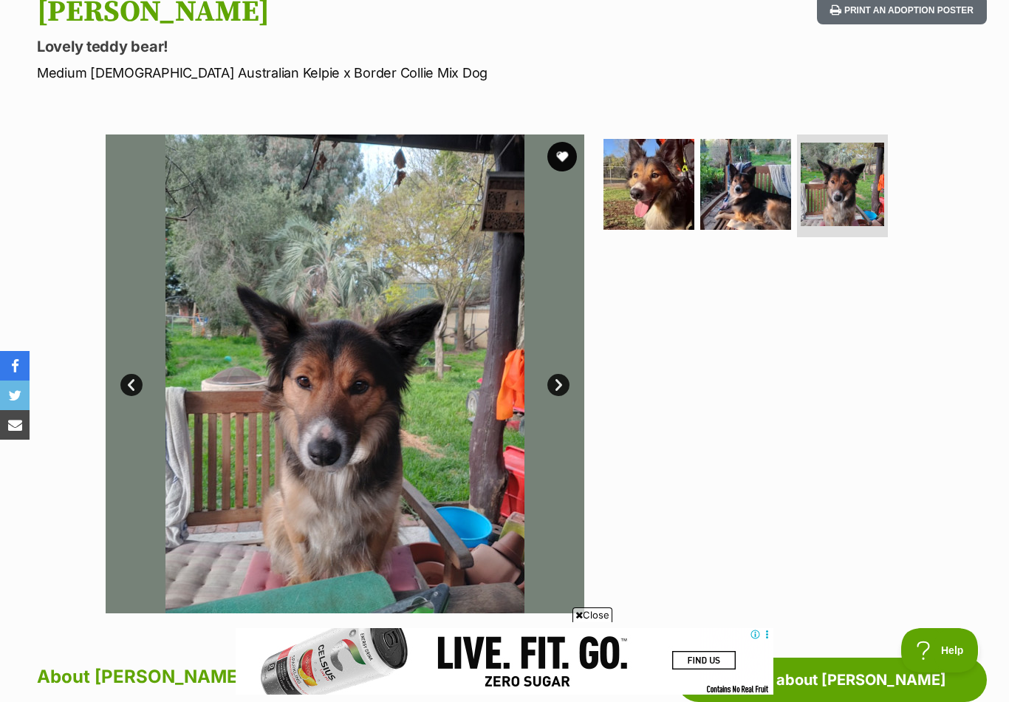
click at [561, 390] on link "Next" at bounding box center [558, 385] width 22 height 22
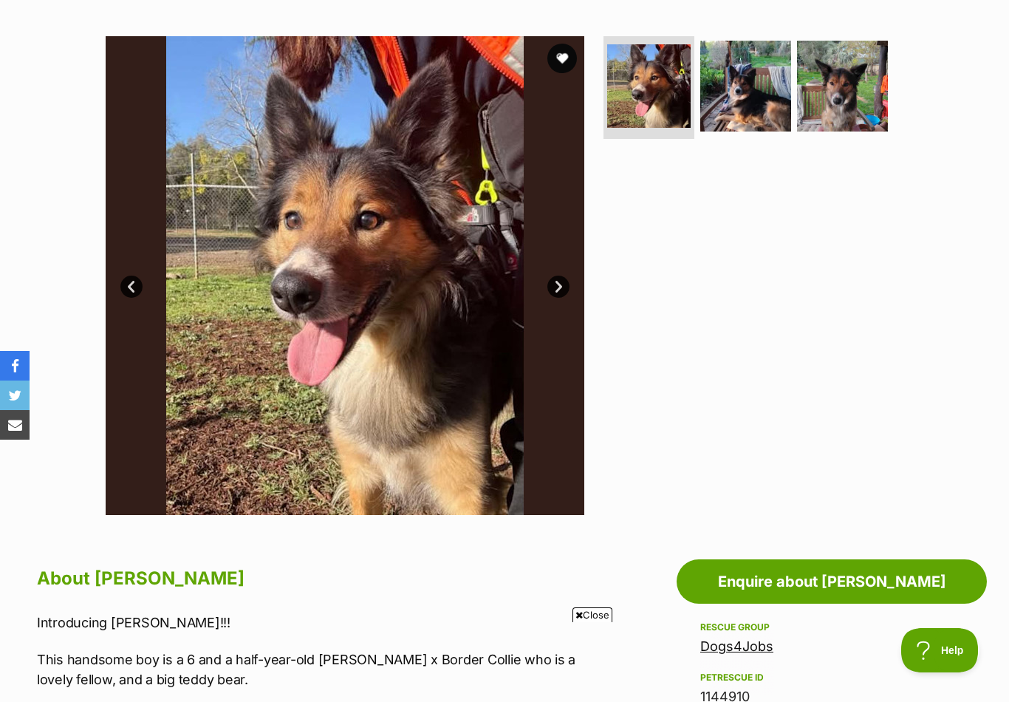
scroll to position [270, 0]
click at [558, 283] on link "Next" at bounding box center [558, 287] width 22 height 22
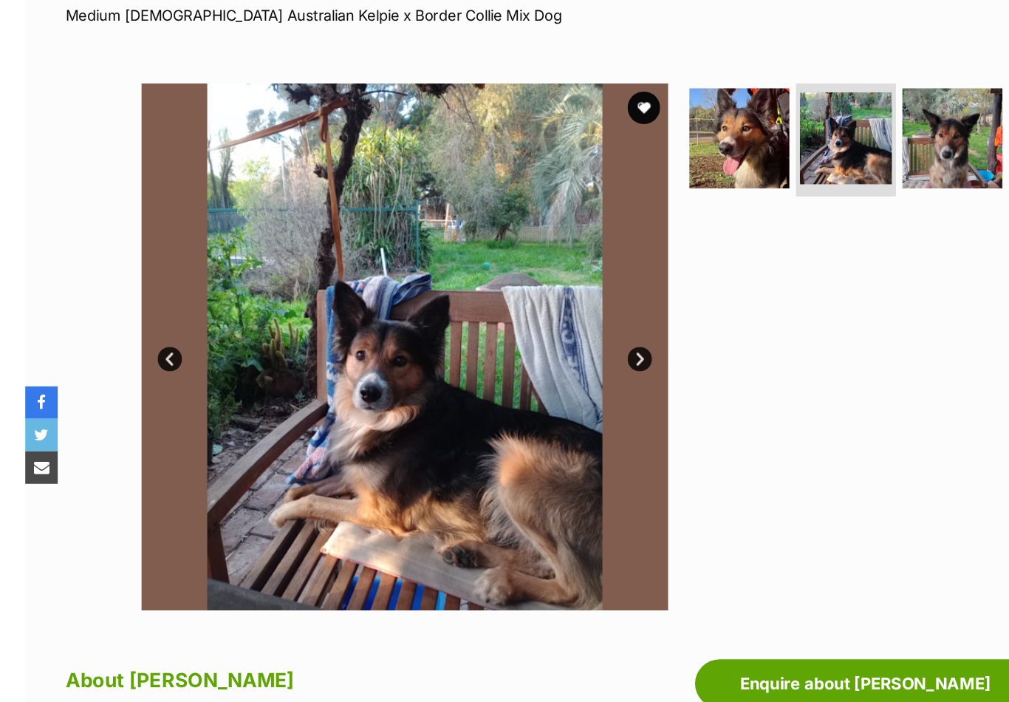
scroll to position [166, 0]
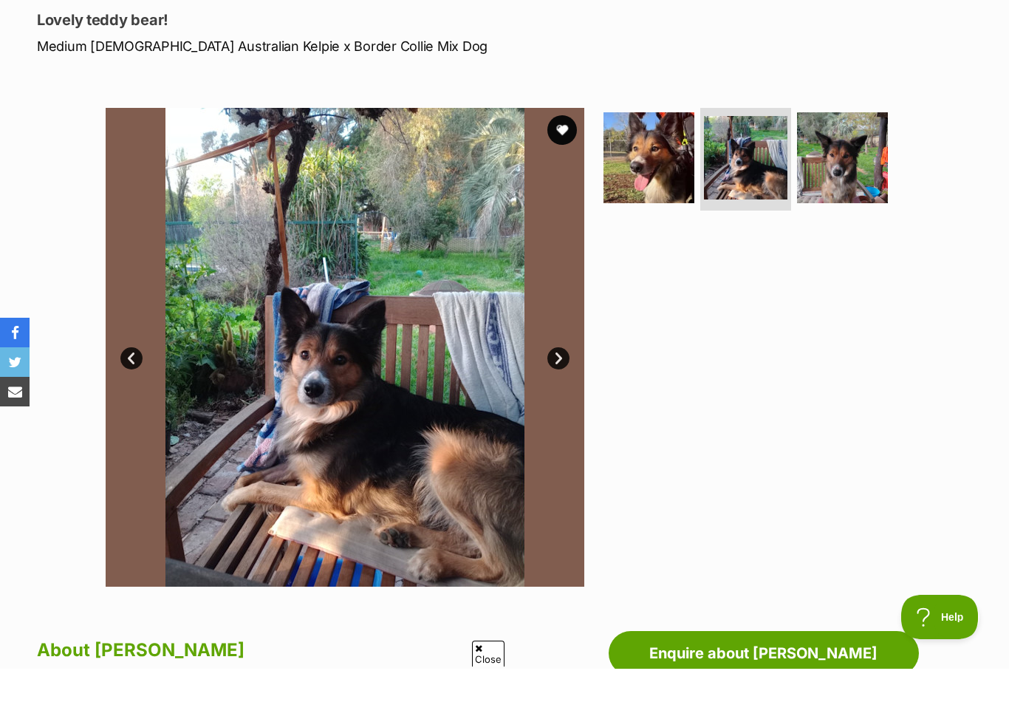
click at [564, 380] on link "Next" at bounding box center [558, 391] width 22 height 22
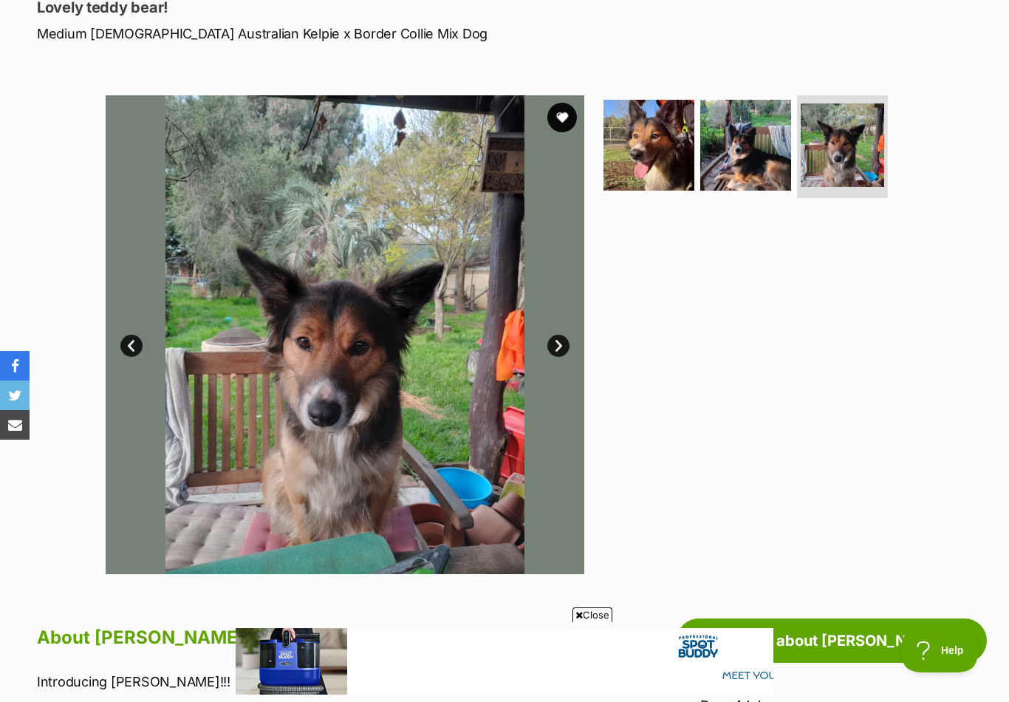
scroll to position [172, 0]
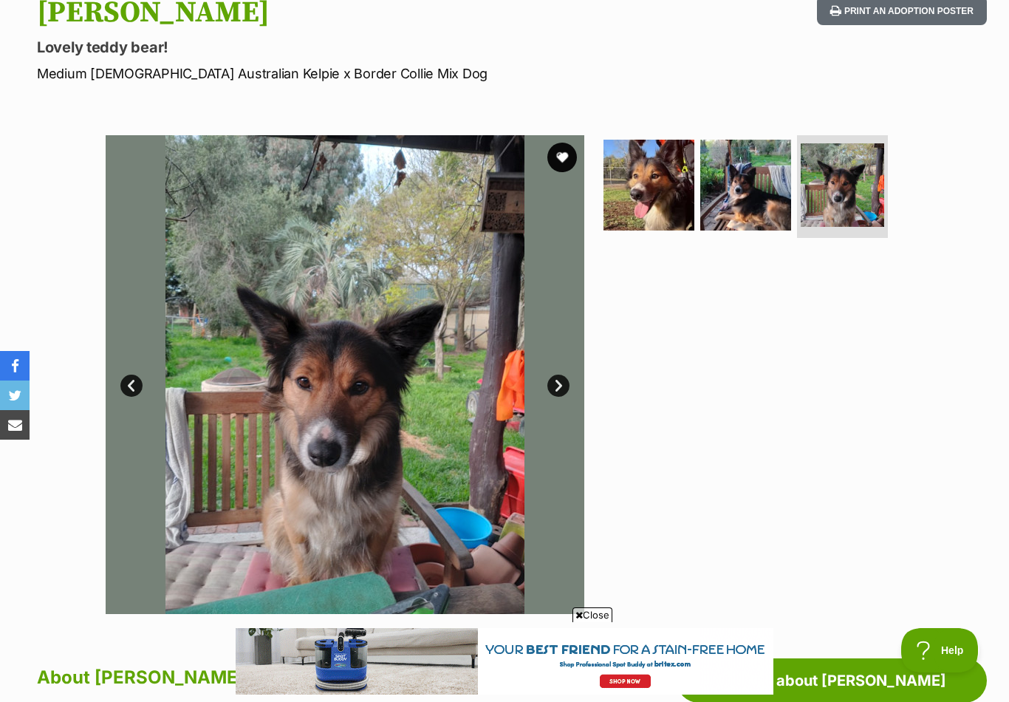
click at [569, 155] on button "favourite" at bounding box center [562, 158] width 30 height 30
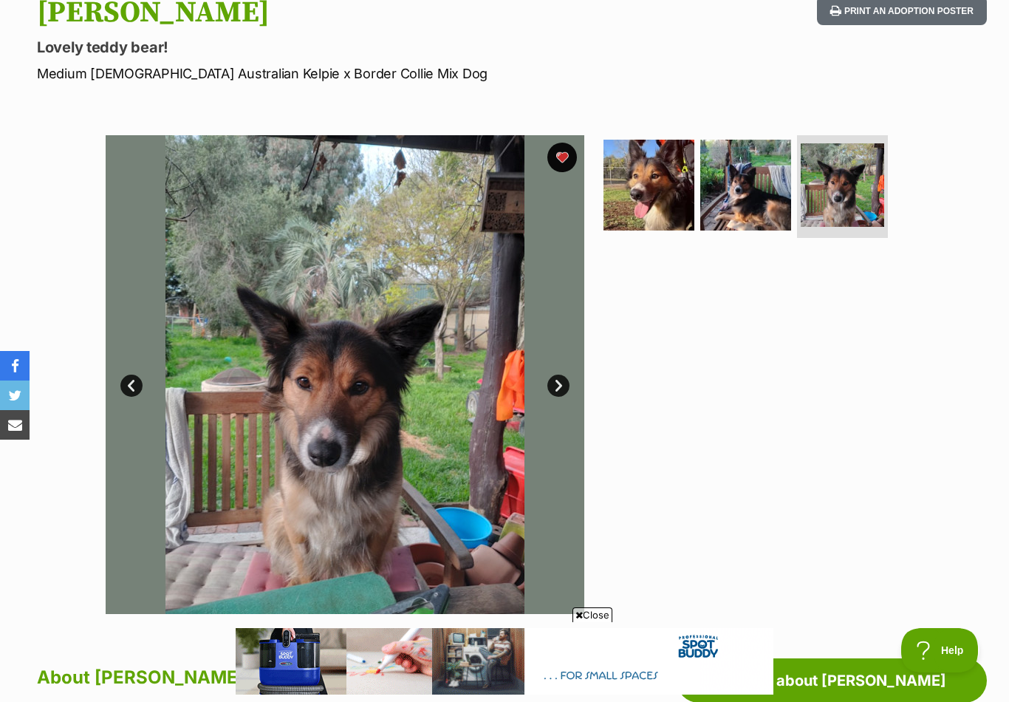
click at [663, 175] on img at bounding box center [648, 185] width 91 height 91
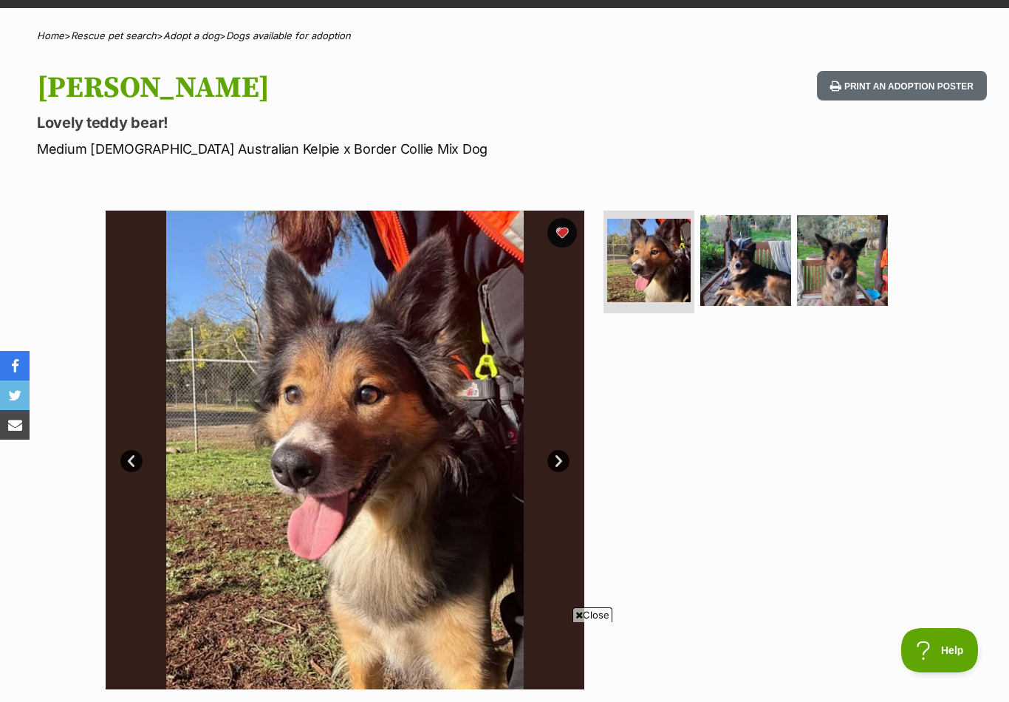
scroll to position [0, 0]
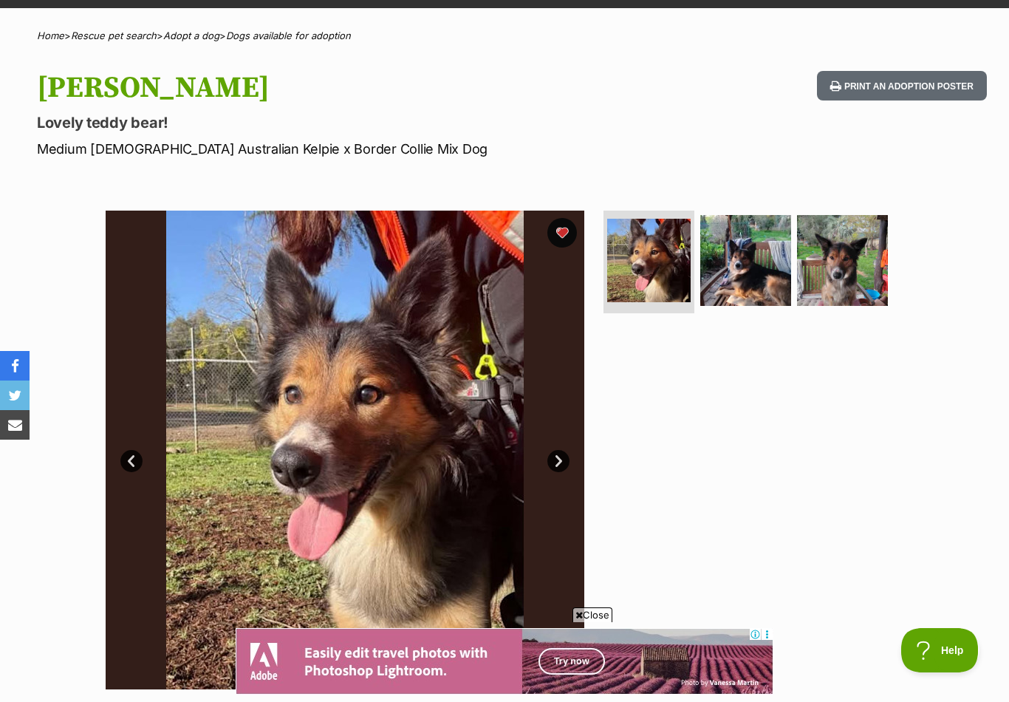
click at [853, 253] on img at bounding box center [842, 260] width 91 height 91
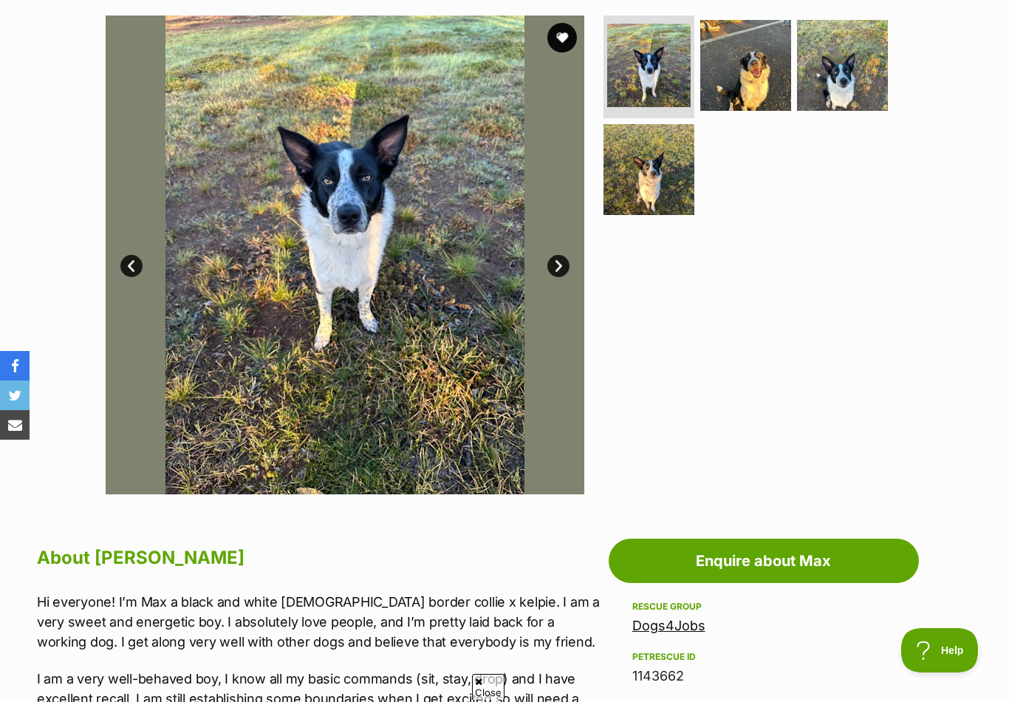
click at [847, 69] on img at bounding box center [842, 65] width 91 height 91
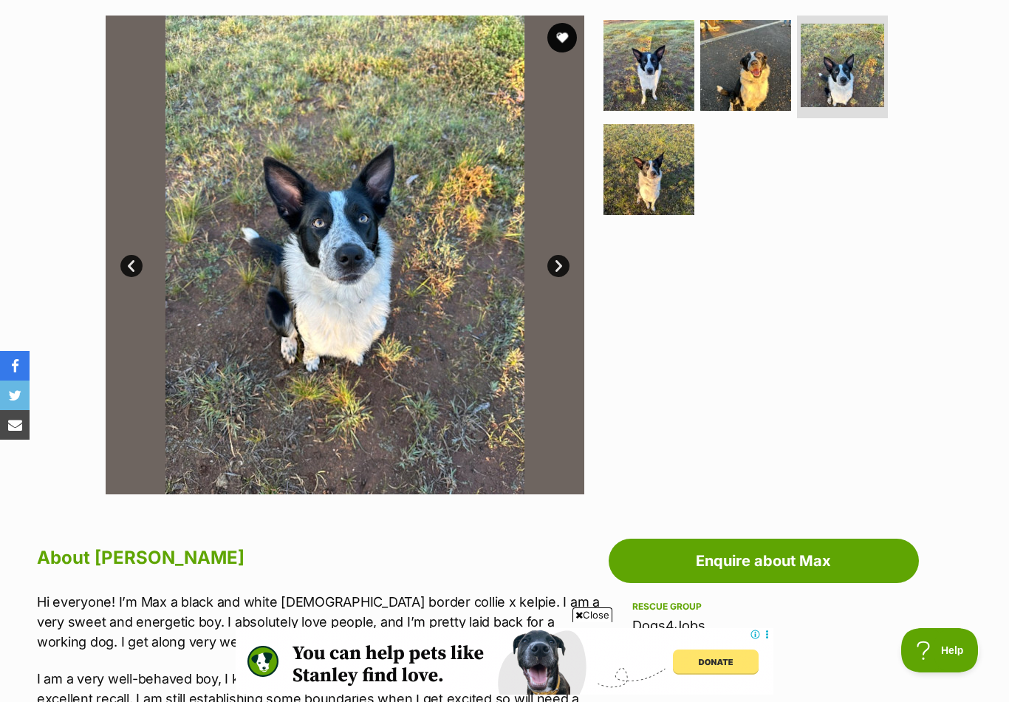
click at [759, 67] on img at bounding box center [745, 65] width 91 height 91
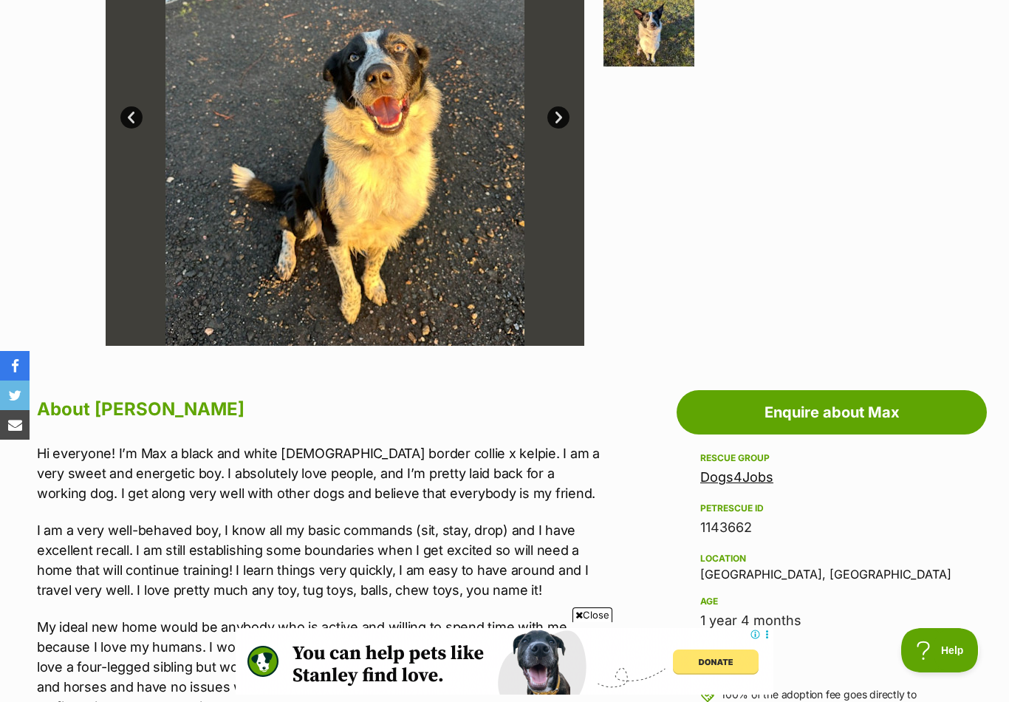
scroll to position [332, 0]
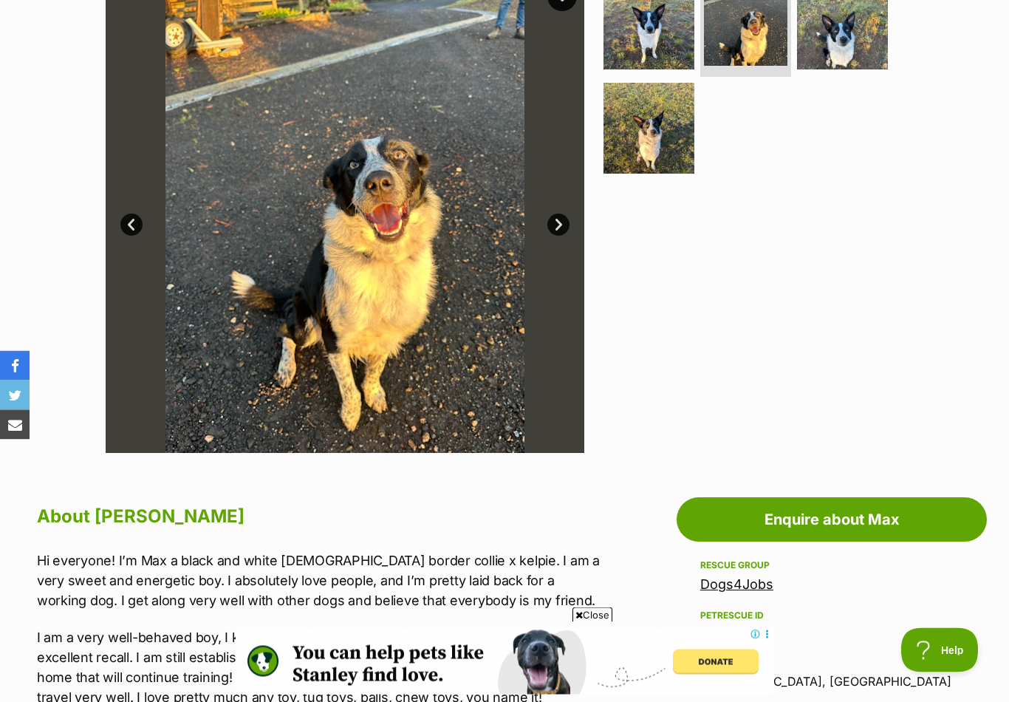
click at [563, 210] on img at bounding box center [345, 214] width 478 height 478
click at [562, 214] on link "Next" at bounding box center [558, 225] width 22 height 22
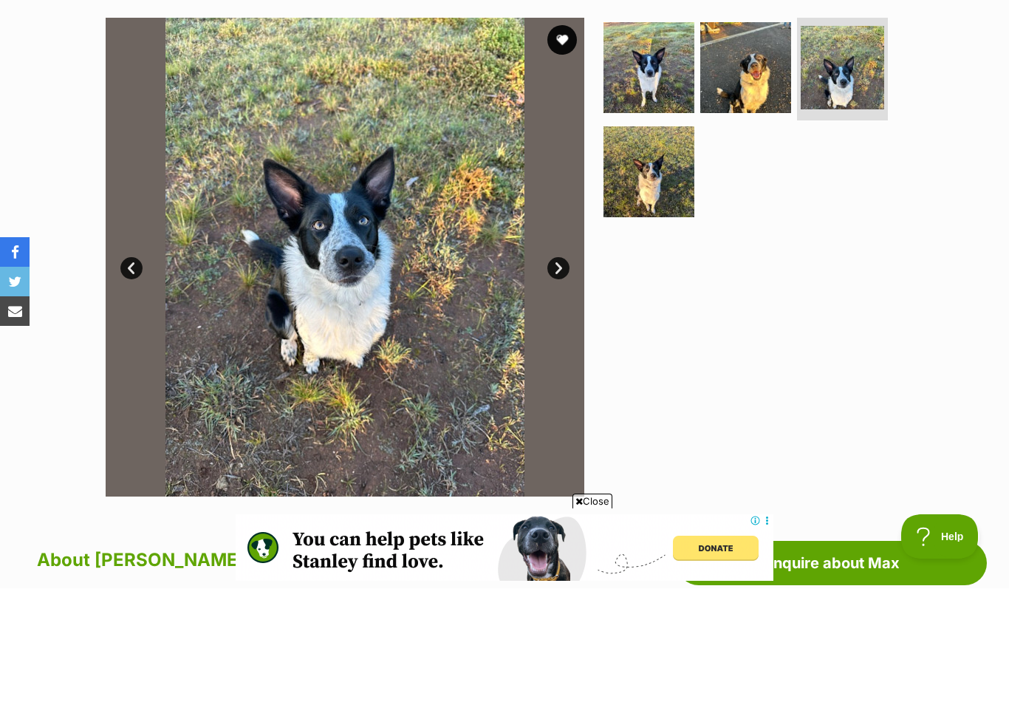
click at [563, 371] on link "Next" at bounding box center [558, 382] width 22 height 22
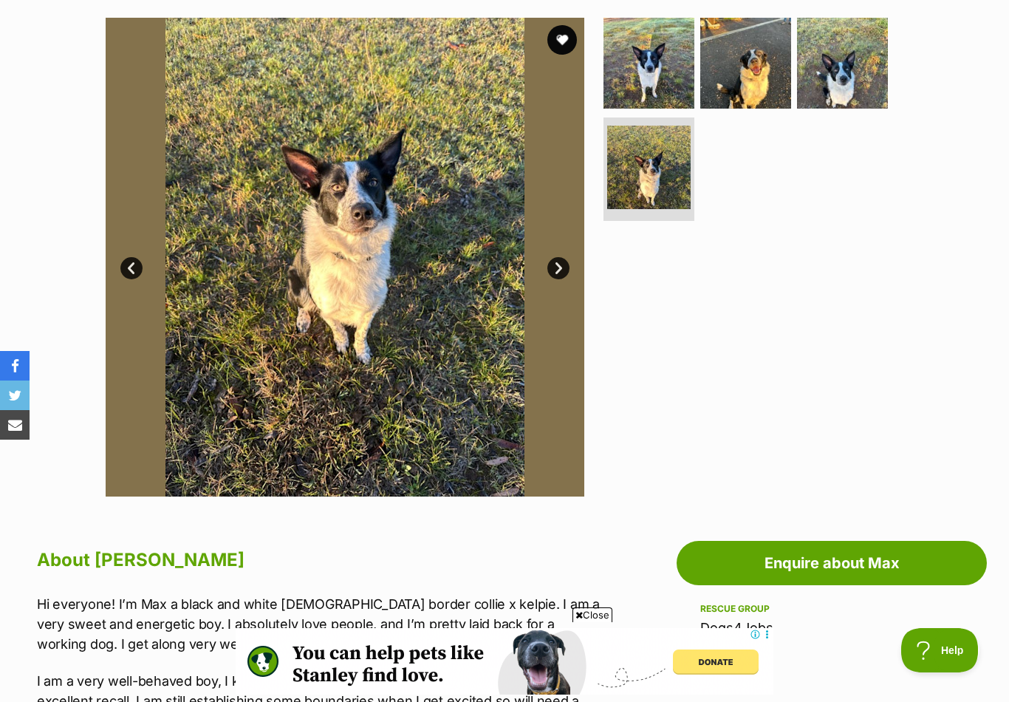
click at [562, 271] on link "Next" at bounding box center [558, 268] width 22 height 22
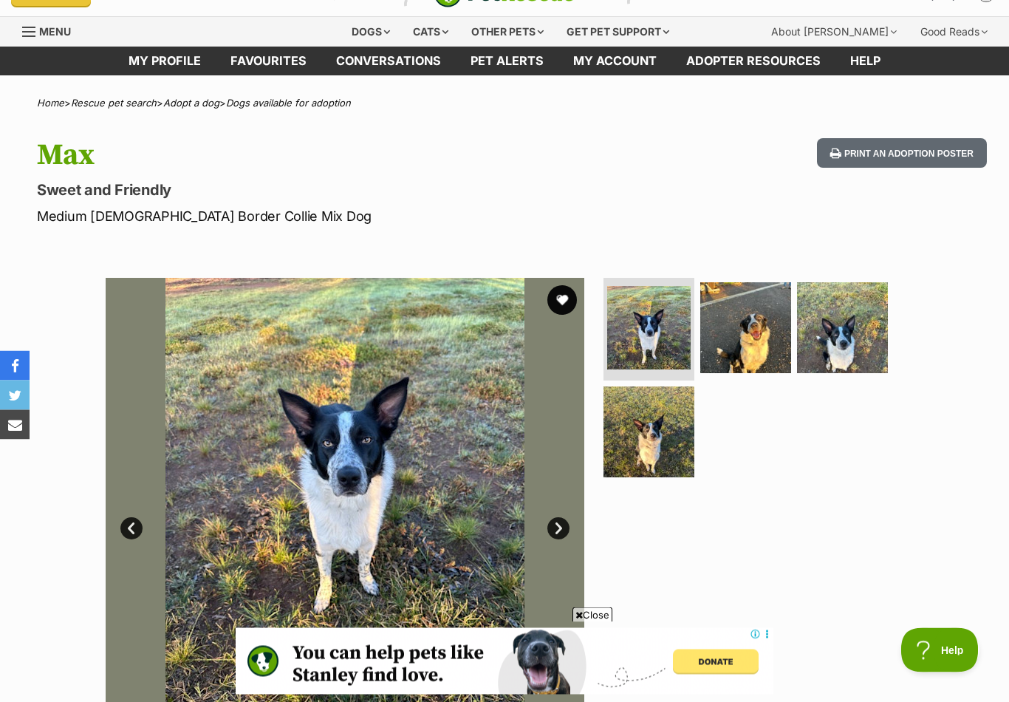
scroll to position [0, 0]
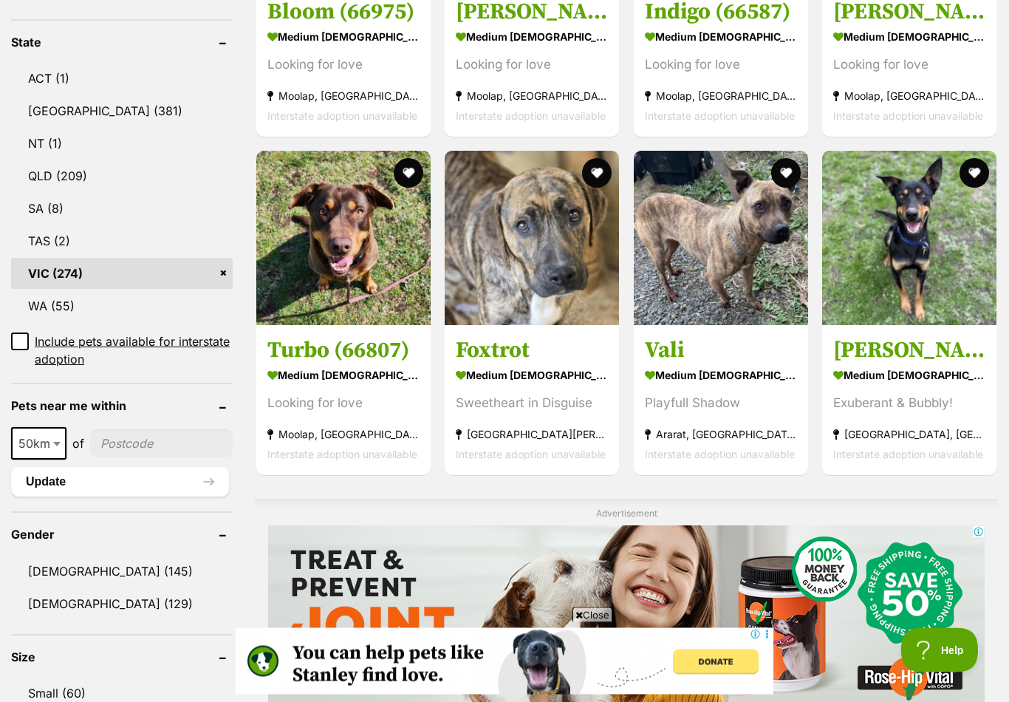
scroll to position [648, 0]
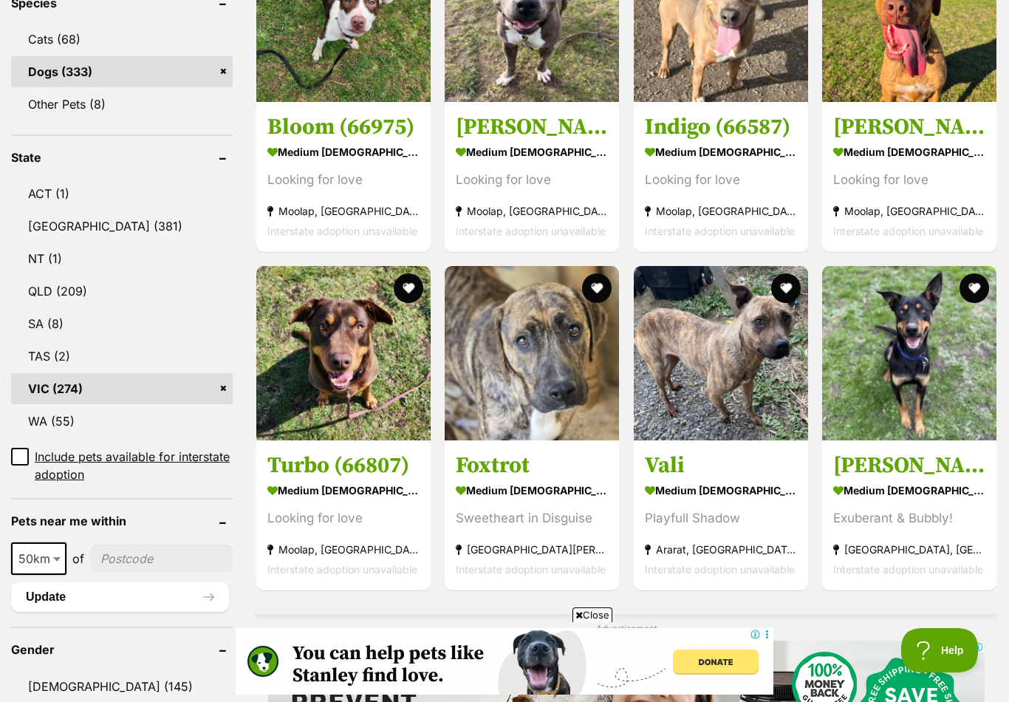
click at [357, 382] on img at bounding box center [343, 353] width 174 height 174
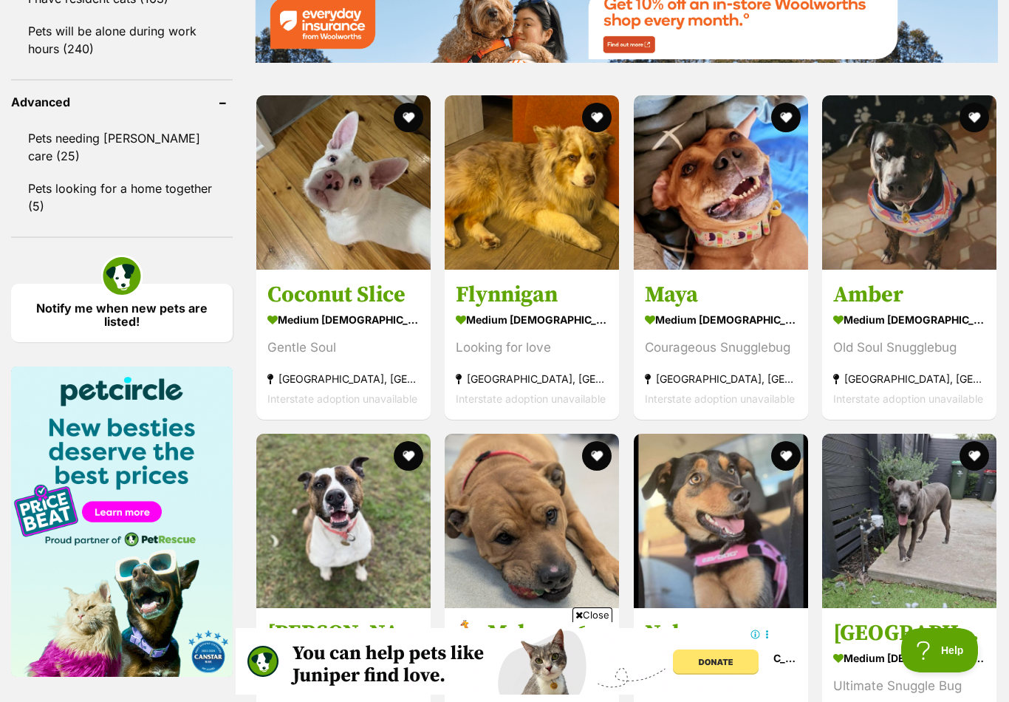
scroll to position [0, 0]
click at [526, 224] on img at bounding box center [532, 182] width 174 height 174
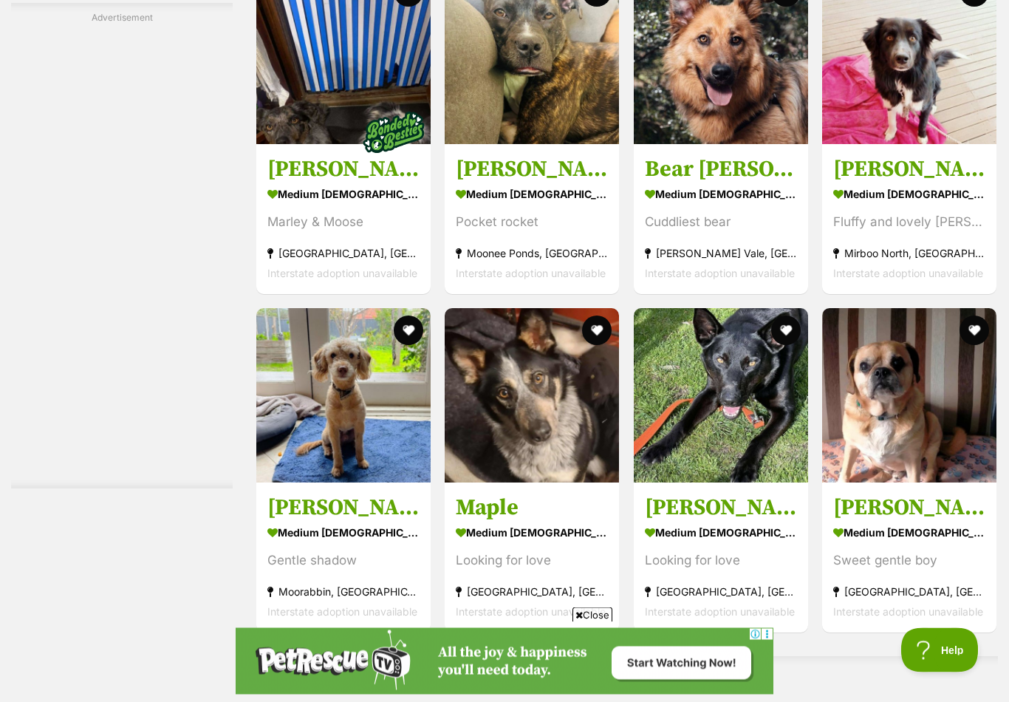
scroll to position [5092, 0]
click at [938, 111] on img at bounding box center [909, 57] width 174 height 174
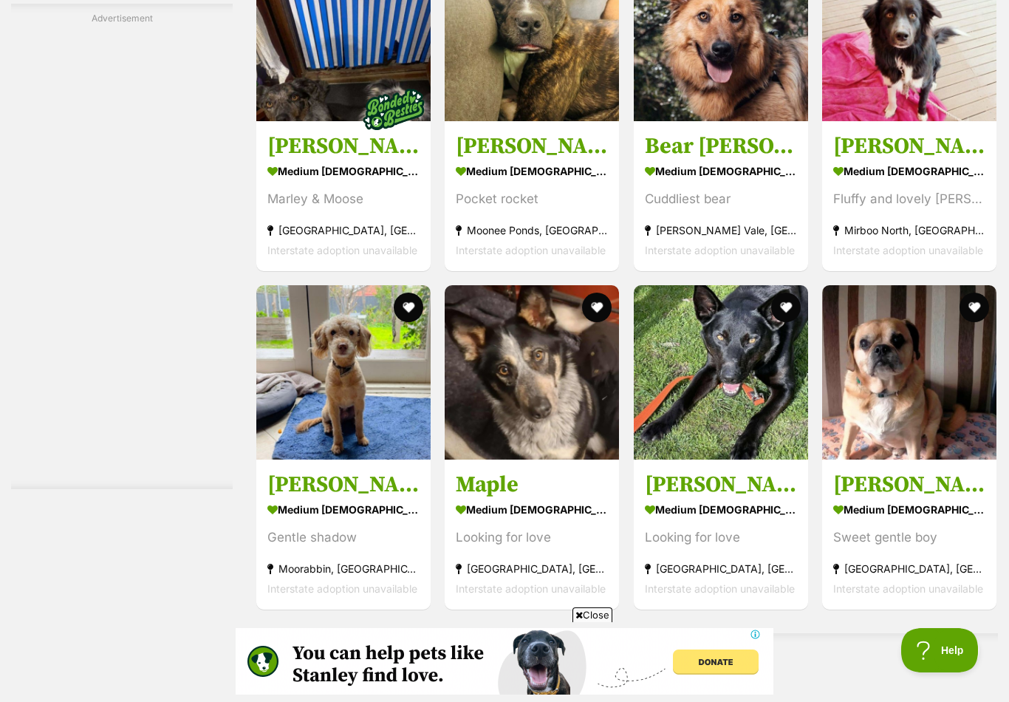
scroll to position [0, 0]
click at [898, 148] on h3 "Finn Quinell" at bounding box center [909, 146] width 152 height 28
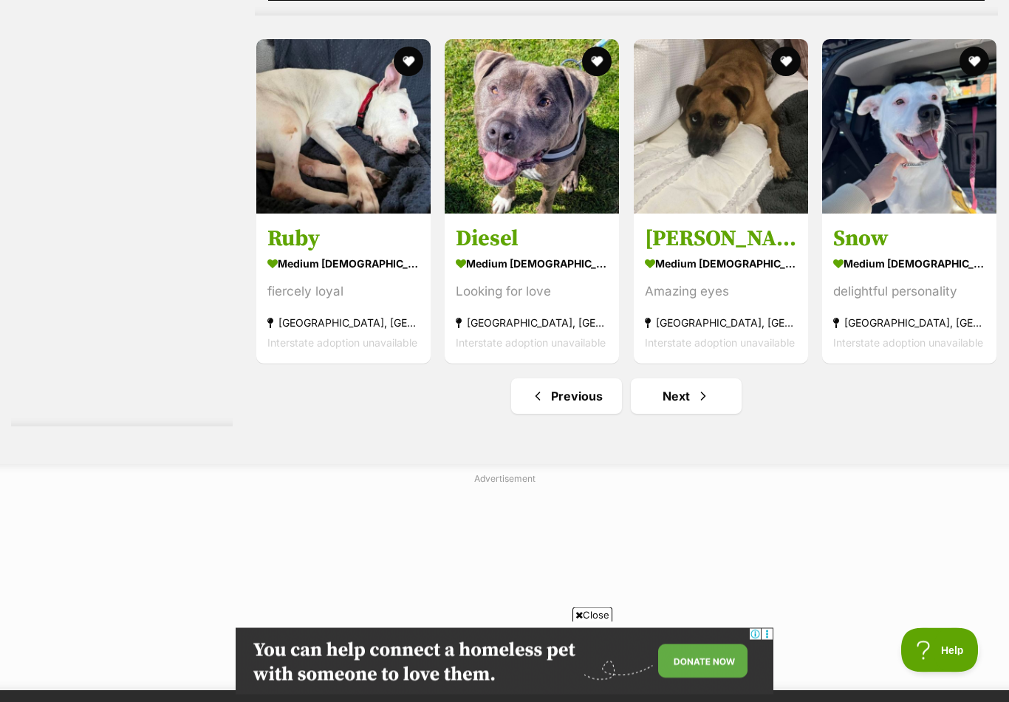
scroll to position [7492, 0]
click at [694, 414] on link "Next" at bounding box center [686, 395] width 111 height 35
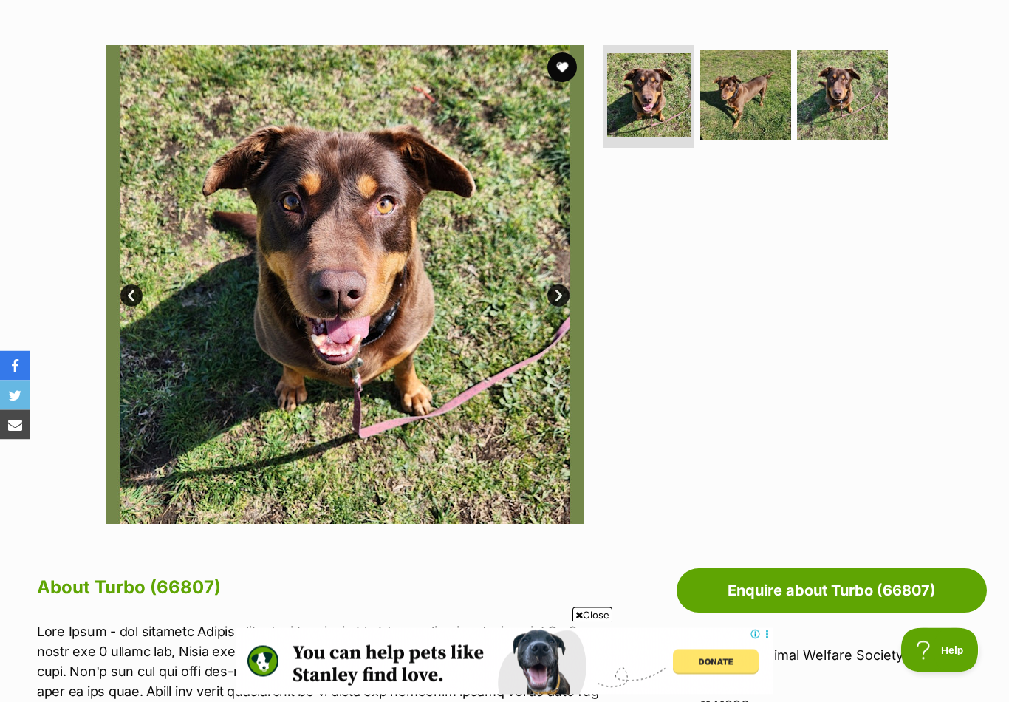
click at [567, 289] on link "Next" at bounding box center [558, 296] width 22 height 22
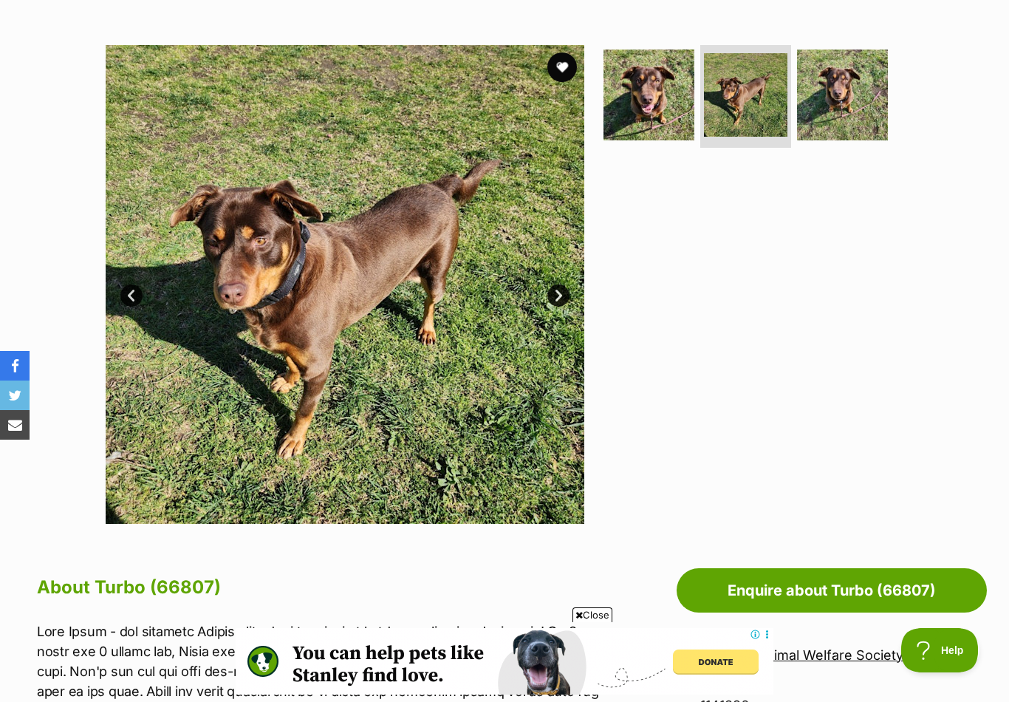
click at [558, 291] on link "Next" at bounding box center [558, 295] width 22 height 22
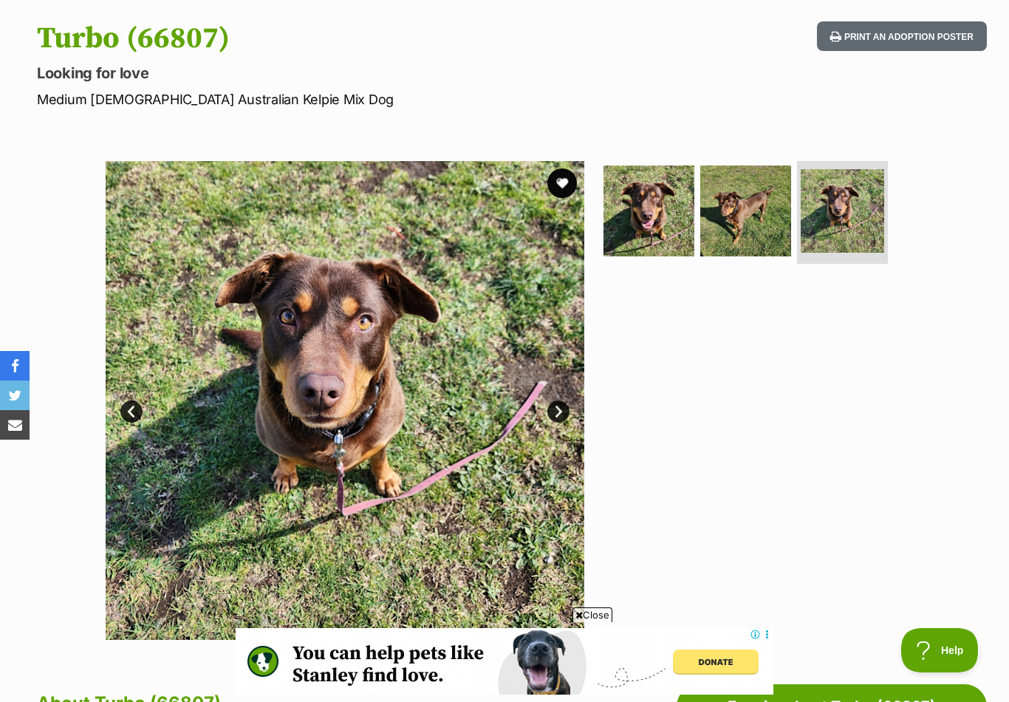
scroll to position [0, 0]
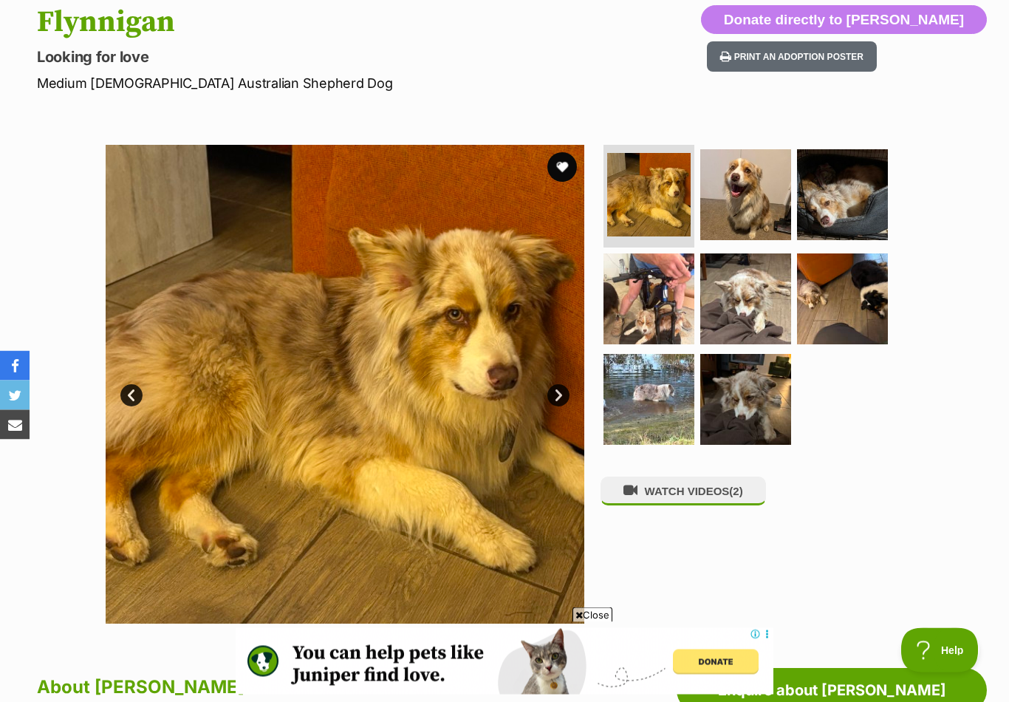
scroll to position [164, 0]
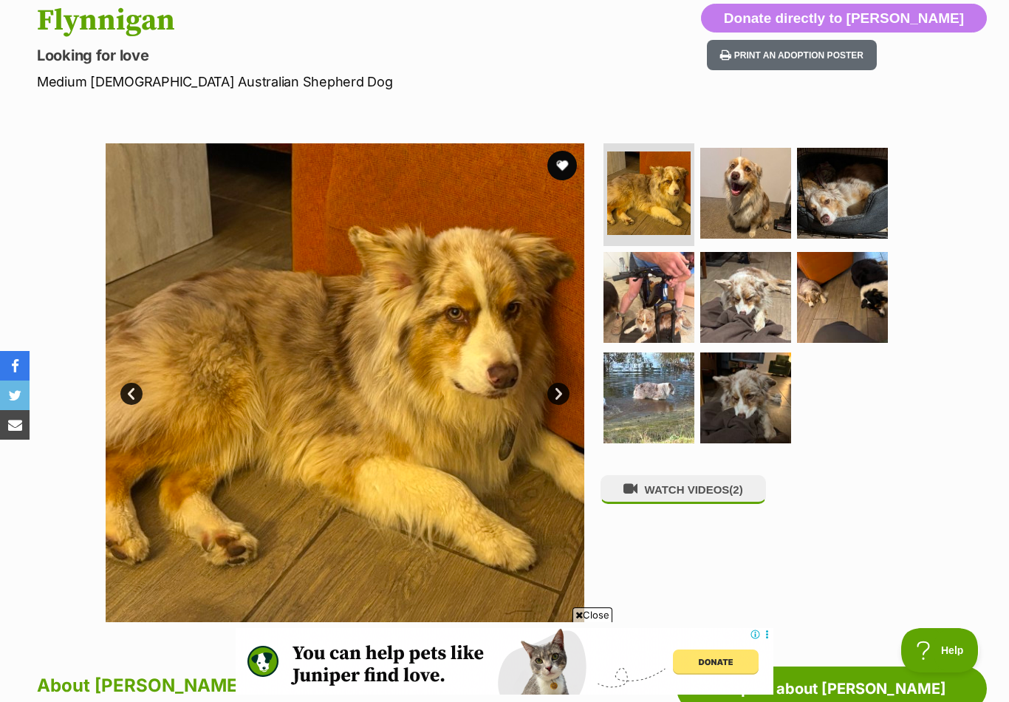
click at [561, 391] on link "Next" at bounding box center [558, 394] width 22 height 22
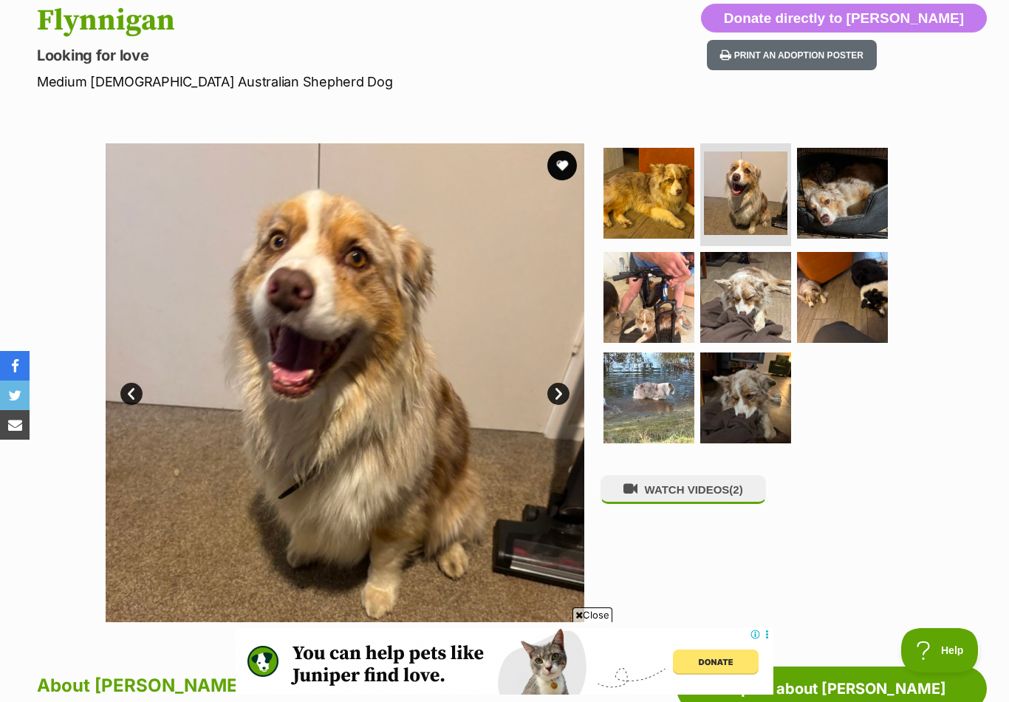
click at [565, 395] on link "Next" at bounding box center [558, 394] width 22 height 22
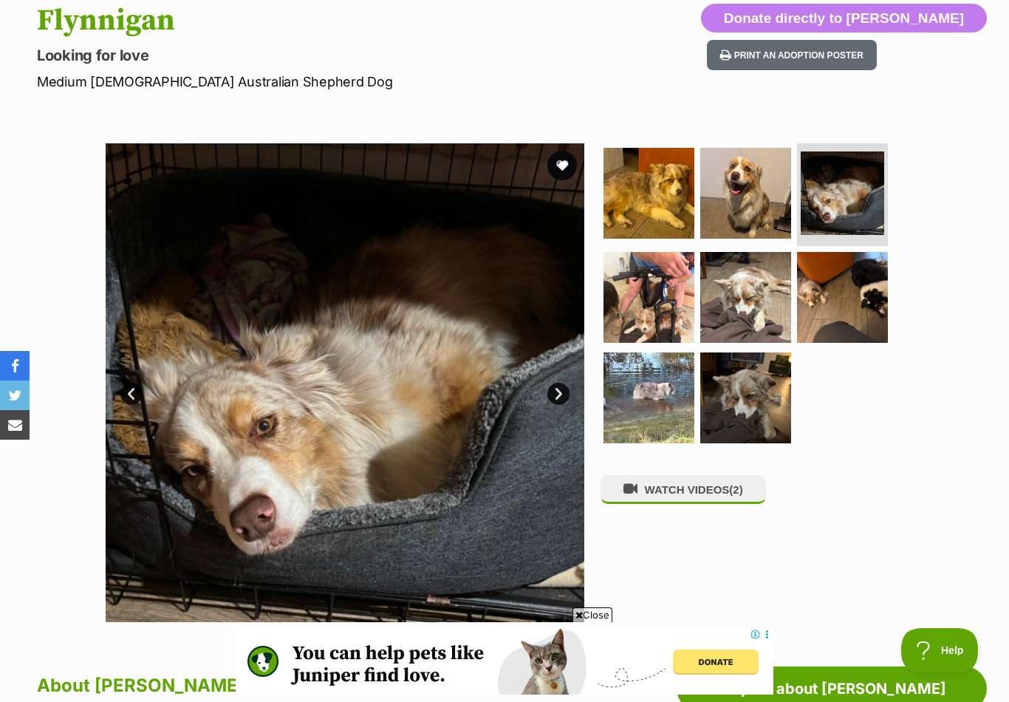
click at [558, 389] on link "Next" at bounding box center [558, 394] width 22 height 22
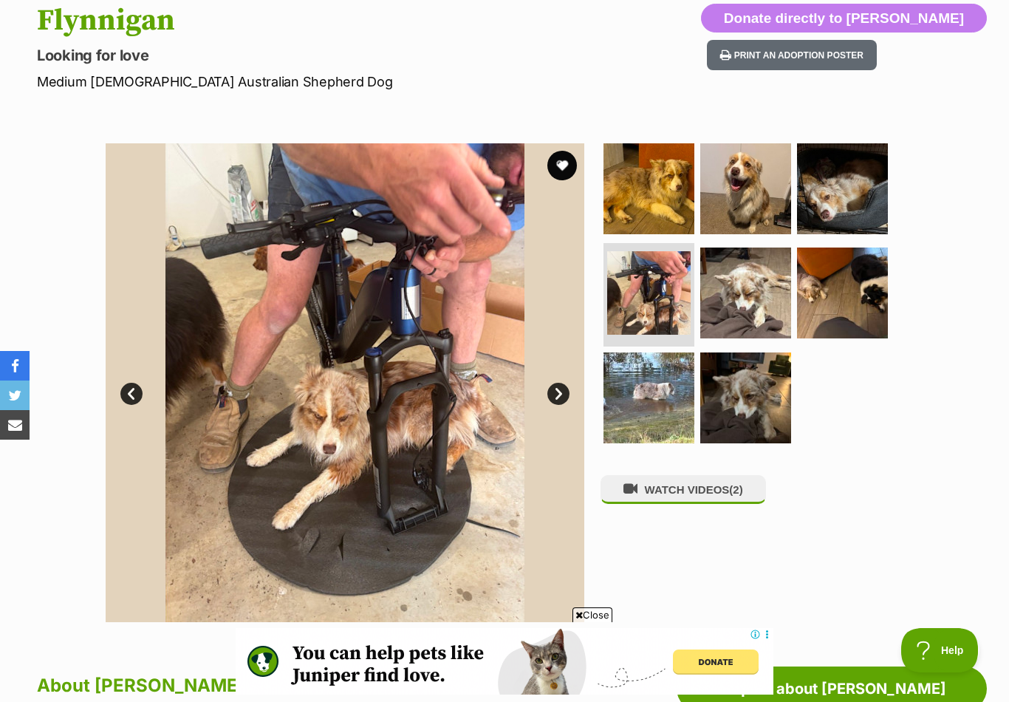
click at [559, 388] on link "Next" at bounding box center [558, 394] width 22 height 22
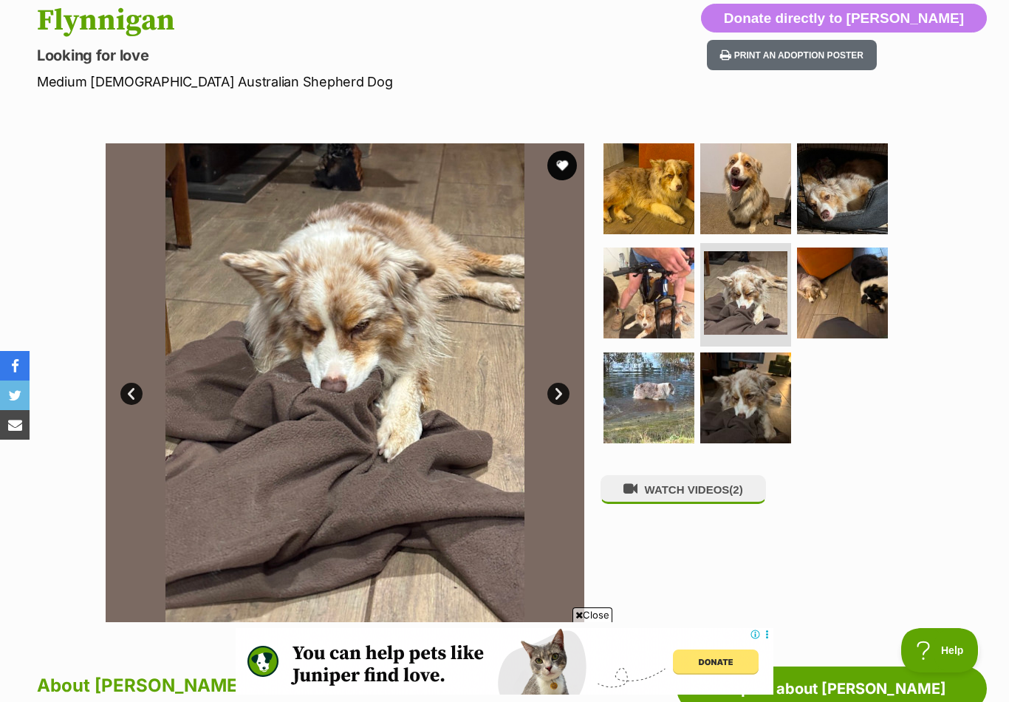
click at [561, 392] on link "Next" at bounding box center [558, 394] width 22 height 22
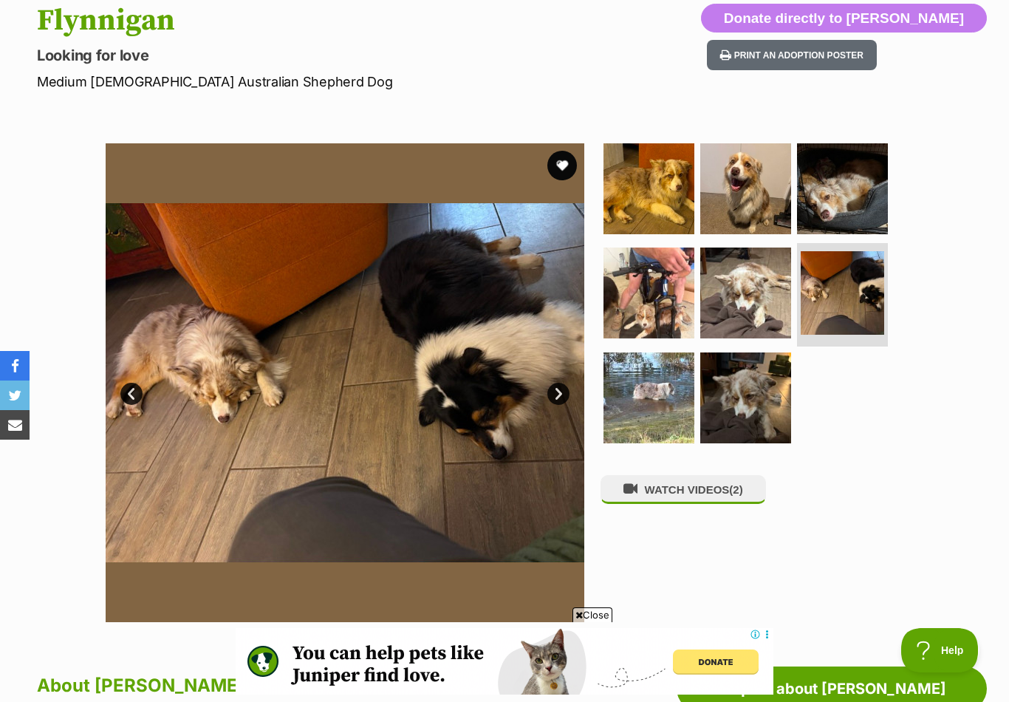
scroll to position [0, 0]
click at [561, 391] on link "Next" at bounding box center [558, 394] width 22 height 22
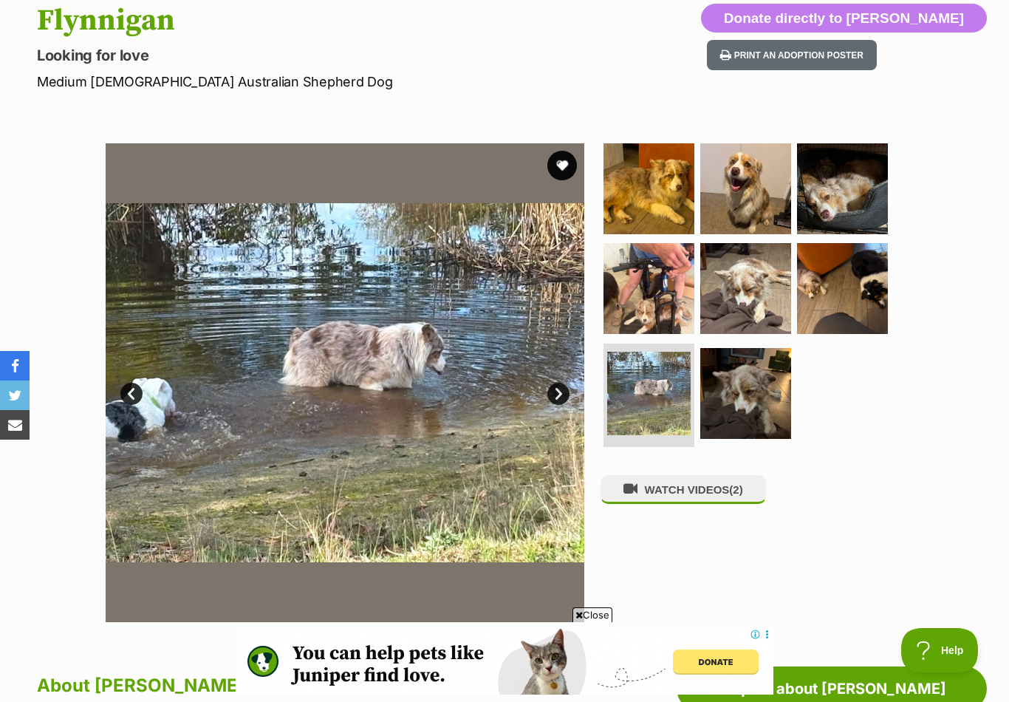
click at [560, 387] on link "Next" at bounding box center [558, 394] width 22 height 22
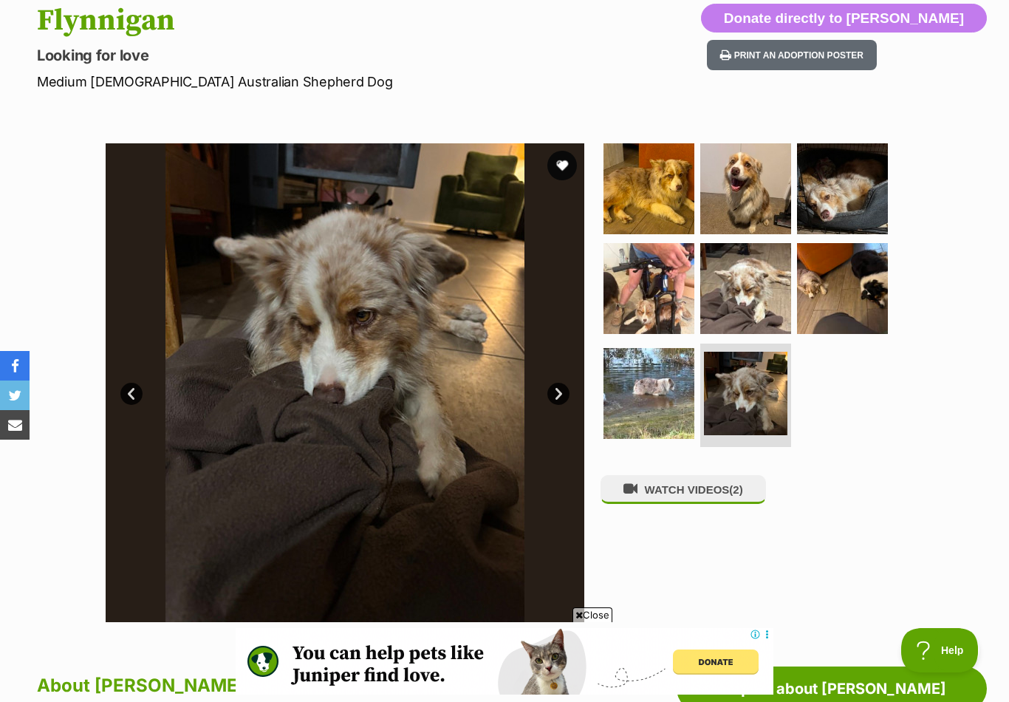
click at [563, 394] on link "Next" at bounding box center [558, 394] width 22 height 22
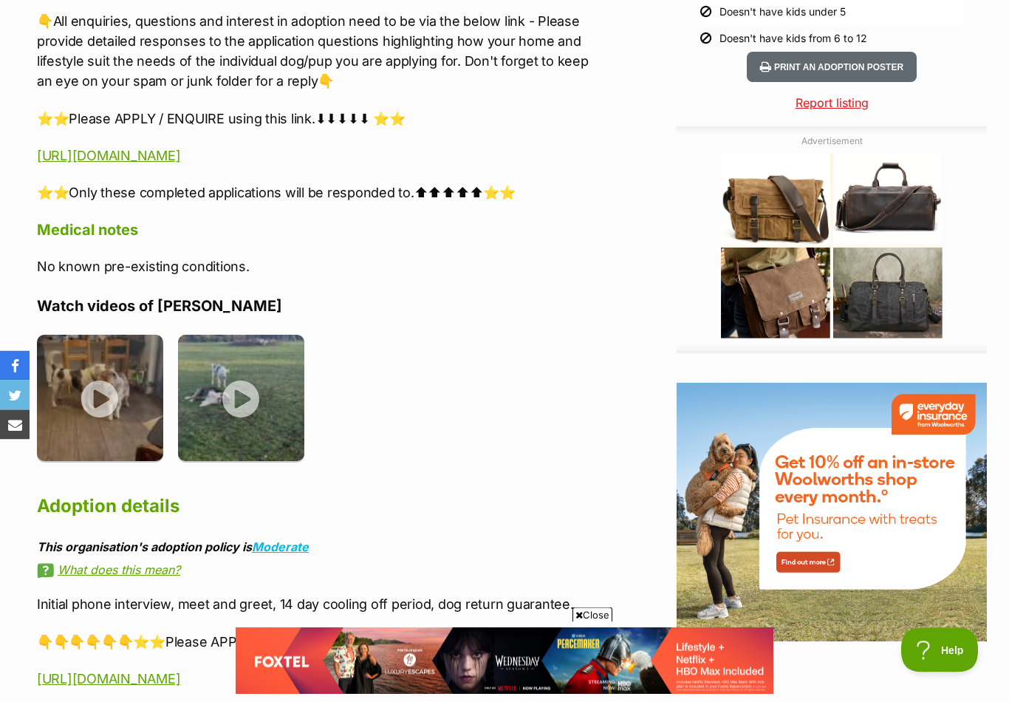
scroll to position [1551, 0]
click at [100, 369] on img at bounding box center [100, 398] width 126 height 126
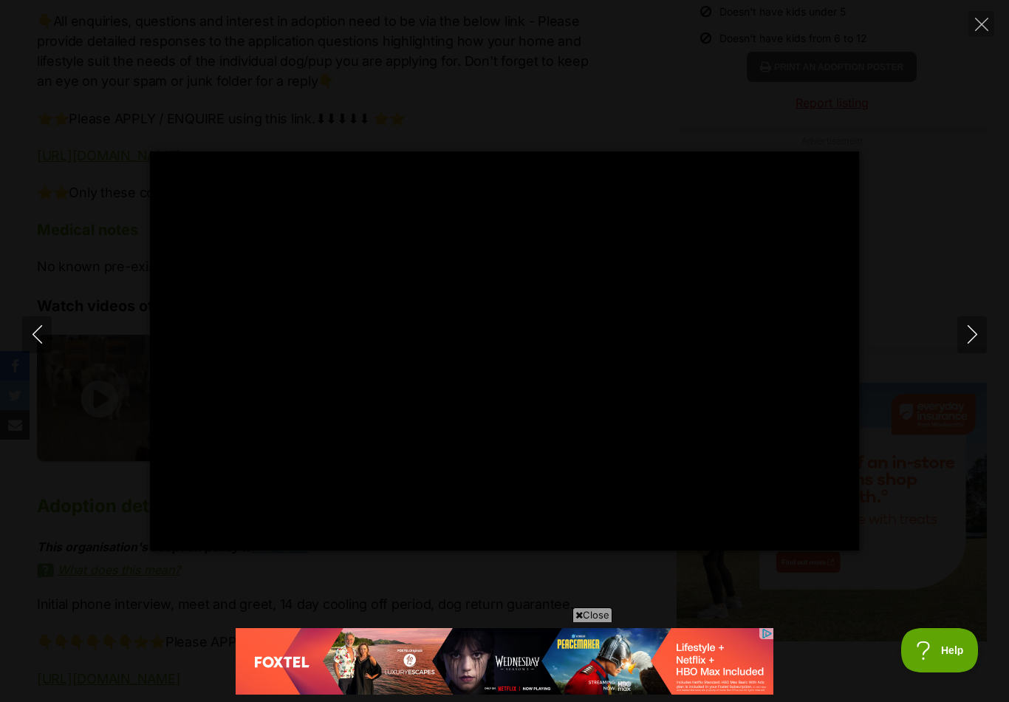
scroll to position [0, 0]
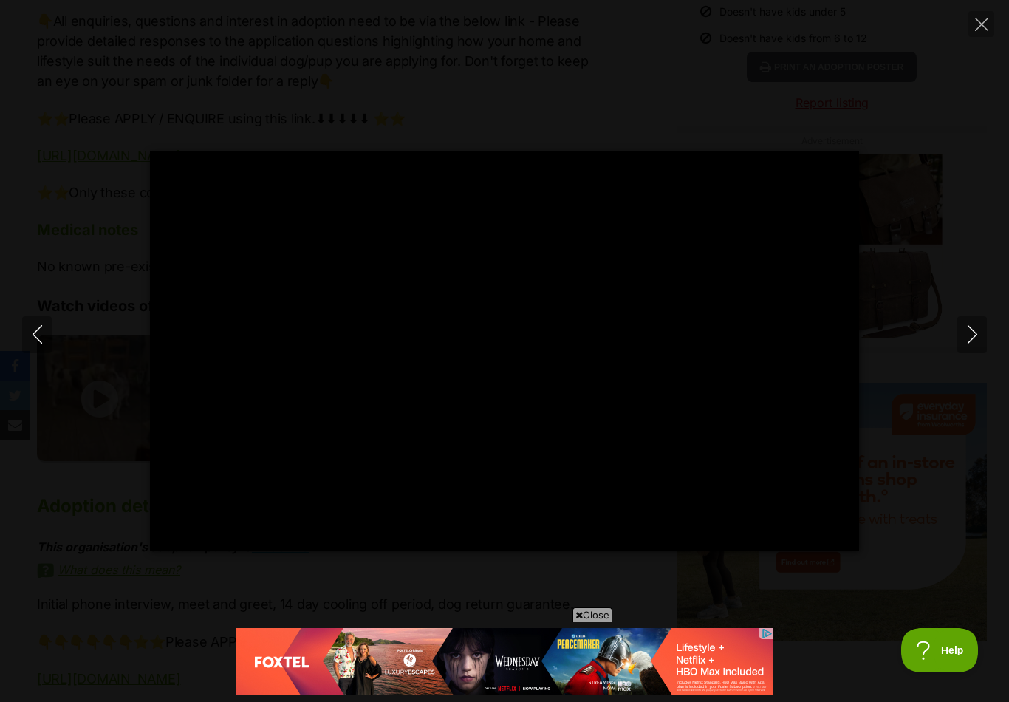
type input "100"
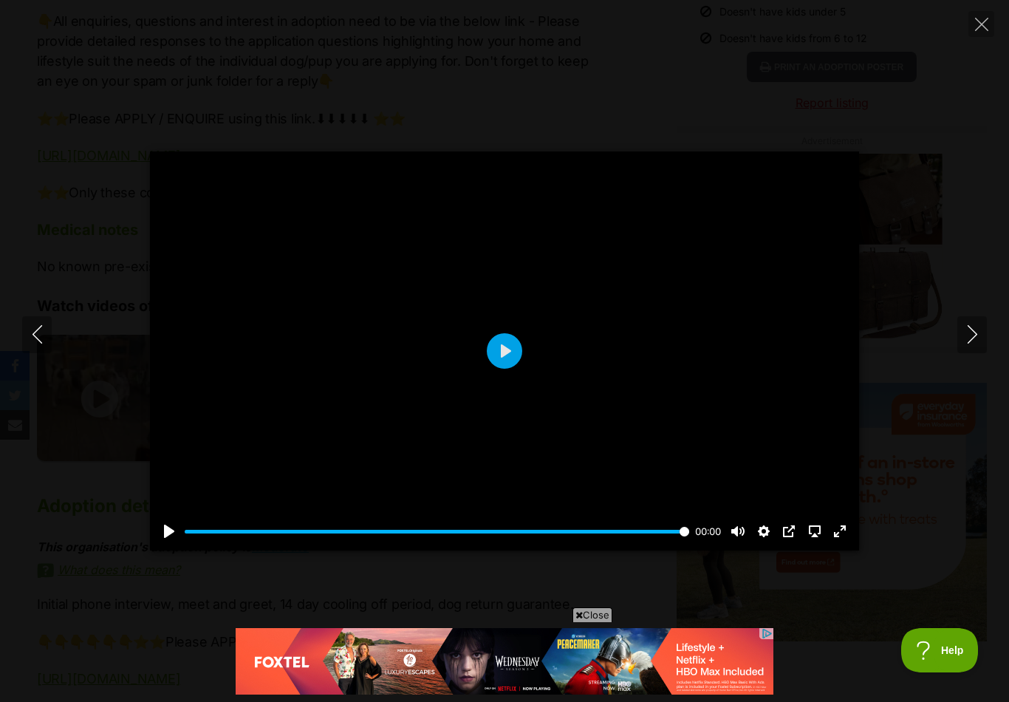
click at [970, 341] on icon "Next" at bounding box center [972, 334] width 18 height 18
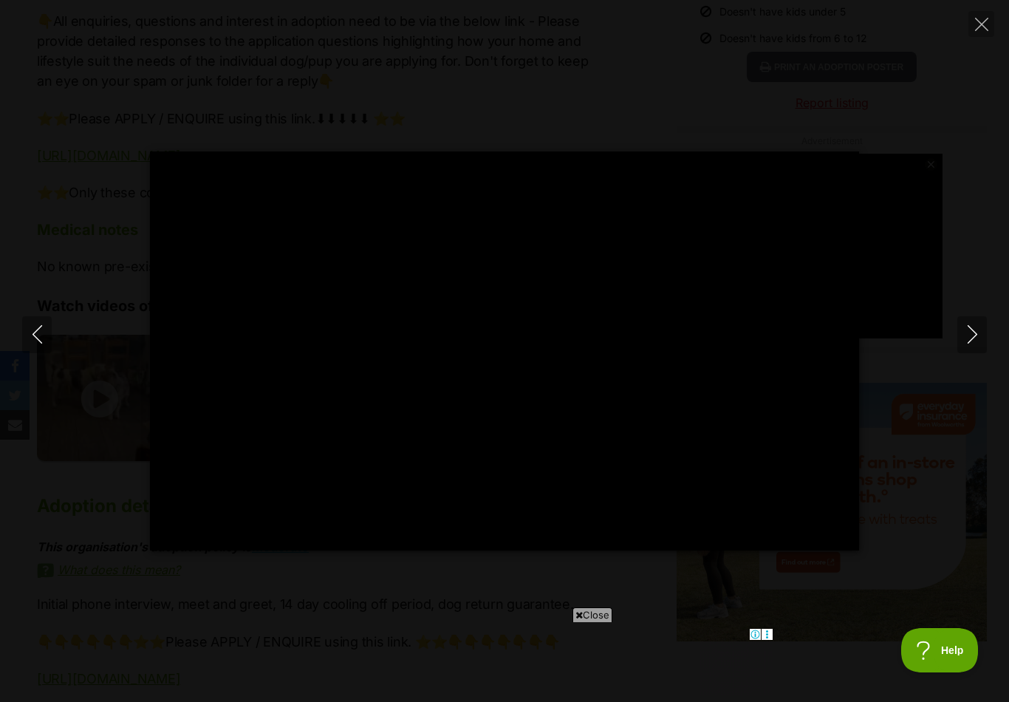
type input "100"
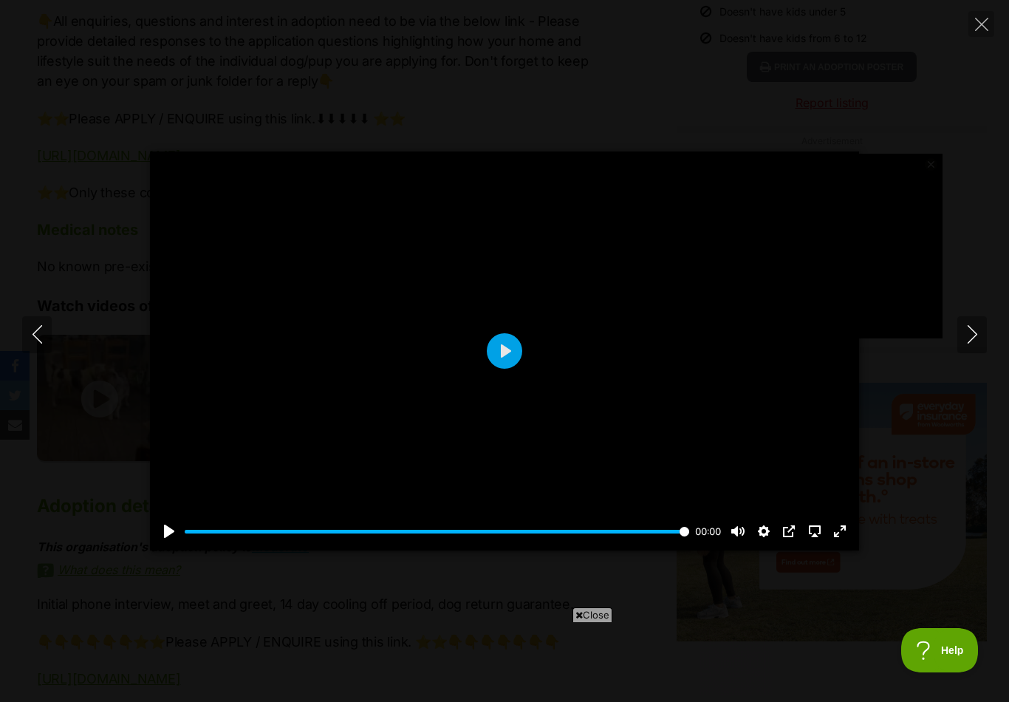
click at [984, 26] on icon "Close" at bounding box center [981, 24] width 13 height 13
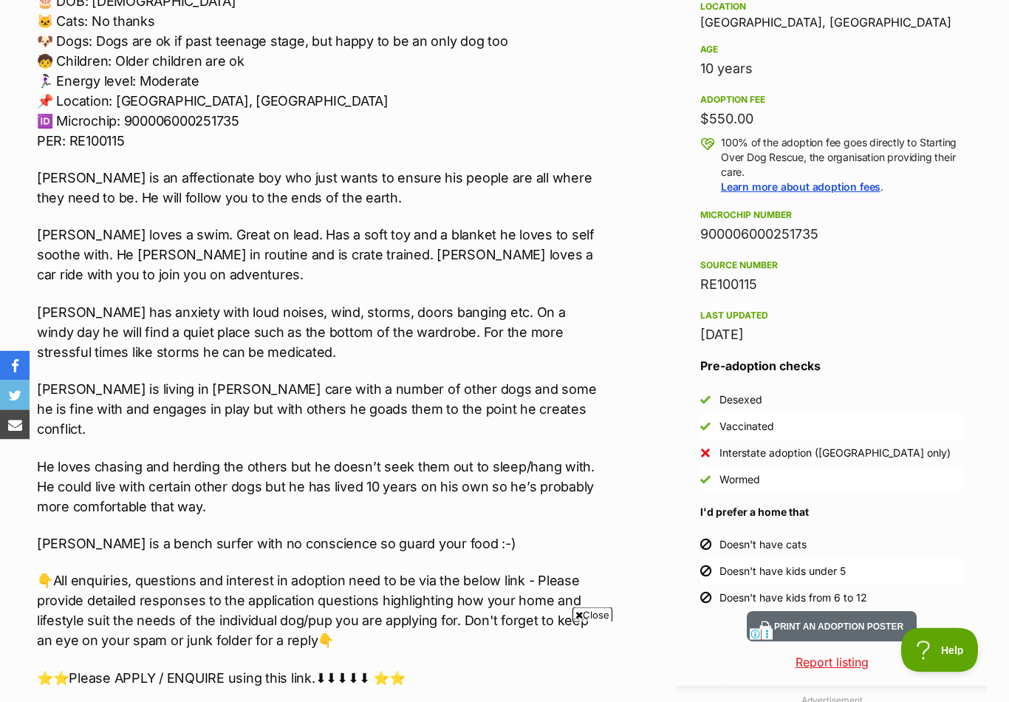
scroll to position [961, 0]
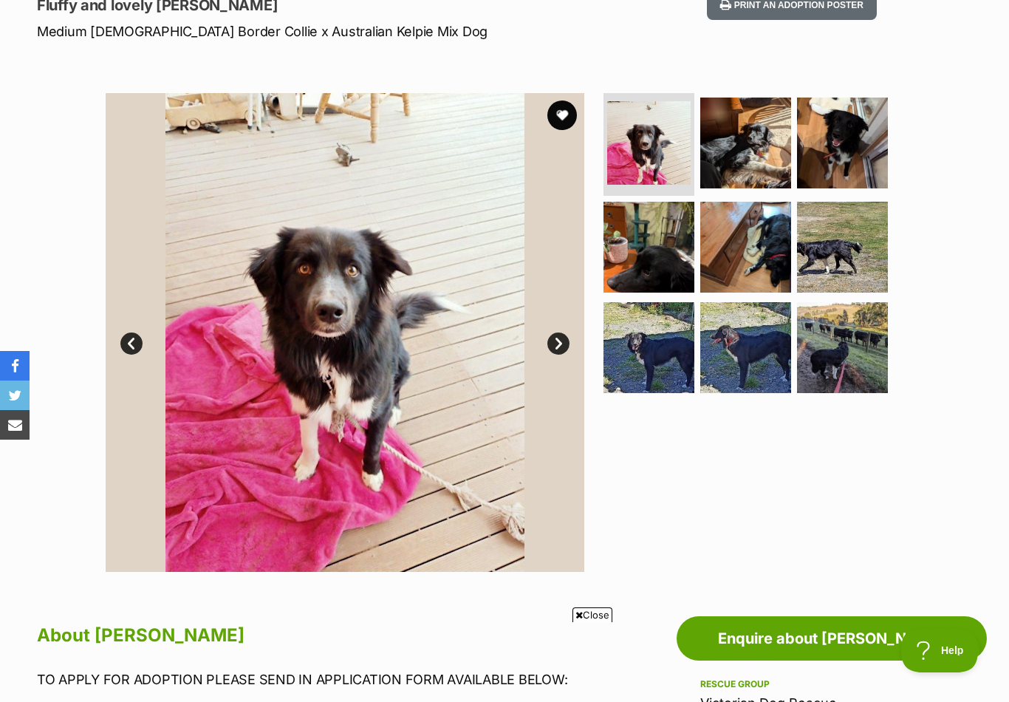
scroll to position [187, 0]
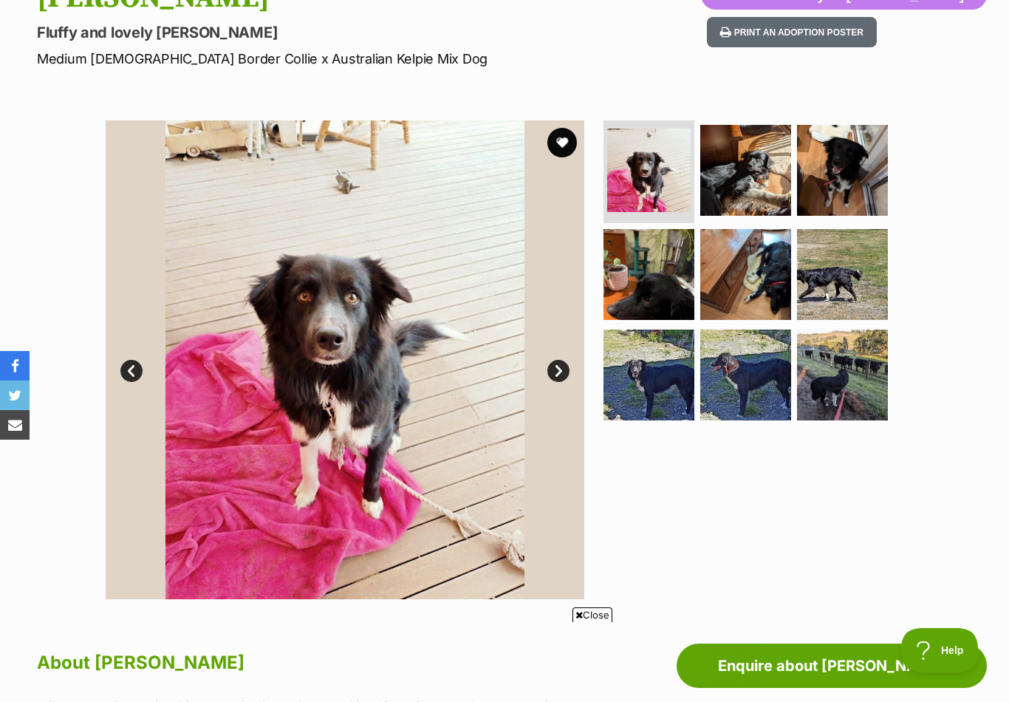
click at [847, 259] on img at bounding box center [842, 274] width 91 height 91
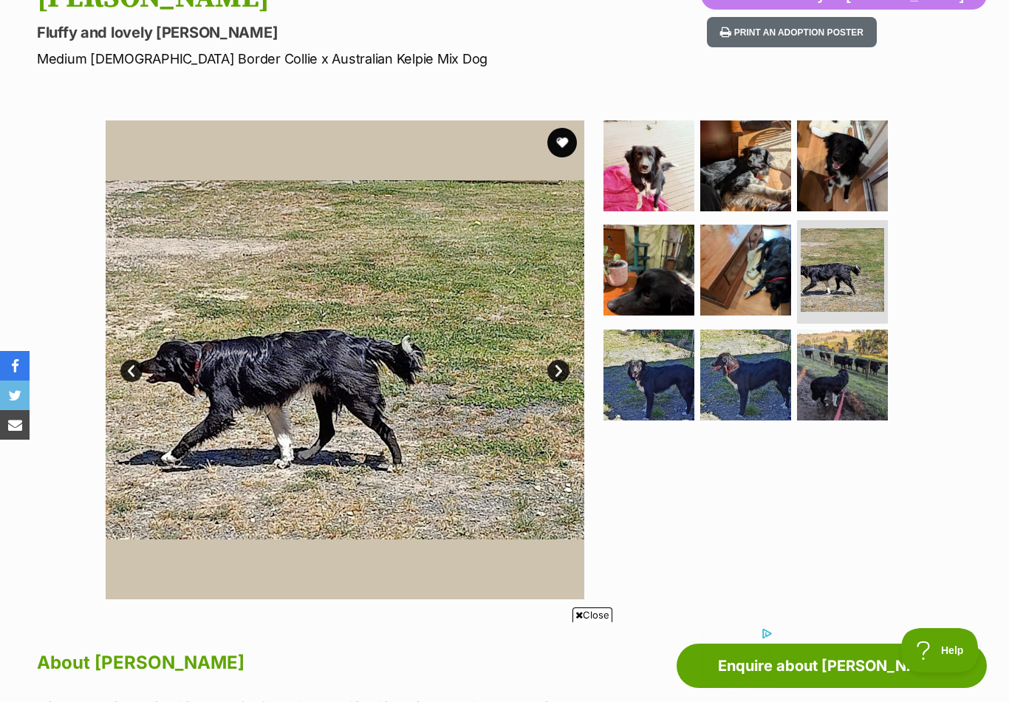
click at [832, 378] on img at bounding box center [842, 374] width 91 height 91
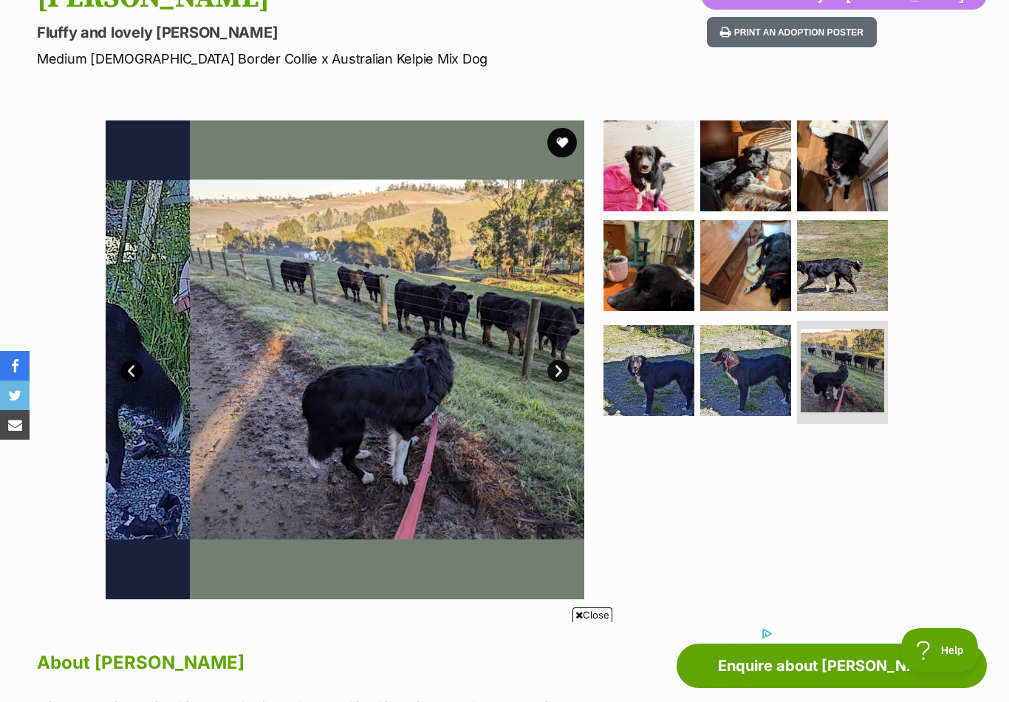
click at [754, 369] on img at bounding box center [745, 370] width 91 height 91
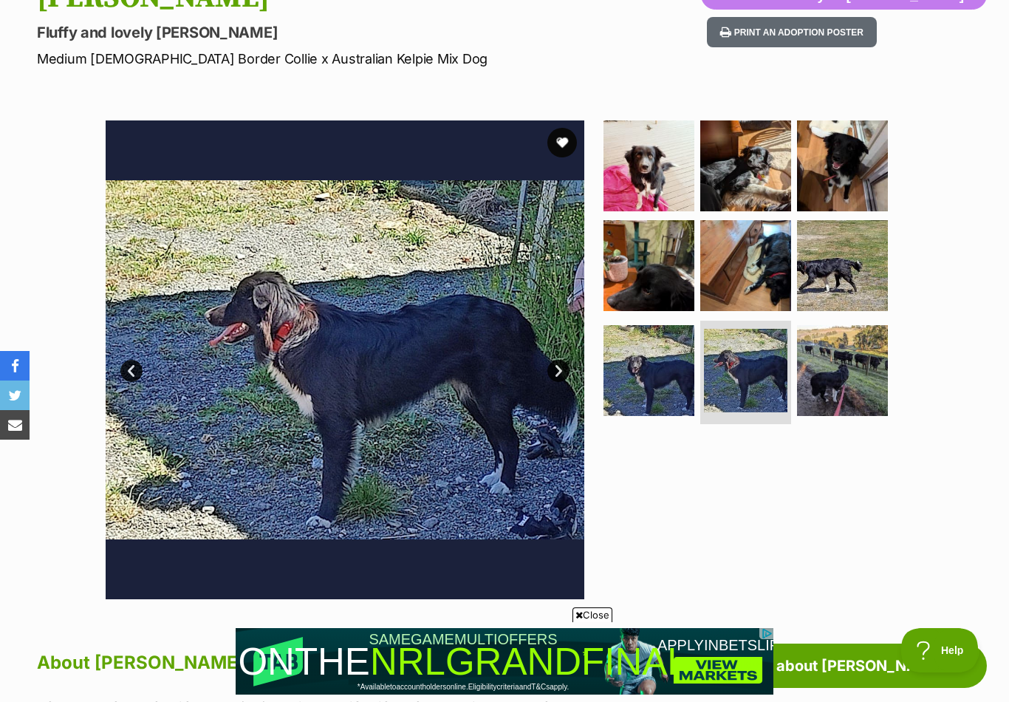
click at [632, 140] on img at bounding box center [648, 165] width 91 height 91
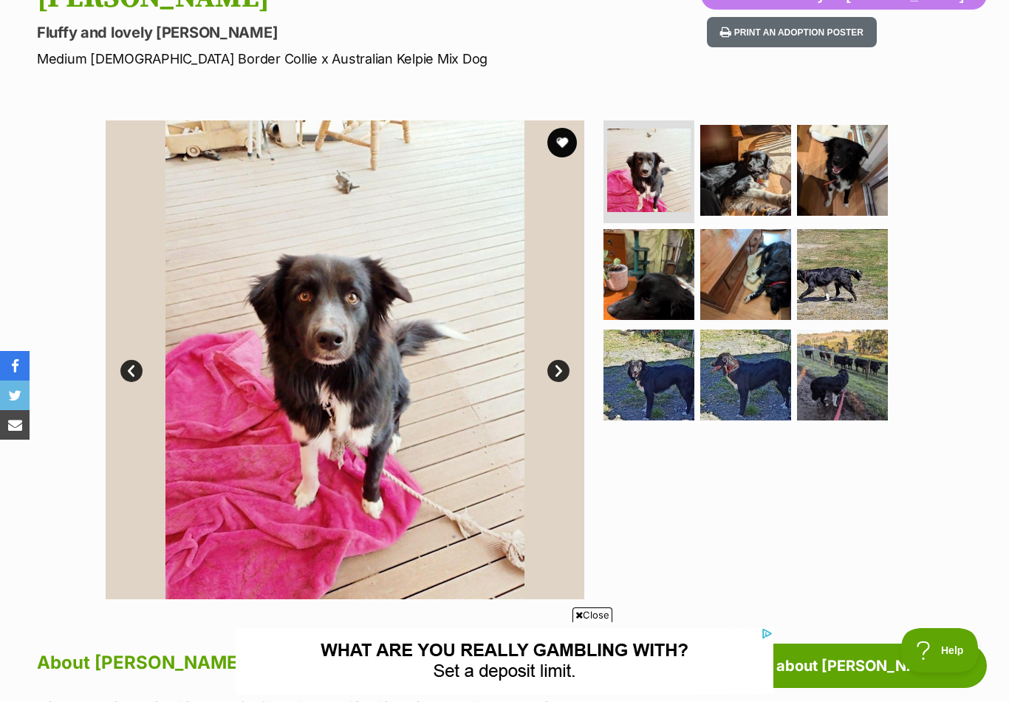
click at [551, 372] on link "Next" at bounding box center [558, 371] width 22 height 22
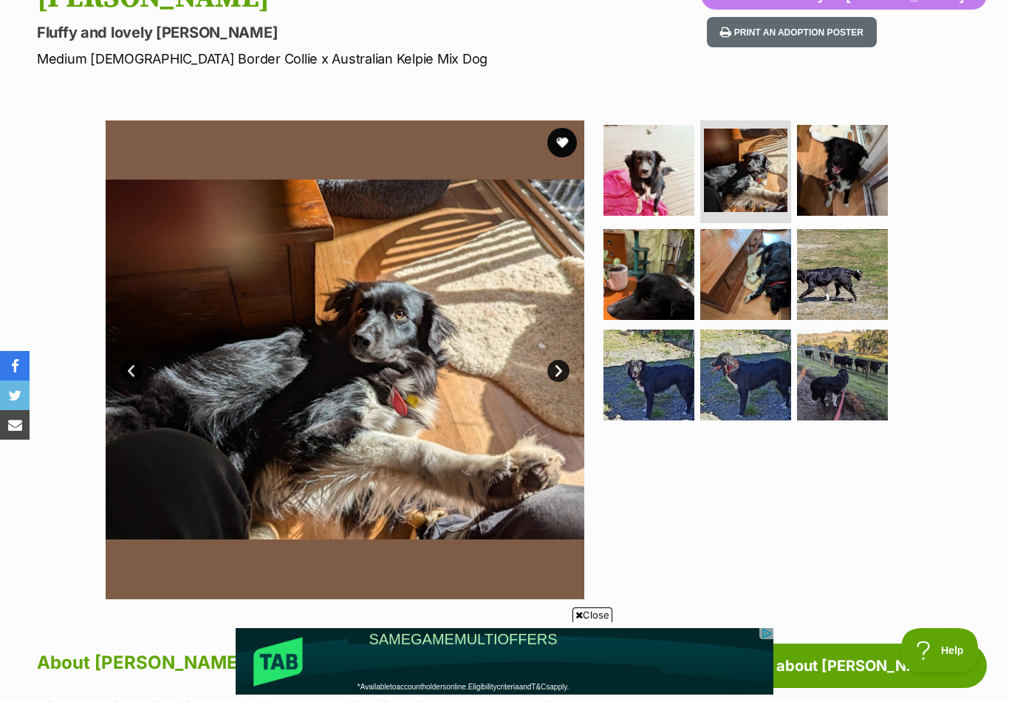
click at [552, 371] on link "Next" at bounding box center [558, 371] width 22 height 22
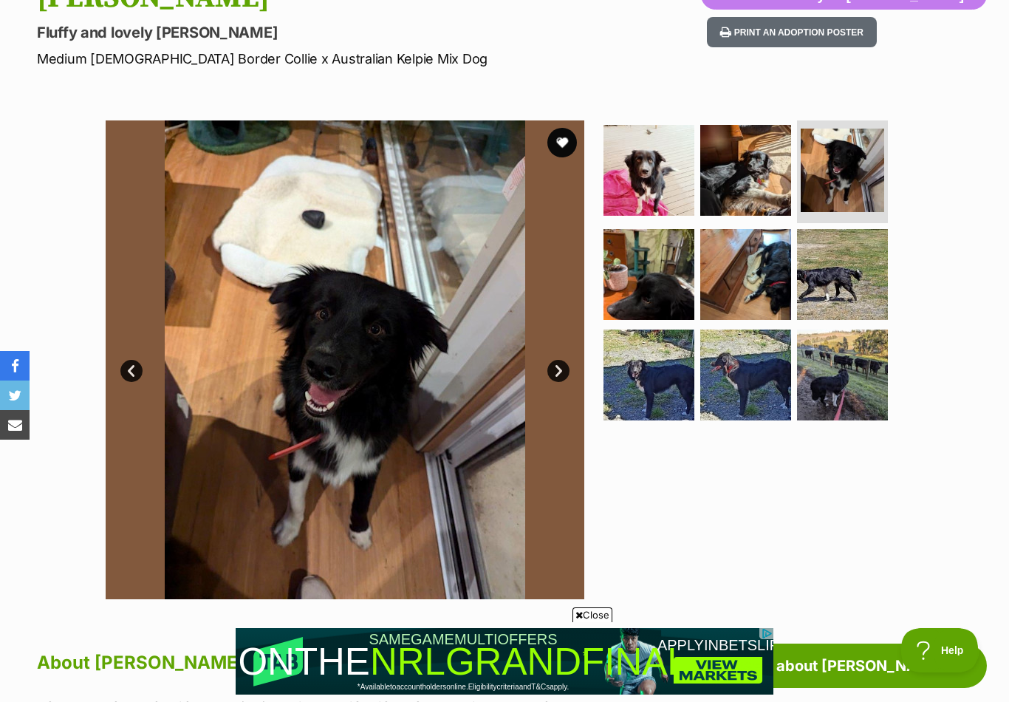
click at [558, 373] on link "Next" at bounding box center [558, 371] width 22 height 22
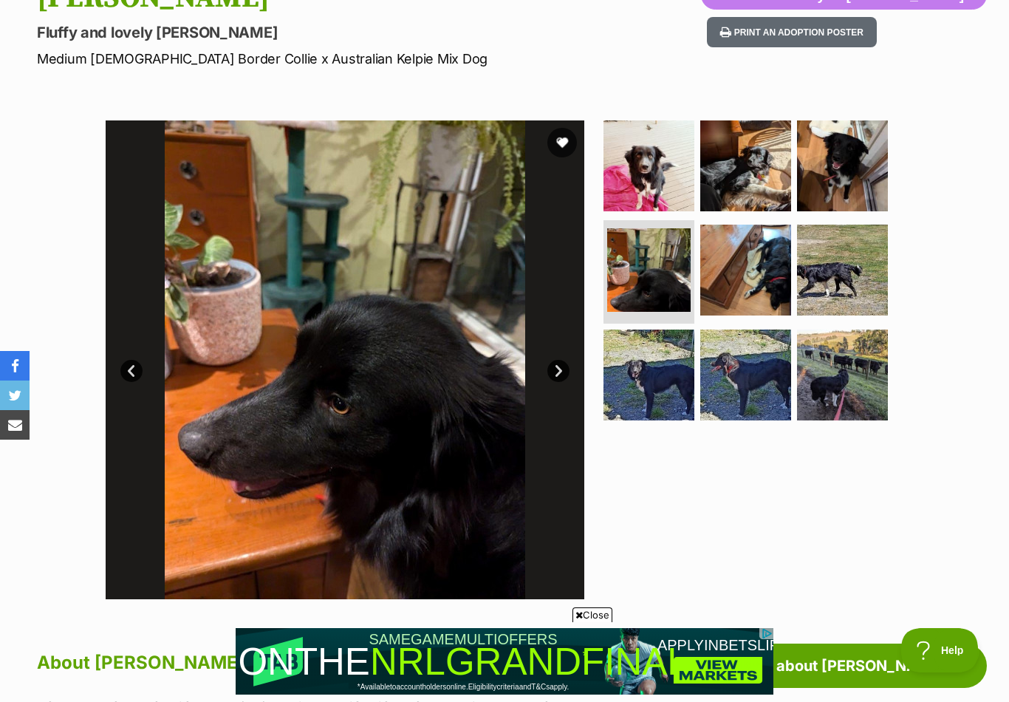
click at [552, 371] on link "Next" at bounding box center [558, 371] width 22 height 22
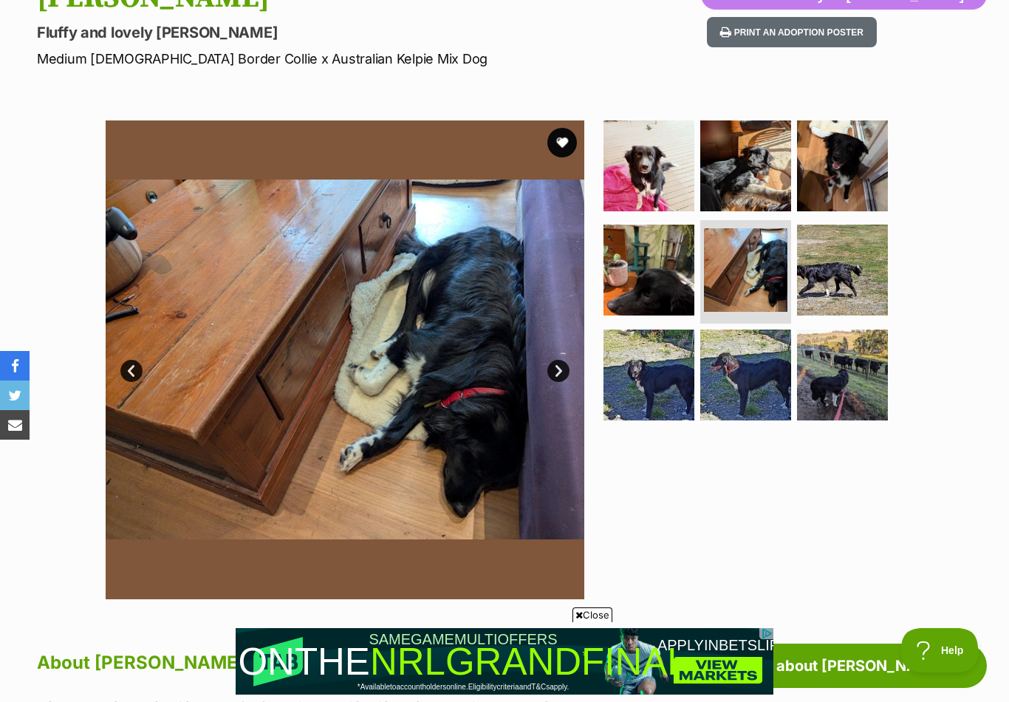
click at [546, 374] on img at bounding box center [345, 359] width 478 height 478
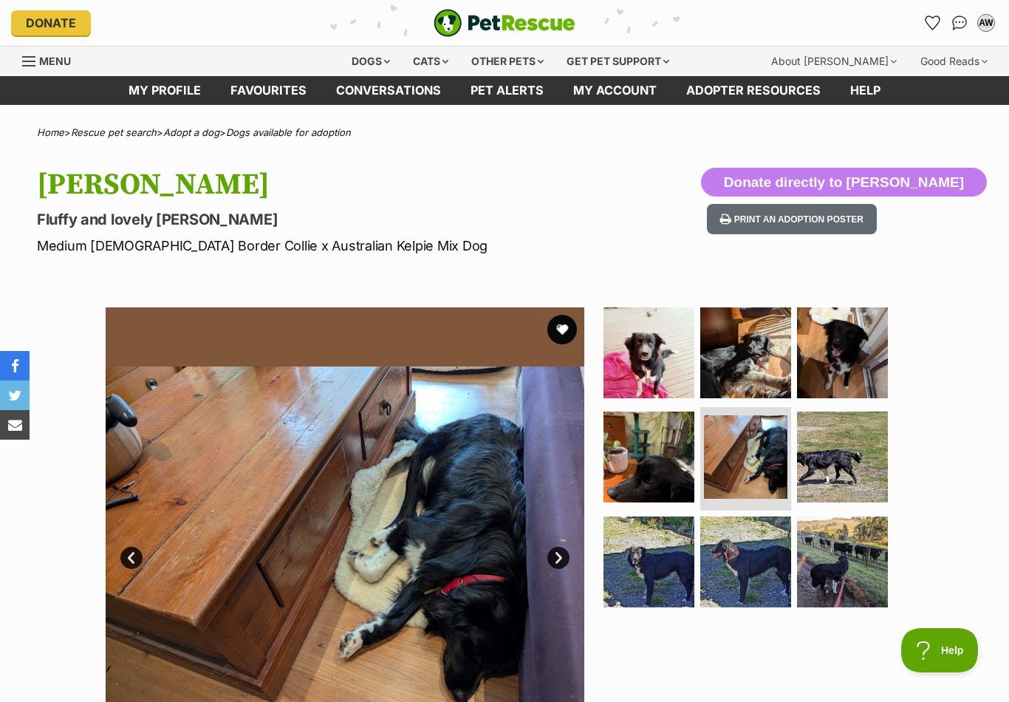
click at [557, 328] on button "favourite" at bounding box center [562, 330] width 30 height 30
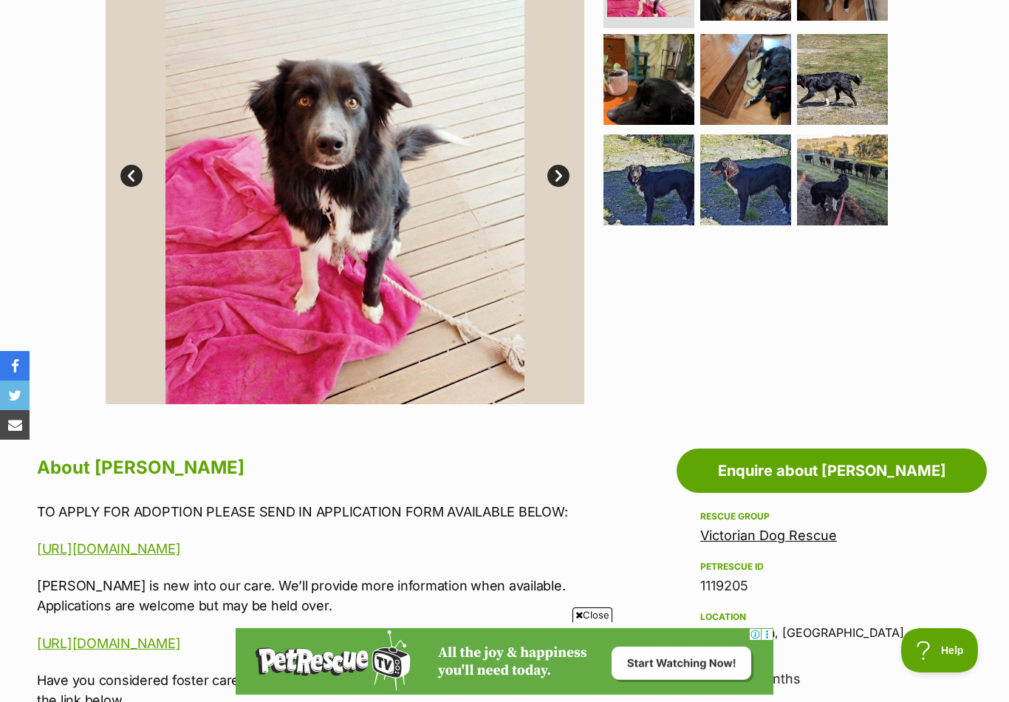
scroll to position [381, 0]
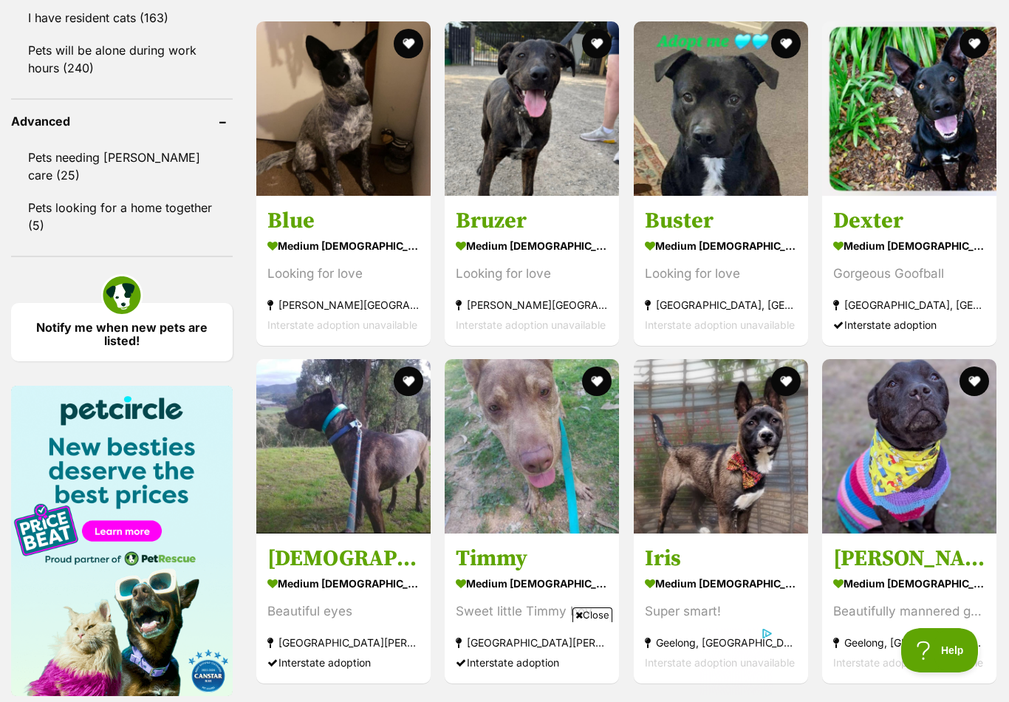
scroll to position [1880, 0]
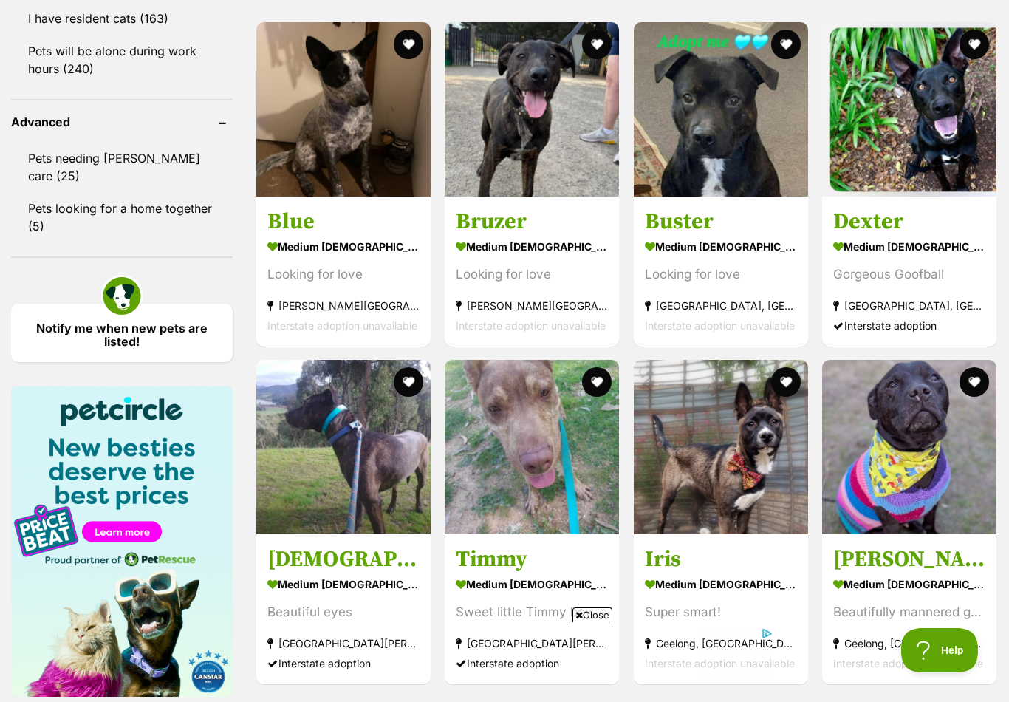
click at [896, 245] on strong "medium [DEMOGRAPHIC_DATA] Dog" at bounding box center [909, 245] width 152 height 21
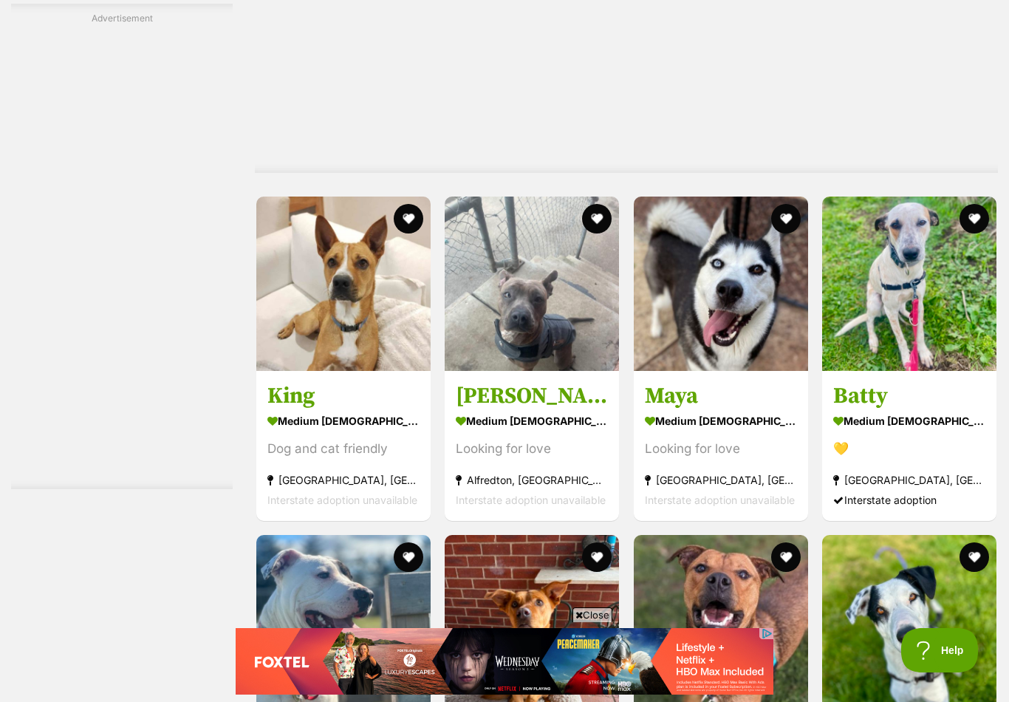
scroll to position [0, 0]
click at [906, 277] on img at bounding box center [909, 283] width 174 height 174
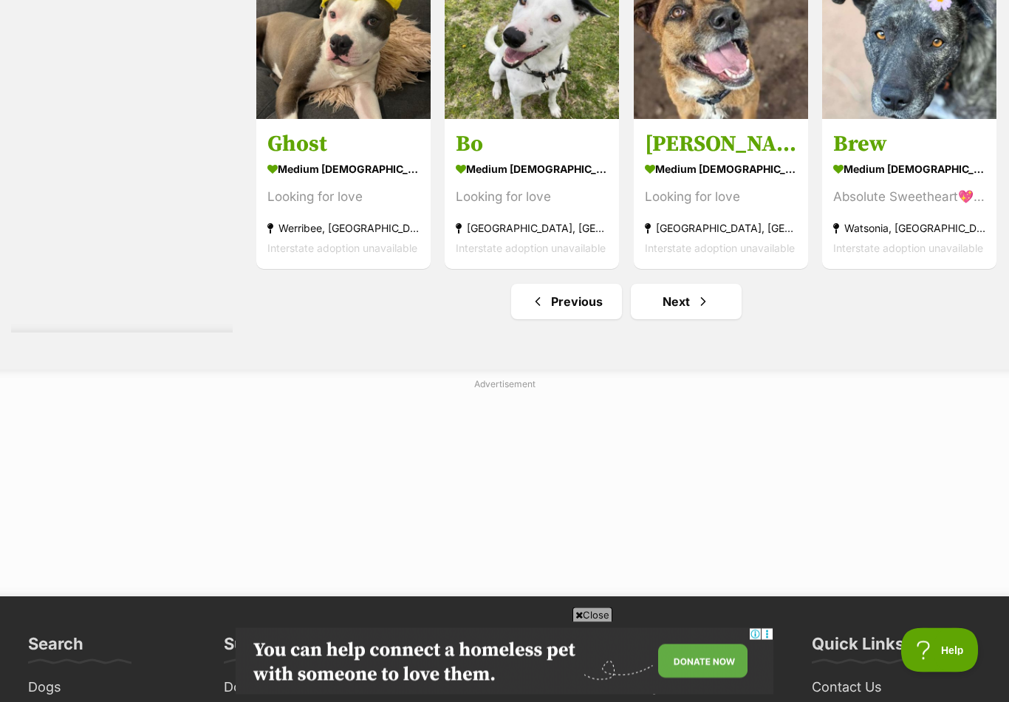
scroll to position [7493, 0]
click at [674, 298] on link "Next" at bounding box center [686, 301] width 111 height 35
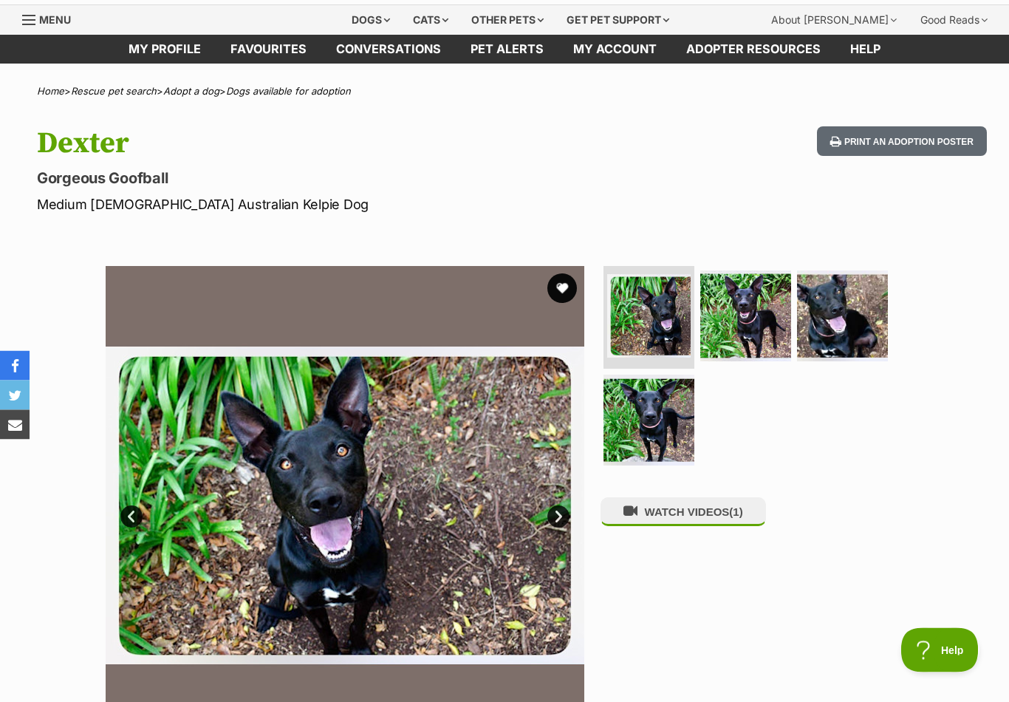
scroll to position [41, 0]
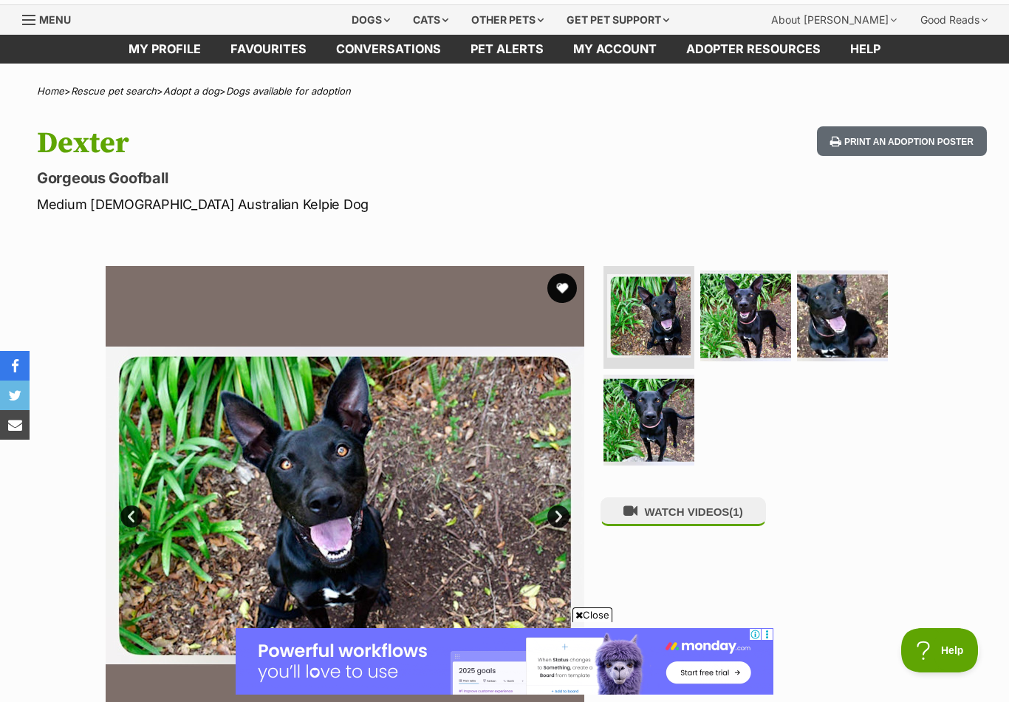
click at [653, 416] on img at bounding box center [648, 419] width 91 height 91
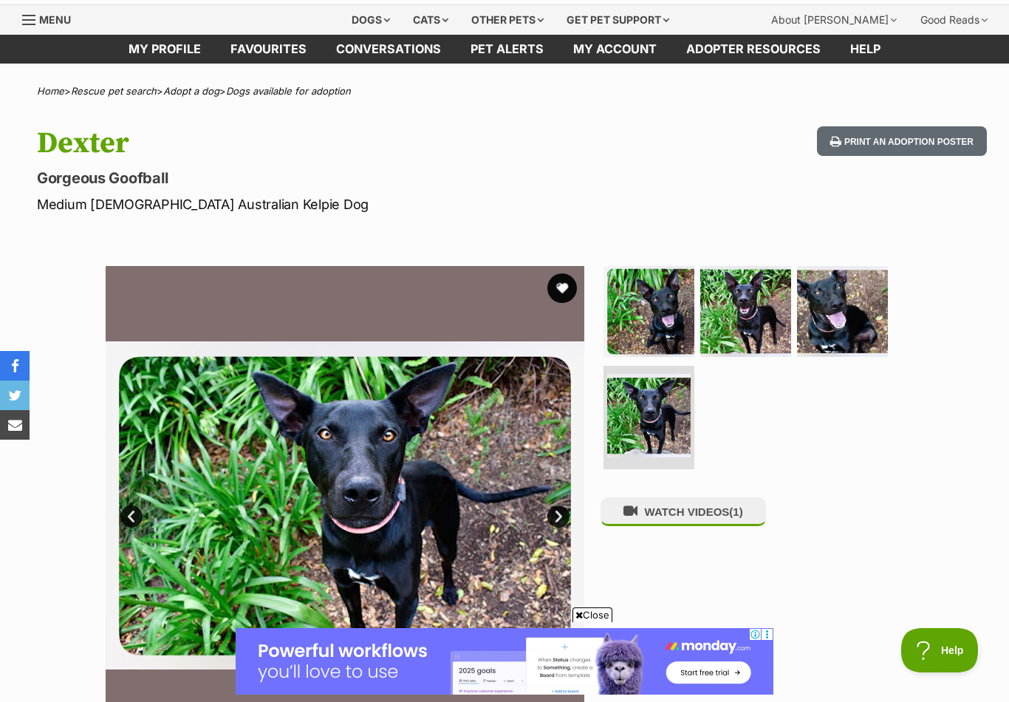
click at [744, 315] on img at bounding box center [745, 311] width 91 height 91
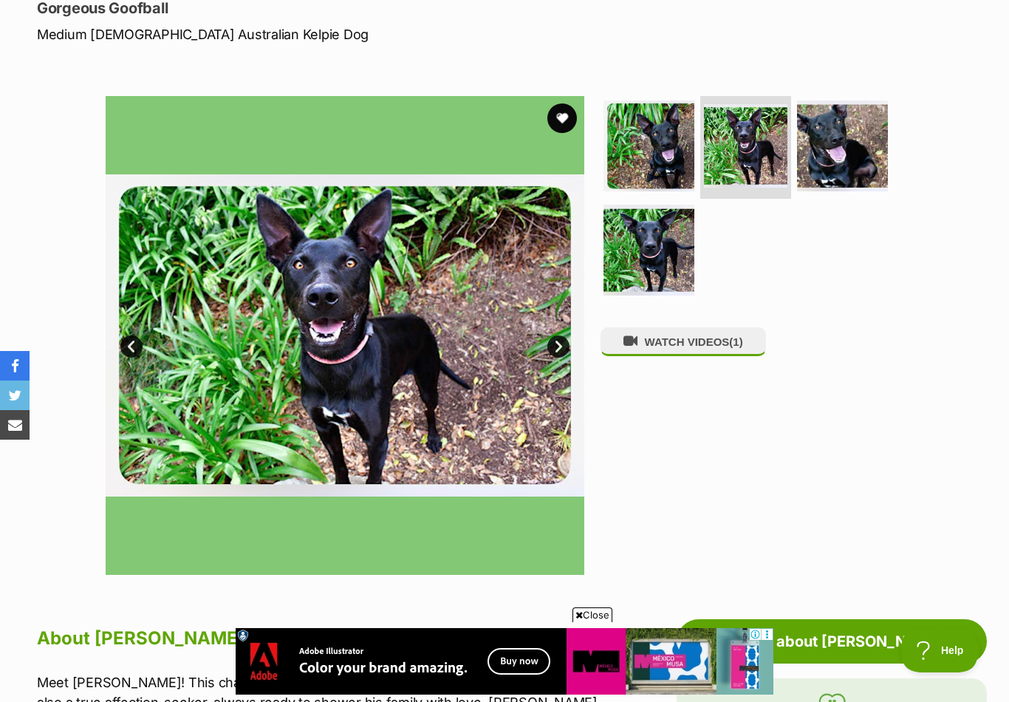
scroll to position [199, 0]
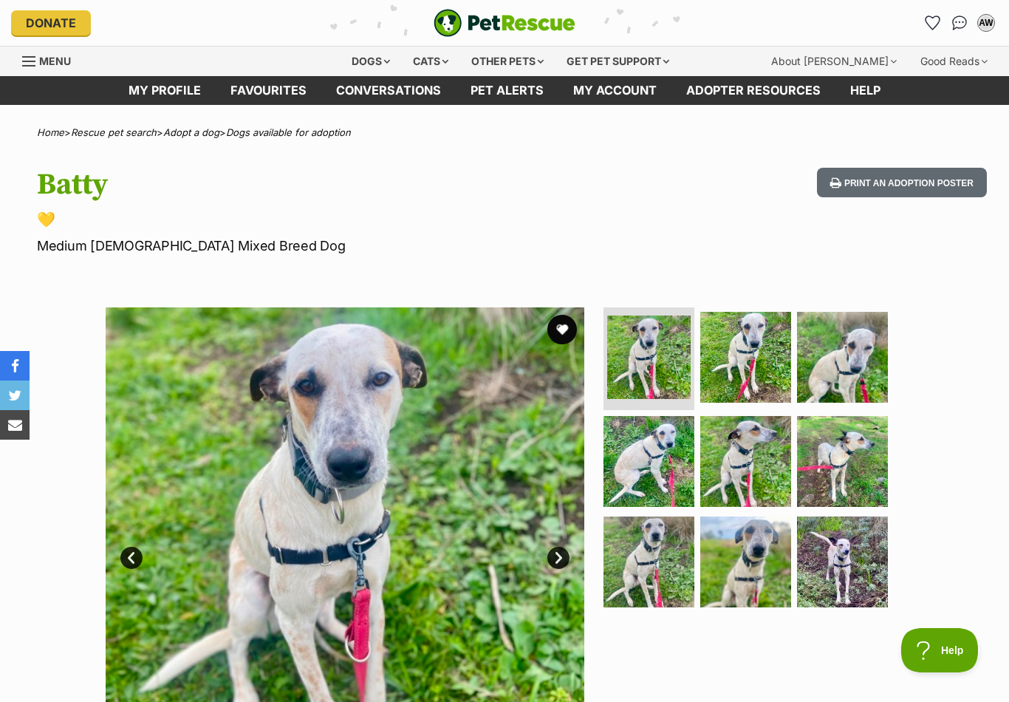
click at [560, 548] on link "Next" at bounding box center [558, 557] width 22 height 22
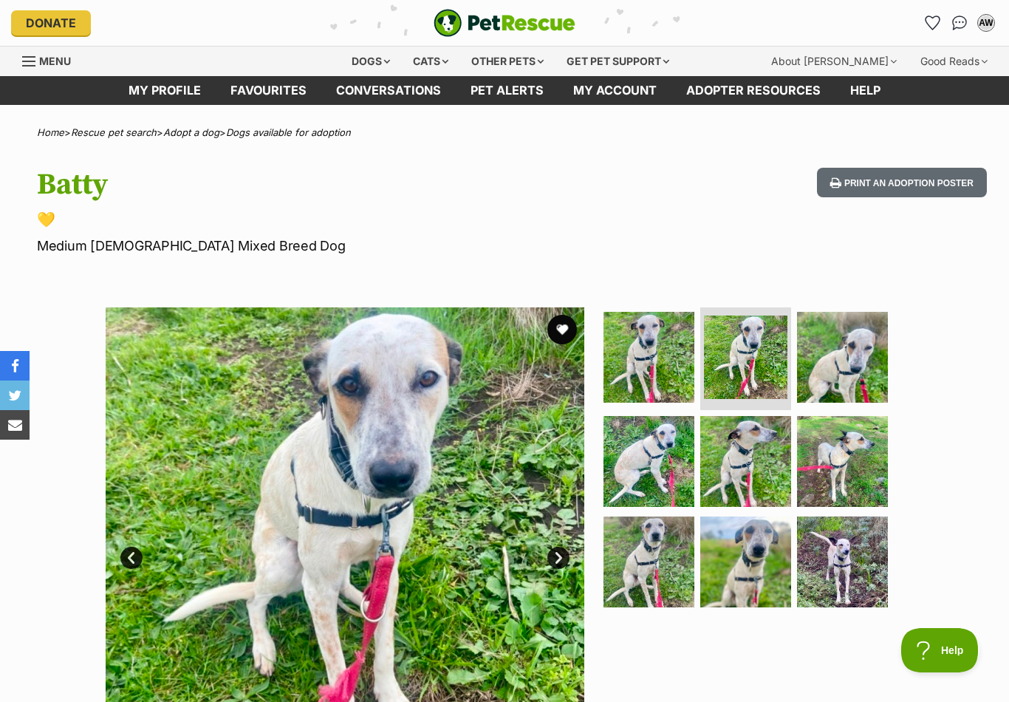
click at [558, 546] on link "Next" at bounding box center [558, 557] width 22 height 22
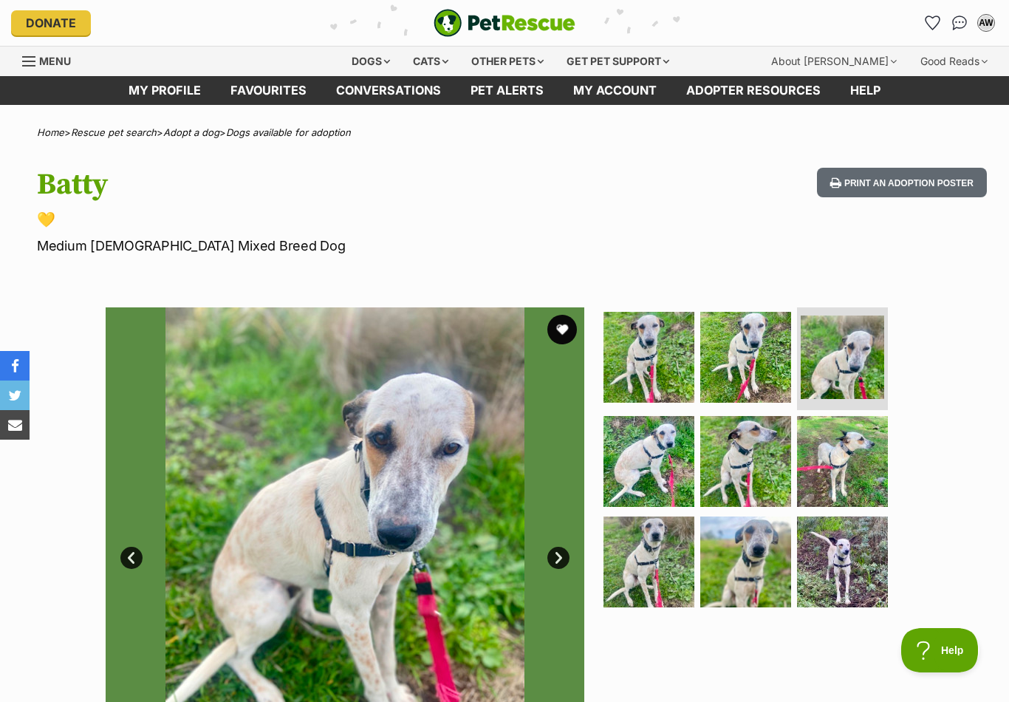
click at [549, 557] on link "Next" at bounding box center [558, 557] width 22 height 22
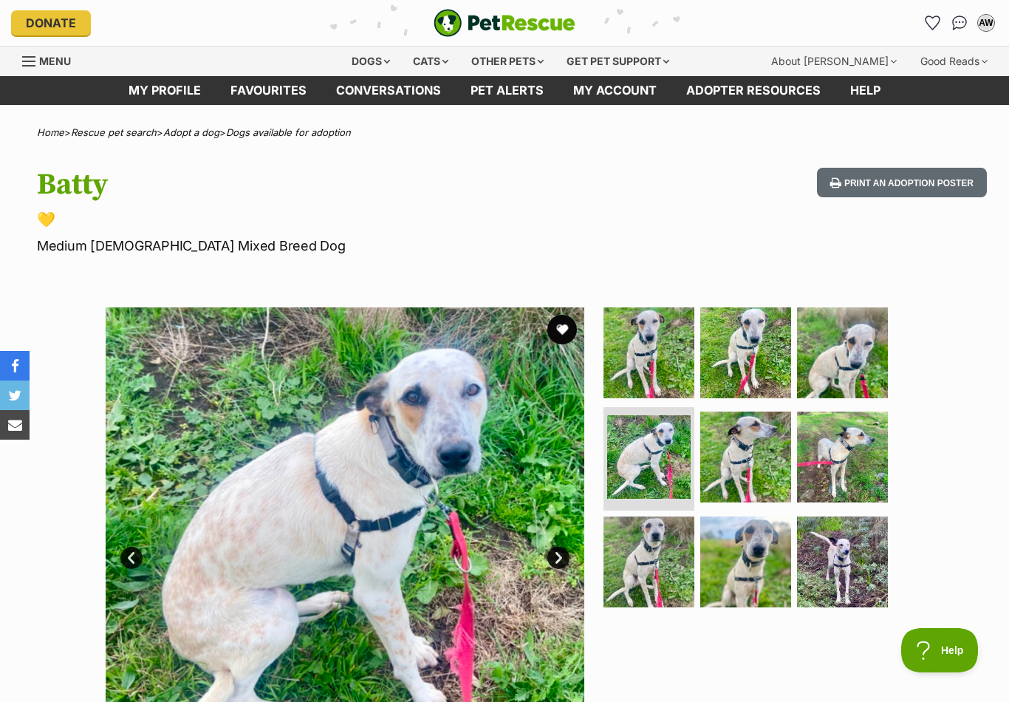
click at [546, 547] on img at bounding box center [345, 546] width 478 height 478
click at [550, 543] on img at bounding box center [345, 546] width 478 height 478
click at [552, 560] on link "Next" at bounding box center [558, 557] width 22 height 22
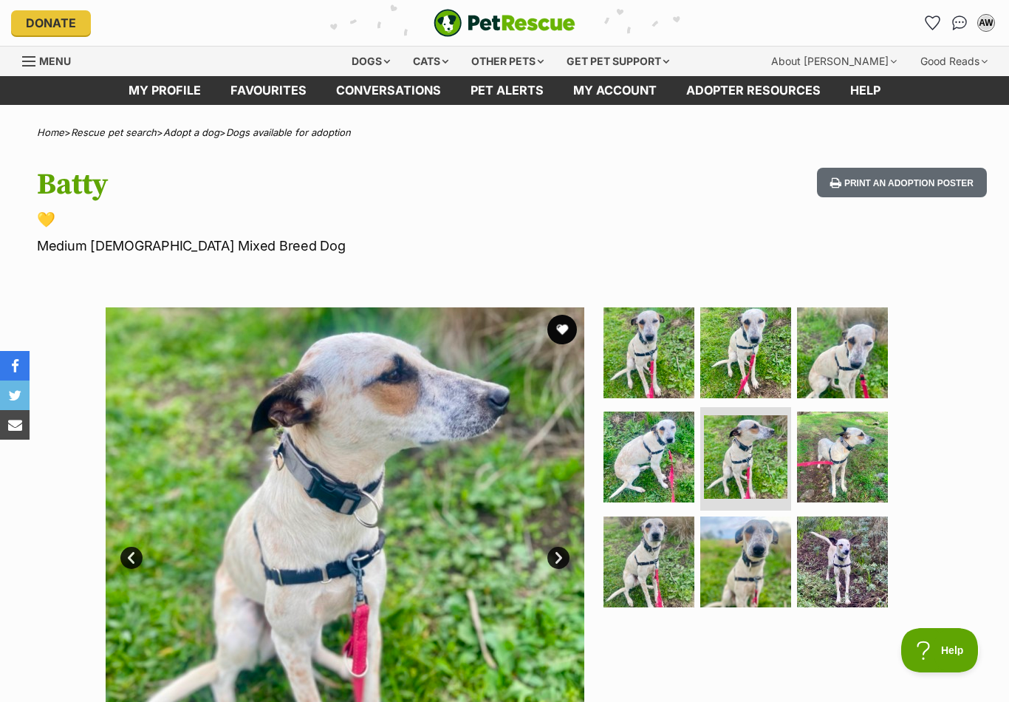
click at [547, 552] on link "Next" at bounding box center [558, 557] width 22 height 22
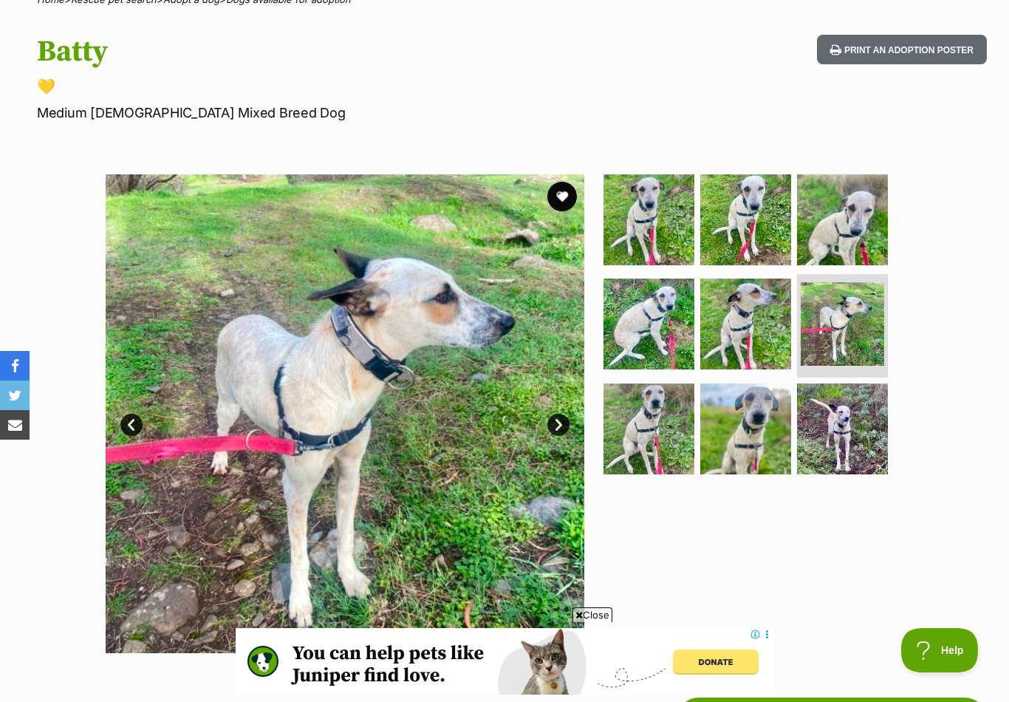
scroll to position [125, 0]
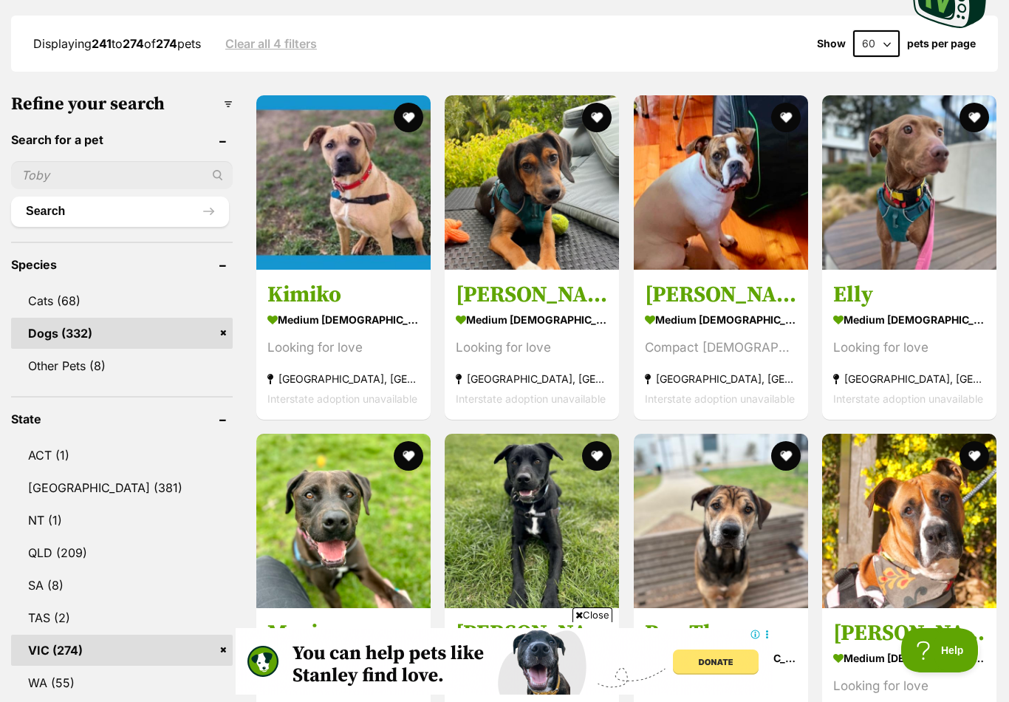
scroll to position [386, 0]
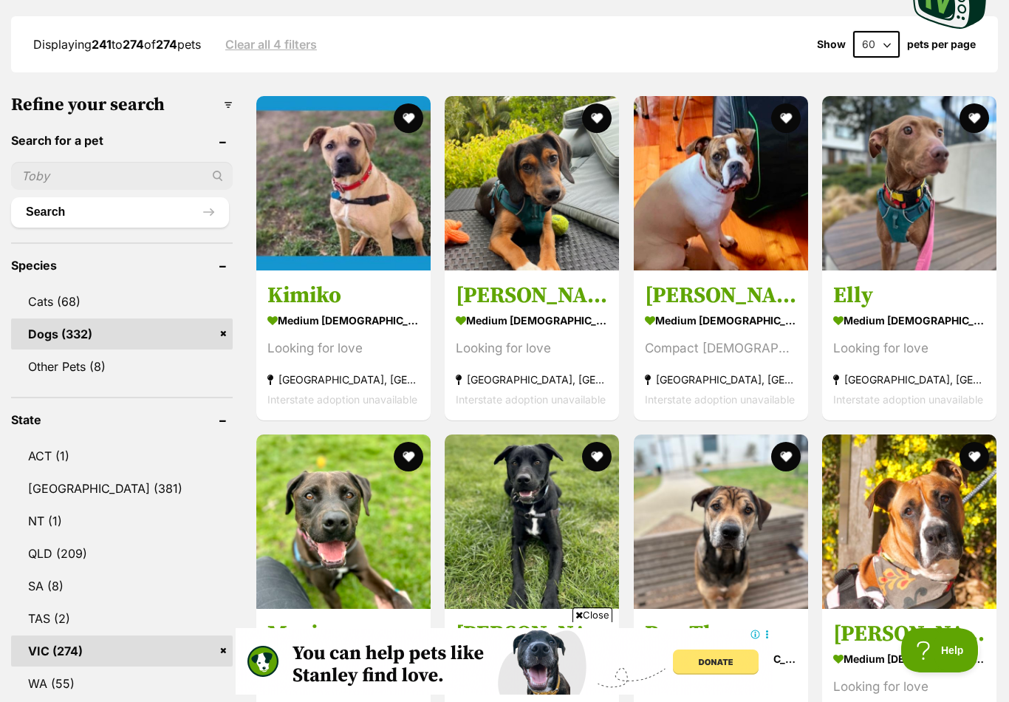
click at [476, 340] on div "Looking for love" at bounding box center [532, 348] width 152 height 20
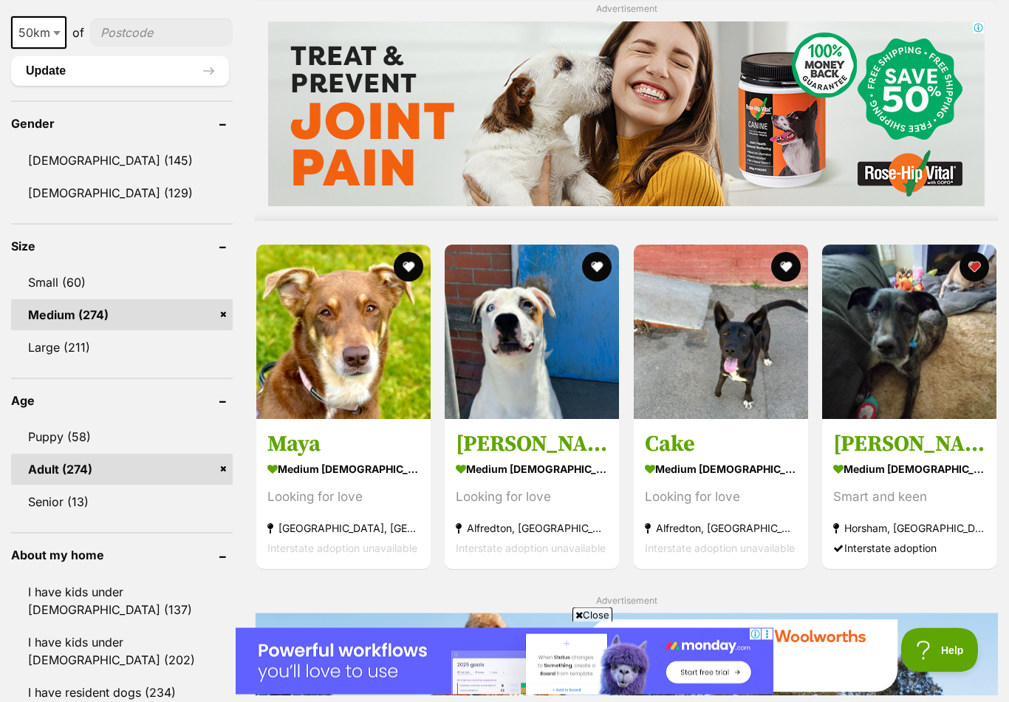
scroll to position [1174, 0]
click at [303, 457] on strong "medium [DEMOGRAPHIC_DATA] Dog" at bounding box center [343, 467] width 152 height 21
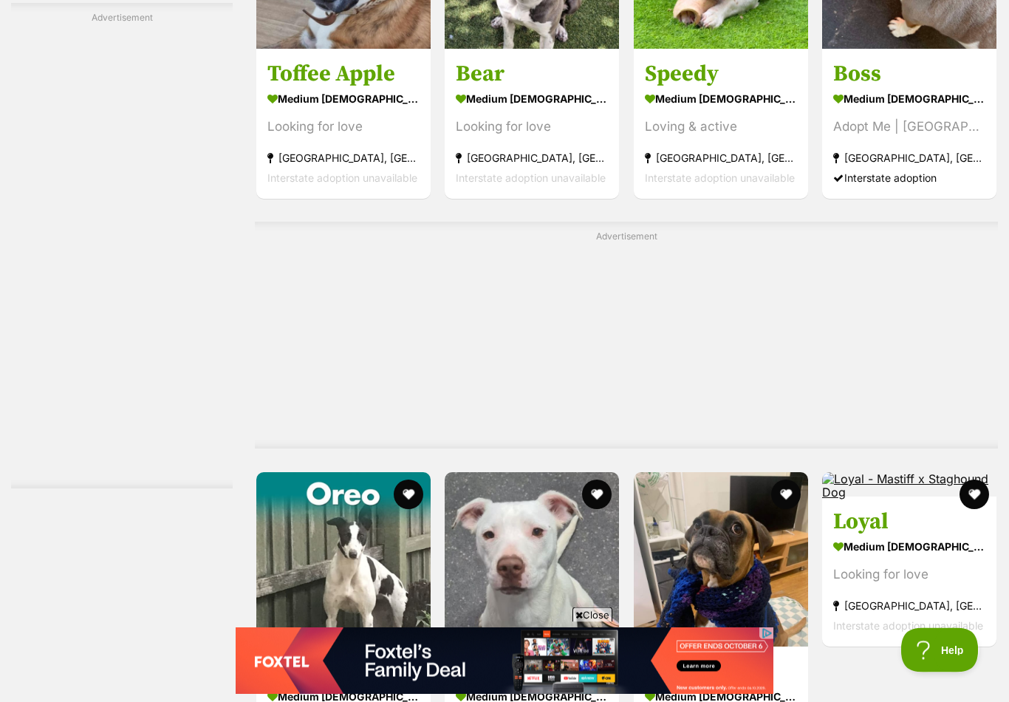
scroll to position [2954, 0]
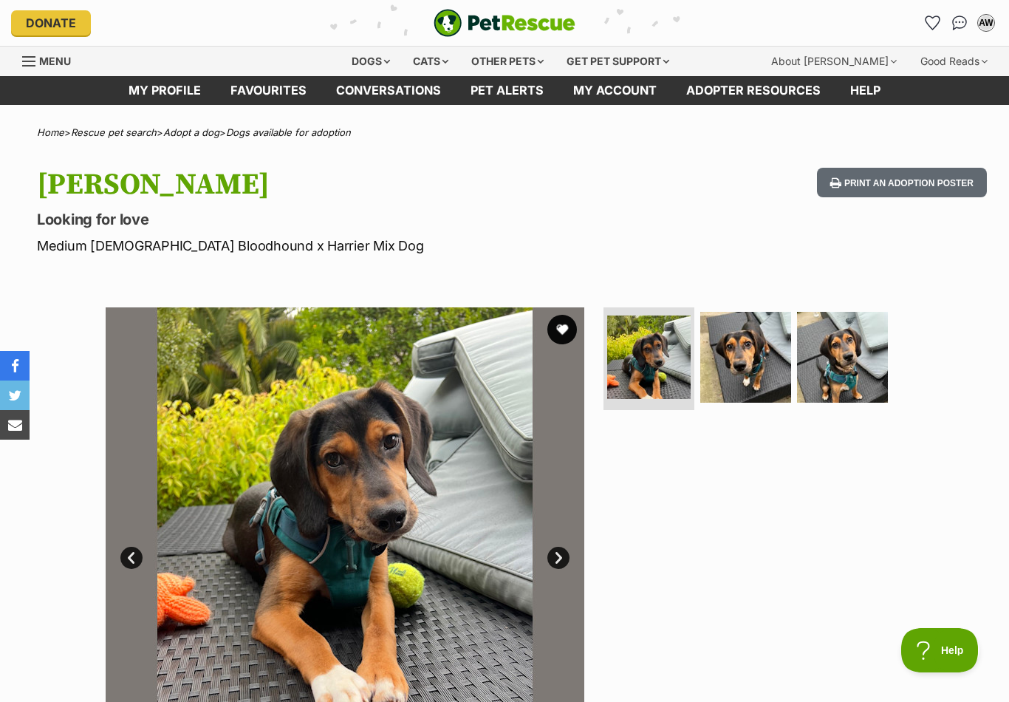
click at [552, 551] on link "Next" at bounding box center [558, 557] width 22 height 22
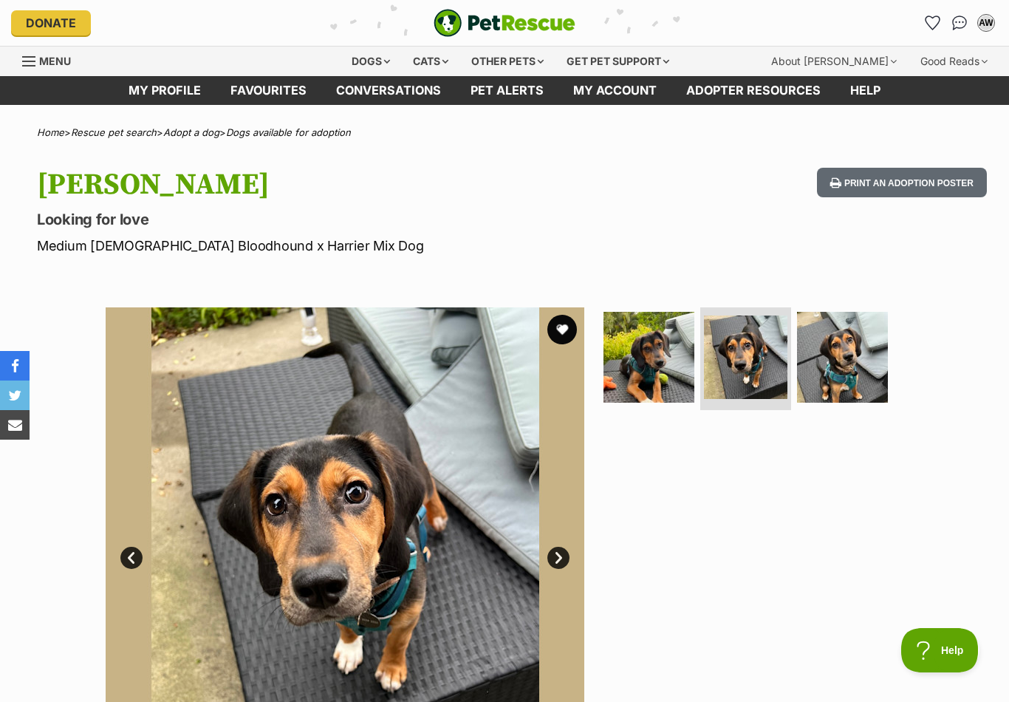
click at [552, 555] on link "Next" at bounding box center [558, 557] width 22 height 22
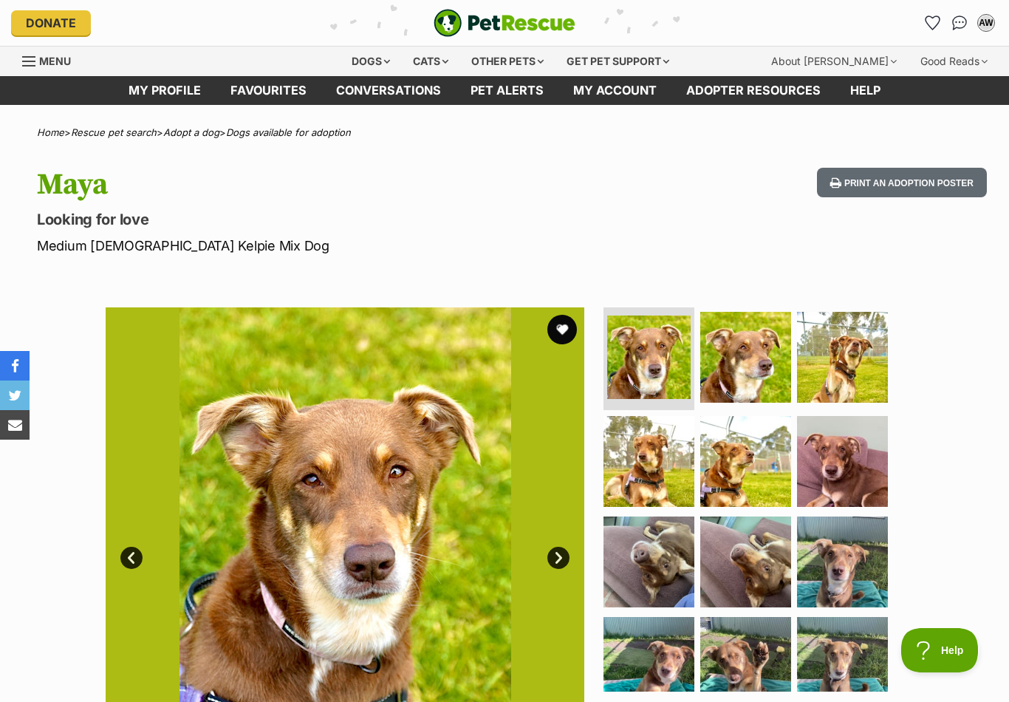
click at [563, 547] on link "Next" at bounding box center [558, 557] width 22 height 22
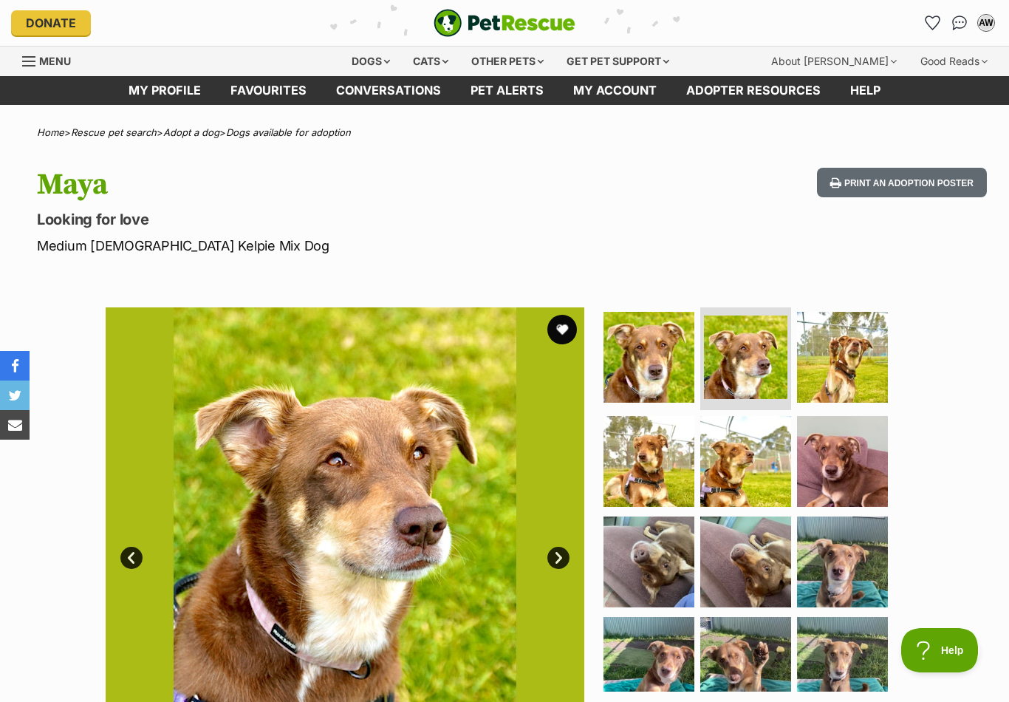
click at [551, 558] on link "Next" at bounding box center [558, 557] width 22 height 22
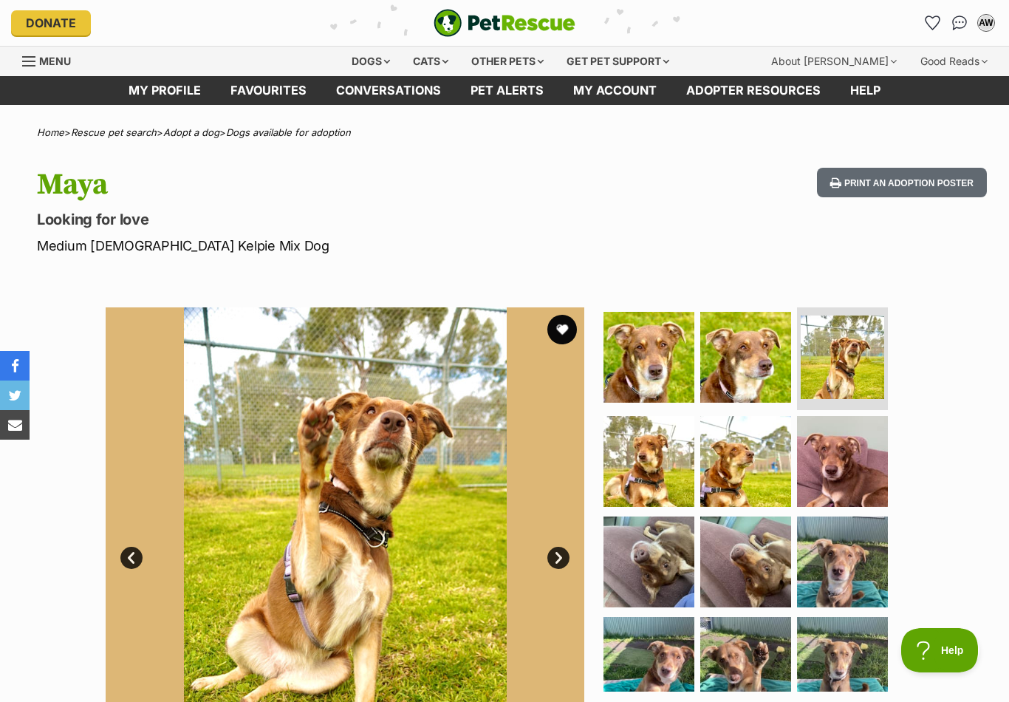
click at [555, 555] on link "Next" at bounding box center [558, 557] width 22 height 22
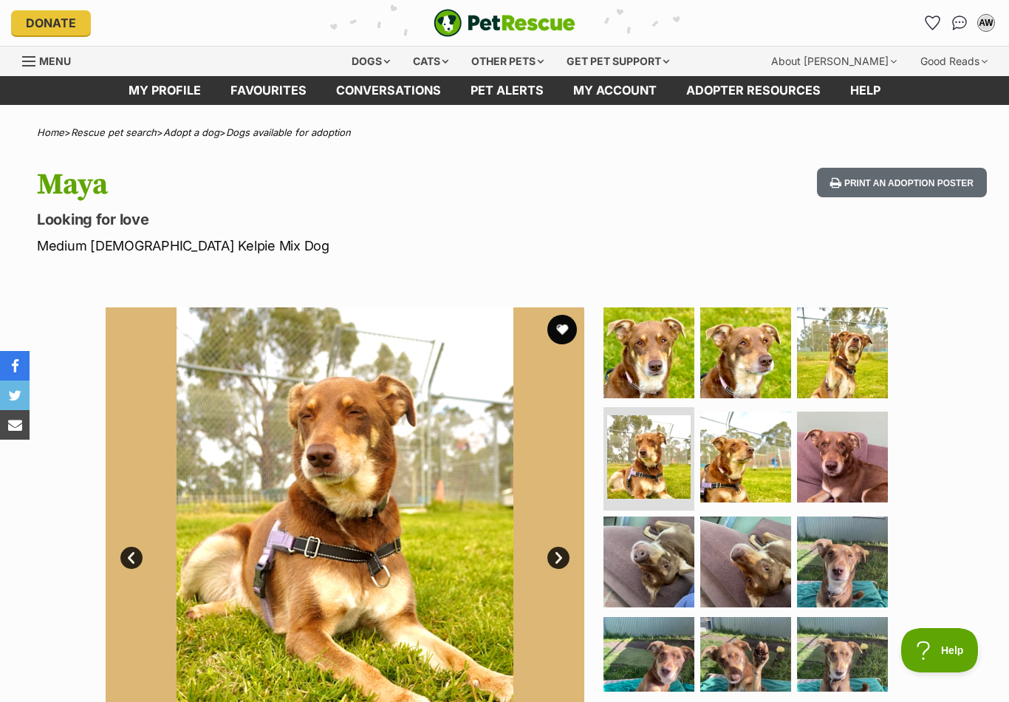
click at [549, 553] on link "Next" at bounding box center [558, 557] width 22 height 22
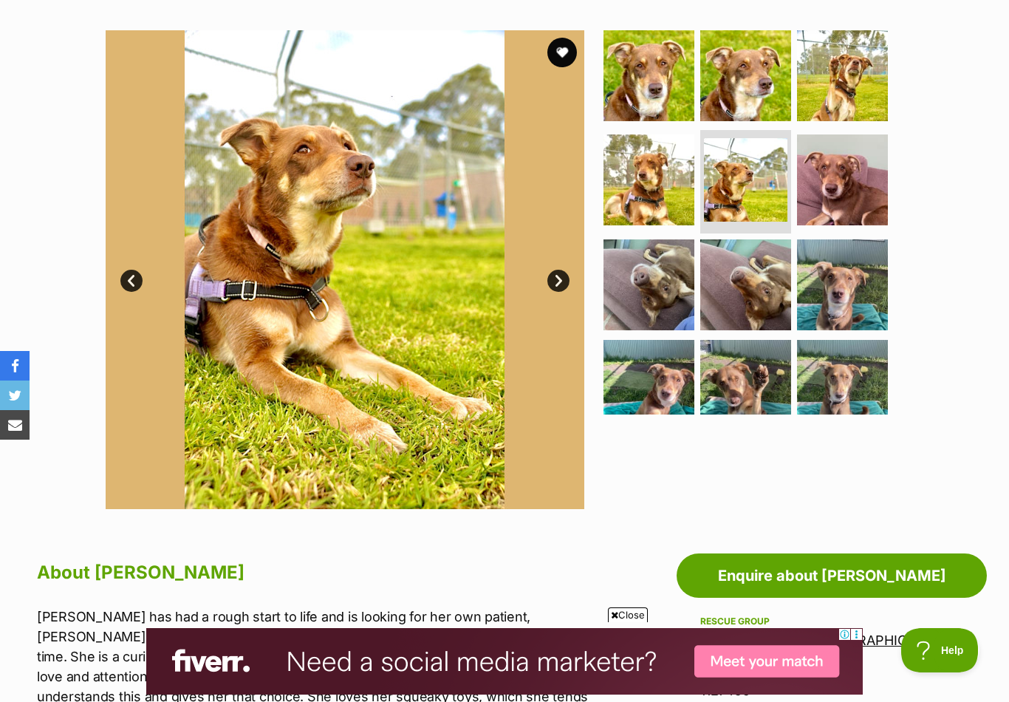
scroll to position [272, 0]
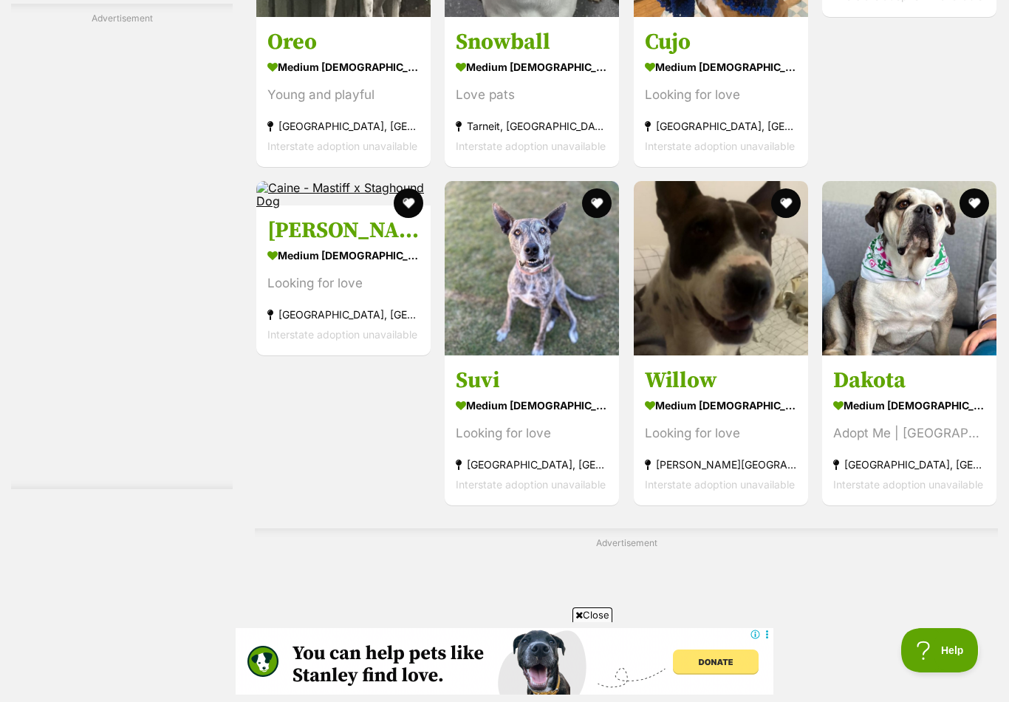
scroll to position [3594, 0]
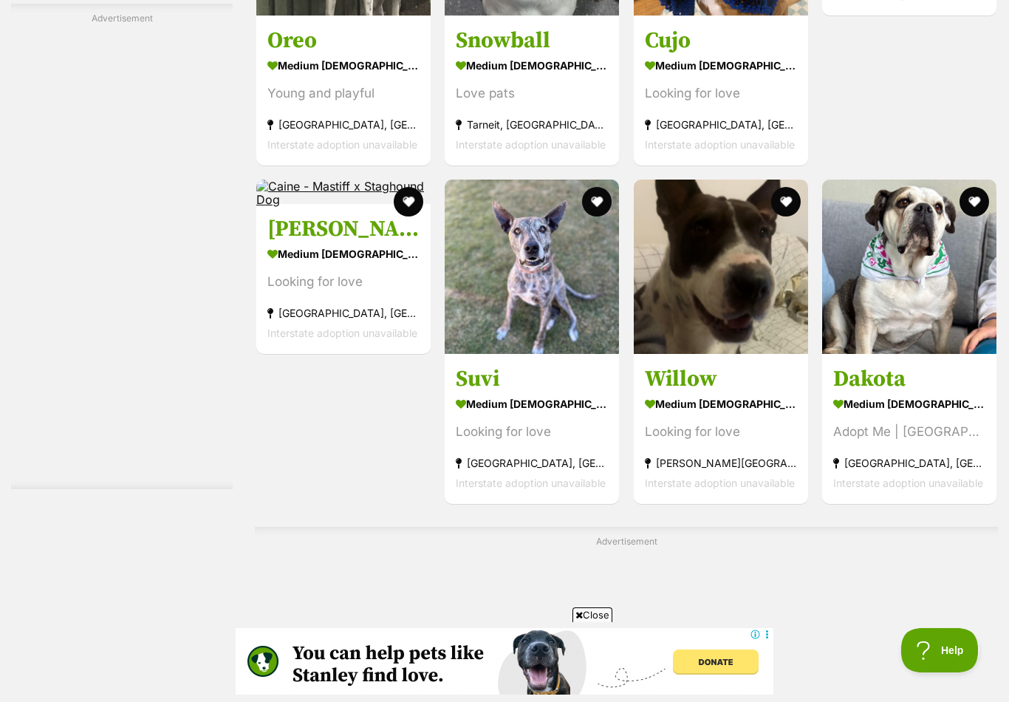
click at [508, 275] on img at bounding box center [532, 266] width 174 height 174
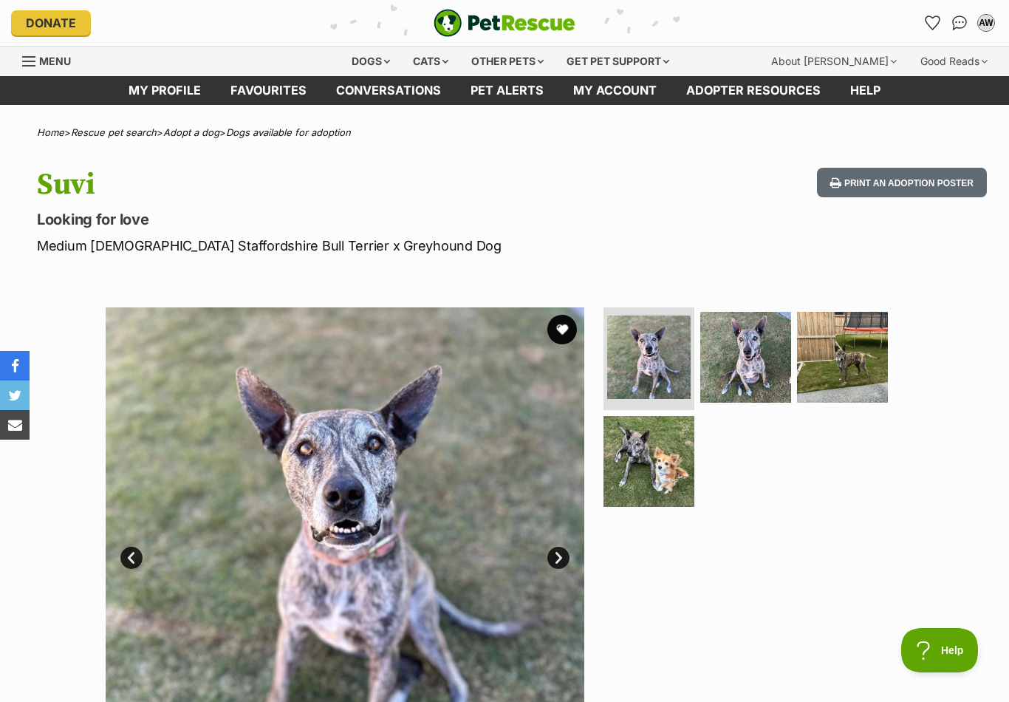
click at [633, 454] on img at bounding box center [648, 461] width 91 height 91
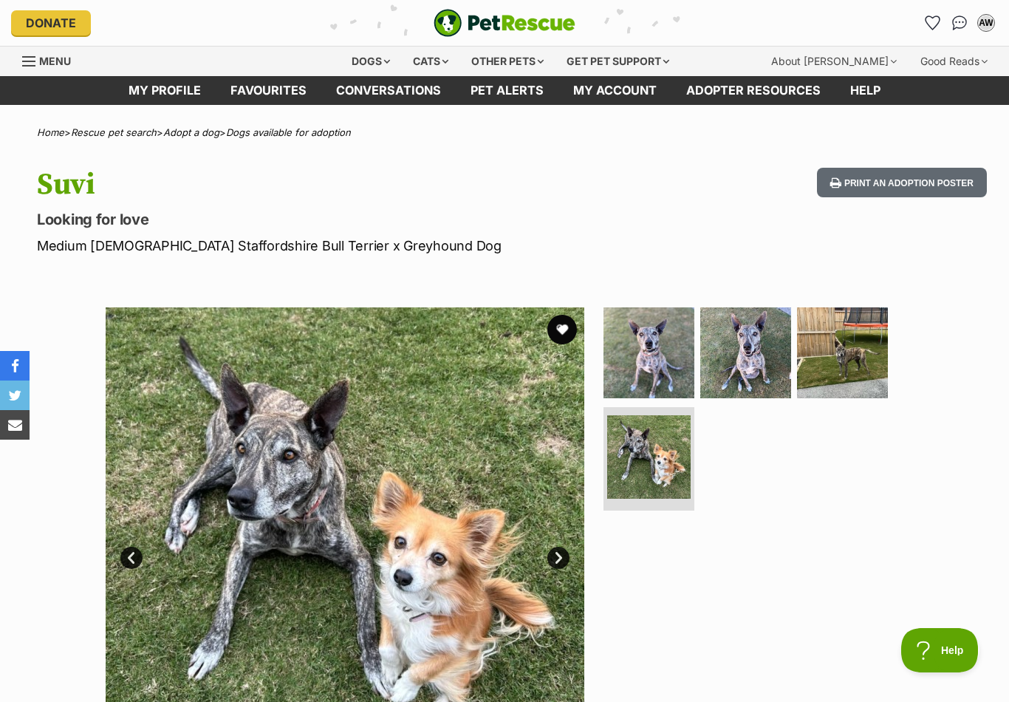
scroll to position [2, 0]
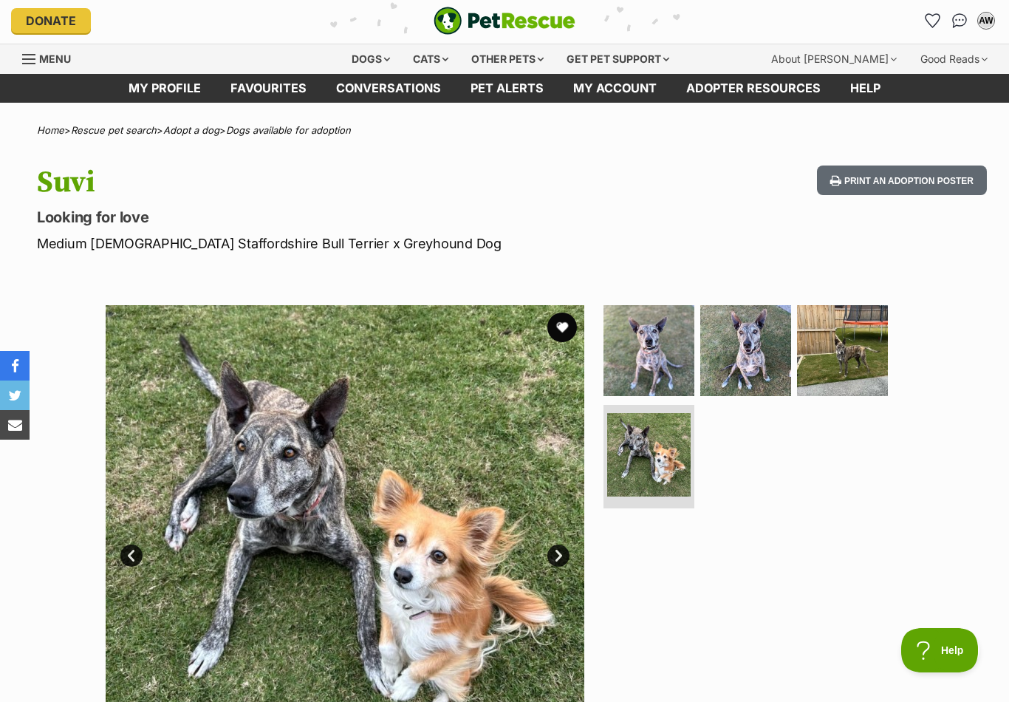
click at [264, 91] on link "Favourites" at bounding box center [269, 88] width 106 height 29
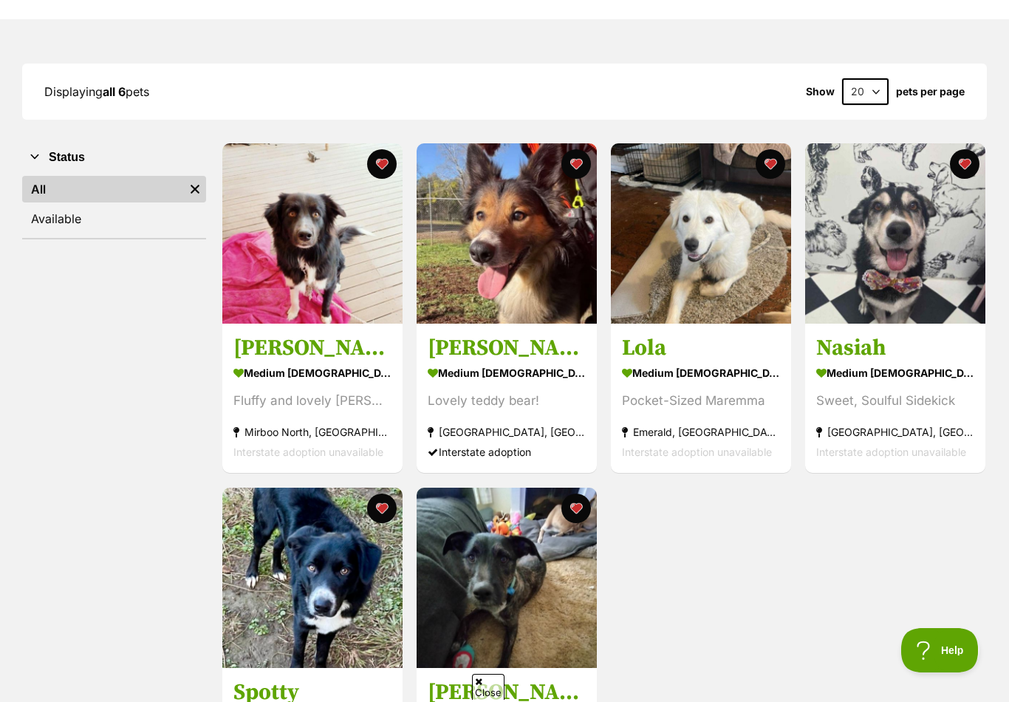
scroll to position [159, 0]
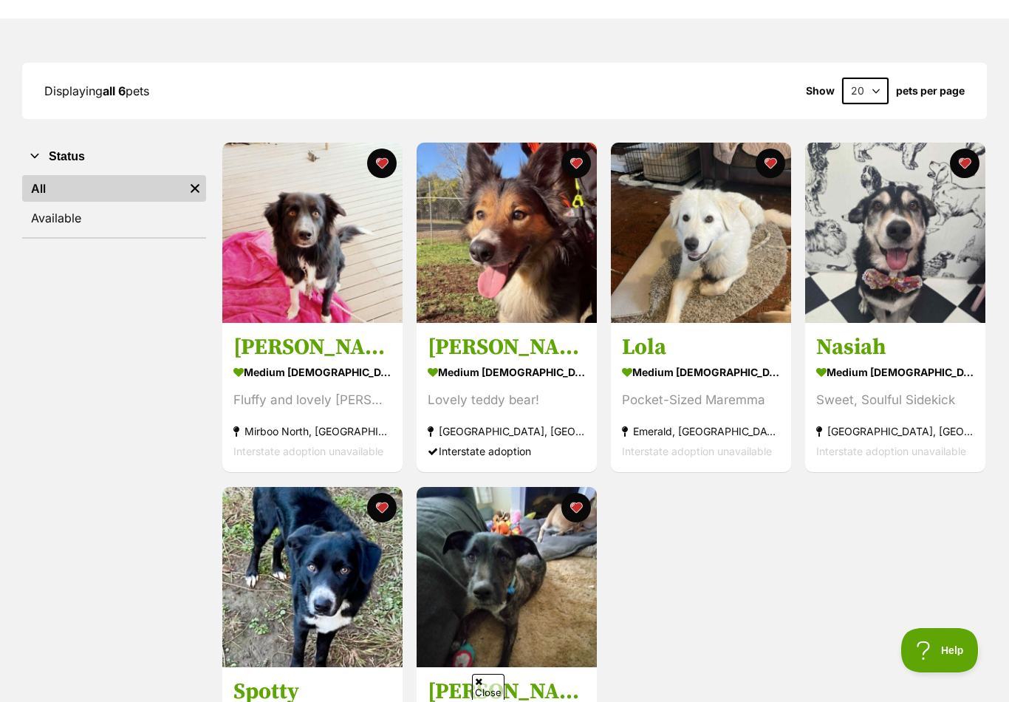
click at [654, 263] on img at bounding box center [701, 233] width 180 height 180
click at [477, 259] on img at bounding box center [506, 233] width 180 height 180
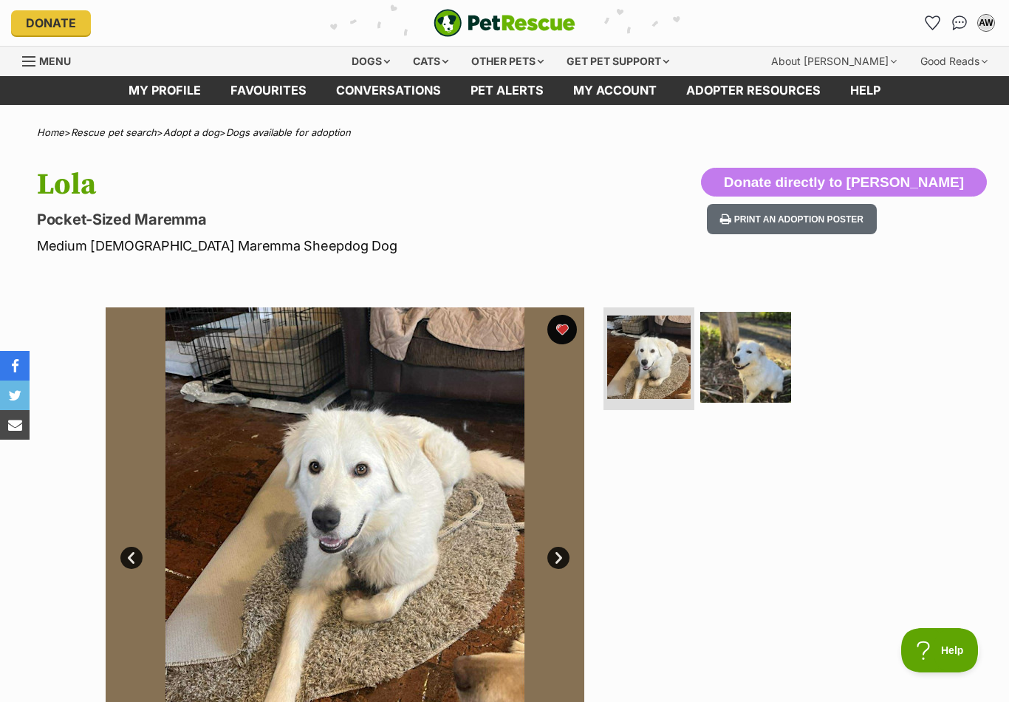
click at [742, 362] on img at bounding box center [745, 357] width 91 height 91
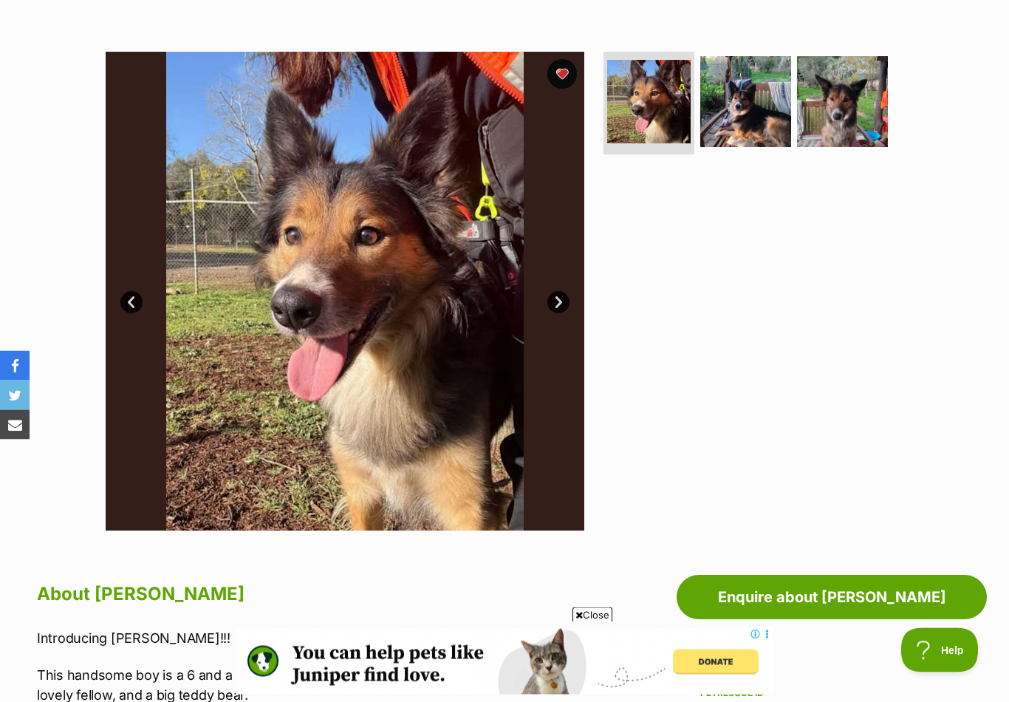
scroll to position [247, 0]
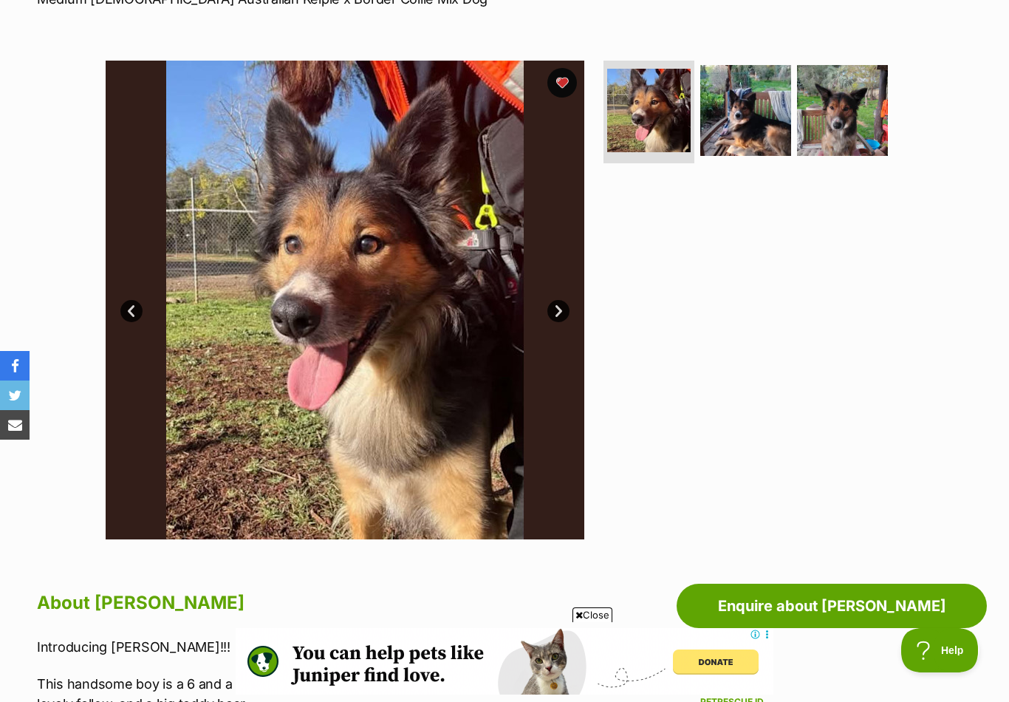
click at [837, 128] on img at bounding box center [842, 110] width 91 height 91
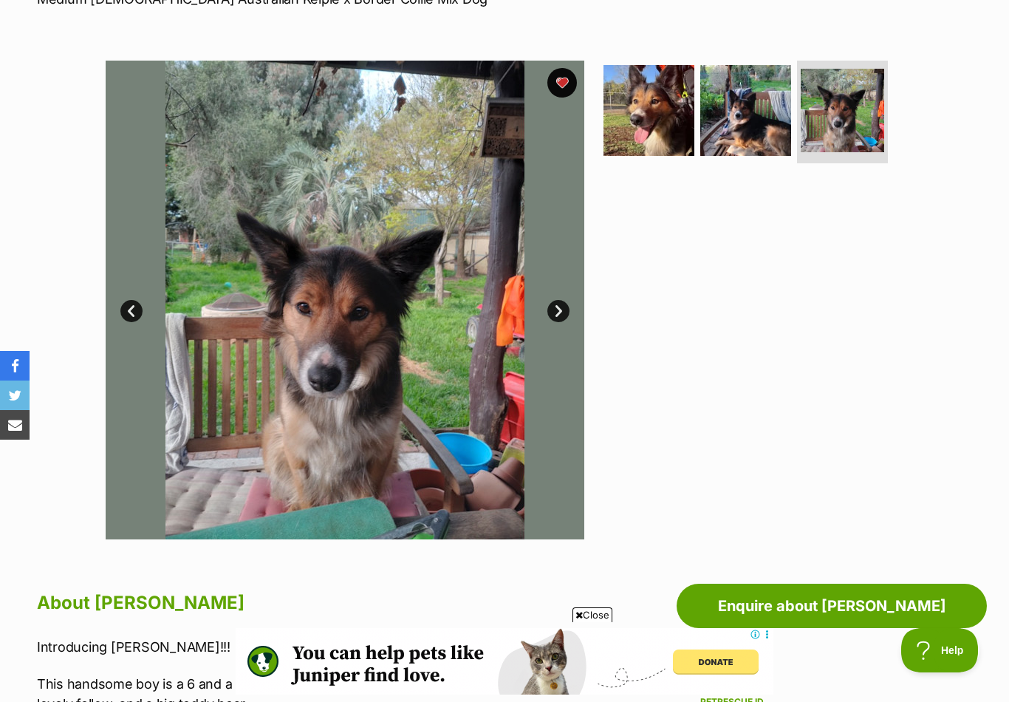
click at [747, 118] on img at bounding box center [745, 110] width 91 height 91
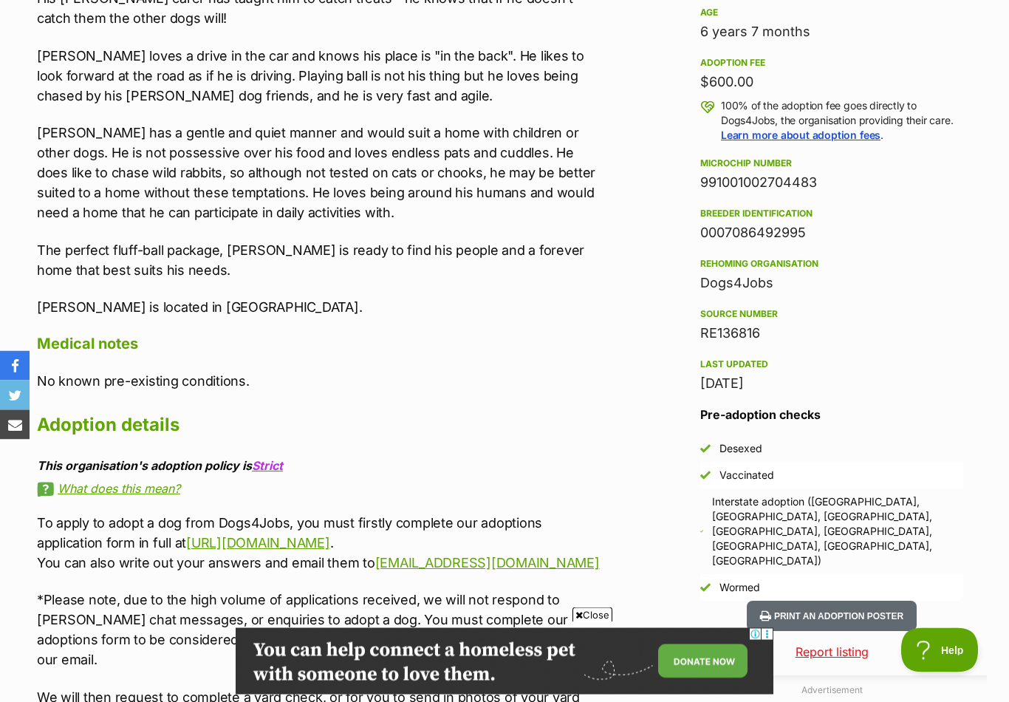
scroll to position [1029, 0]
click at [164, 484] on link "What does this mean?" at bounding box center [319, 487] width 564 height 13
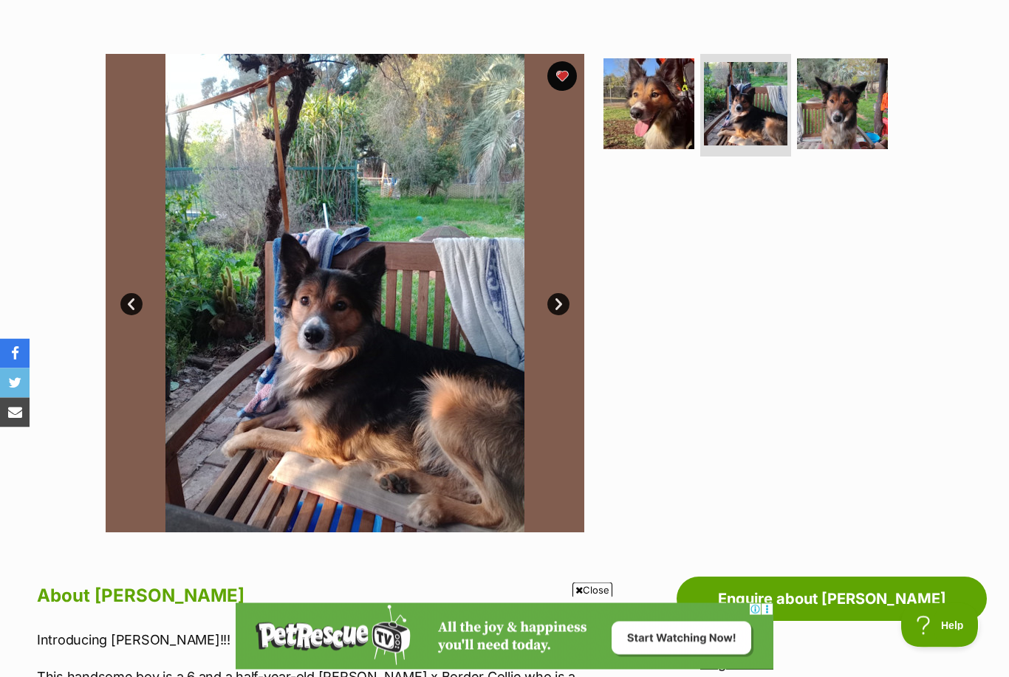
scroll to position [256, 0]
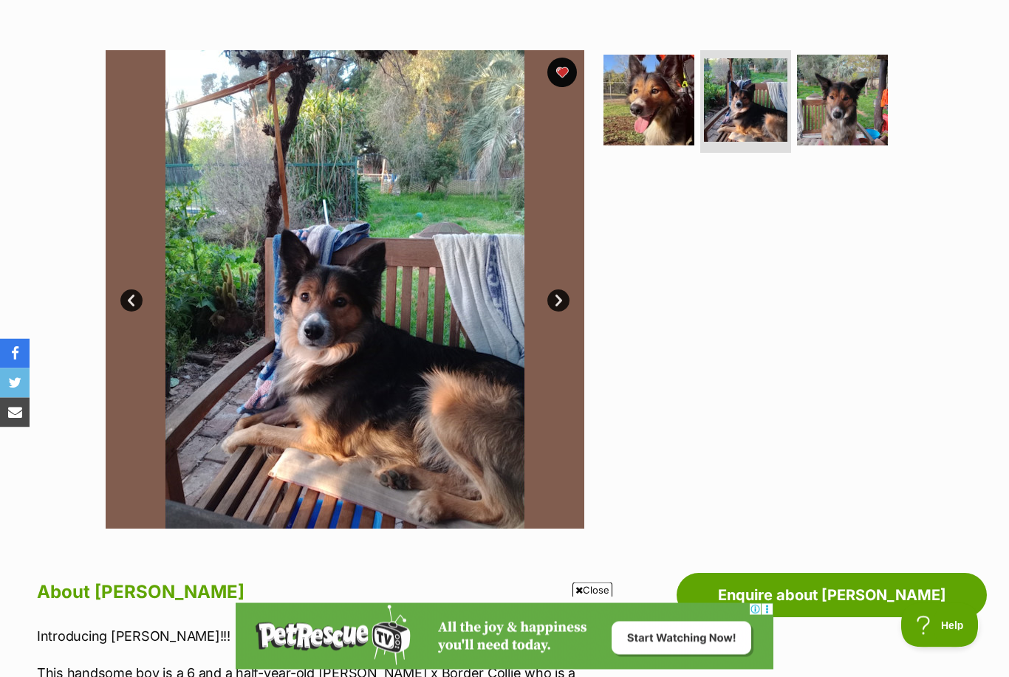
click at [551, 301] on link "Next" at bounding box center [558, 301] width 22 height 22
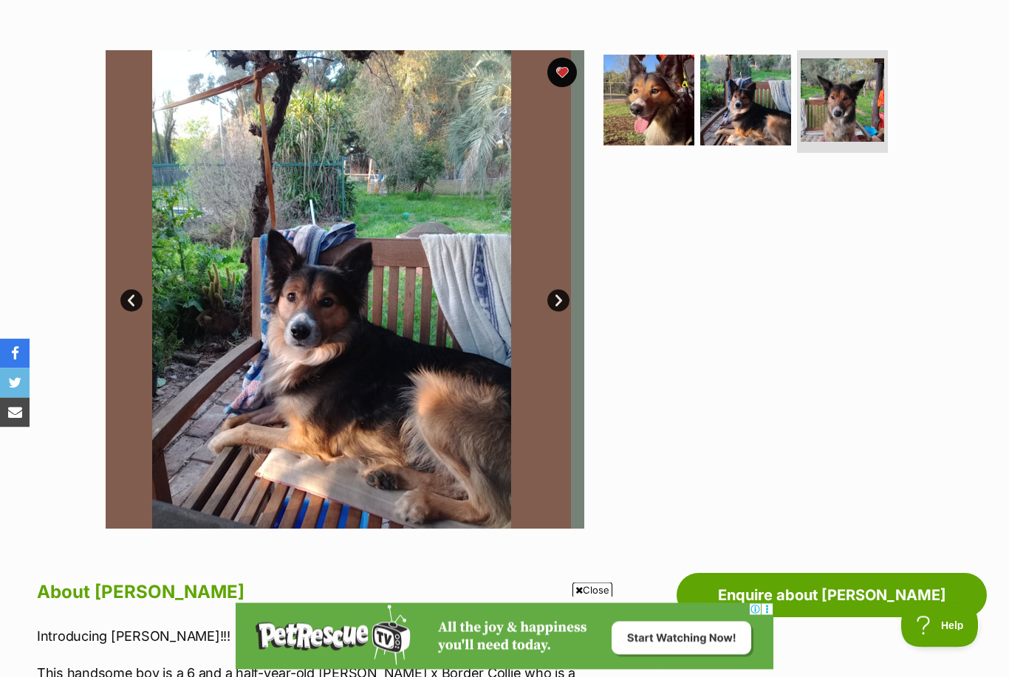
scroll to position [257, 0]
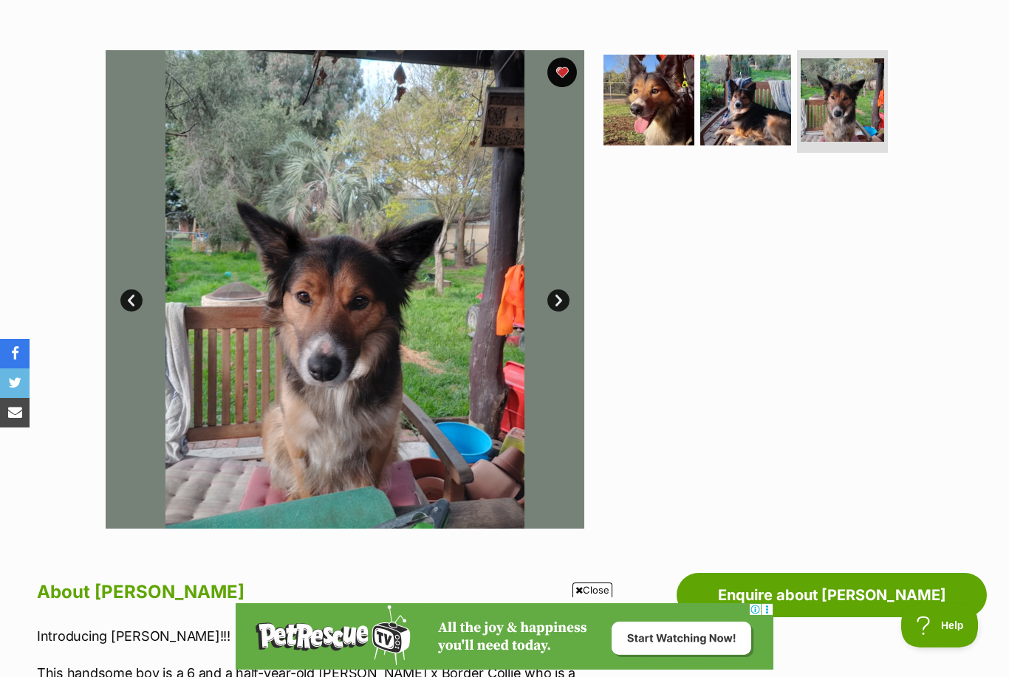
click at [549, 300] on link "Next" at bounding box center [558, 300] width 22 height 22
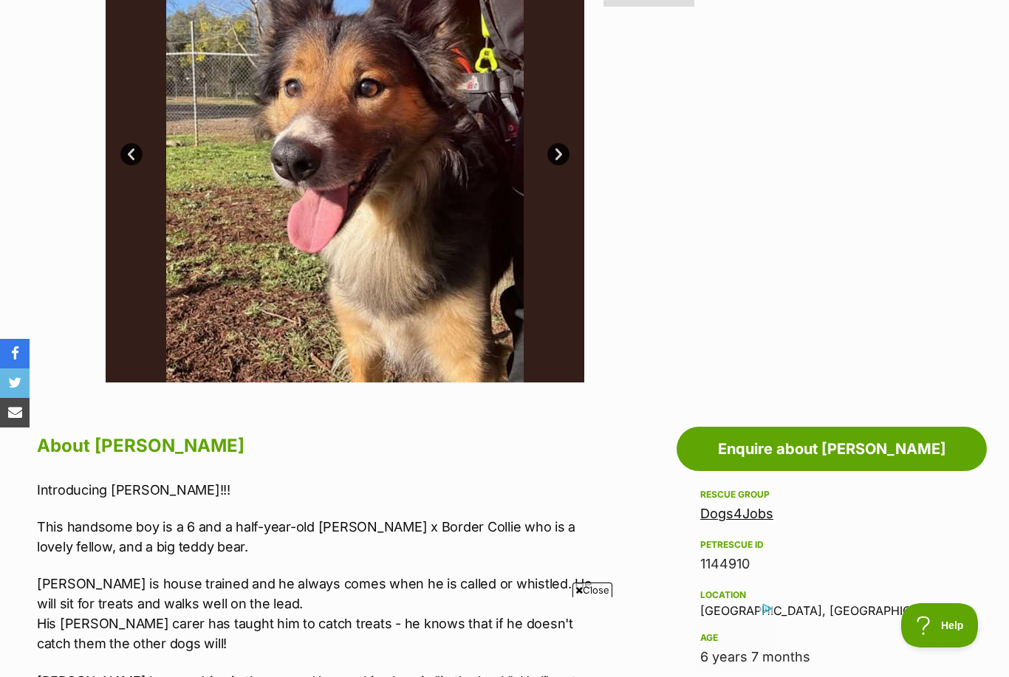
scroll to position [0, 0]
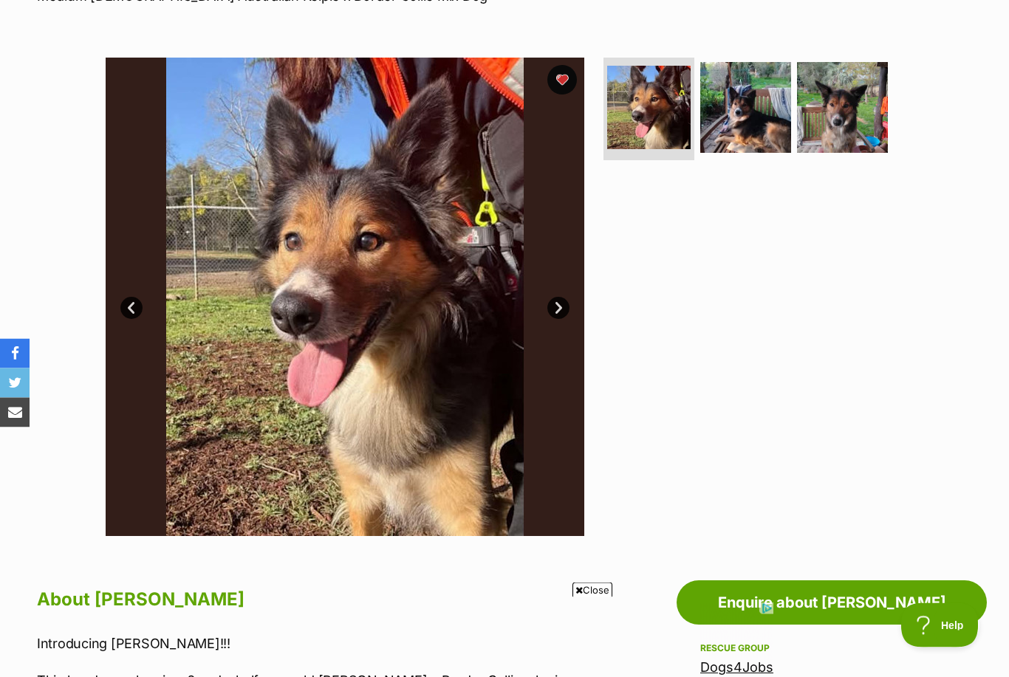
click at [132, 309] on link "Prev" at bounding box center [131, 309] width 22 height 22
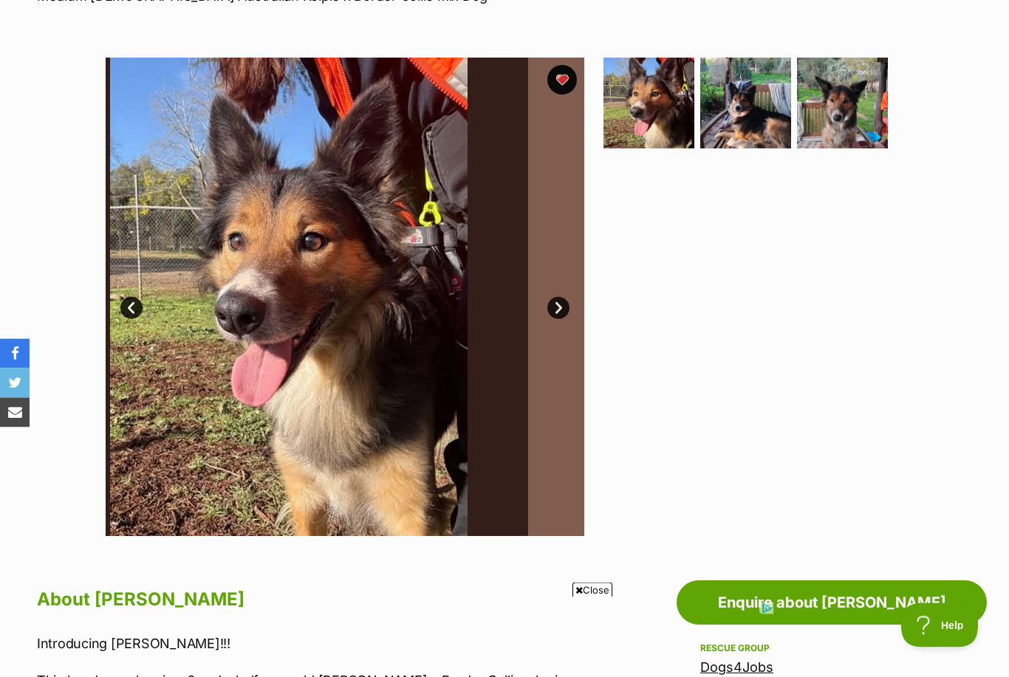
scroll to position [250, 0]
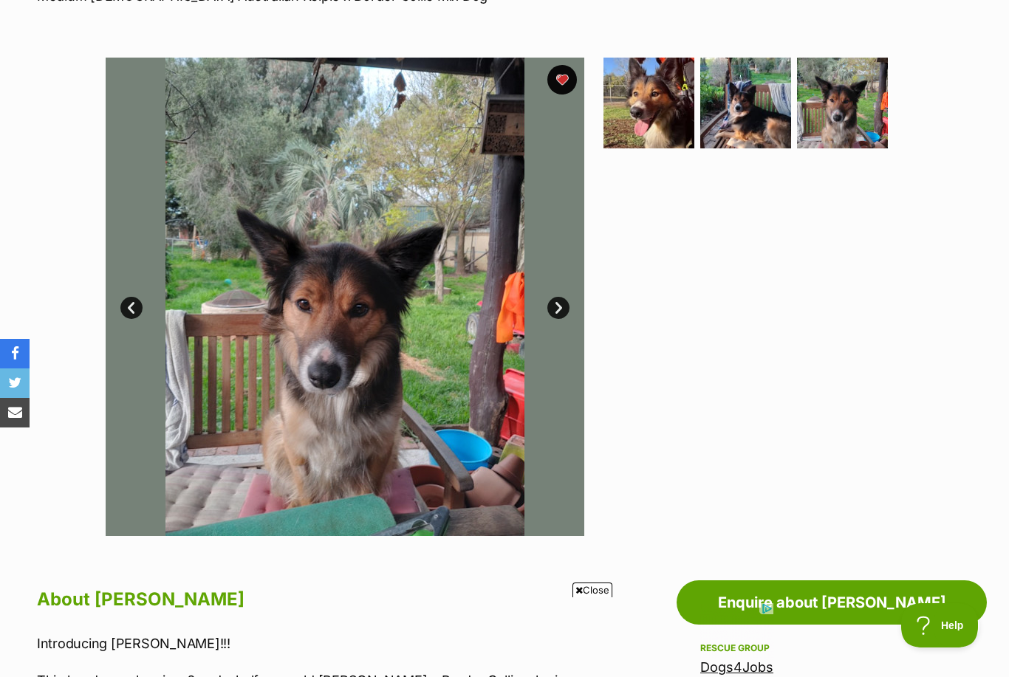
click at [131, 308] on link "Prev" at bounding box center [131, 308] width 22 height 22
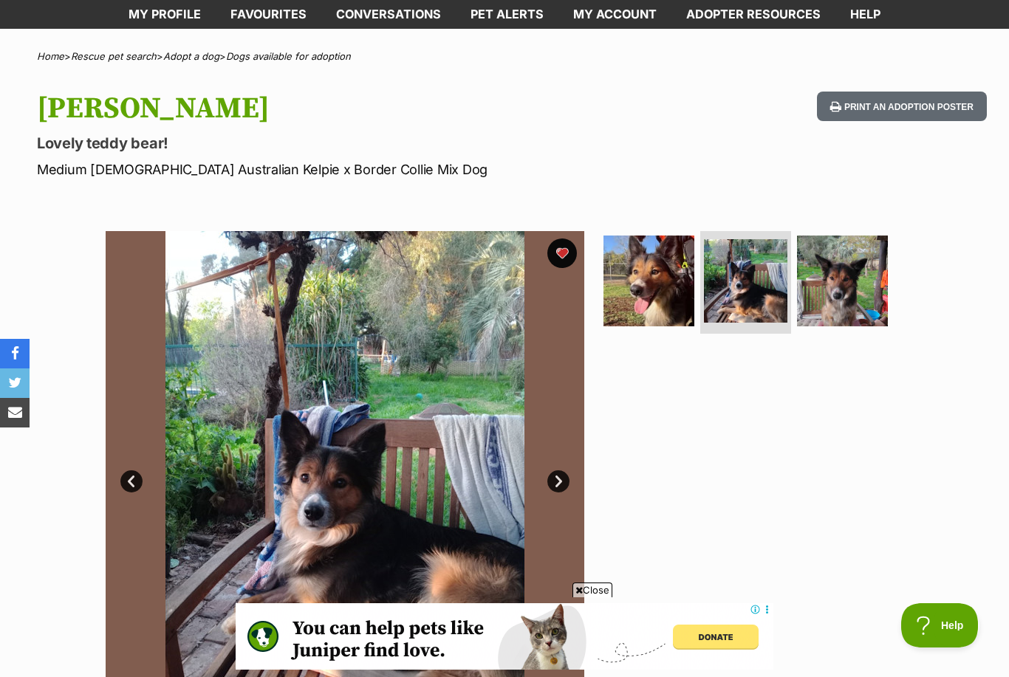
scroll to position [0, 0]
click at [128, 475] on link "Prev" at bounding box center [131, 481] width 22 height 22
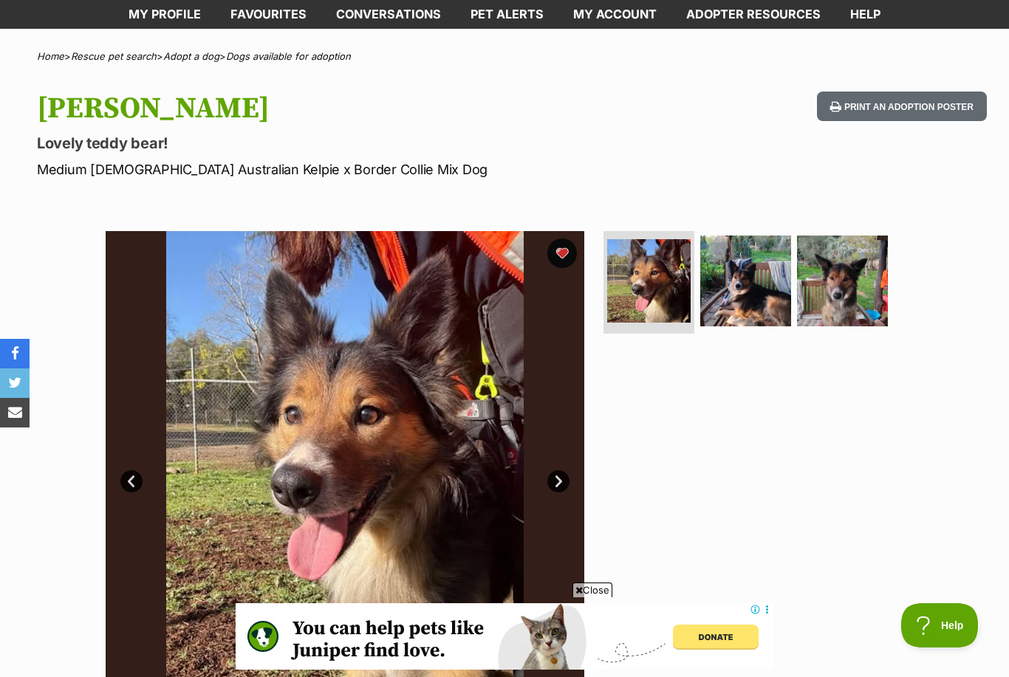
click at [132, 479] on link "Prev" at bounding box center [131, 481] width 22 height 22
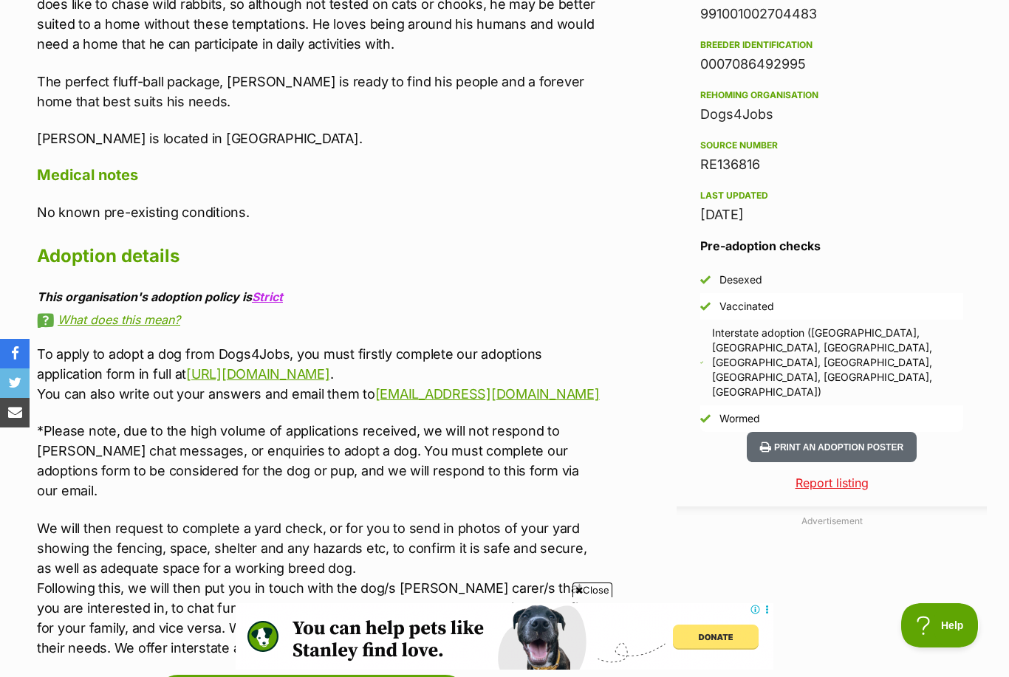
scroll to position [1225, 0]
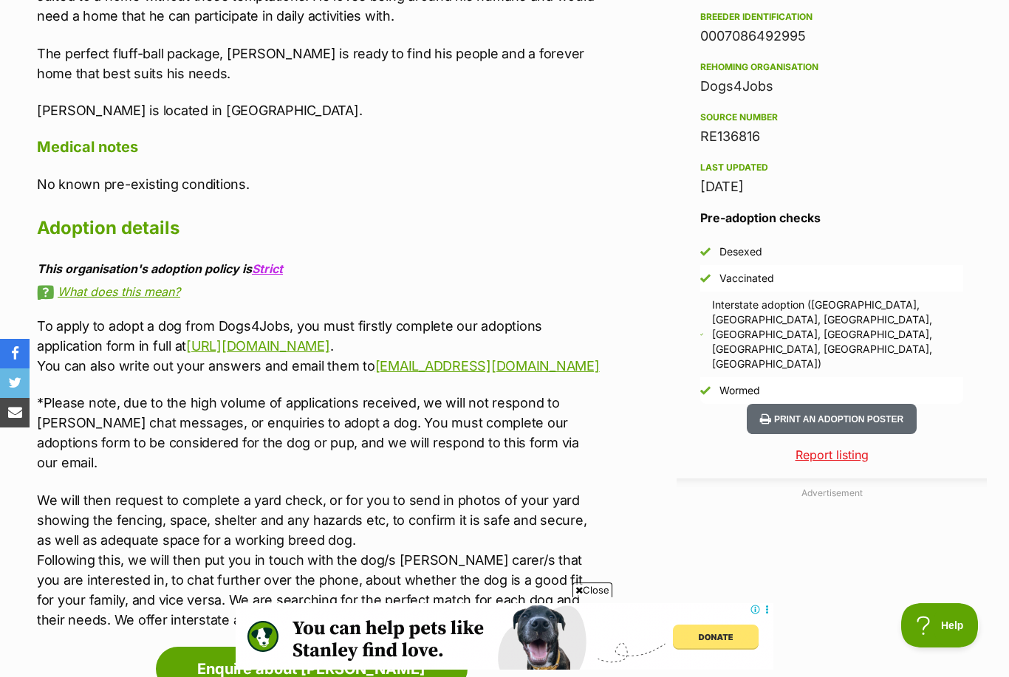
click at [217, 351] on link "http://dogs4jobs.com.au/adoption-form/" at bounding box center [257, 346] width 143 height 16
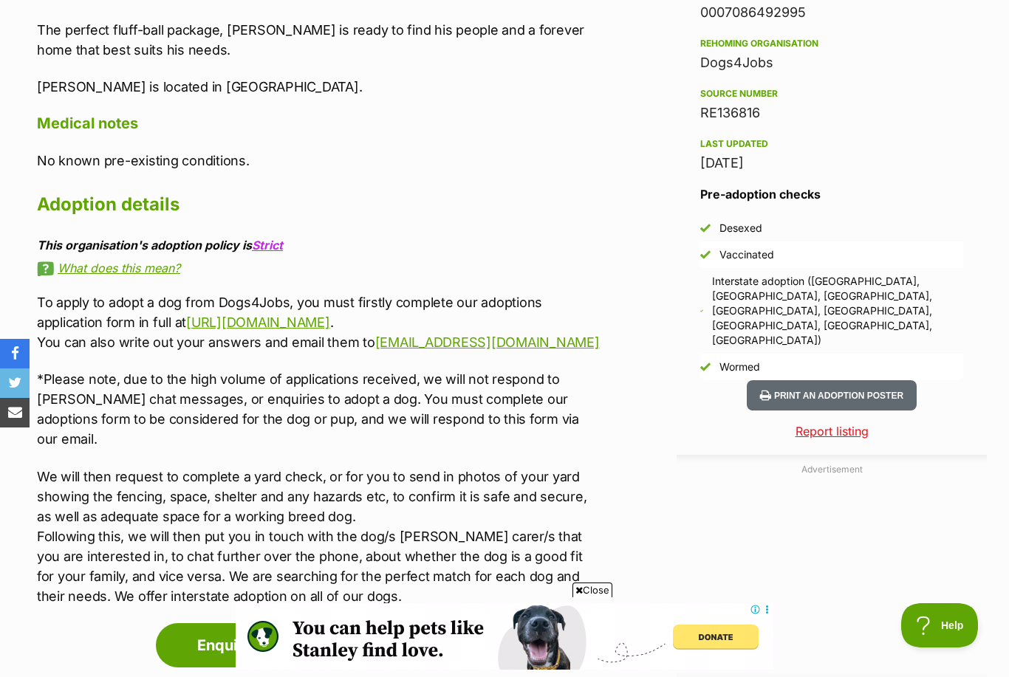
click at [164, 427] on p "*Please note, due to the high volume of applications received, we will not resp…" at bounding box center [319, 409] width 564 height 80
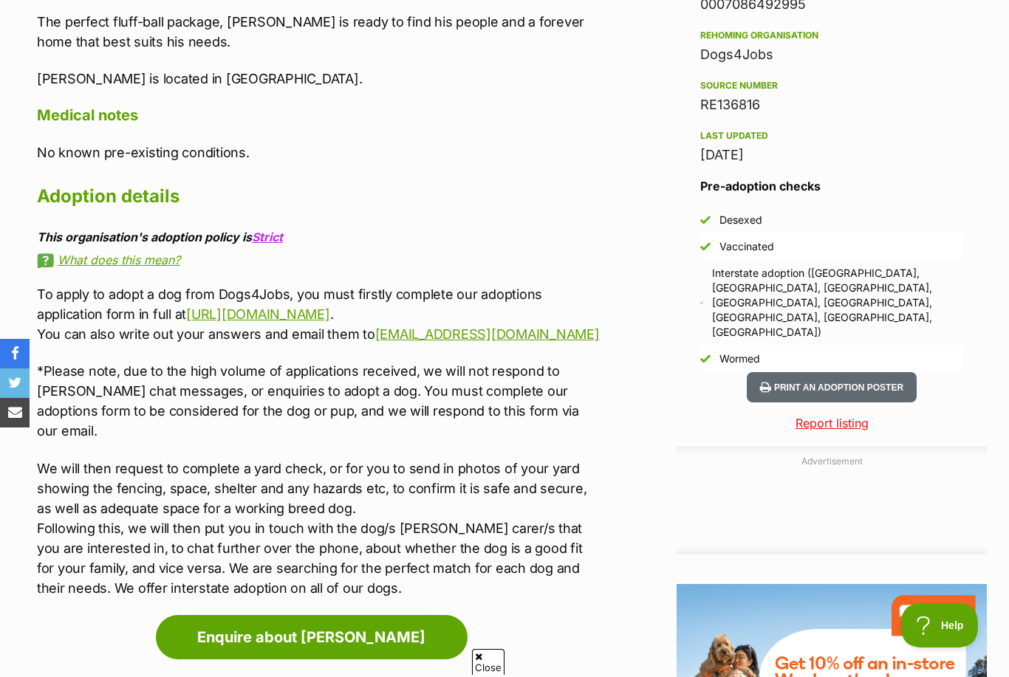
scroll to position [0, 0]
click at [269, 316] on link "http://dogs4jobs.com.au/adoption-form/" at bounding box center [257, 314] width 143 height 16
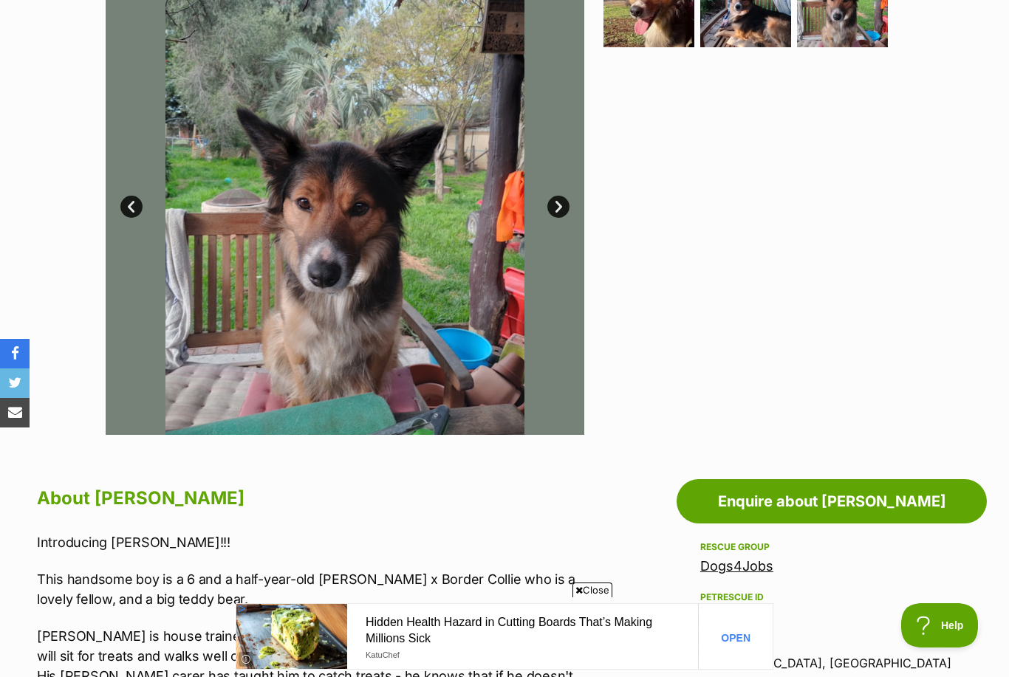
scroll to position [322, 0]
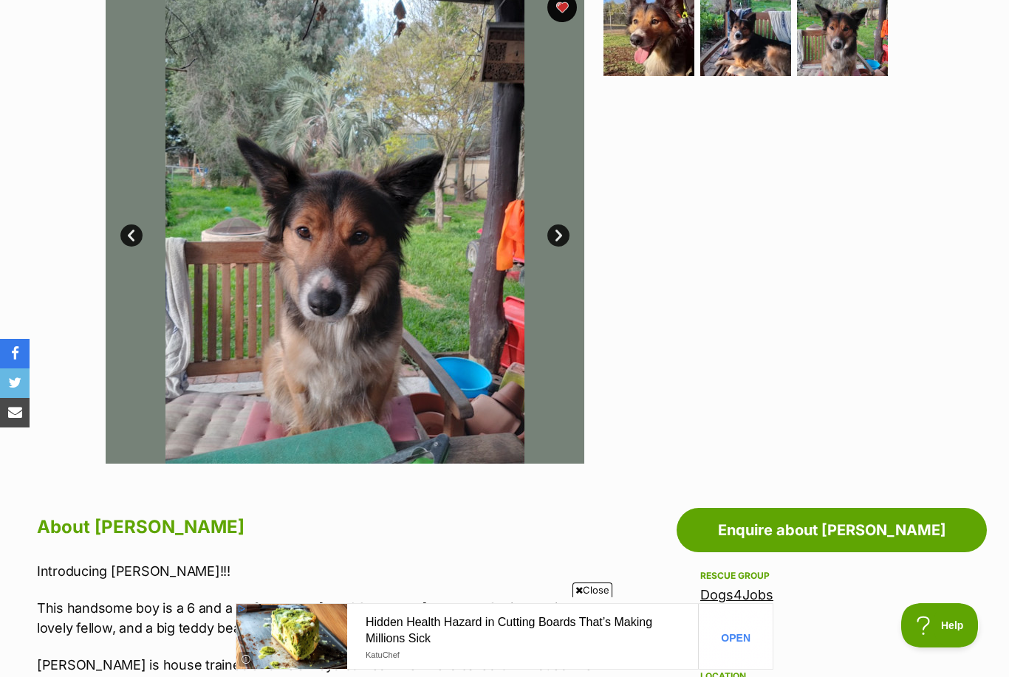
click at [560, 244] on link "Next" at bounding box center [558, 235] width 22 height 22
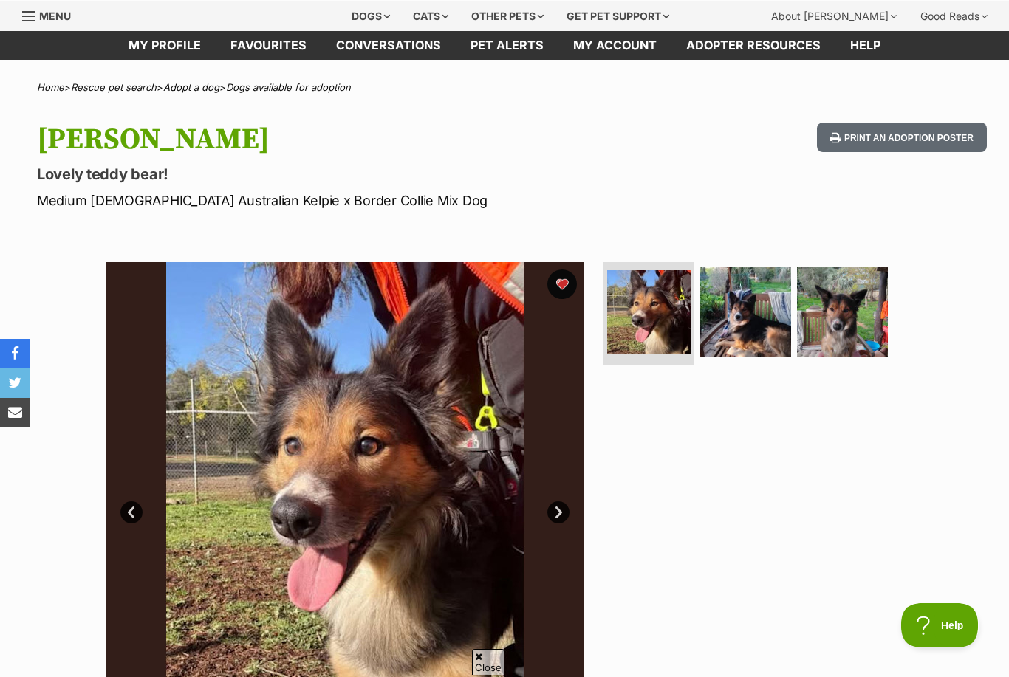
scroll to position [0, 0]
click at [741, 309] on img at bounding box center [745, 312] width 91 height 91
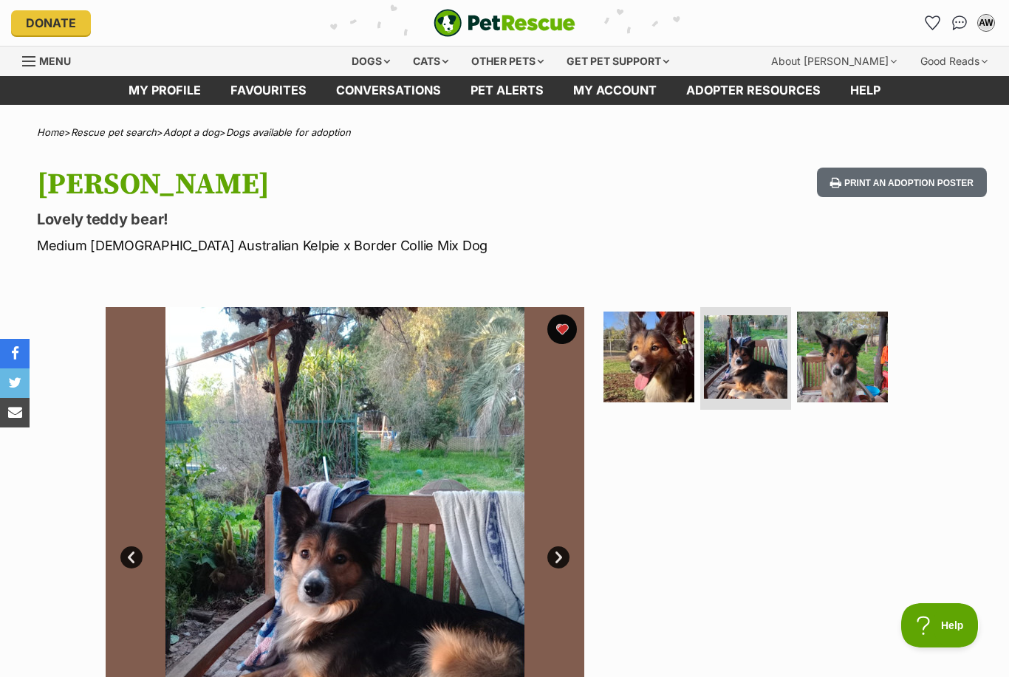
click at [848, 367] on img at bounding box center [842, 357] width 91 height 91
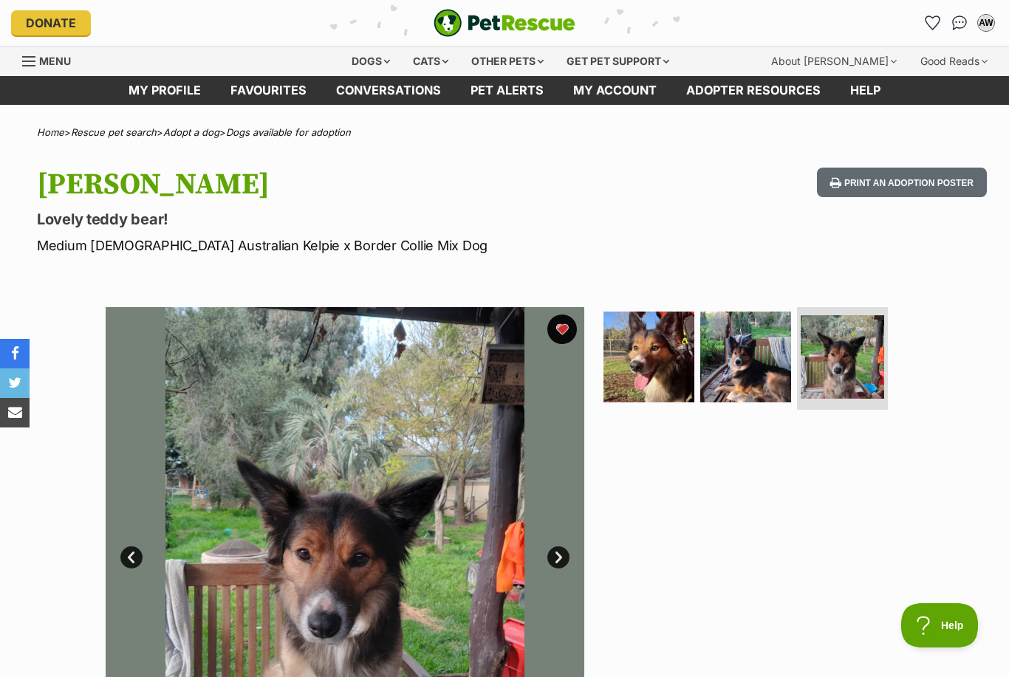
click at [757, 353] on img at bounding box center [745, 357] width 91 height 91
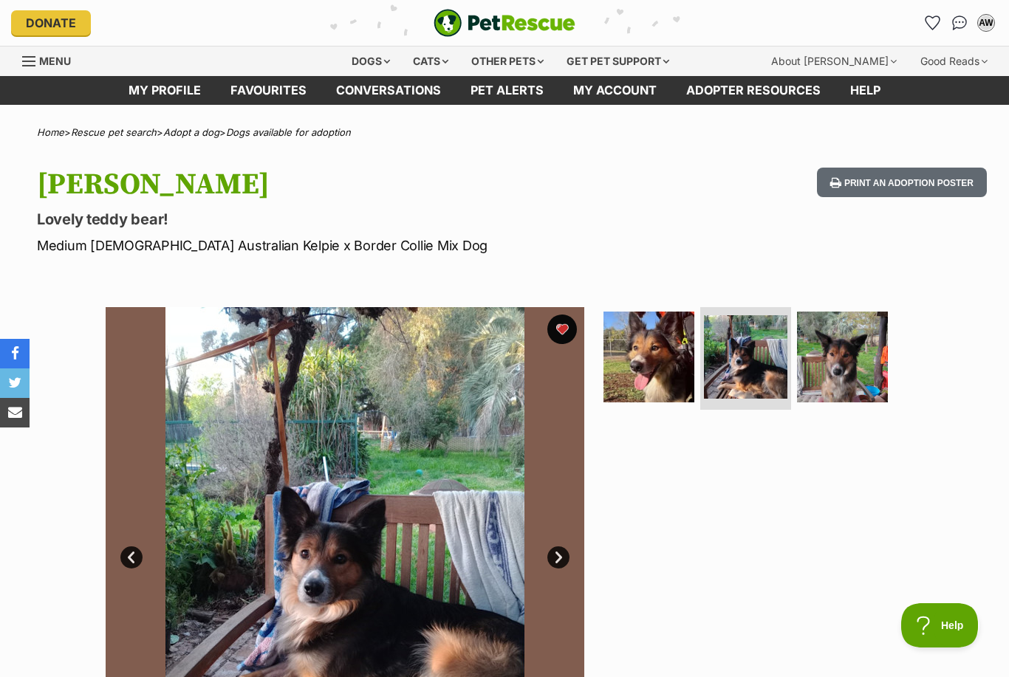
click at [676, 376] on img at bounding box center [648, 357] width 91 height 91
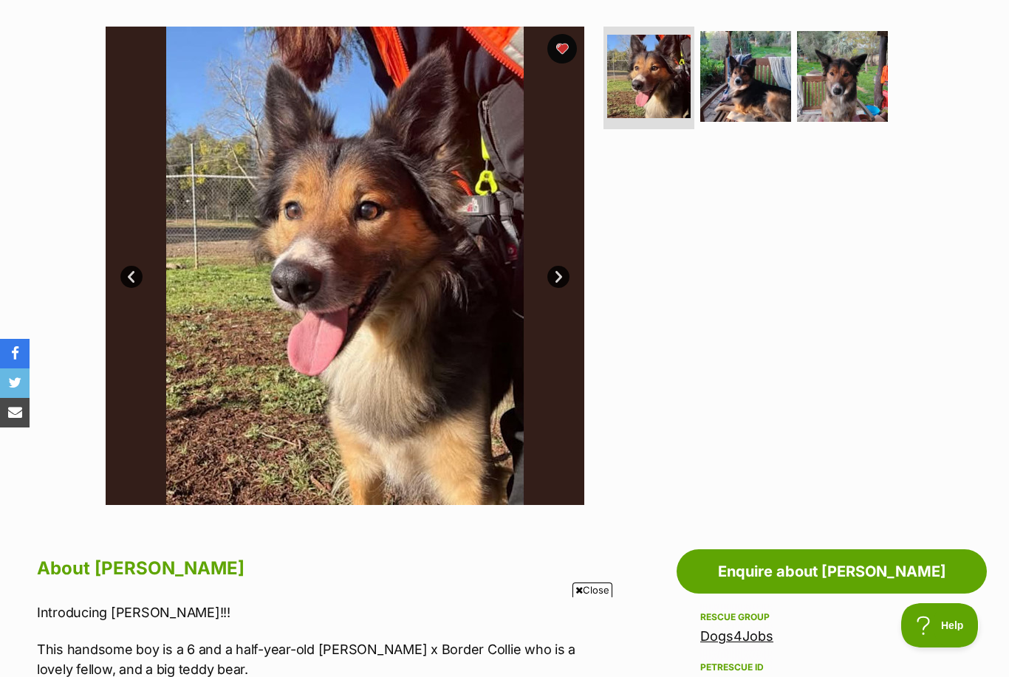
click at [404, 261] on img at bounding box center [345, 266] width 478 height 478
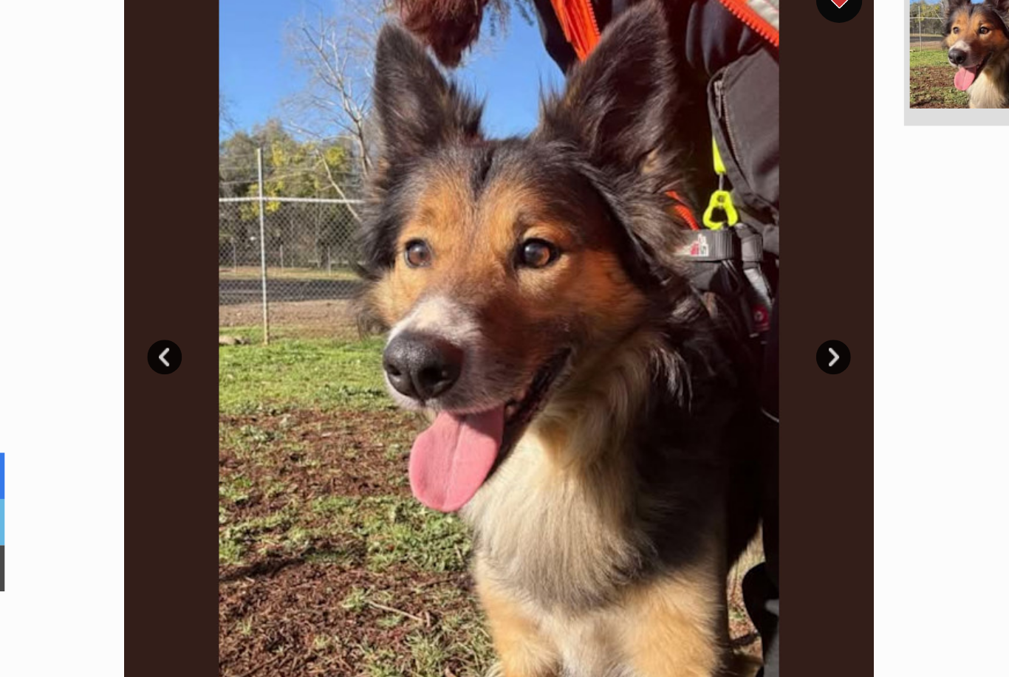
click at [547, 267] on link "Next" at bounding box center [558, 278] width 22 height 22
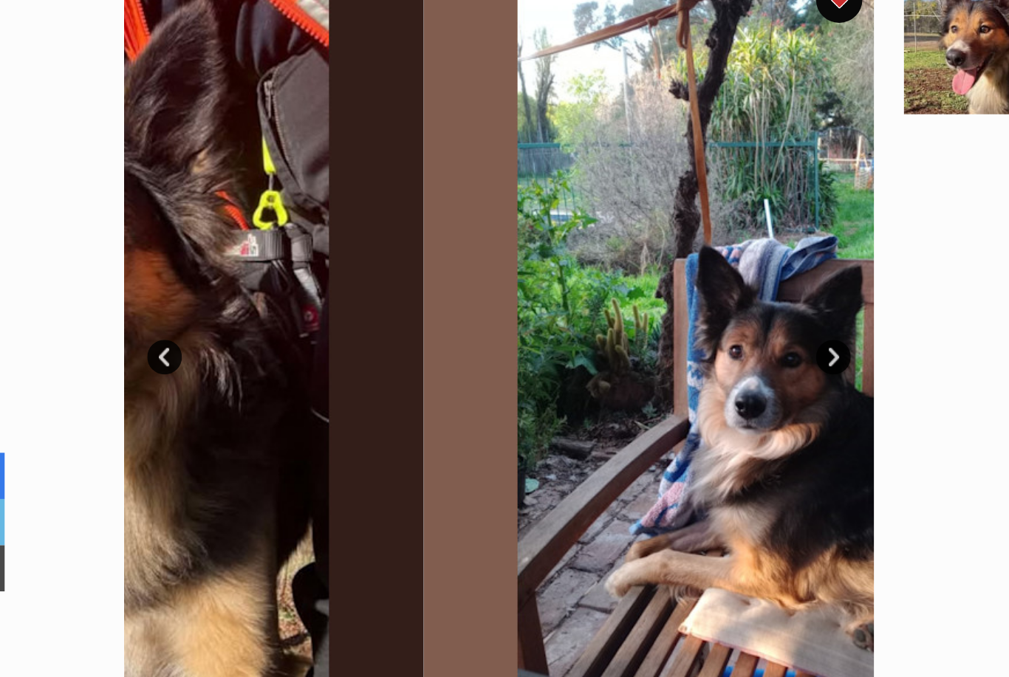
click at [547, 267] on link "Next" at bounding box center [558, 278] width 22 height 22
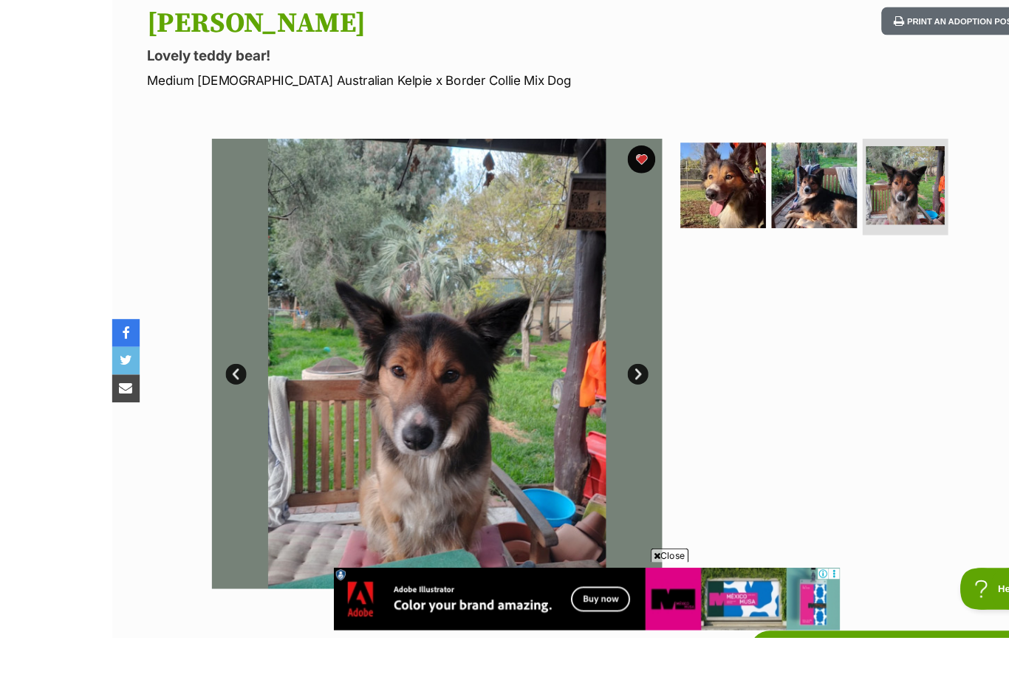
scroll to position [0, 0]
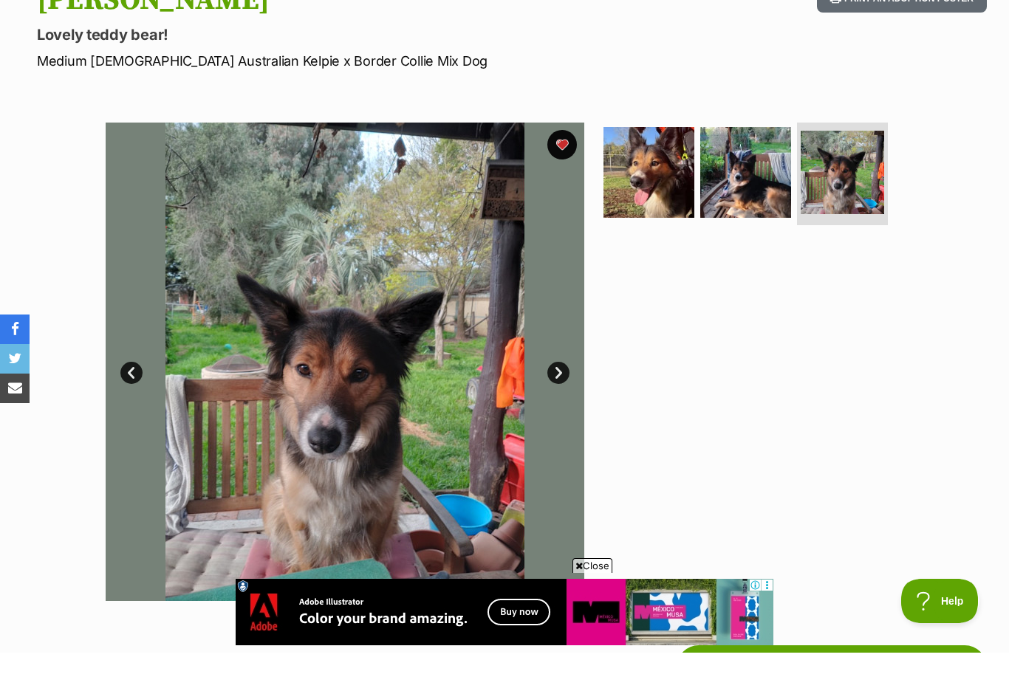
click at [134, 358] on img at bounding box center [345, 386] width 478 height 478
click at [130, 386] on link "Prev" at bounding box center [131, 397] width 22 height 22
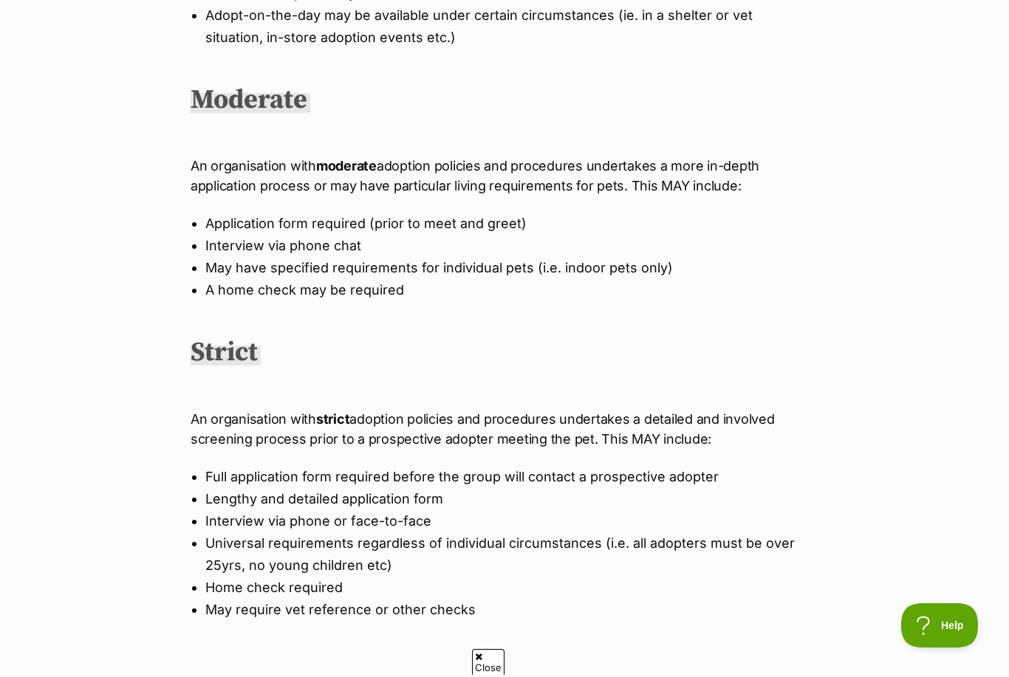
scroll to position [697, 0]
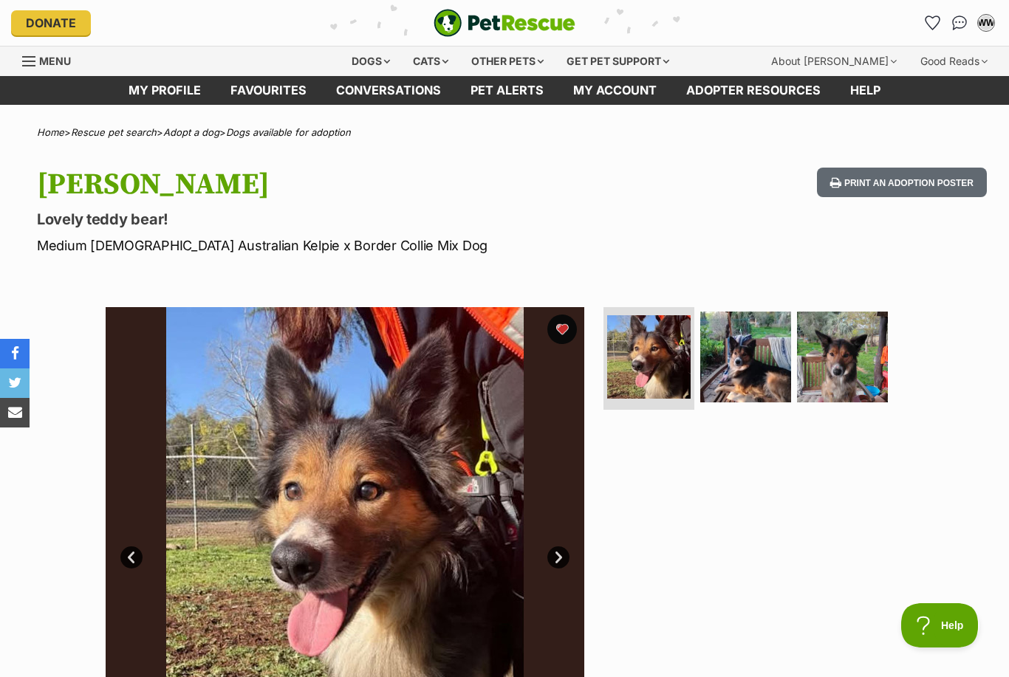
click at [261, 94] on link "Favourites" at bounding box center [269, 90] width 106 height 29
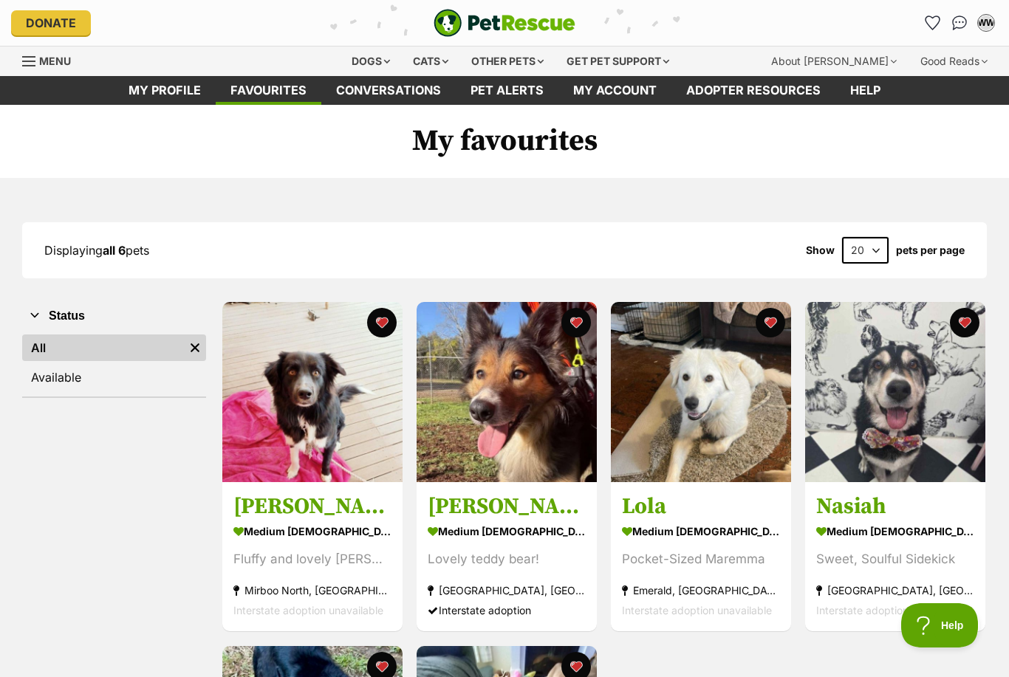
click at [910, 408] on img at bounding box center [895, 392] width 180 height 180
click at [734, 373] on img at bounding box center [701, 392] width 180 height 180
click at [737, 385] on img at bounding box center [701, 392] width 180 height 180
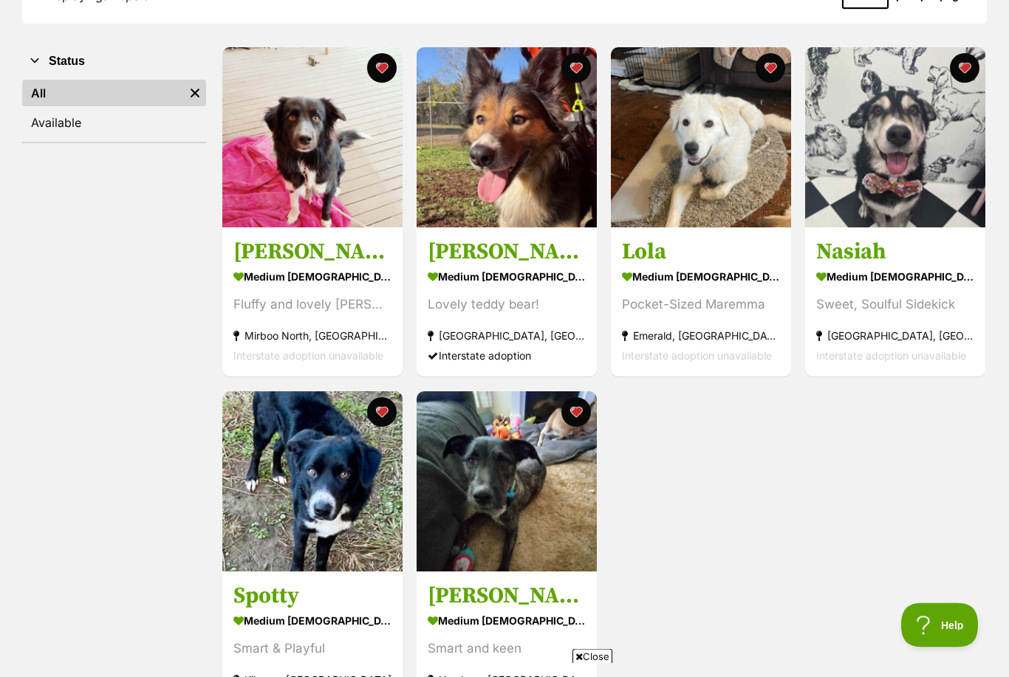
scroll to position [265, 0]
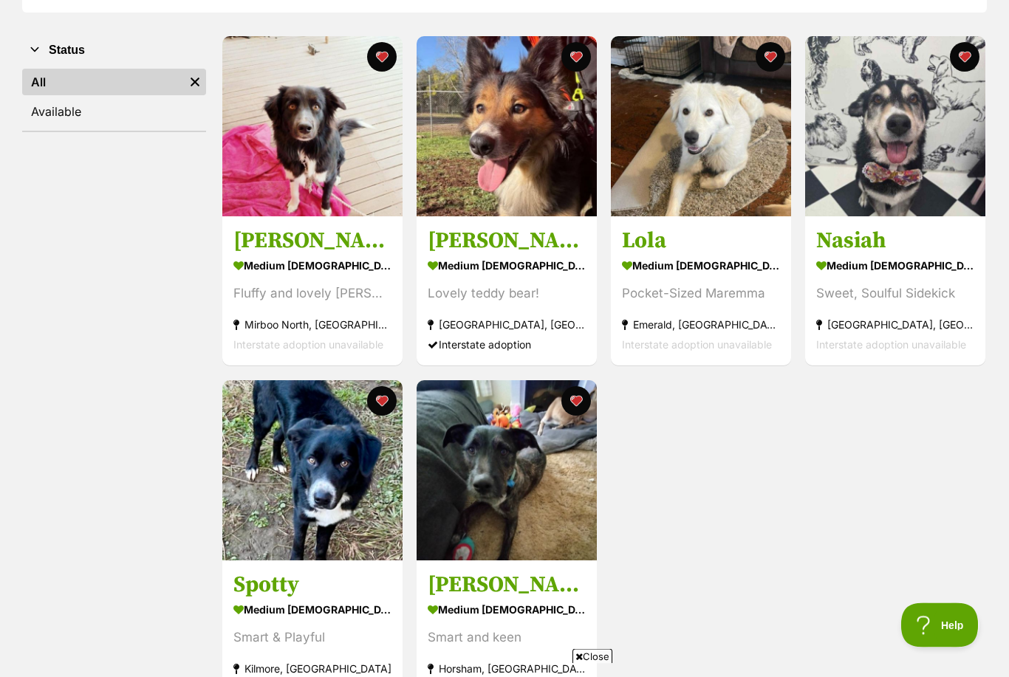
click at [508, 102] on img at bounding box center [506, 127] width 180 height 180
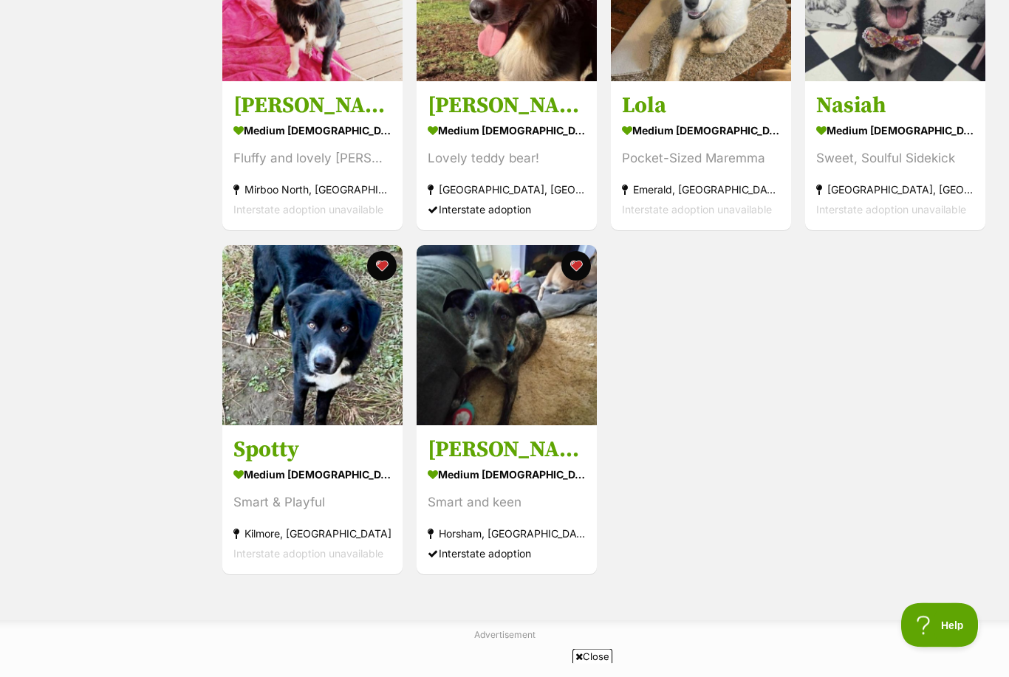
scroll to position [401, 0]
click at [309, 381] on img at bounding box center [312, 335] width 180 height 180
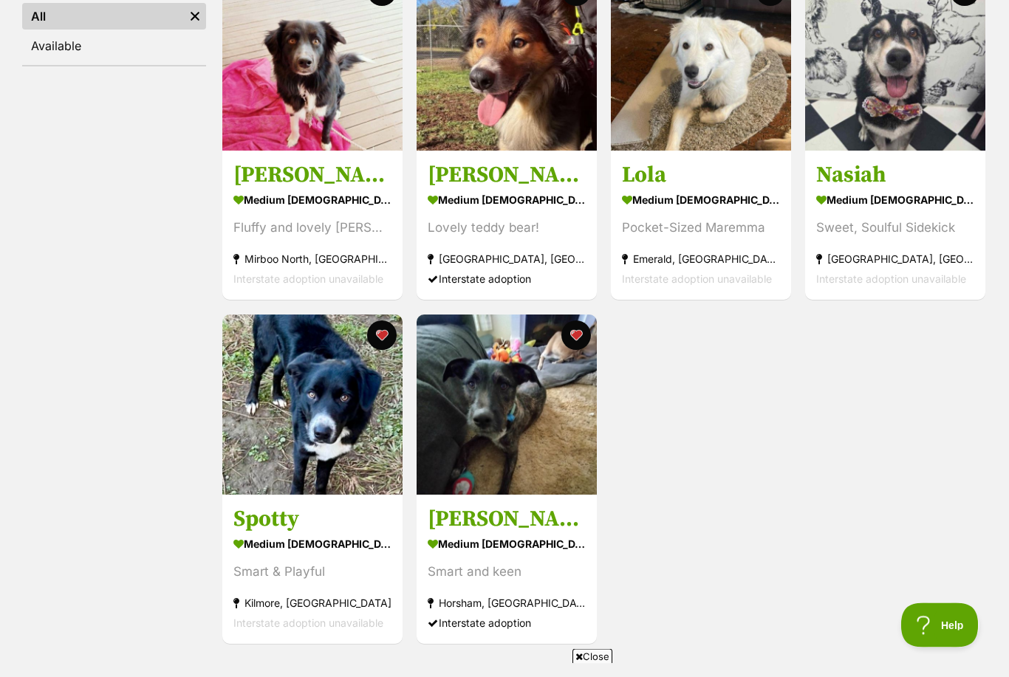
scroll to position [332, 0]
click at [535, 442] on img at bounding box center [506, 405] width 180 height 180
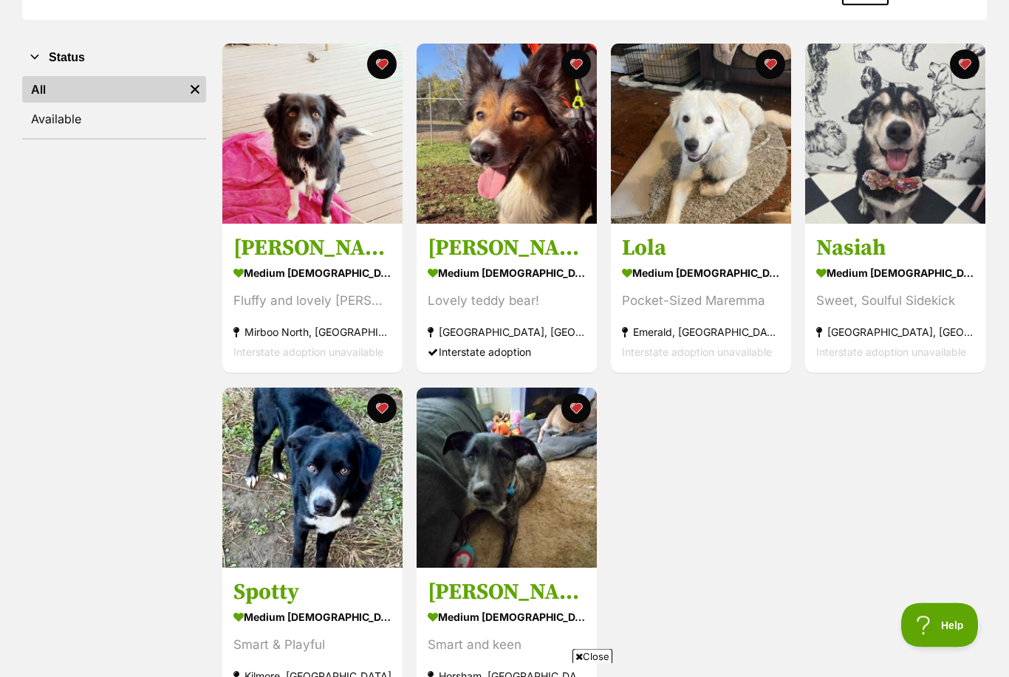
click at [577, 405] on button "favourite" at bounding box center [576, 409] width 30 height 30
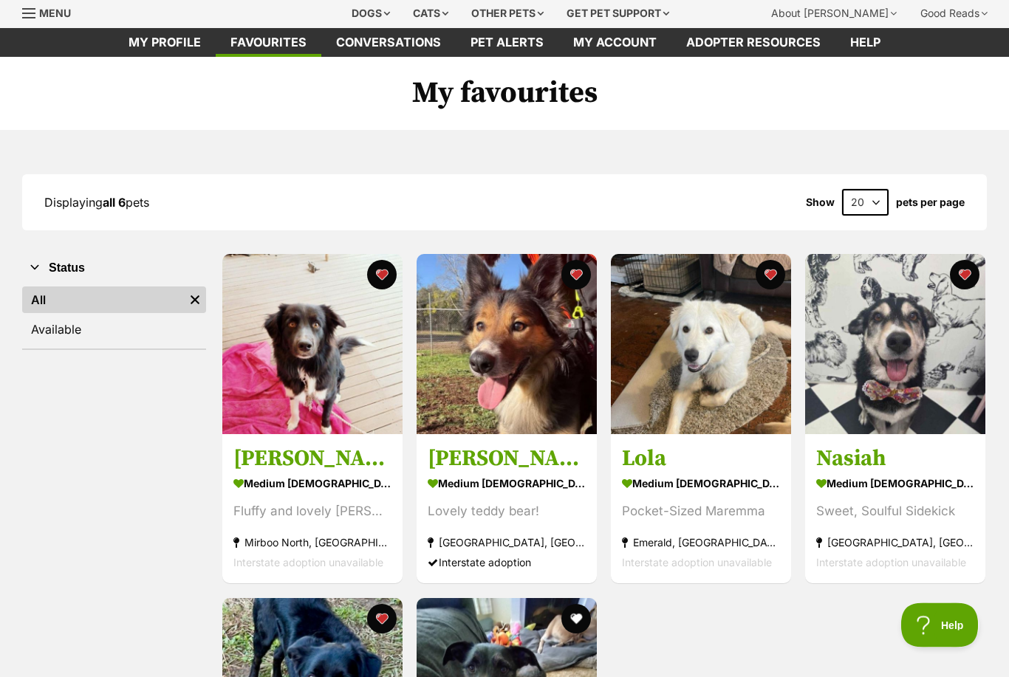
scroll to position [0, 0]
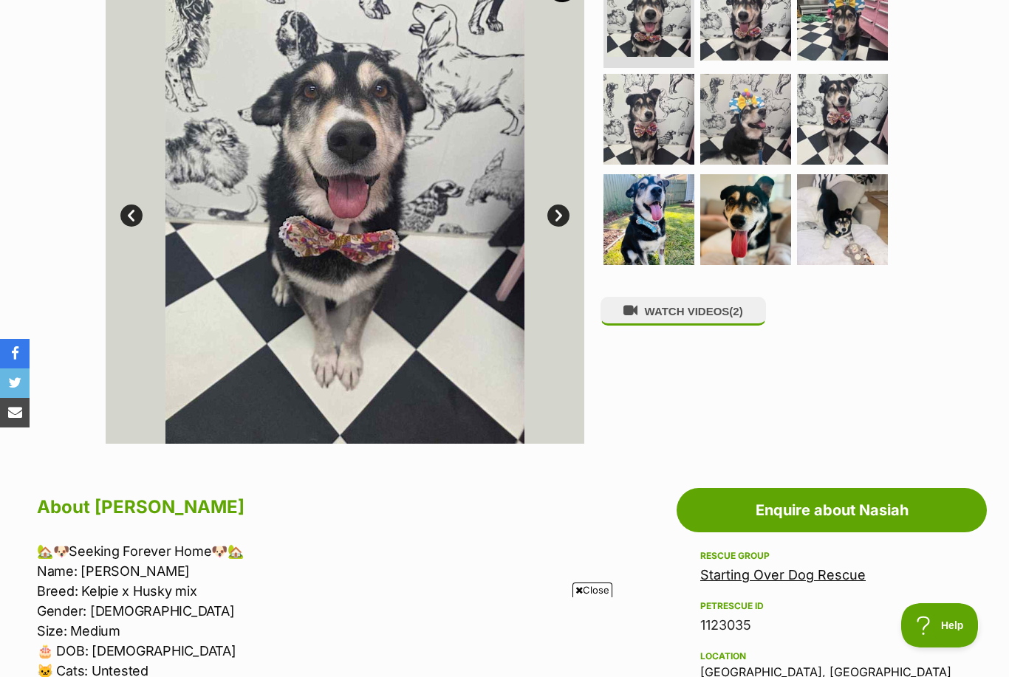
scroll to position [334, 0]
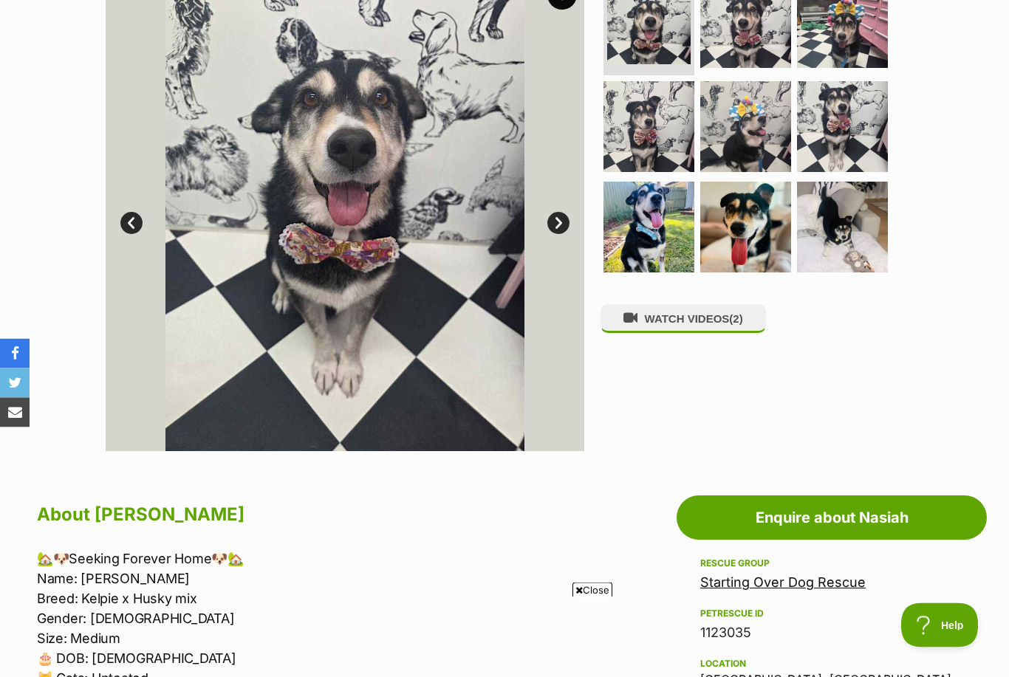
click at [571, 216] on img at bounding box center [345, 212] width 478 height 478
click at [563, 216] on link "Next" at bounding box center [558, 224] width 22 height 22
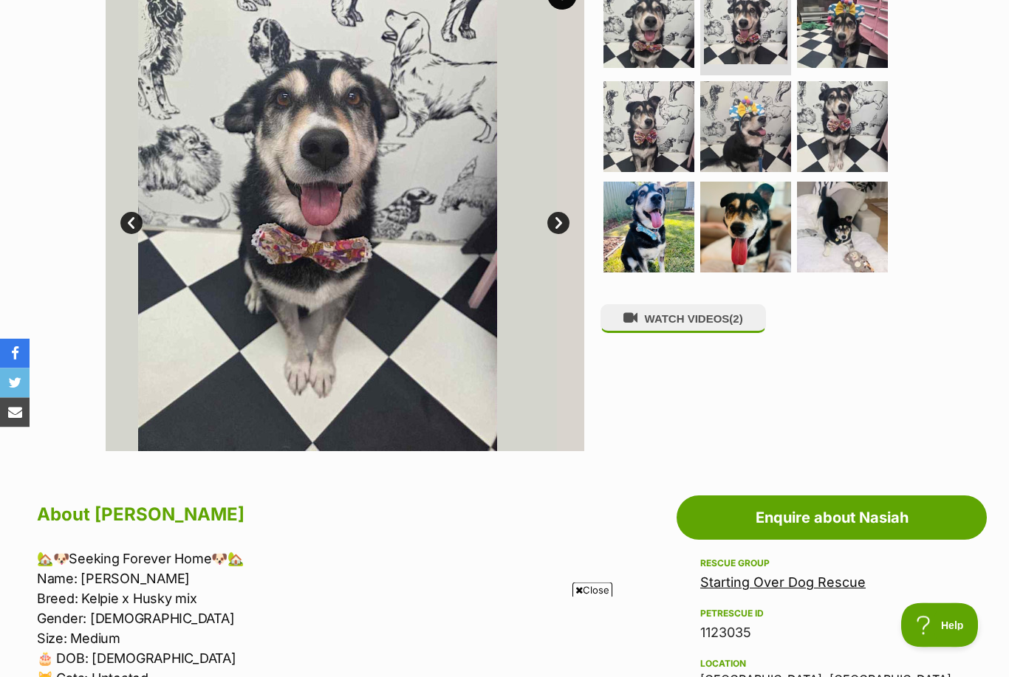
scroll to position [335, 0]
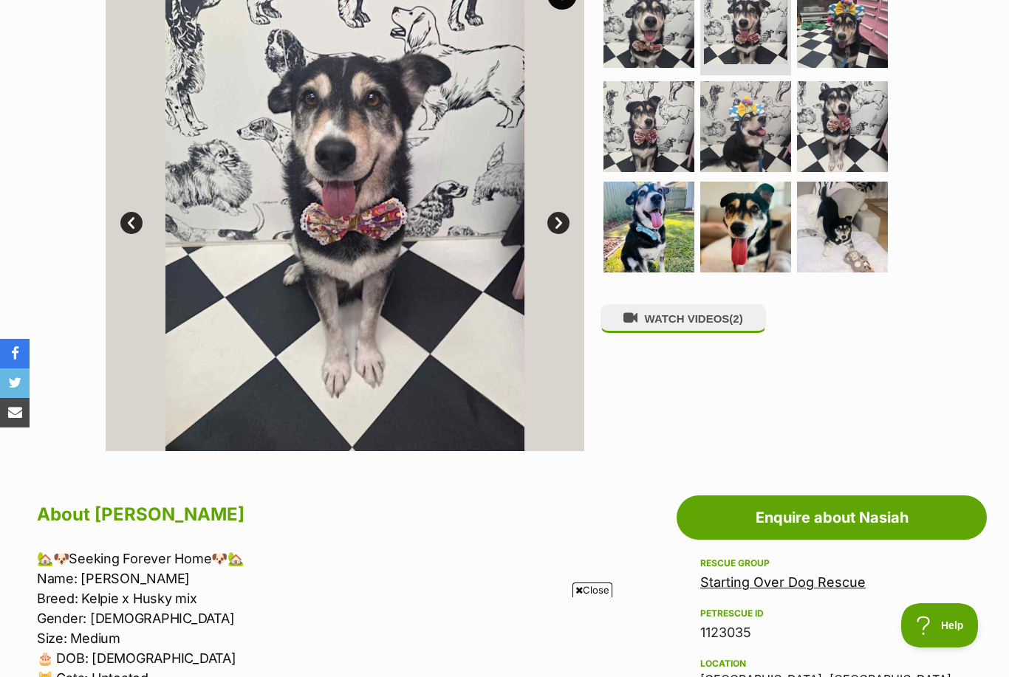
click at [552, 219] on link "Next" at bounding box center [558, 223] width 22 height 22
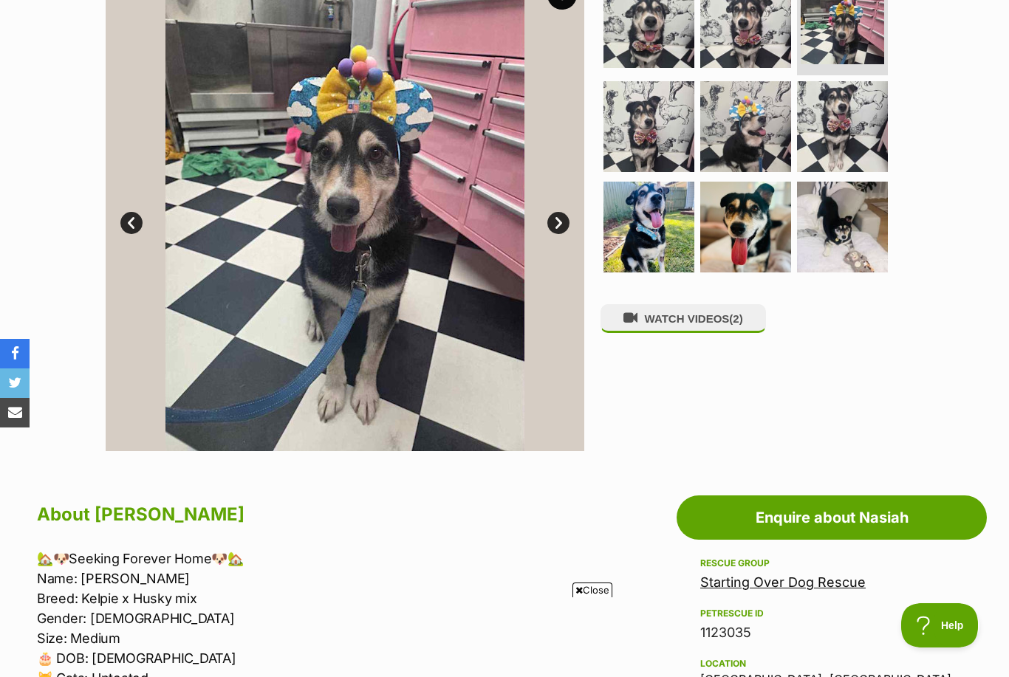
click at [549, 219] on link "Next" at bounding box center [558, 223] width 22 height 22
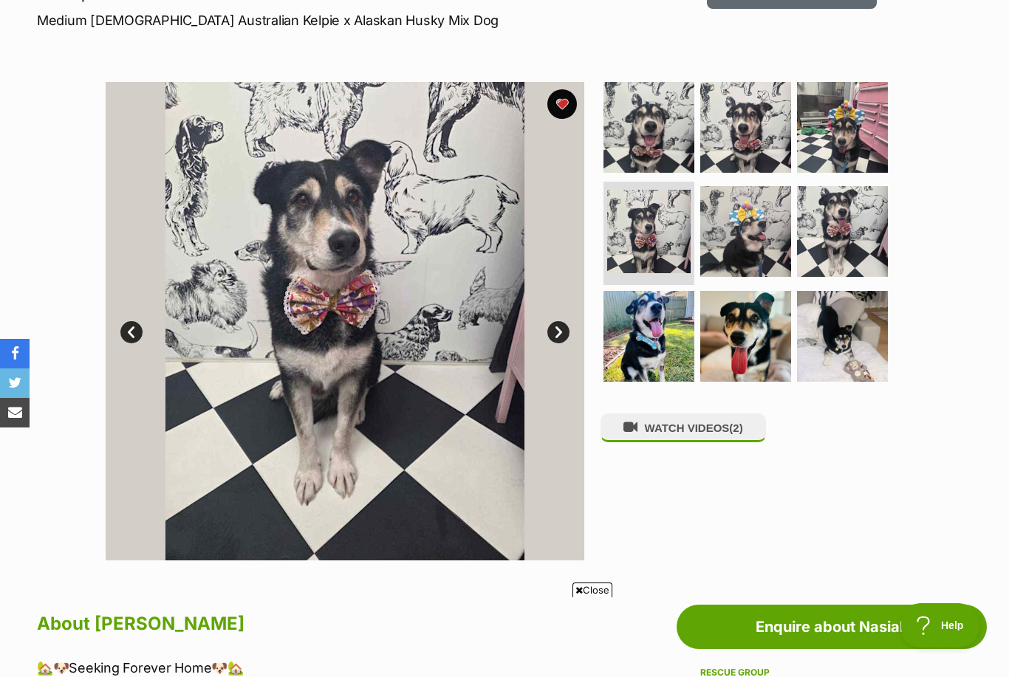
scroll to position [0, 0]
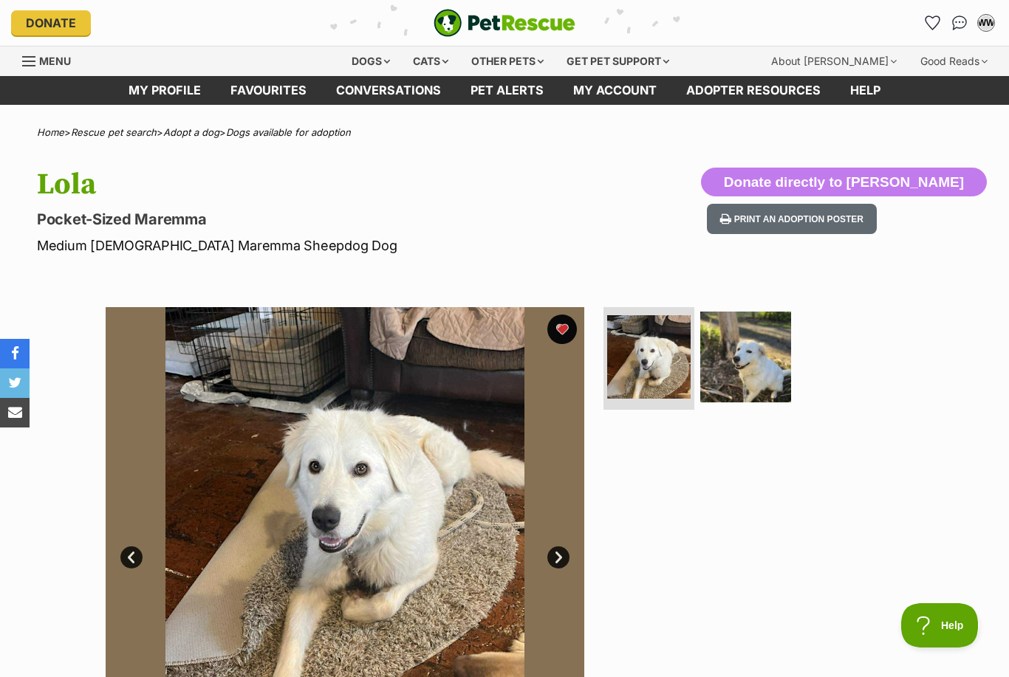
click at [746, 359] on img at bounding box center [745, 357] width 91 height 91
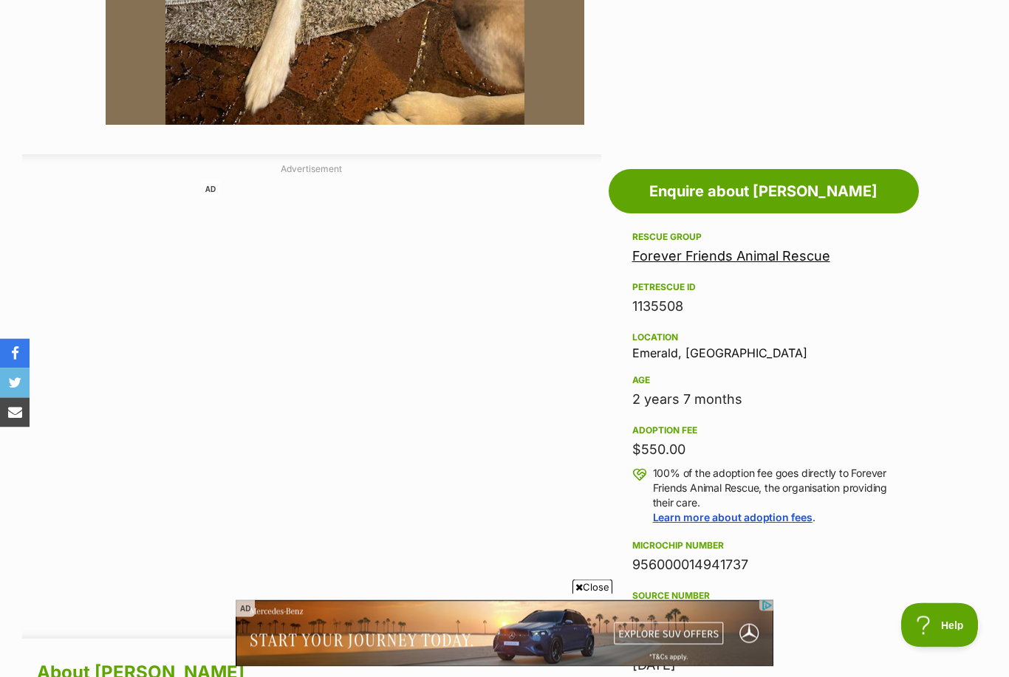
scroll to position [622, 0]
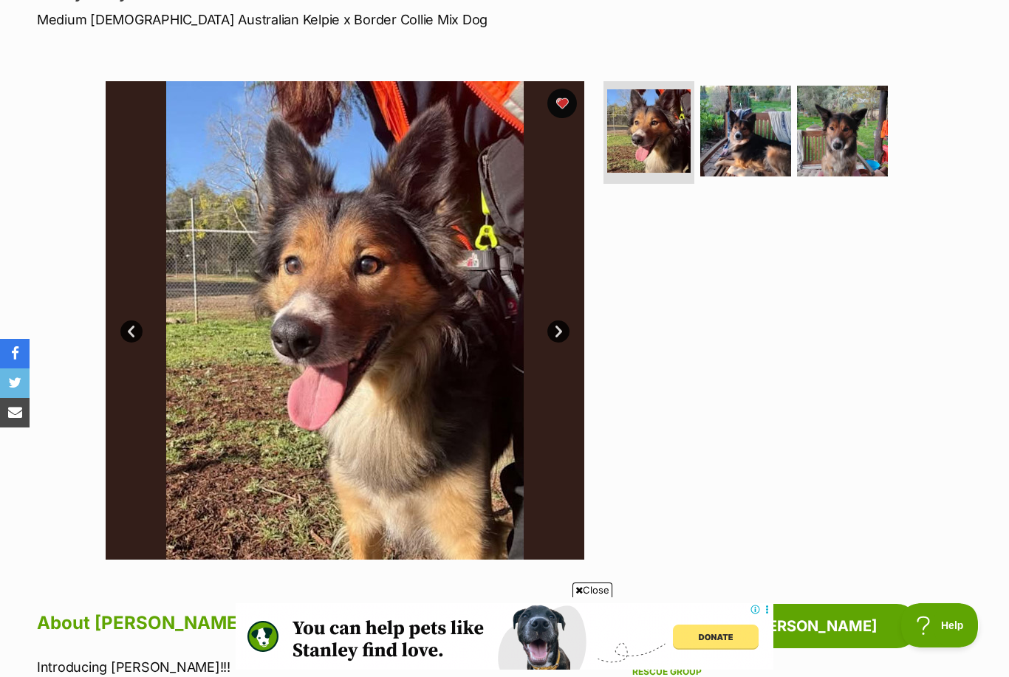
click at [560, 320] on link "Next" at bounding box center [558, 331] width 22 height 22
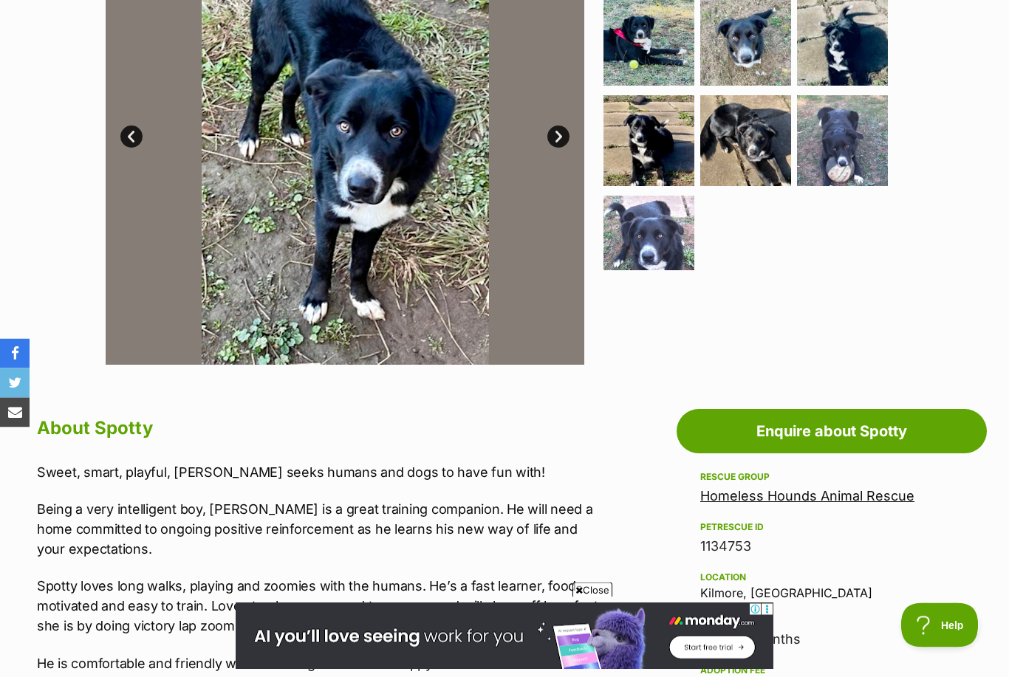
scroll to position [409, 0]
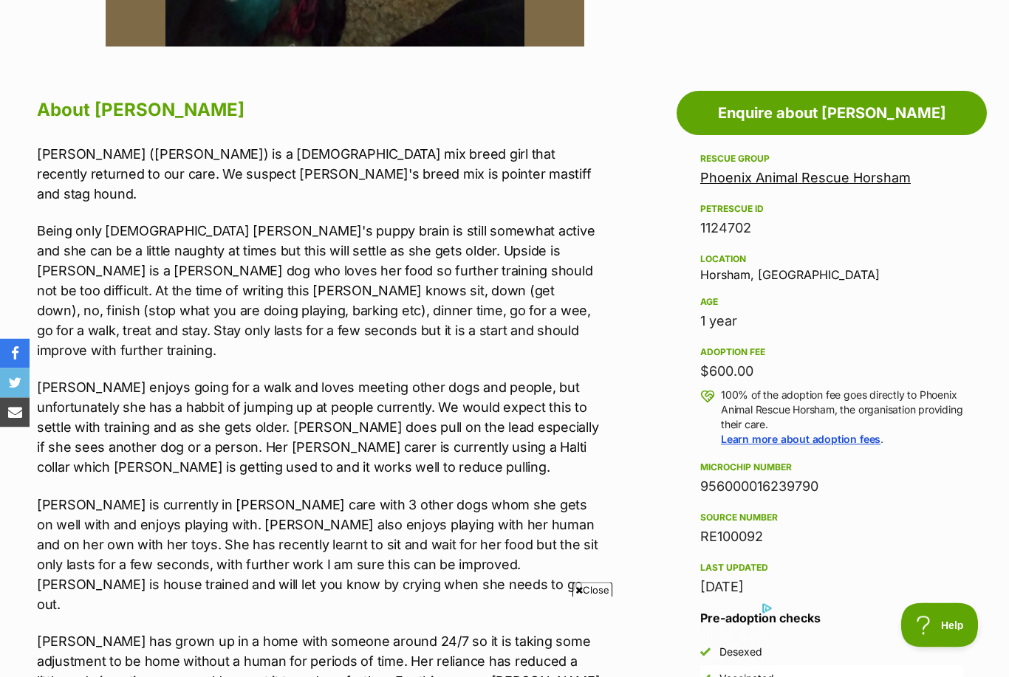
scroll to position [739, 0]
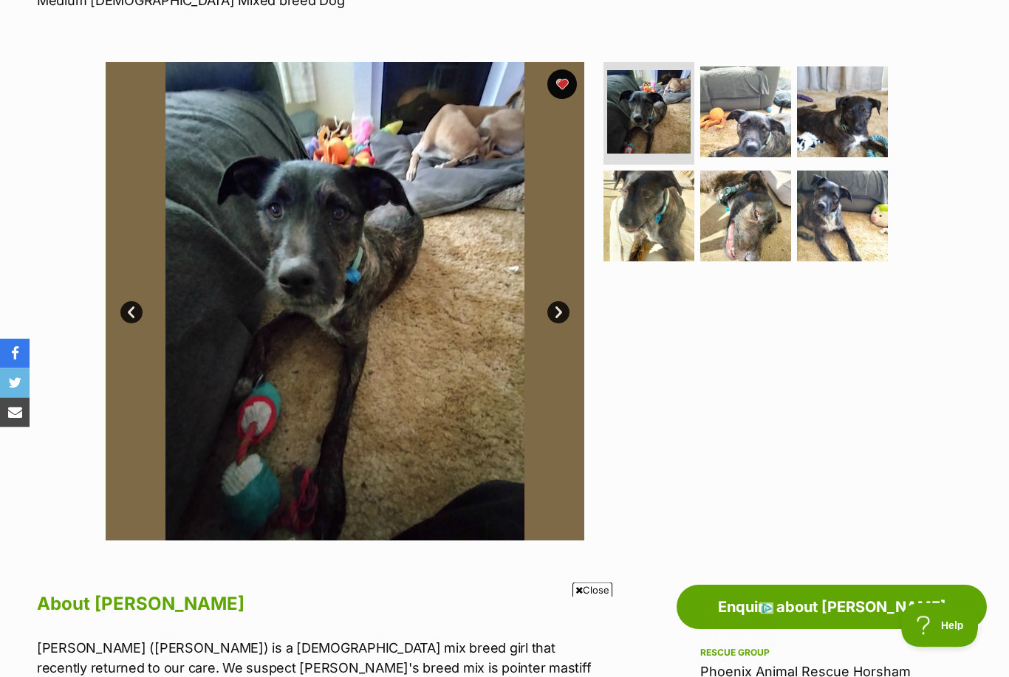
click at [561, 307] on link "Next" at bounding box center [558, 313] width 22 height 22
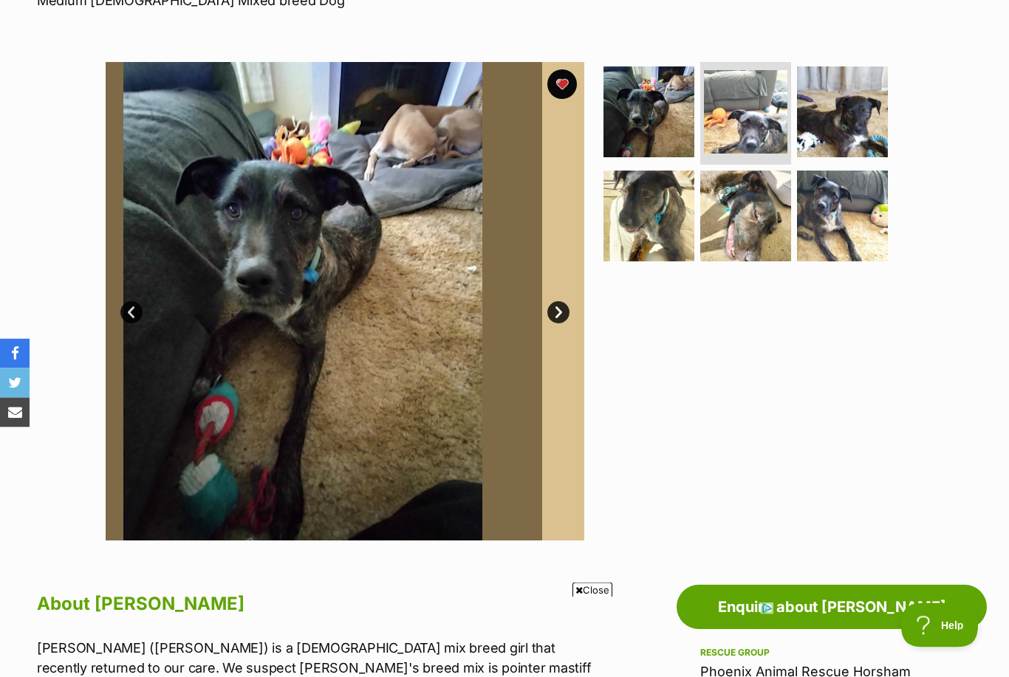
scroll to position [245, 0]
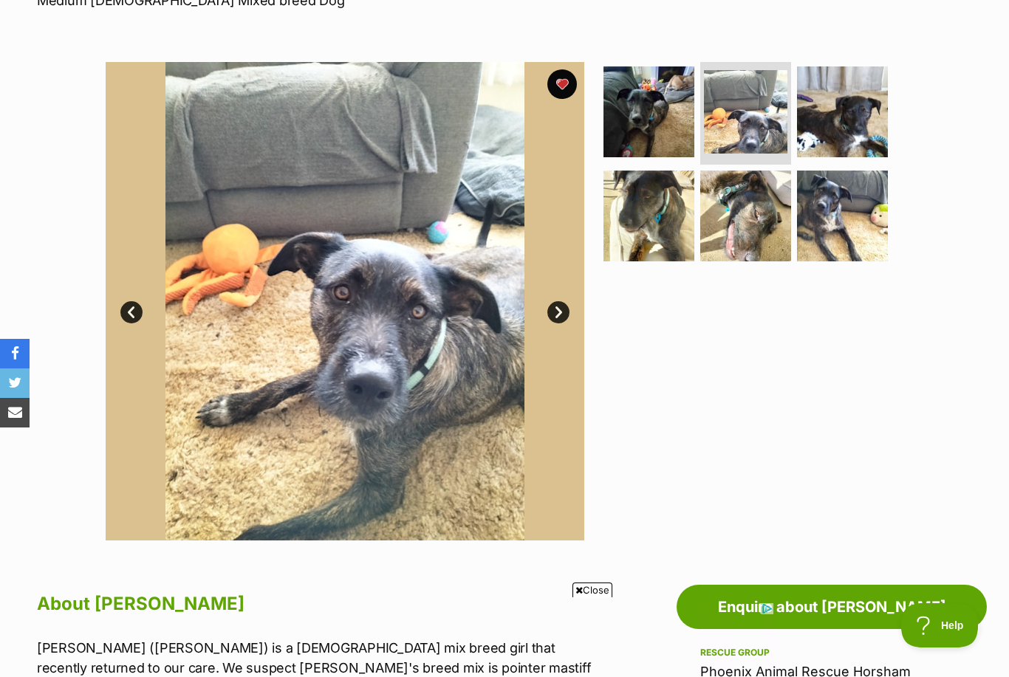
click at [563, 308] on link "Next" at bounding box center [558, 312] width 22 height 22
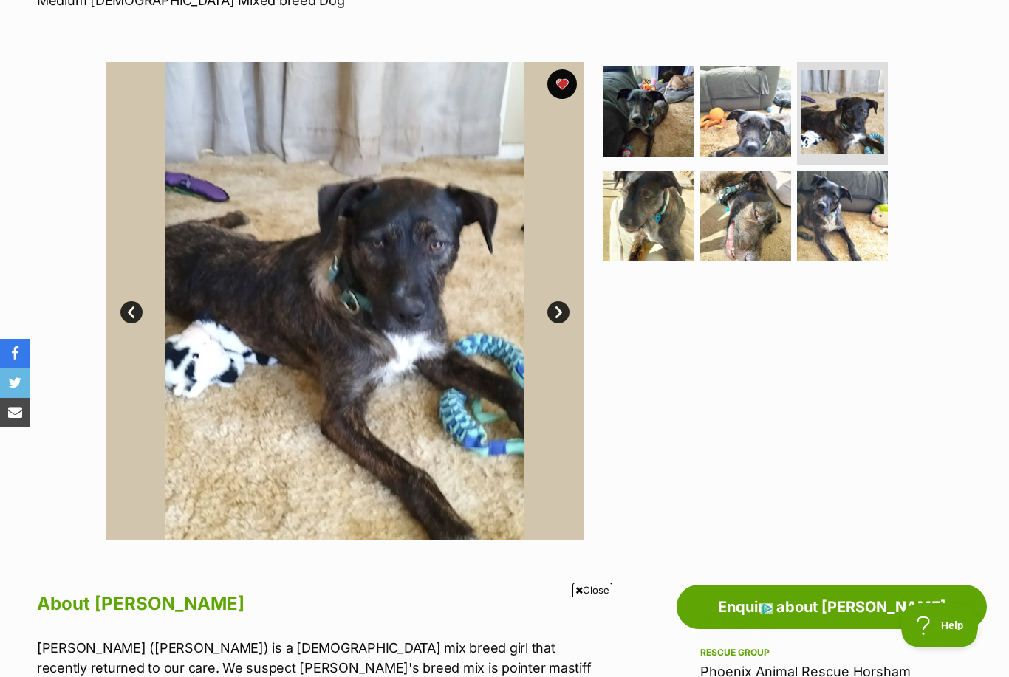
click at [557, 309] on link "Next" at bounding box center [558, 312] width 22 height 22
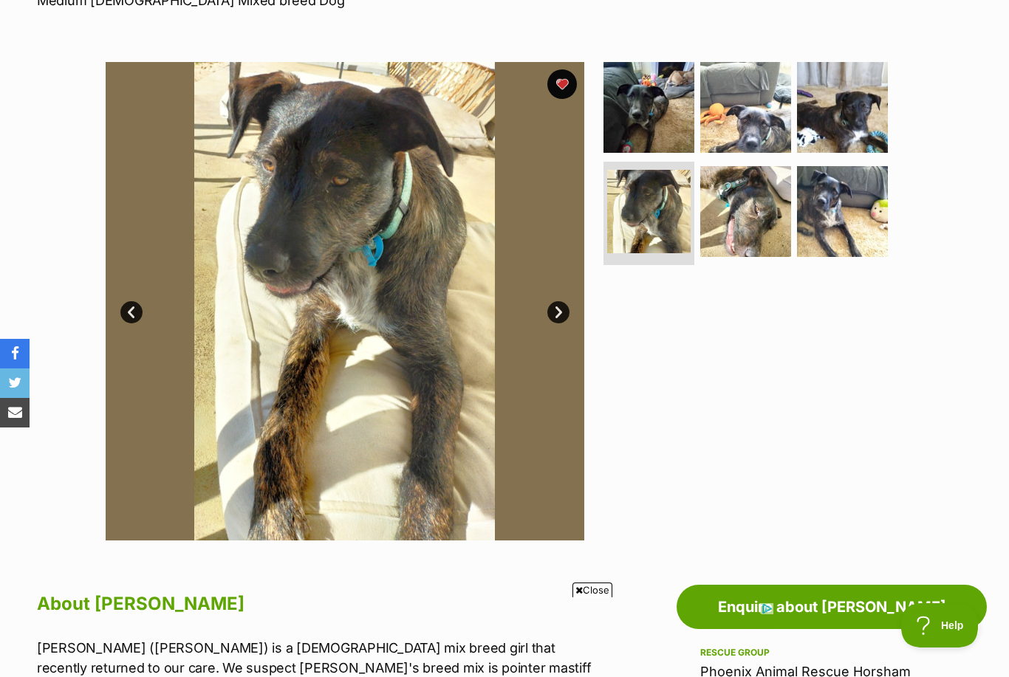
click at [563, 312] on link "Next" at bounding box center [558, 312] width 22 height 22
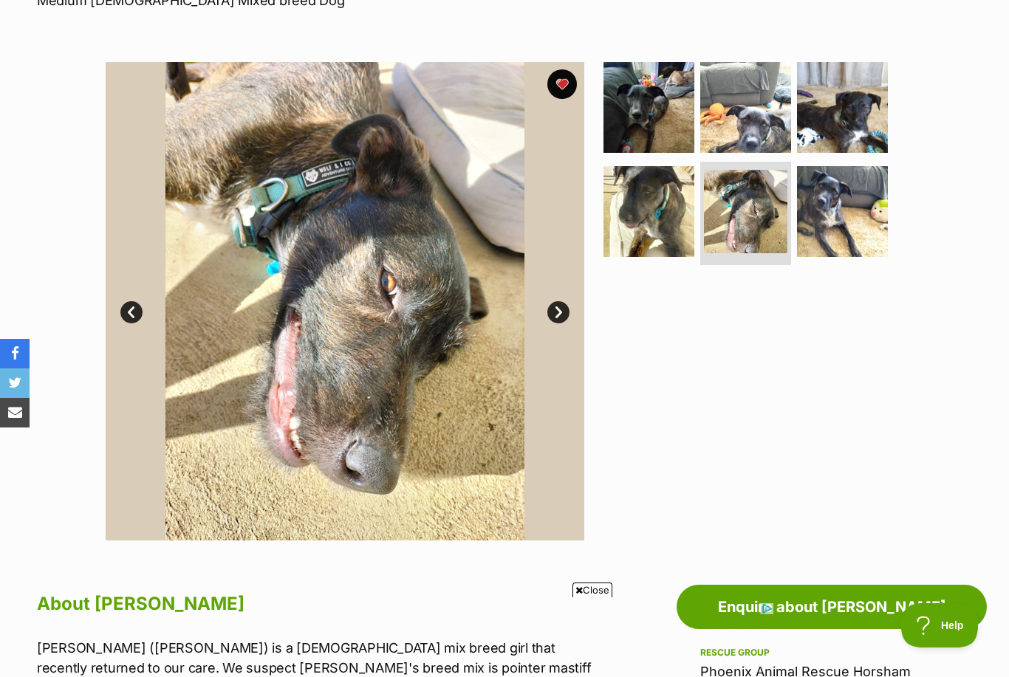
click at [563, 312] on link "Next" at bounding box center [558, 312] width 22 height 22
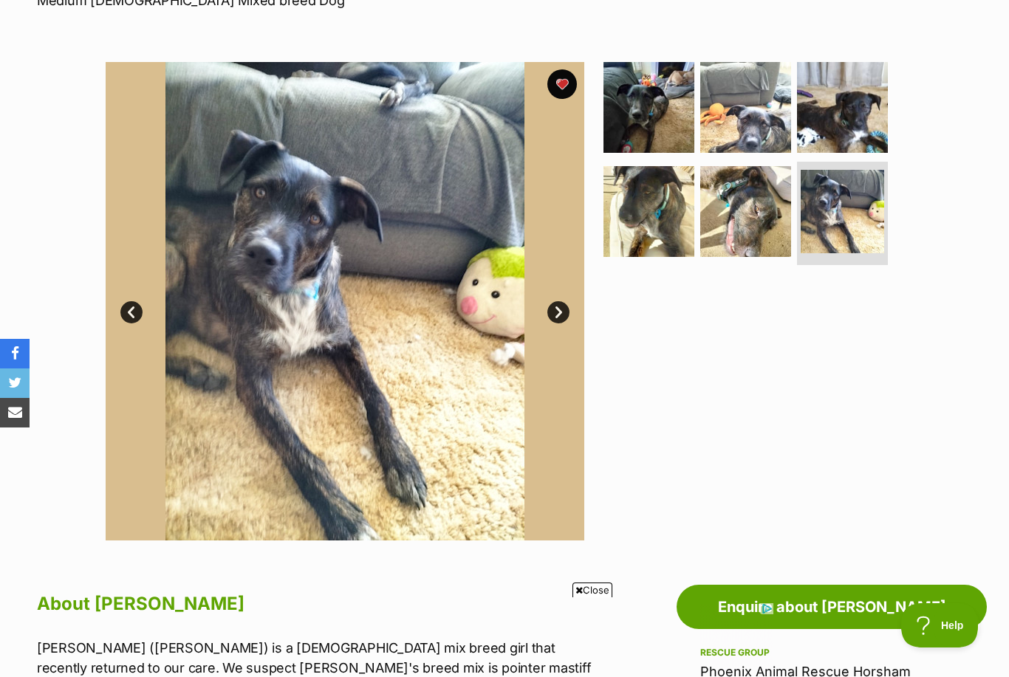
click at [563, 311] on link "Next" at bounding box center [558, 312] width 22 height 22
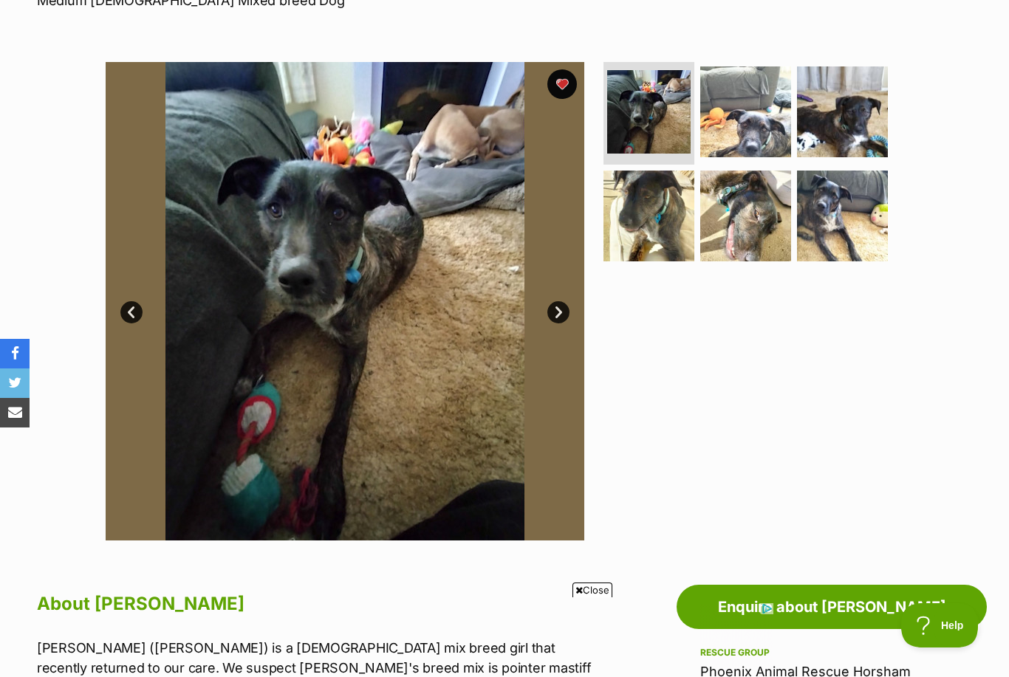
click at [566, 86] on button "favourite" at bounding box center [562, 84] width 30 height 30
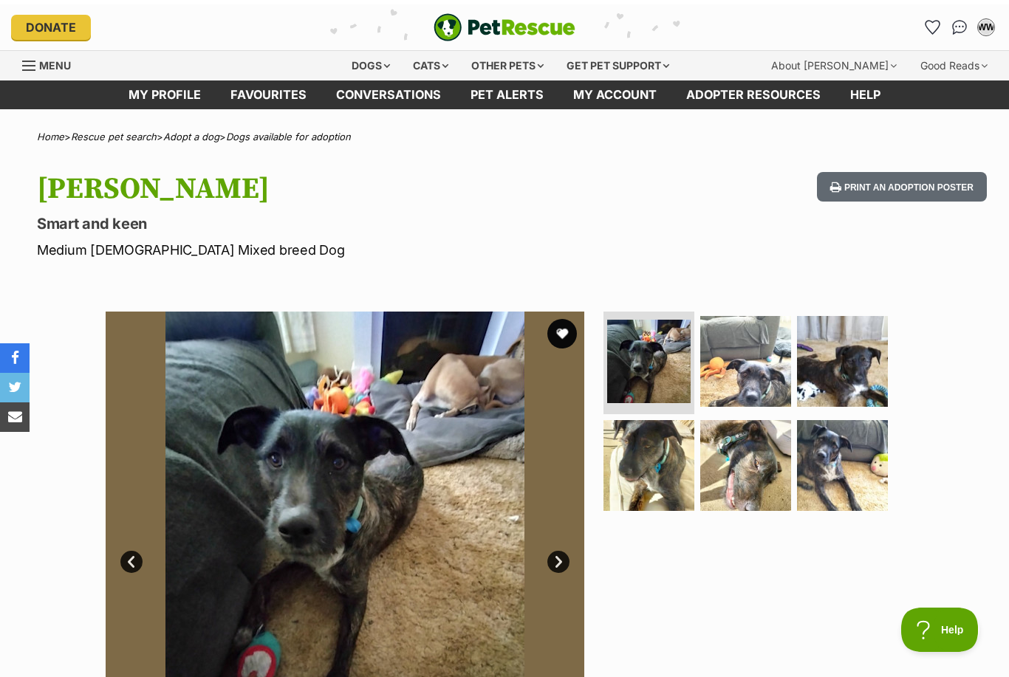
scroll to position [0, 0]
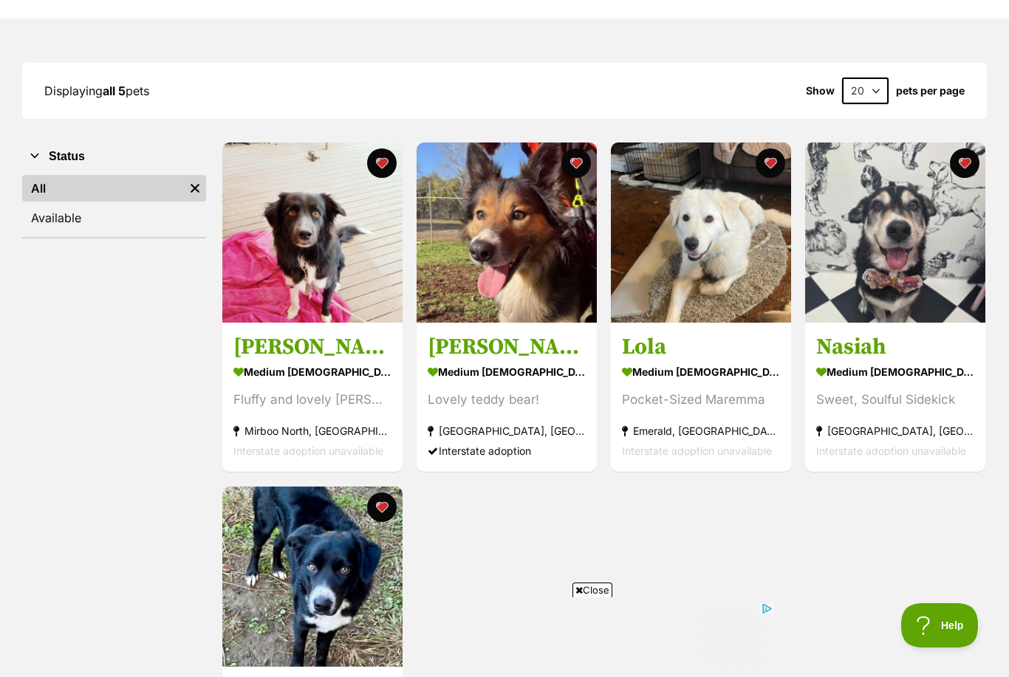
click at [348, 357] on h3 "[PERSON_NAME]" at bounding box center [312, 348] width 158 height 28
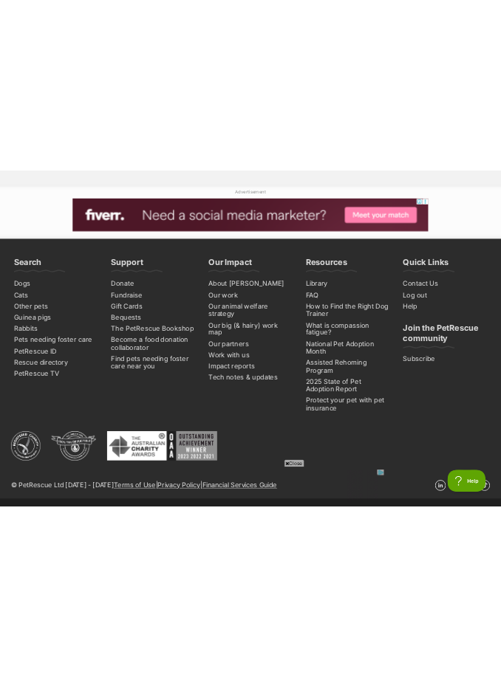
scroll to position [3324, 0]
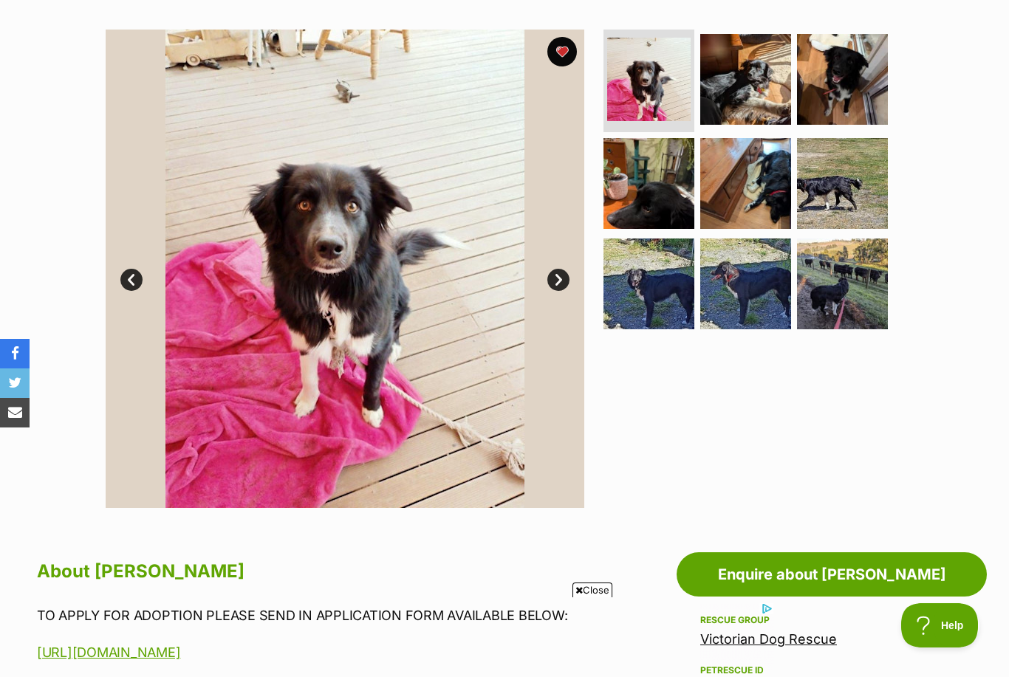
click at [848, 170] on img at bounding box center [842, 183] width 91 height 91
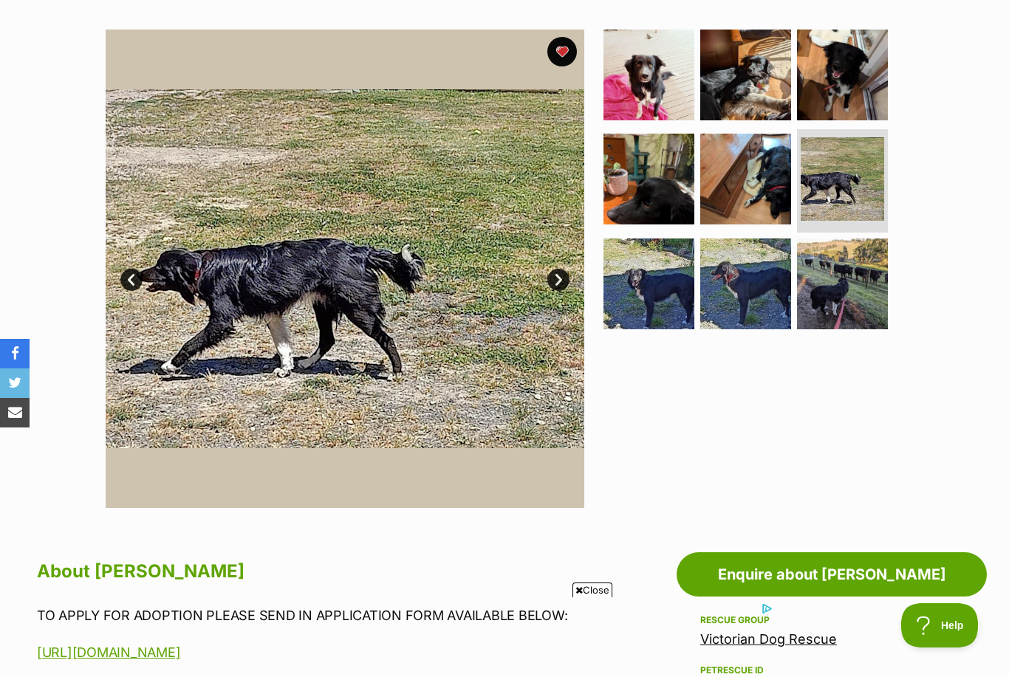
click at [581, 276] on img at bounding box center [345, 269] width 478 height 478
click at [566, 286] on link "Next" at bounding box center [558, 280] width 22 height 22
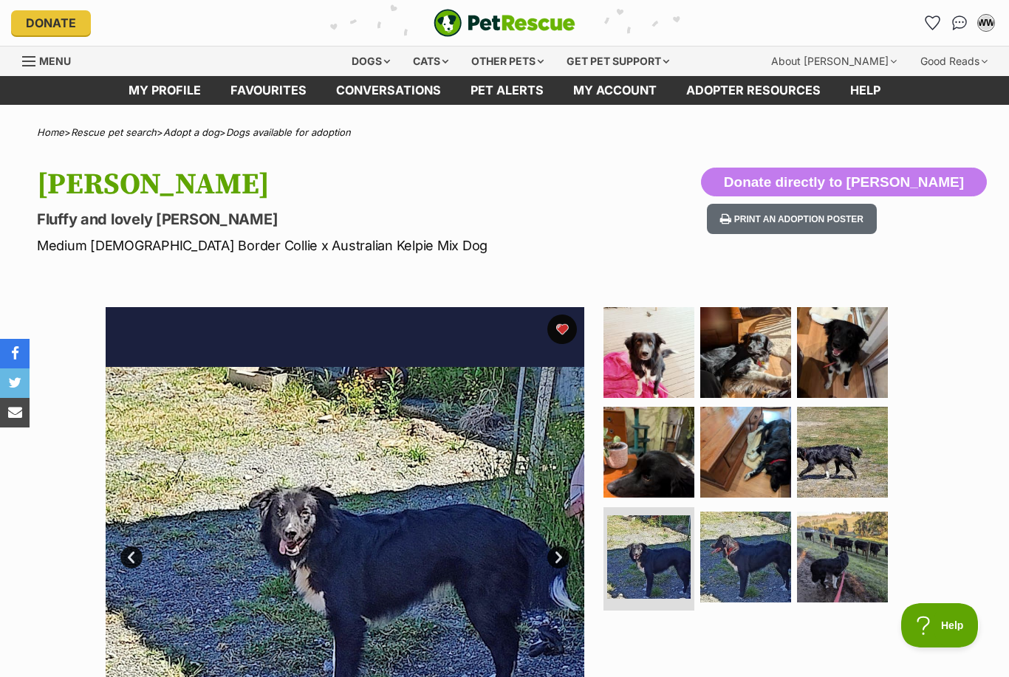
click at [747, 354] on img at bounding box center [745, 352] width 91 height 91
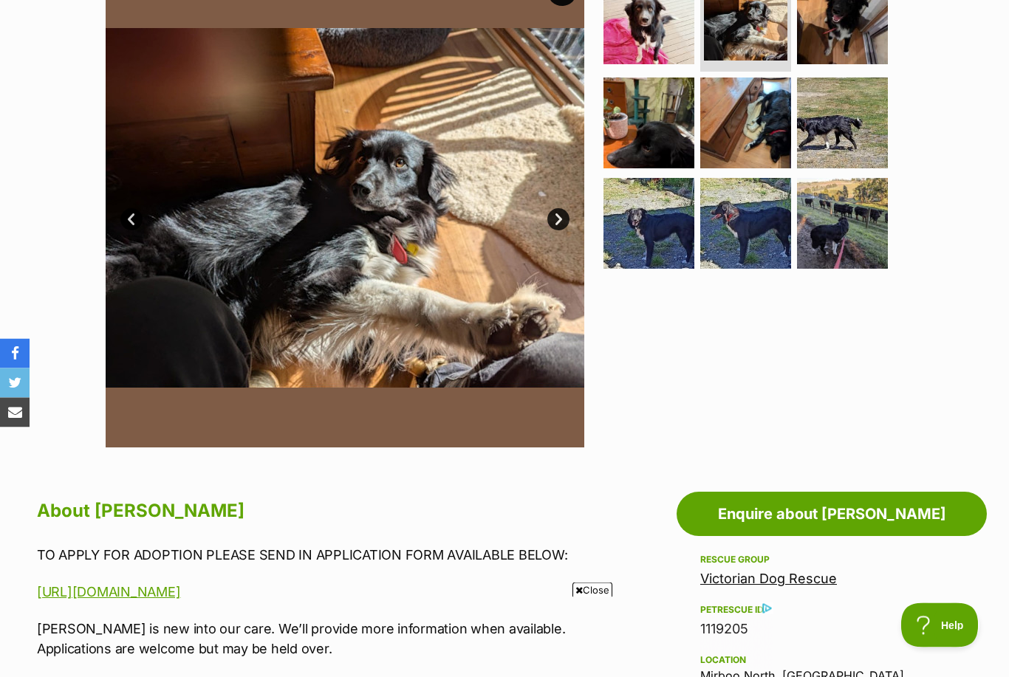
scroll to position [338, 0]
click at [756, 127] on img at bounding box center [745, 123] width 91 height 91
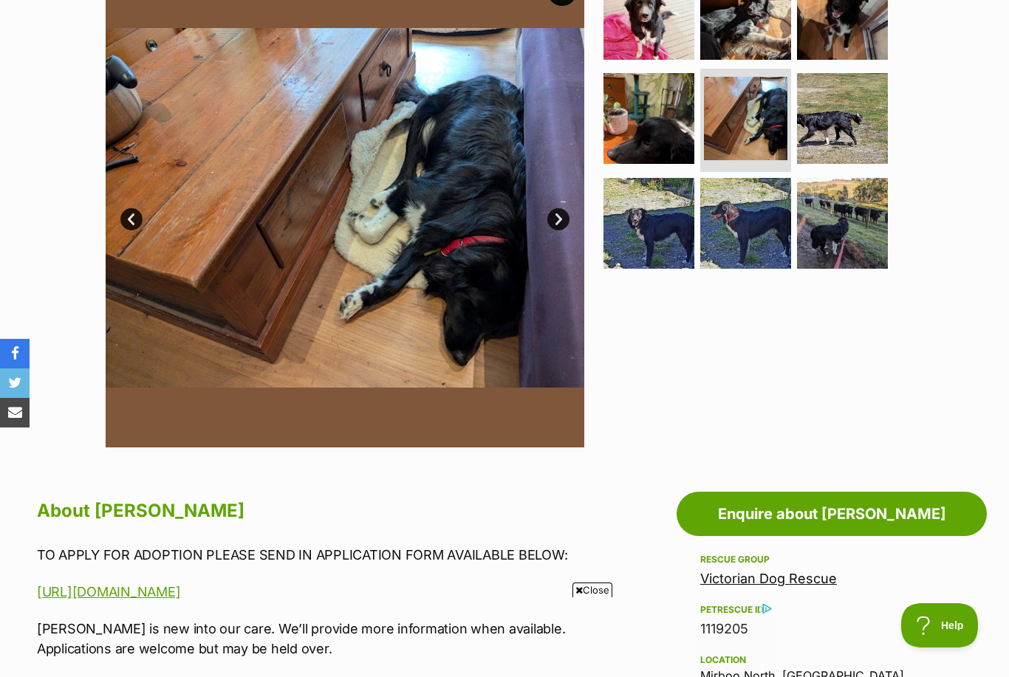
click at [738, 225] on img at bounding box center [745, 223] width 91 height 91
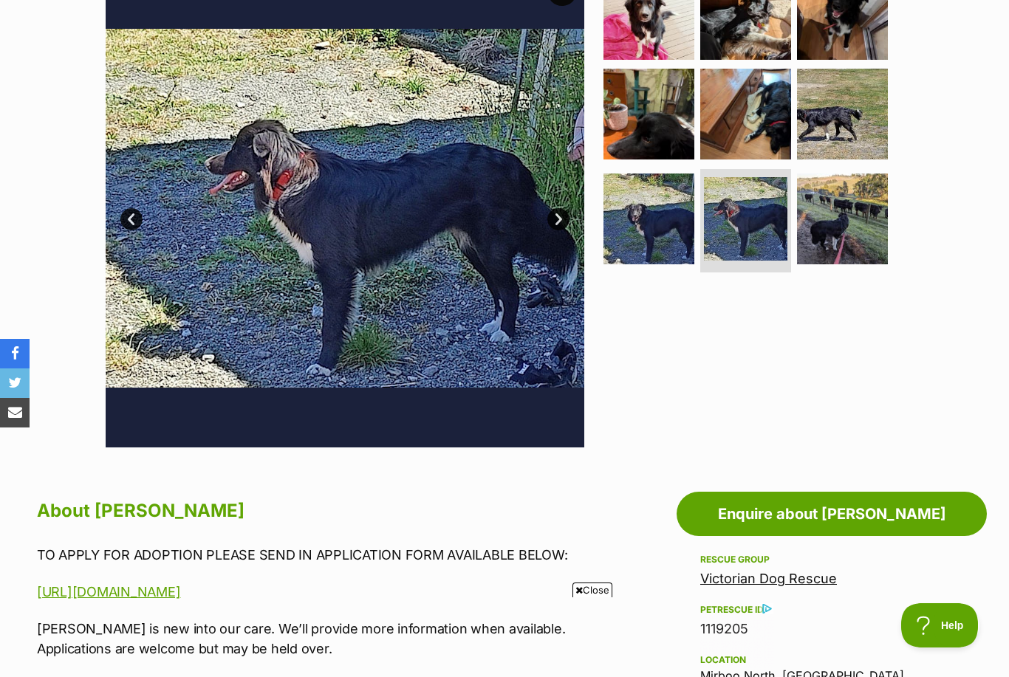
click at [746, 28] on img at bounding box center [745, 14] width 91 height 91
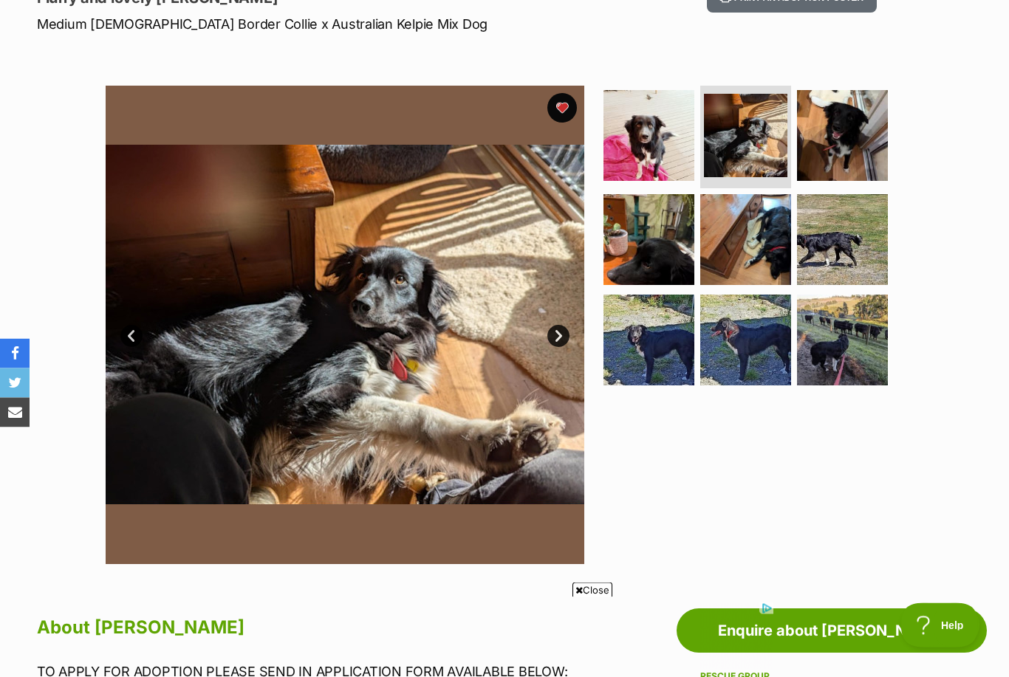
scroll to position [222, 0]
click at [643, 247] on img at bounding box center [648, 239] width 91 height 91
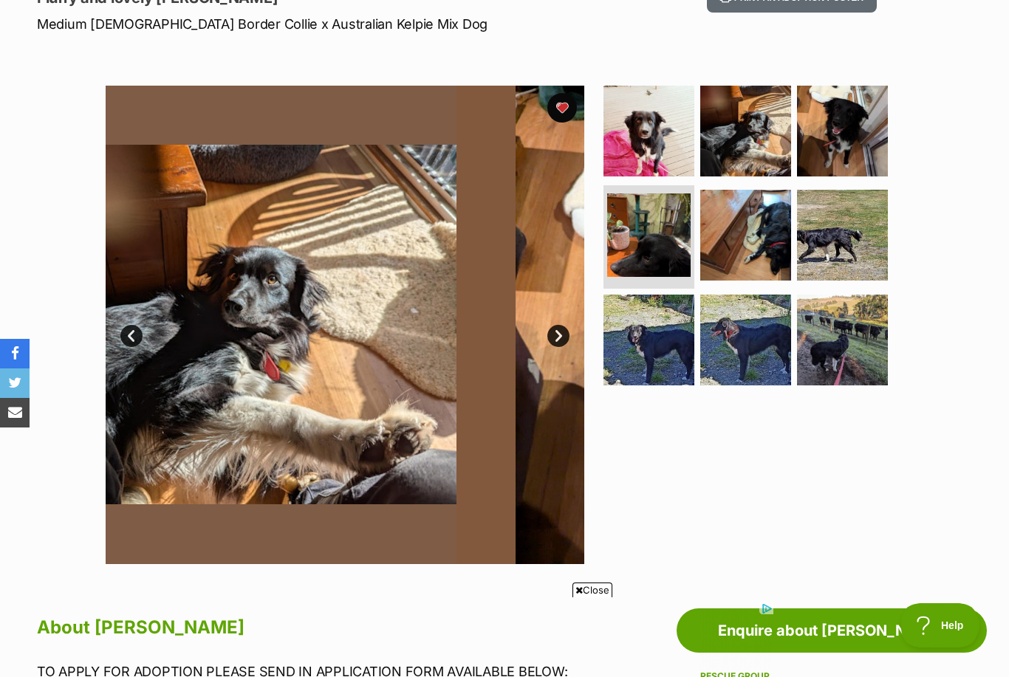
scroll to position [0, 0]
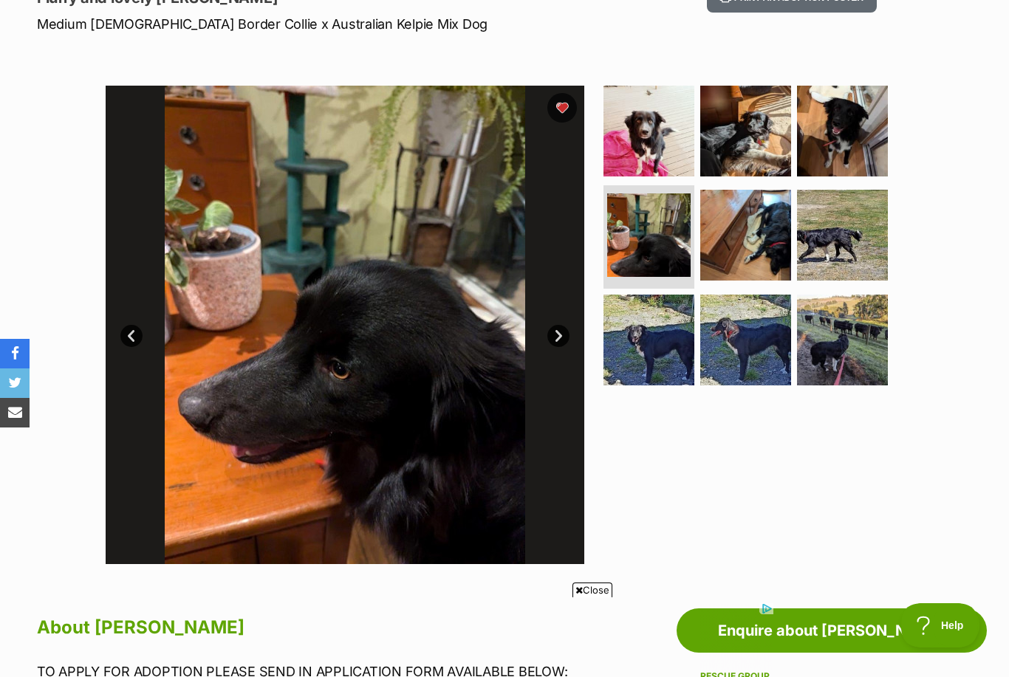
click at [649, 338] on img at bounding box center [648, 340] width 91 height 91
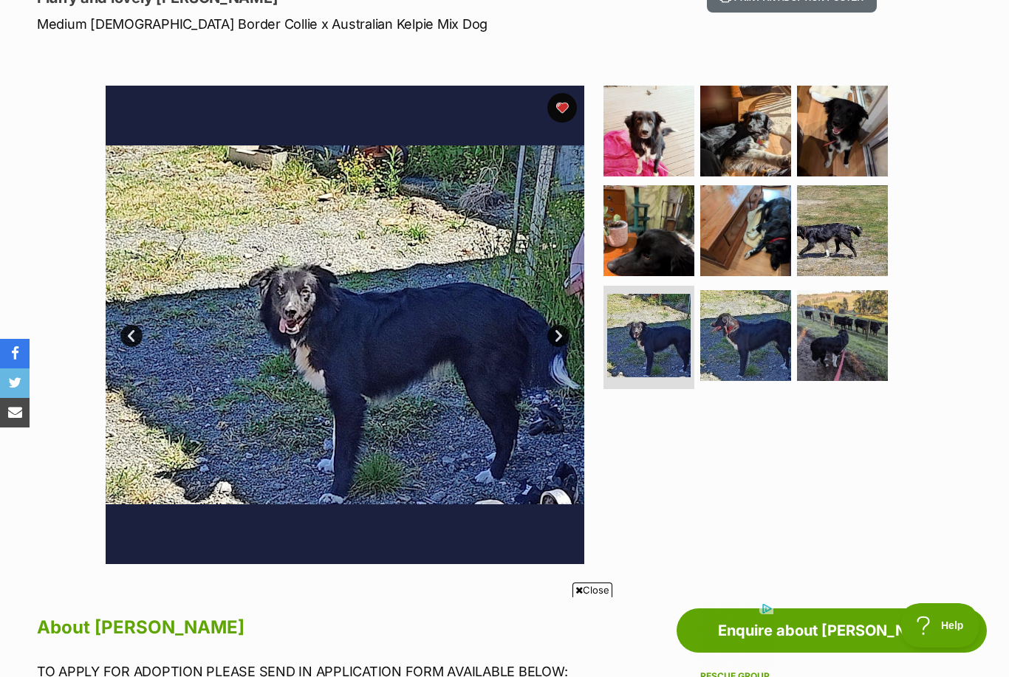
click at [845, 229] on img at bounding box center [842, 230] width 91 height 91
